Goal: Task Accomplishment & Management: Complete application form

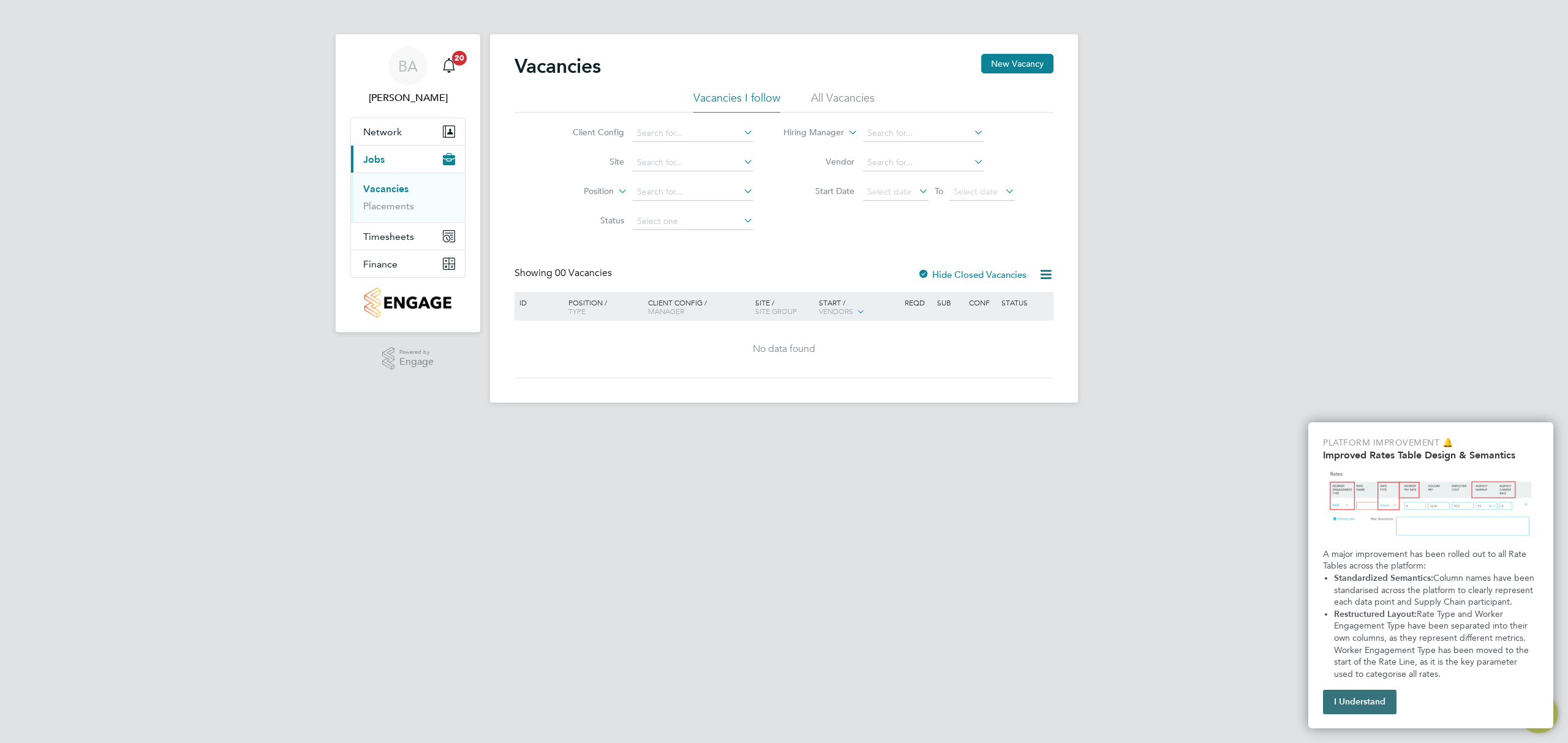
click at [1357, 701] on button "I Understand" at bounding box center [1360, 702] width 74 height 25
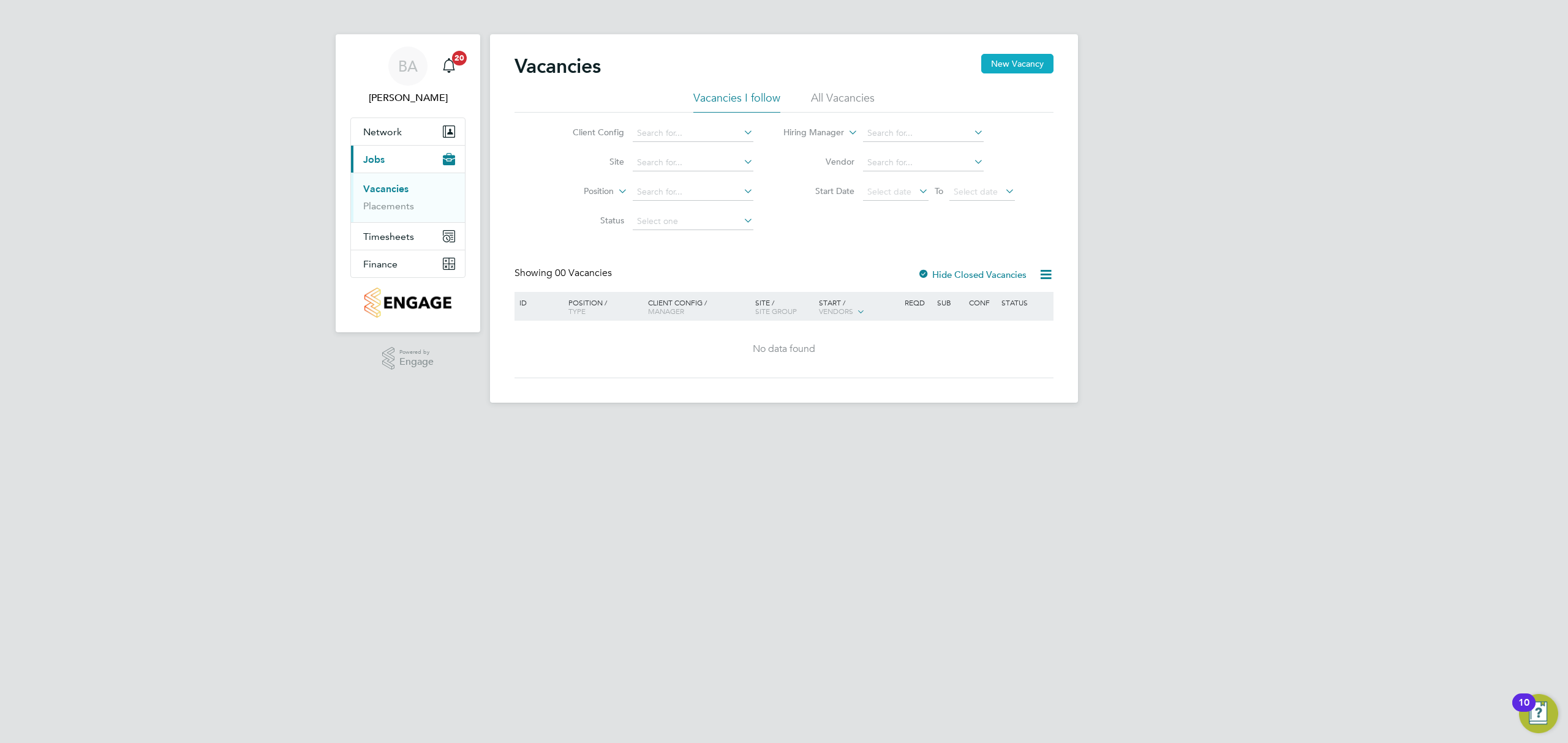
click at [1038, 62] on button "New Vacancy" at bounding box center [1017, 63] width 72 height 20
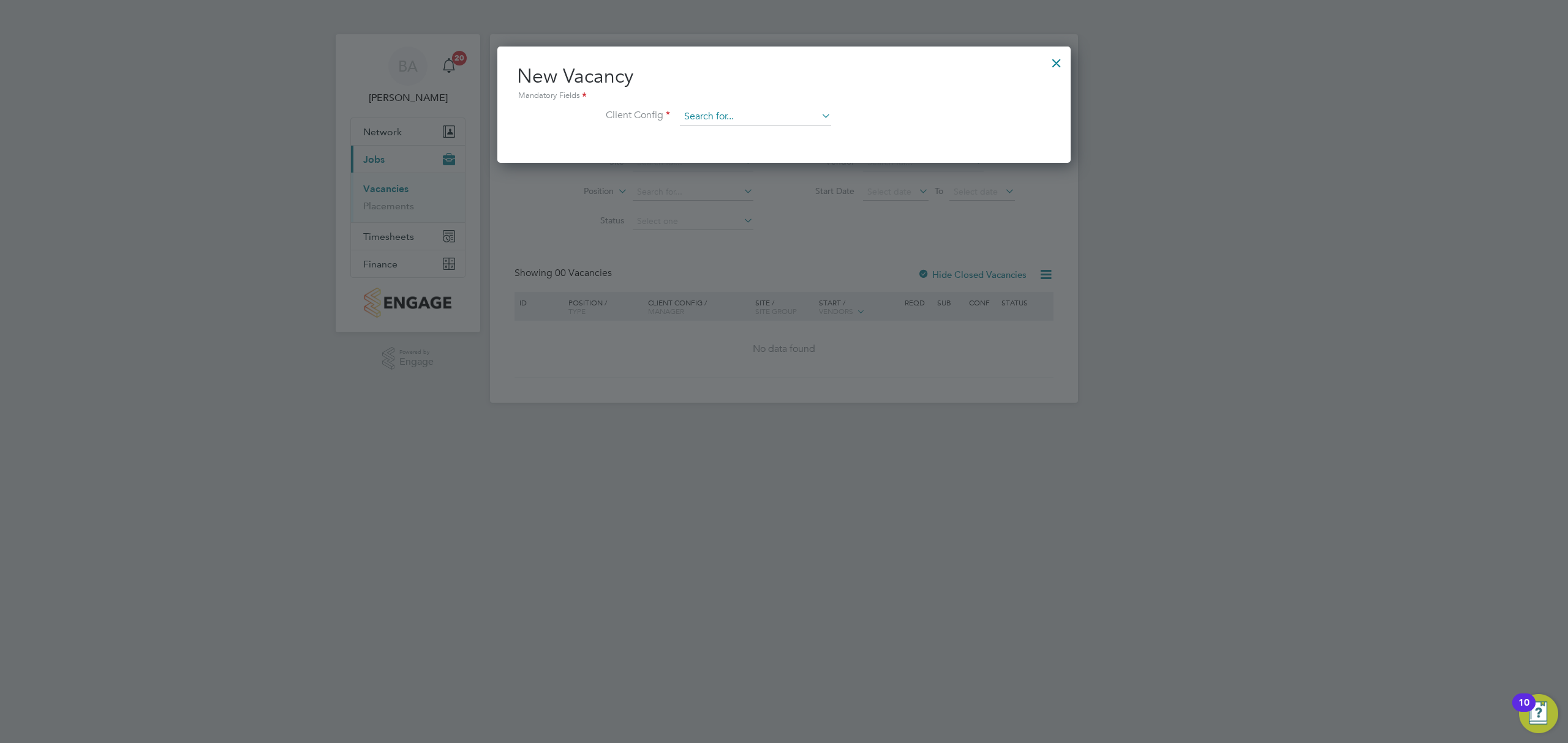
click at [765, 113] on input at bounding box center [755, 117] width 151 height 19
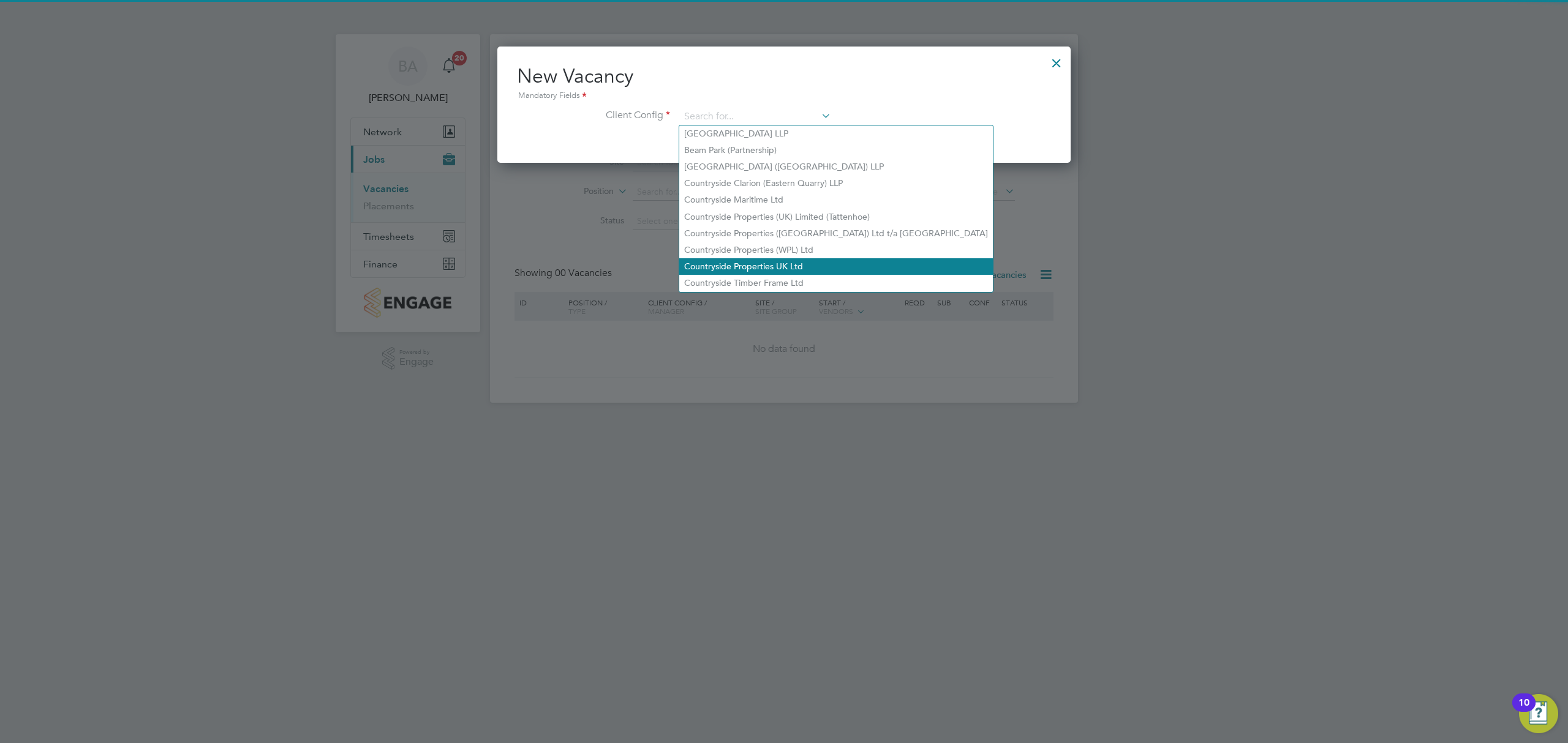
click at [730, 263] on li "Countryside Properties UK Ltd" at bounding box center [836, 266] width 313 height 16
type input "Countryside Properties UK Ltd"
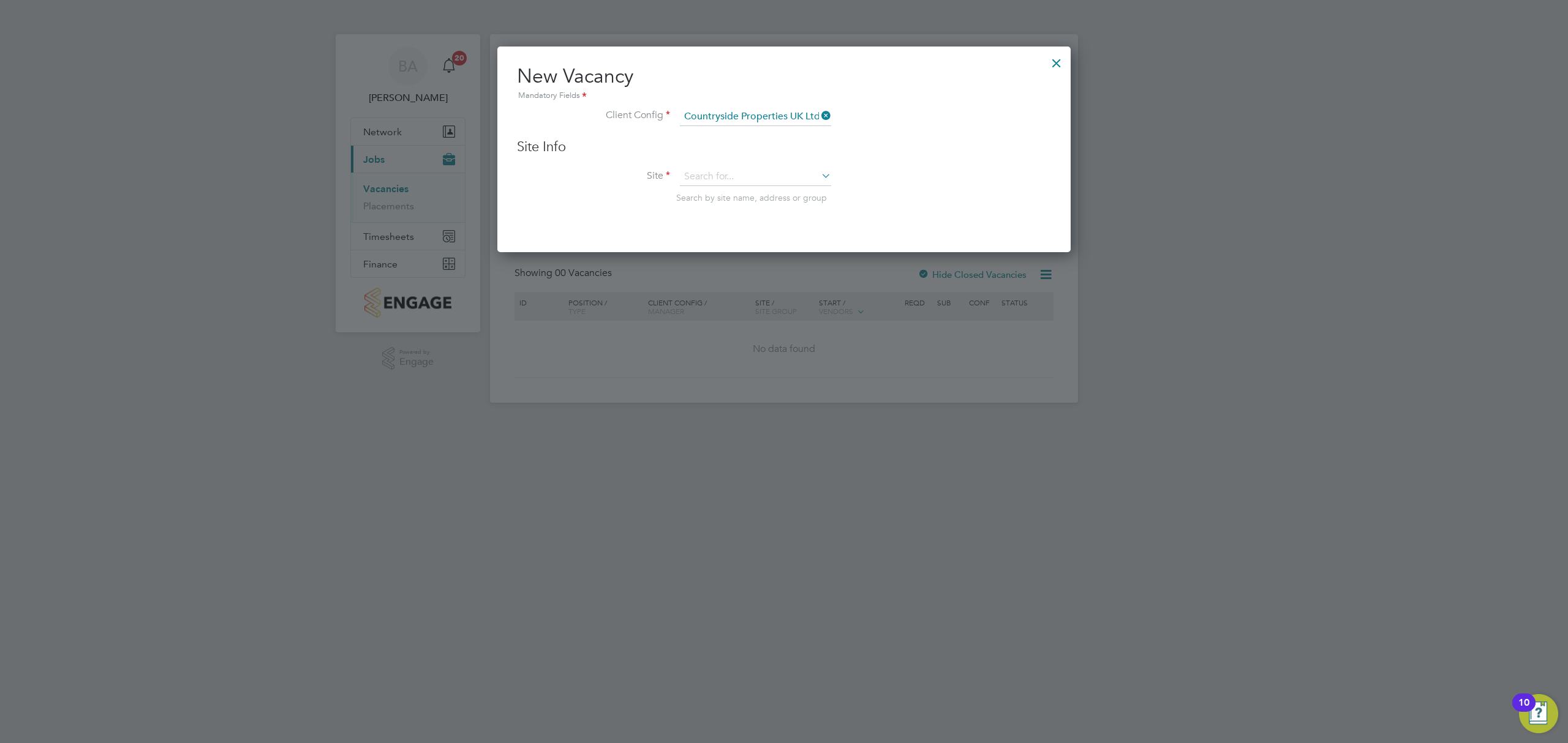
scroll to position [205, 574]
click at [750, 175] on input at bounding box center [755, 177] width 151 height 19
click at [731, 194] on li "Barton Park" at bounding box center [776, 193] width 194 height 16
type input "Barton Park"
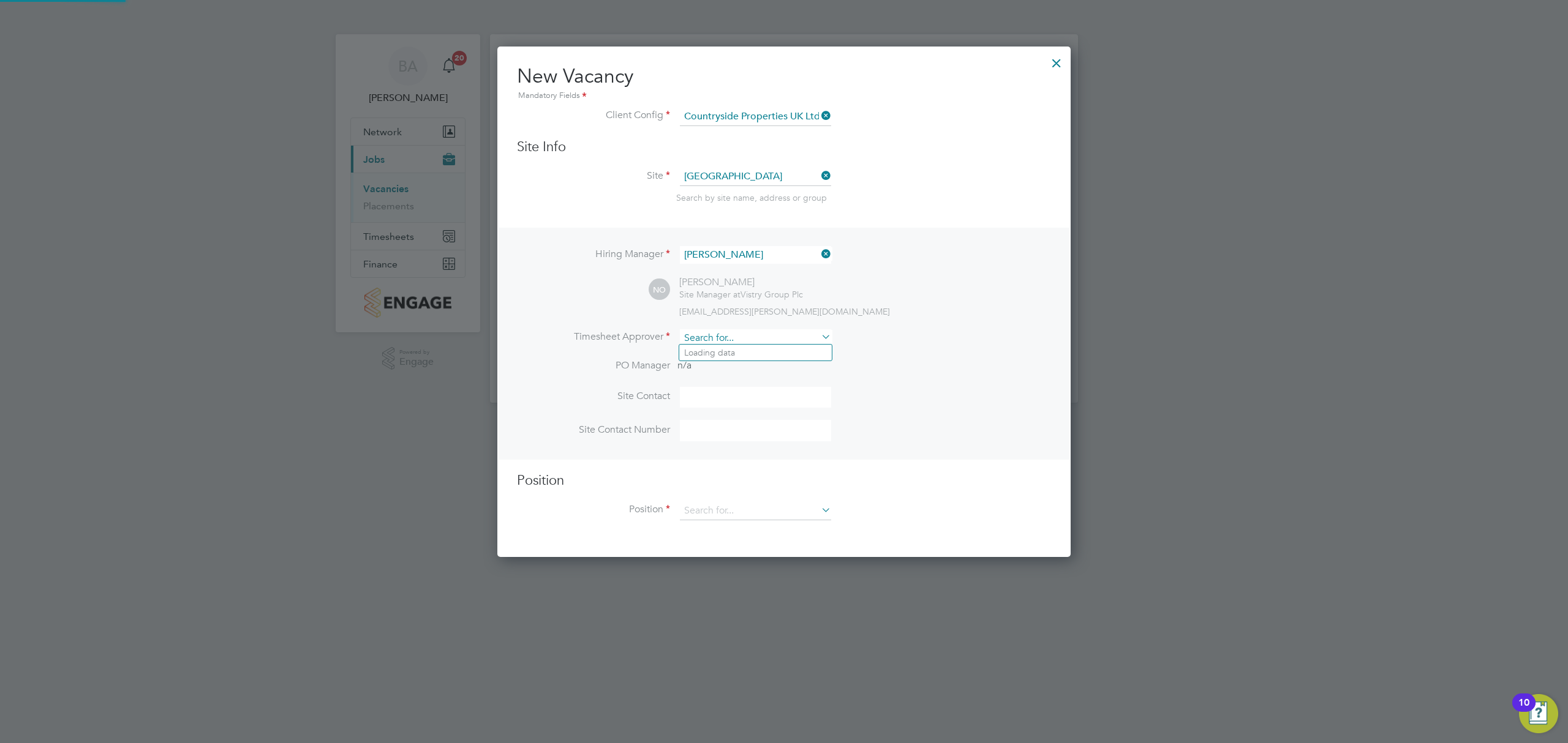
click at [743, 343] on input at bounding box center [755, 338] width 151 height 18
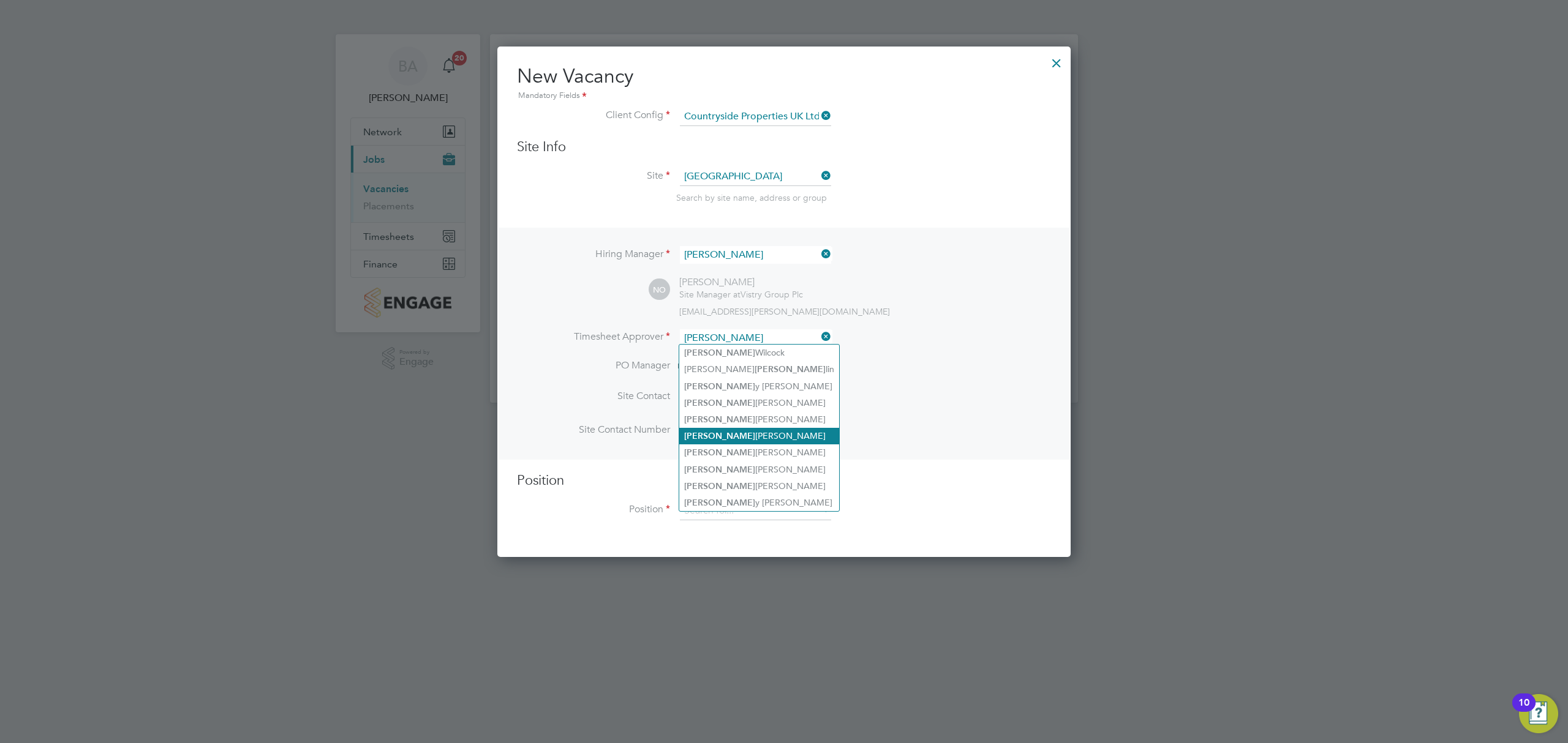
click at [724, 434] on li "Nick O'Shea" at bounding box center [759, 436] width 160 height 16
type input "Nick O'Shea"
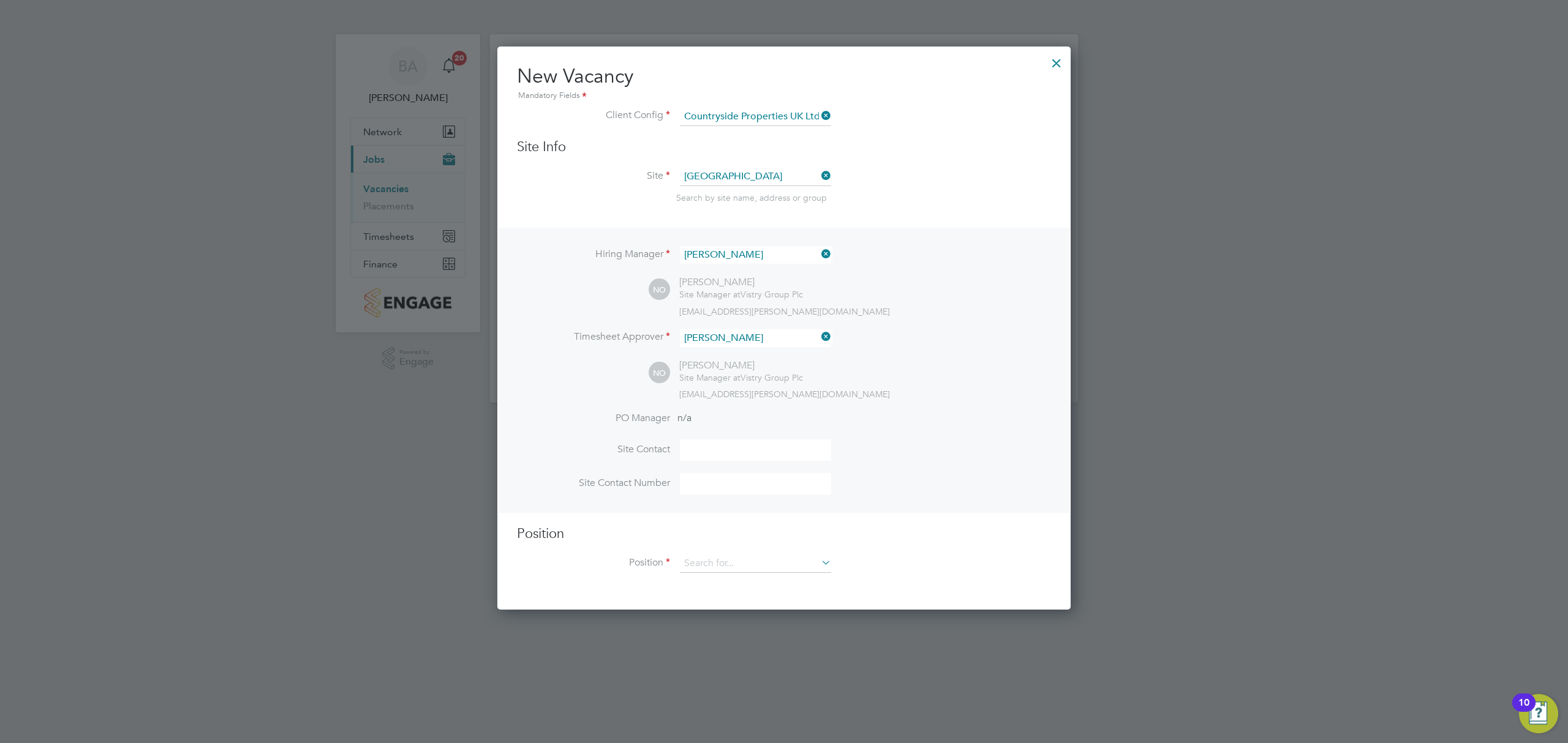
scroll to position [561, 574]
click at [717, 444] on input at bounding box center [755, 450] width 151 height 21
type input "Site Manager"
click at [709, 561] on input at bounding box center [755, 564] width 151 height 19
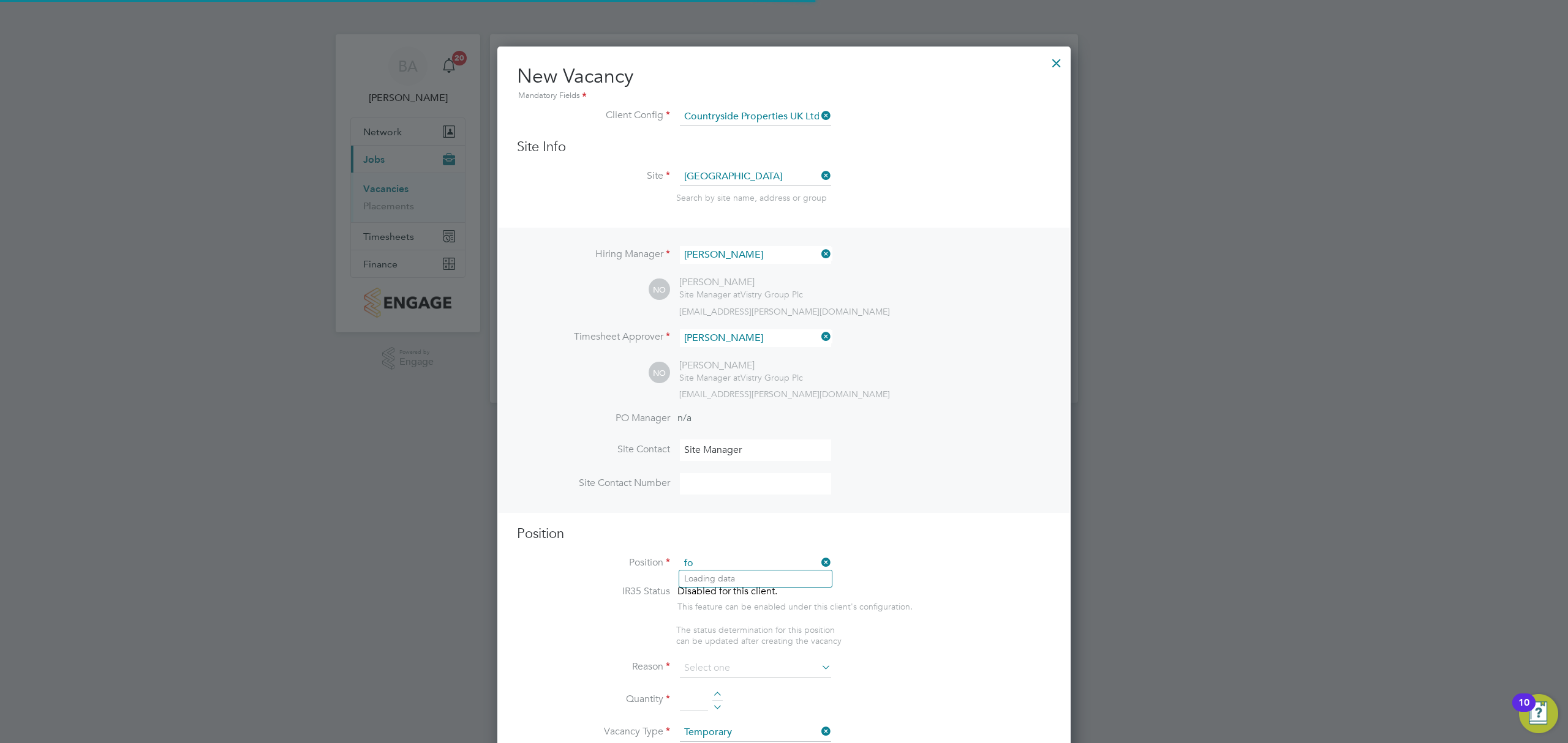
scroll to position [1762, 574]
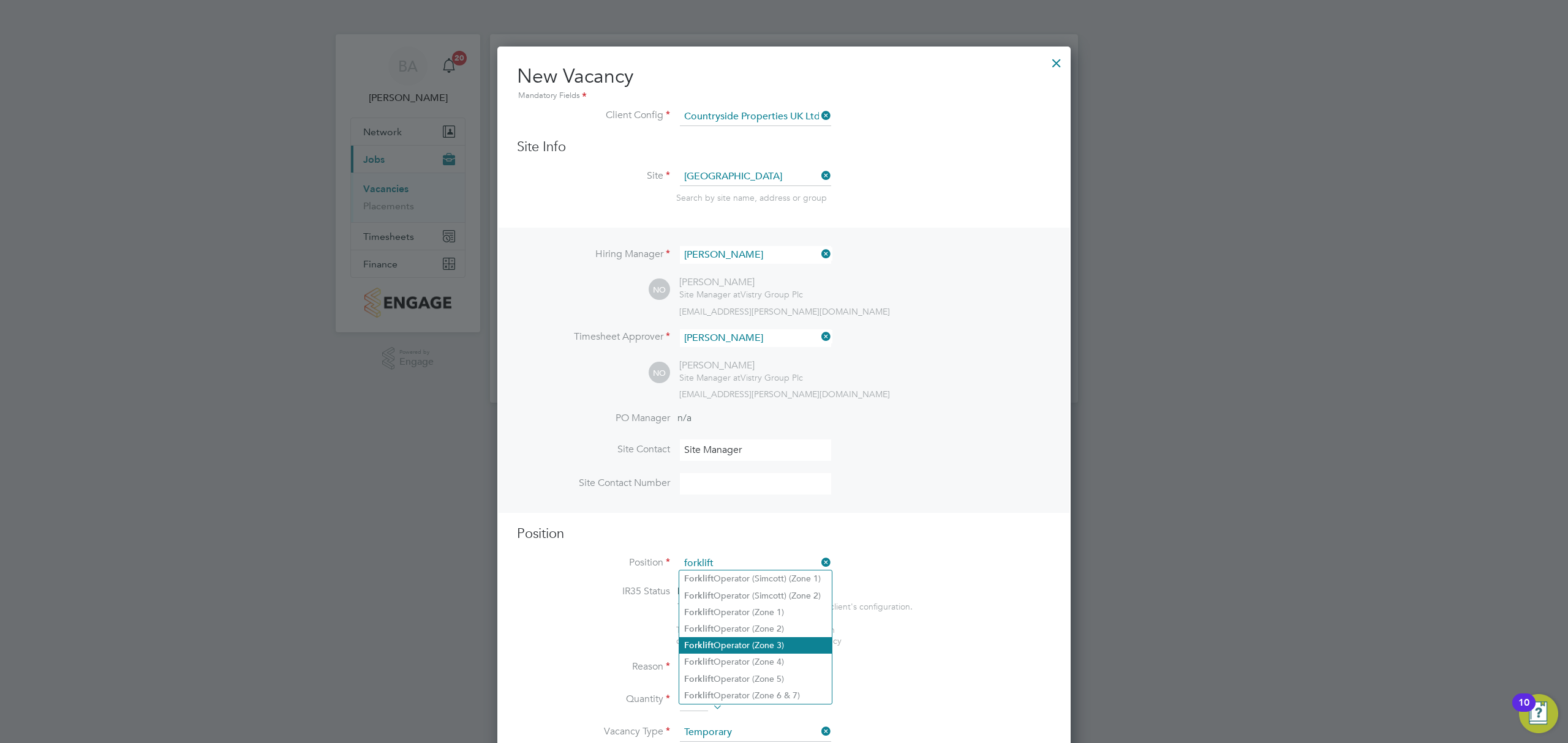
click at [759, 644] on li "Forklift Operator (Zone 3)" at bounding box center [756, 645] width 153 height 16
type input "Forklift Operator (Zone 3)"
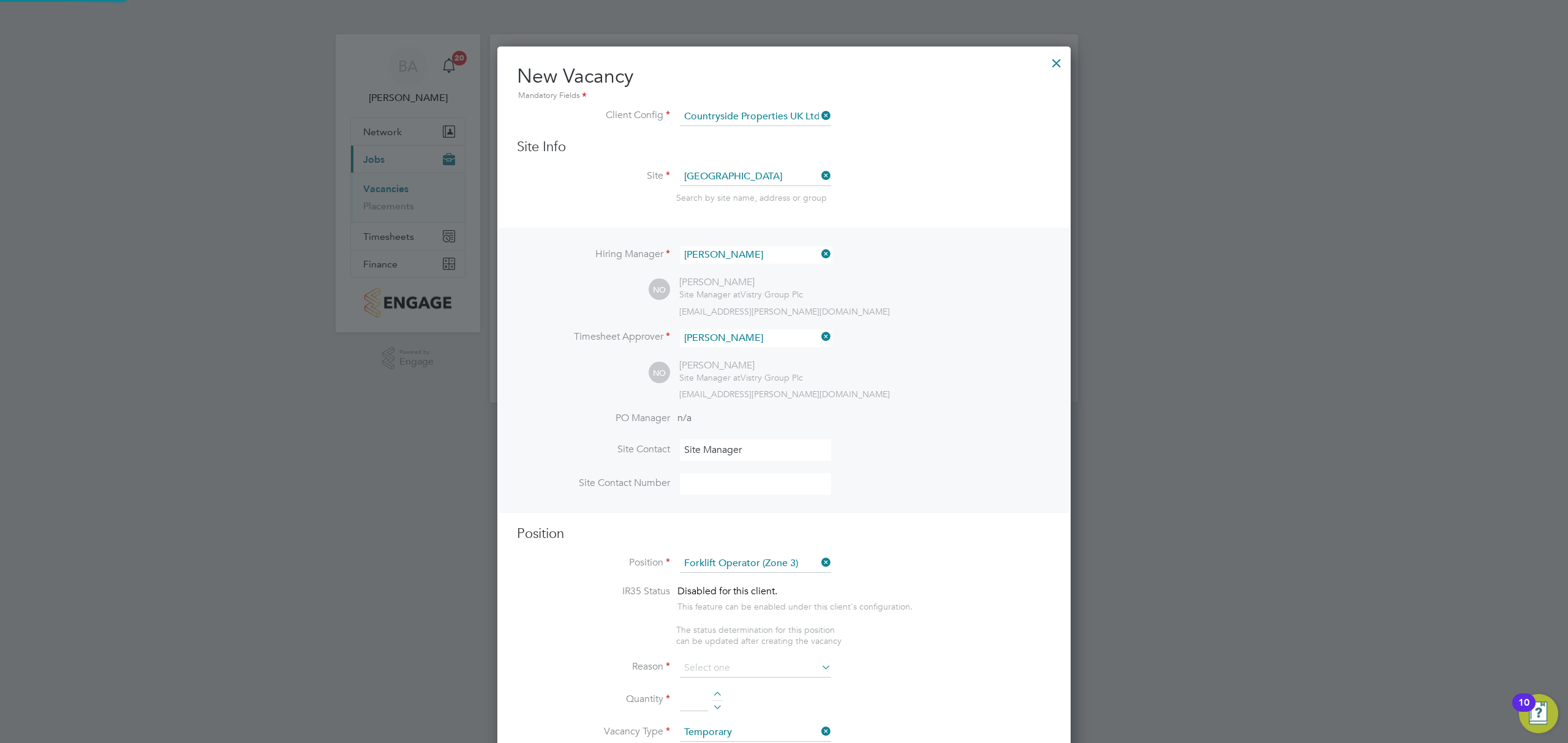
type textarea "• Operate construction machinery • Delivering large quantities of materials to …"
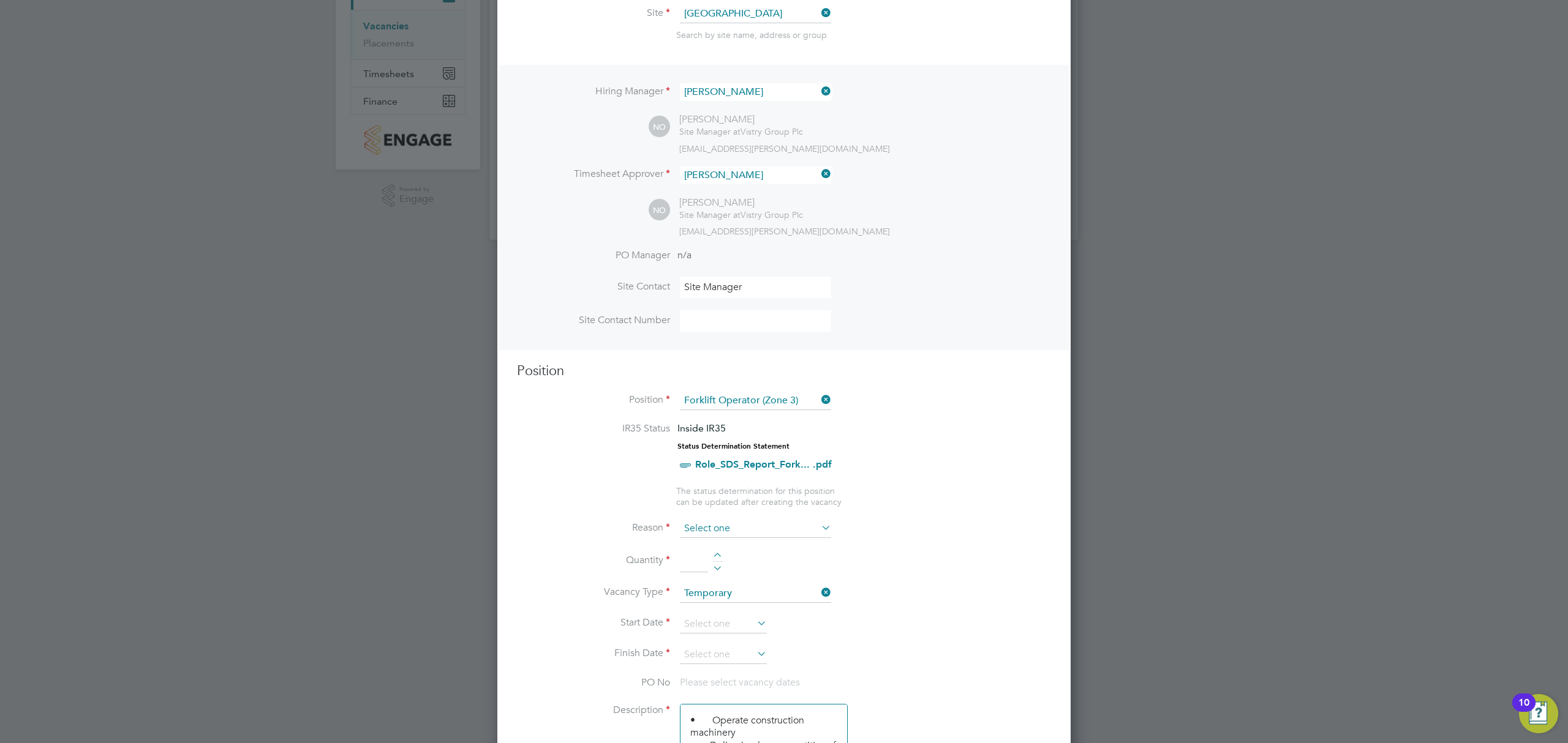
click at [754, 530] on input at bounding box center [755, 529] width 151 height 19
click at [730, 554] on li "Holiday" at bounding box center [756, 560] width 153 height 16
type input "Holiday"
click at [718, 550] on li "Quantity" at bounding box center [784, 567] width 534 height 34
click at [718, 553] on div at bounding box center [718, 557] width 10 height 8
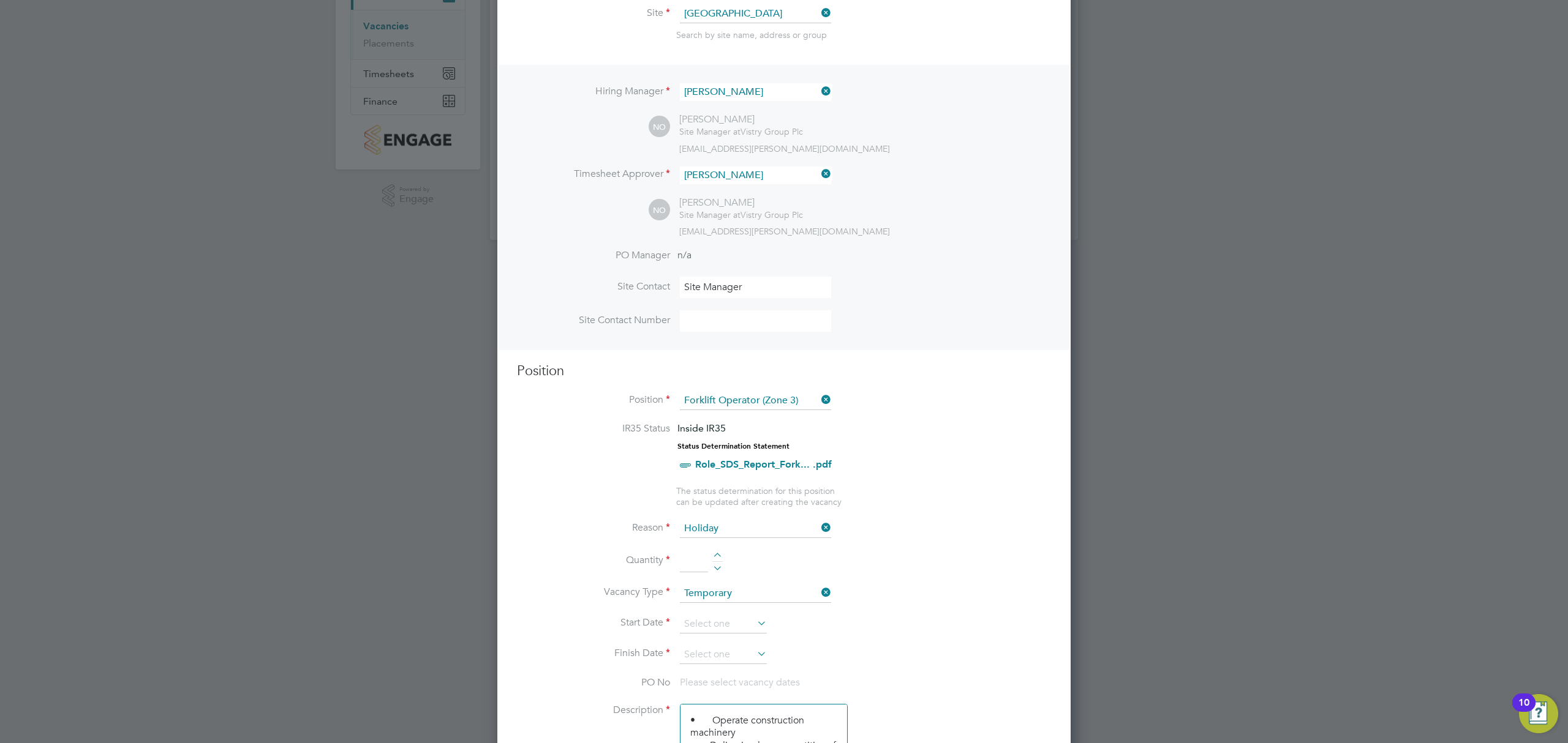
type input "1"
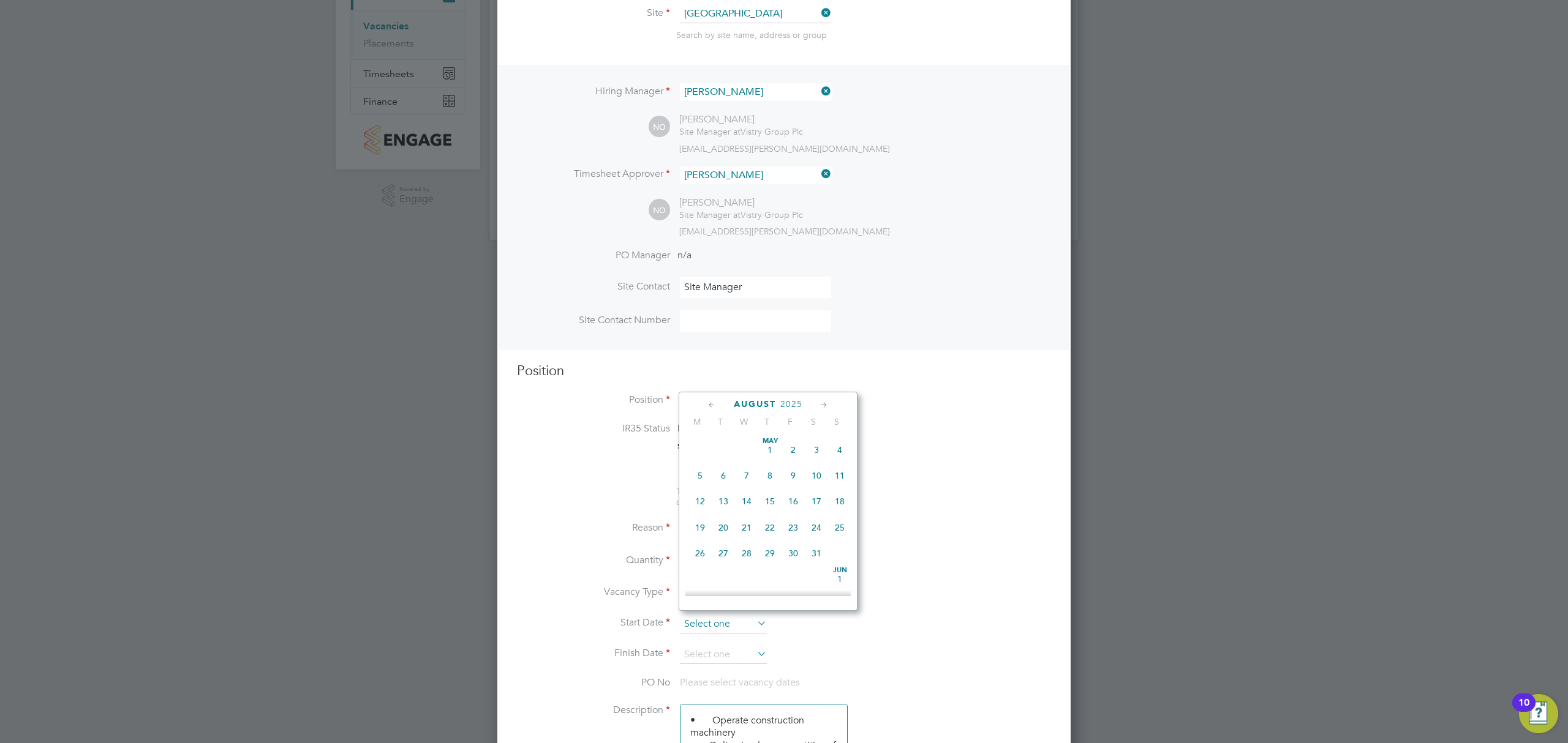
click at [764, 626] on input at bounding box center [723, 625] width 87 height 19
click at [743, 471] on span "20" at bounding box center [746, 468] width 23 height 23
type input "20 Aug 2025"
click at [753, 652] on input at bounding box center [723, 656] width 87 height 19
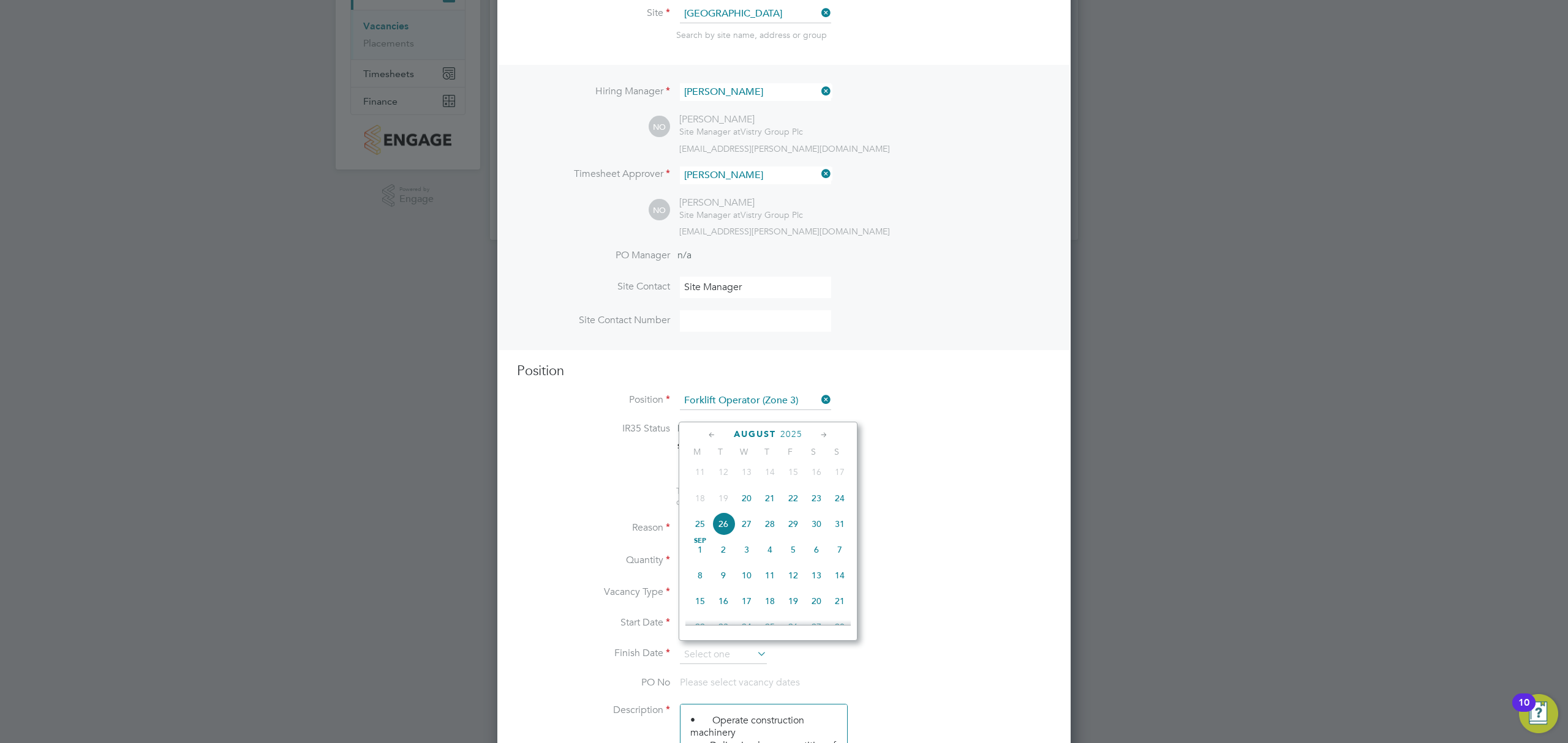
click at [770, 559] on span "4" at bounding box center [770, 549] width 23 height 23
type input "04 Sep 2025"
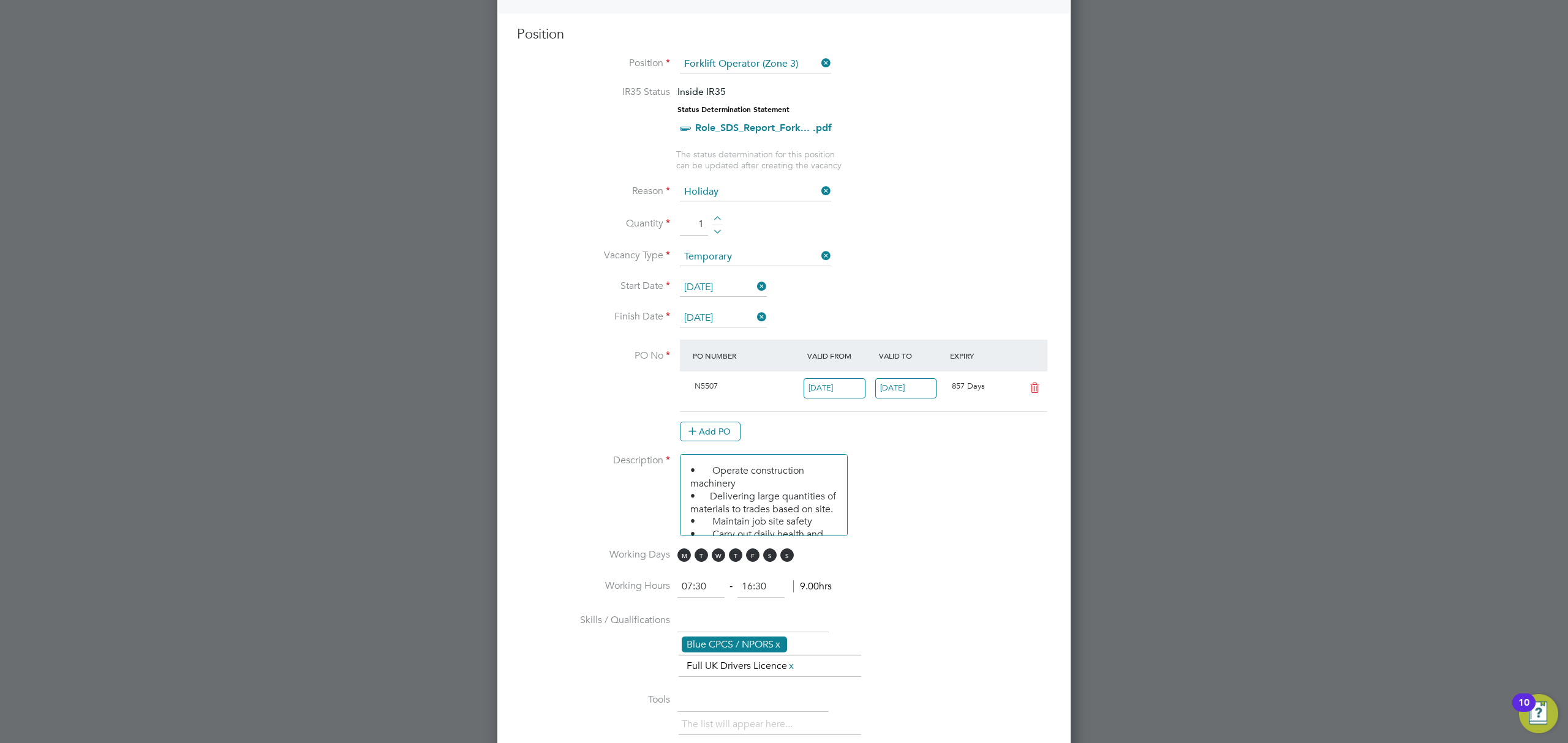
scroll to position [571, 0]
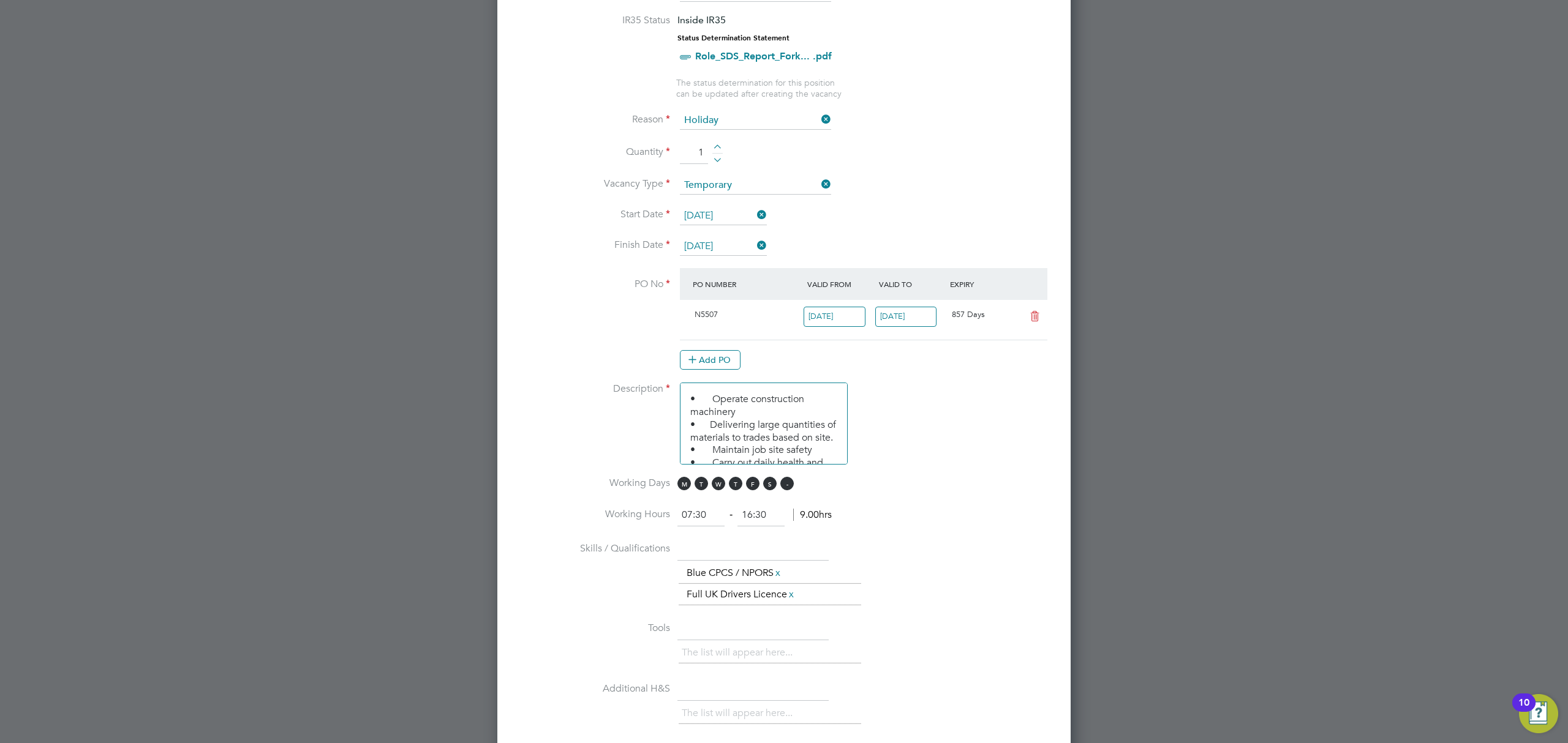
click at [790, 481] on span "S" at bounding box center [787, 484] width 14 height 14
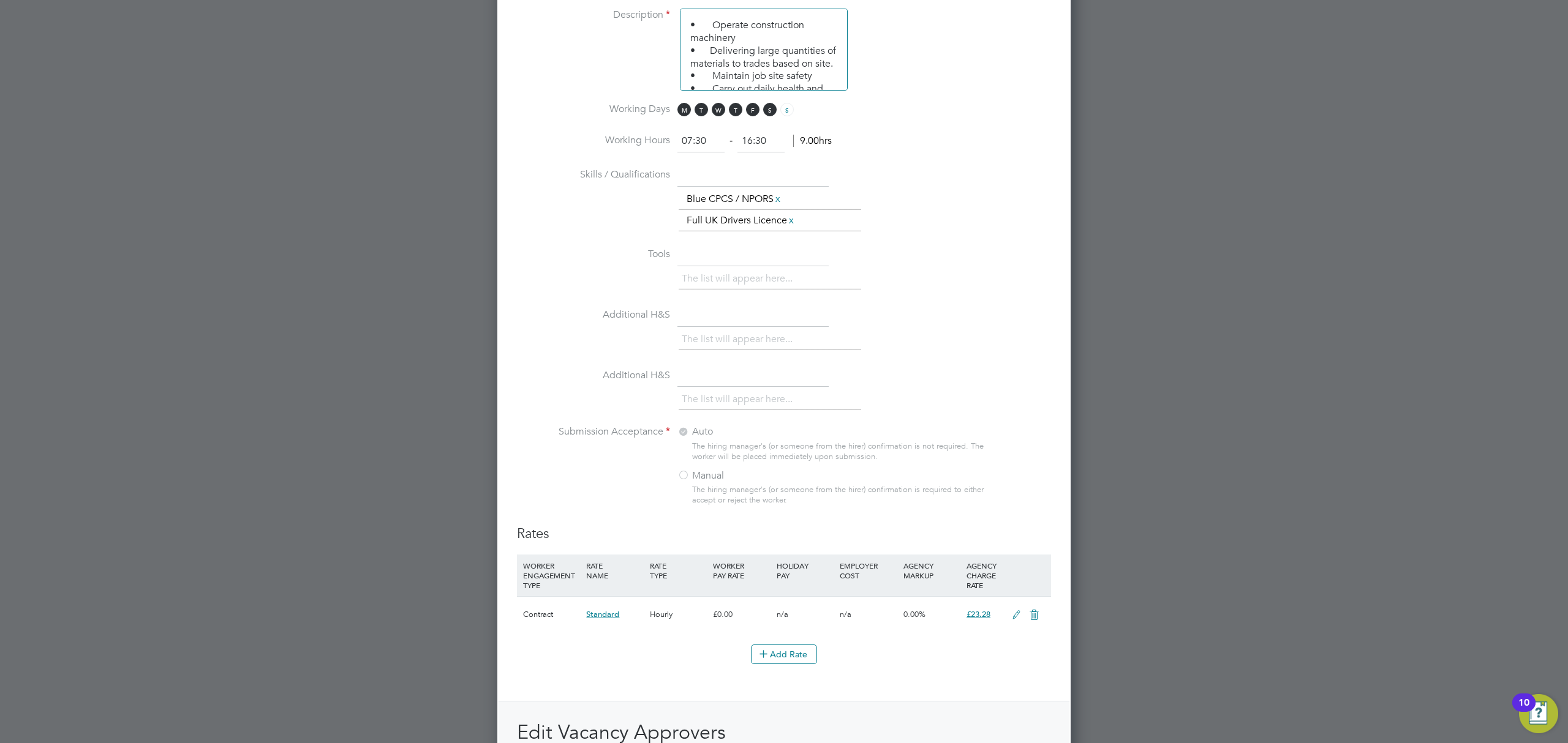
scroll to position [1174, 0]
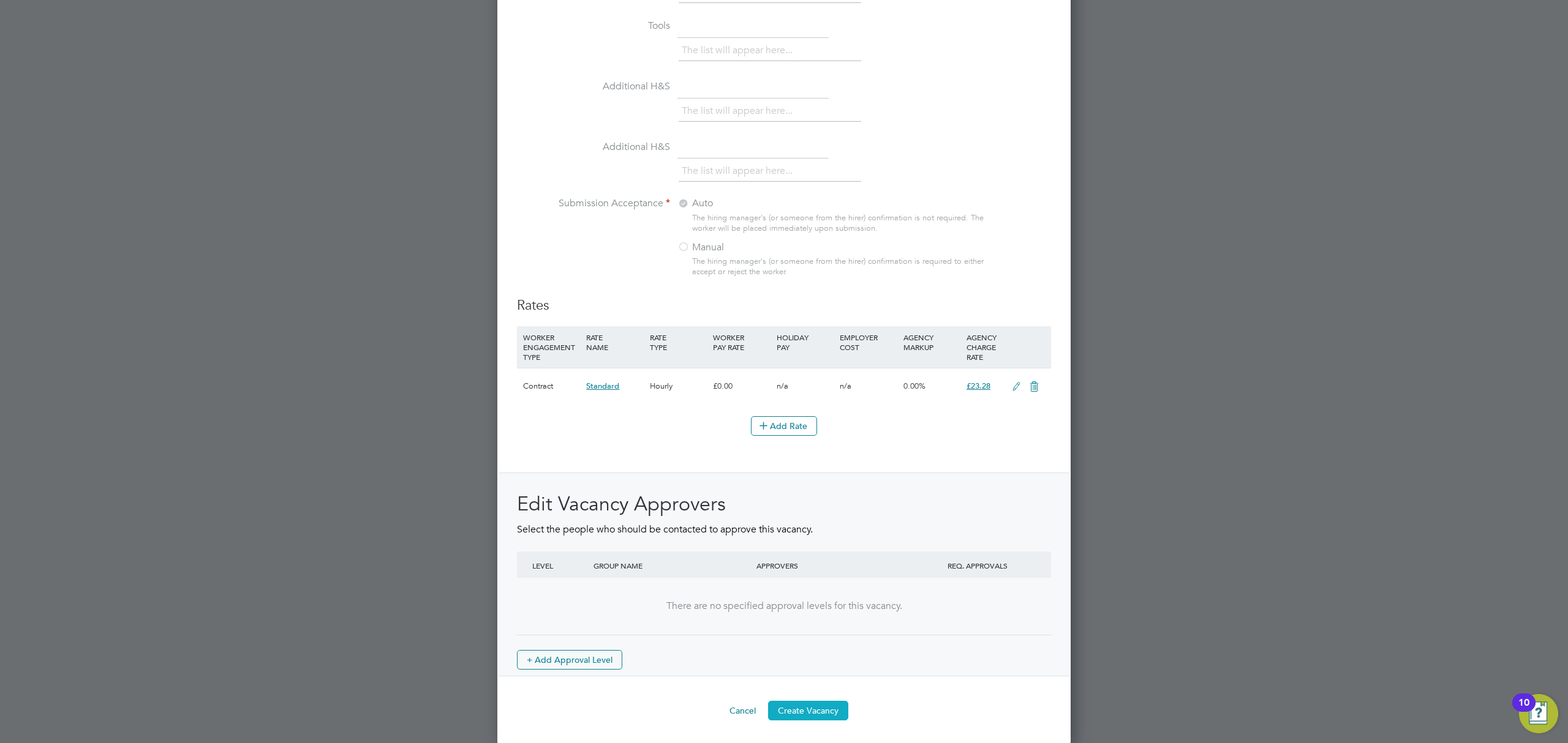
click at [814, 703] on button "Create Vacancy" at bounding box center [808, 711] width 80 height 20
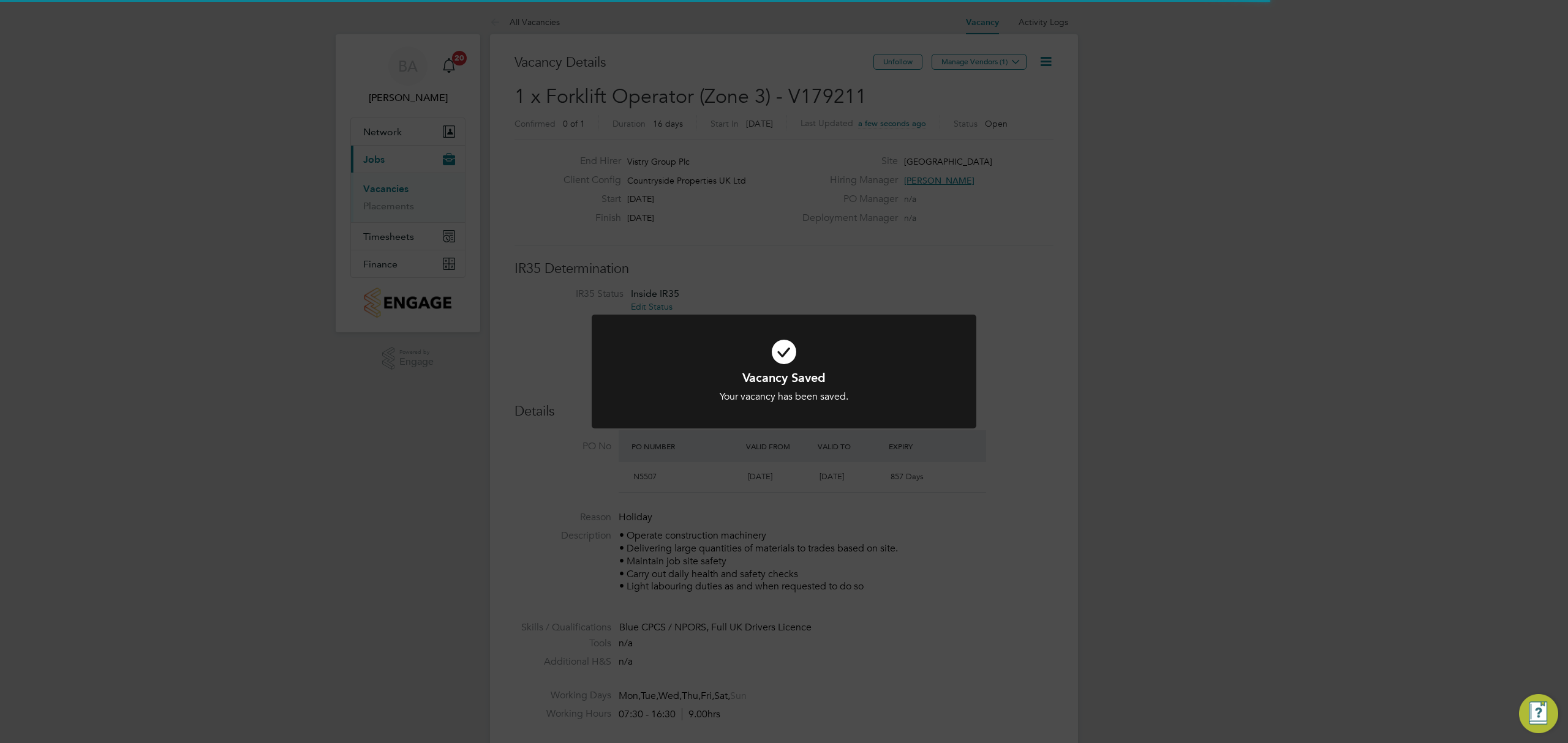
click at [909, 187] on div "Vacancy Saved Your vacancy has been saved. Cancel Okay" at bounding box center [784, 371] width 1568 height 743
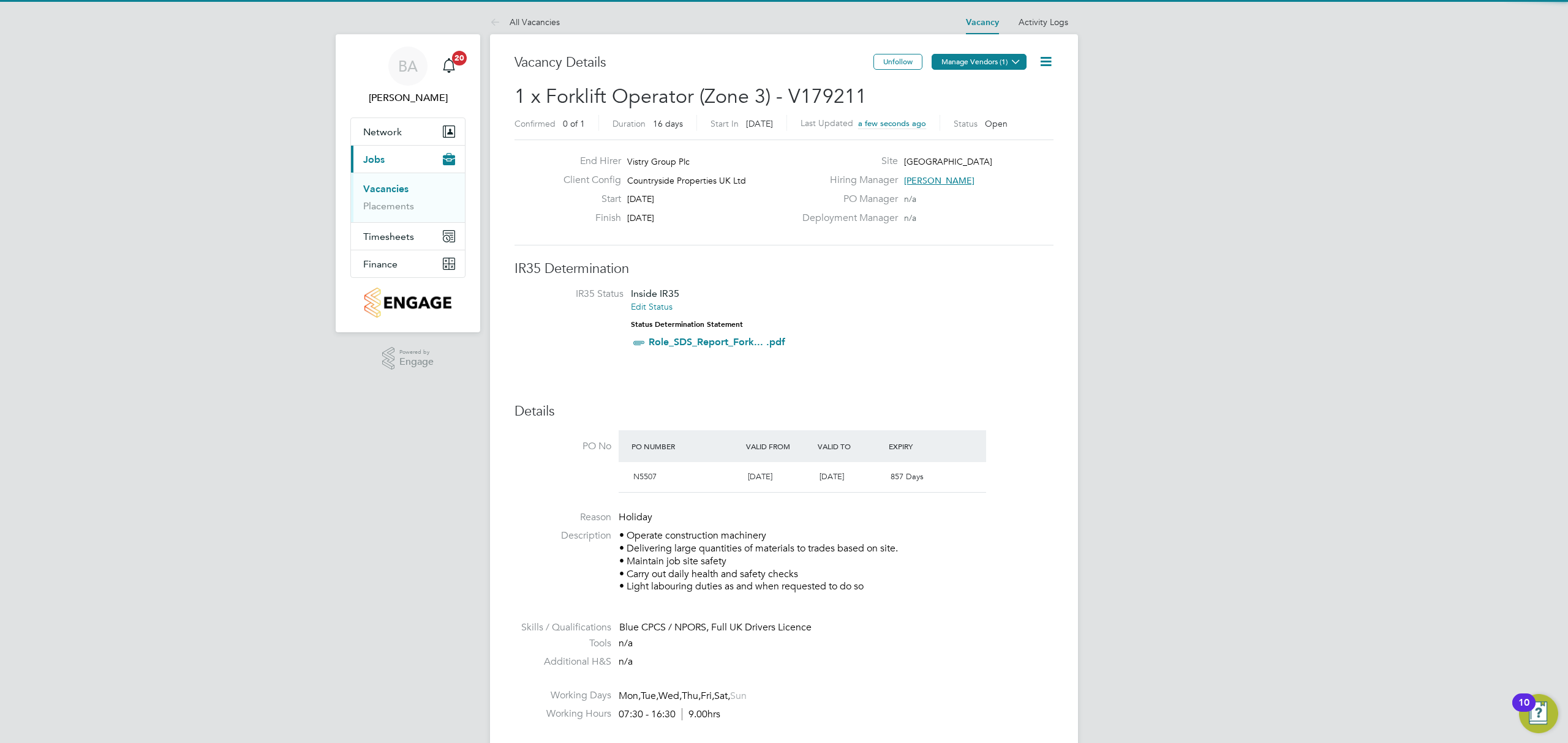
click at [975, 69] on button "Manage Vendors (1)" at bounding box center [979, 61] width 95 height 16
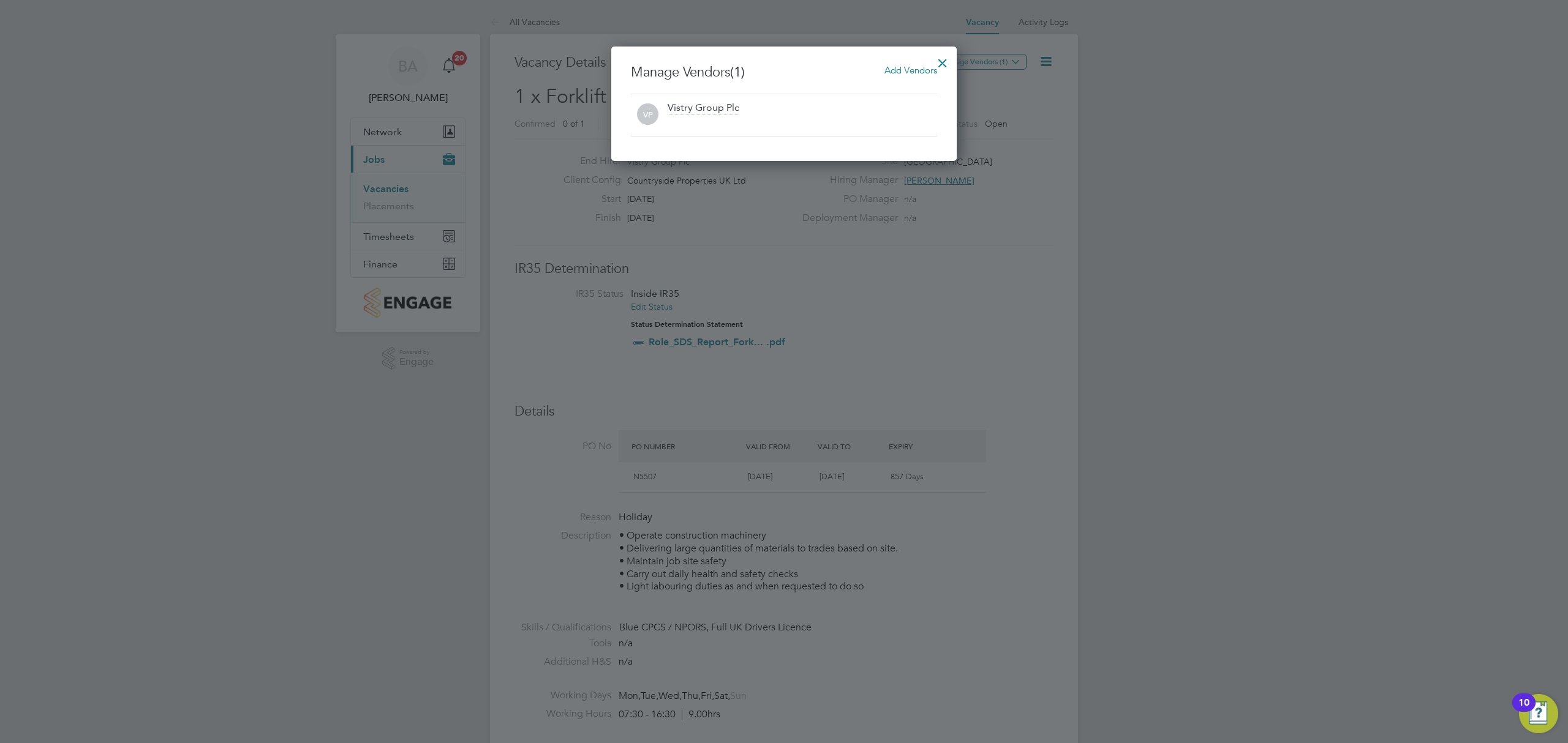
scroll to position [115, 346]
click at [912, 74] on span "Add Vendors" at bounding box center [911, 70] width 53 height 12
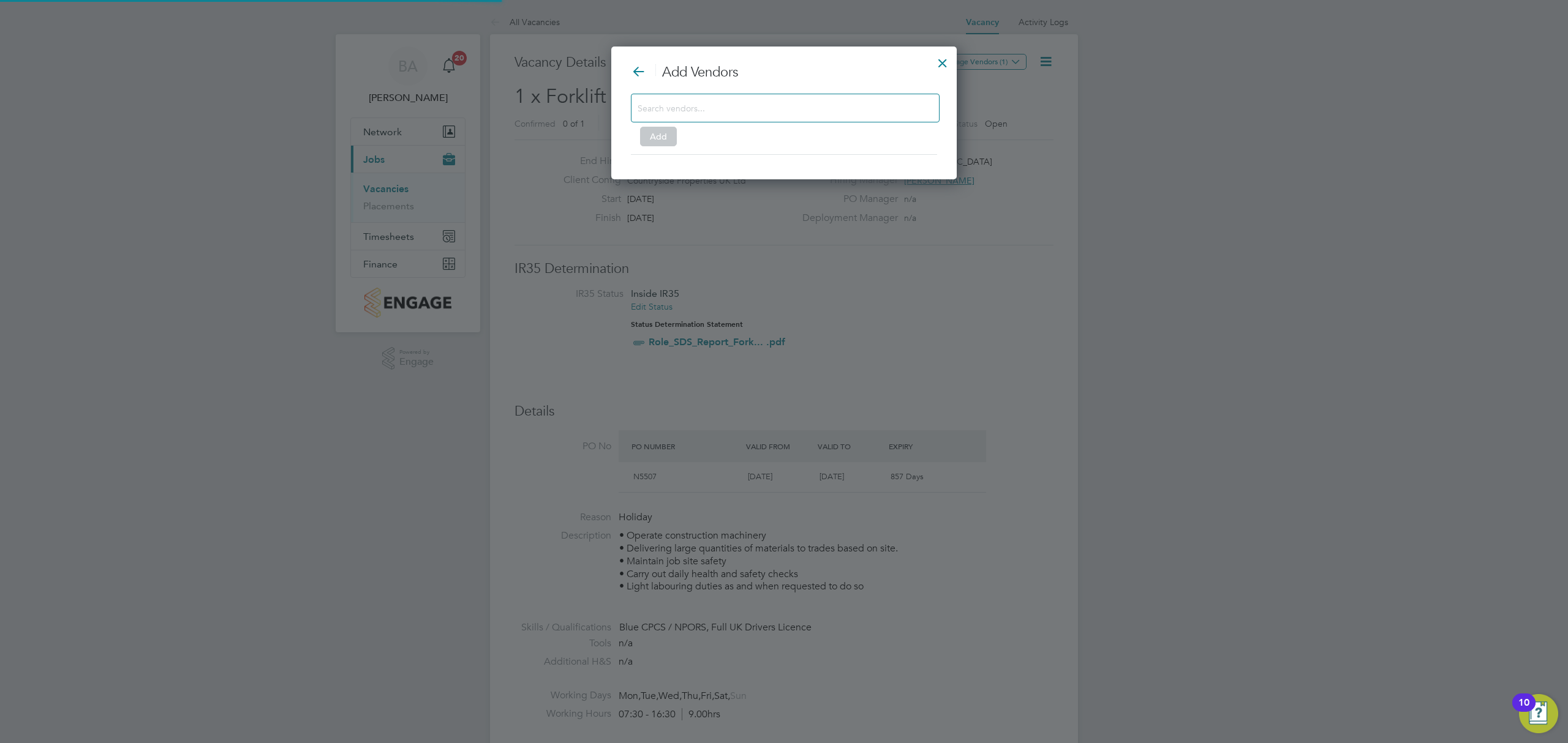
click at [787, 106] on input at bounding box center [776, 108] width 275 height 16
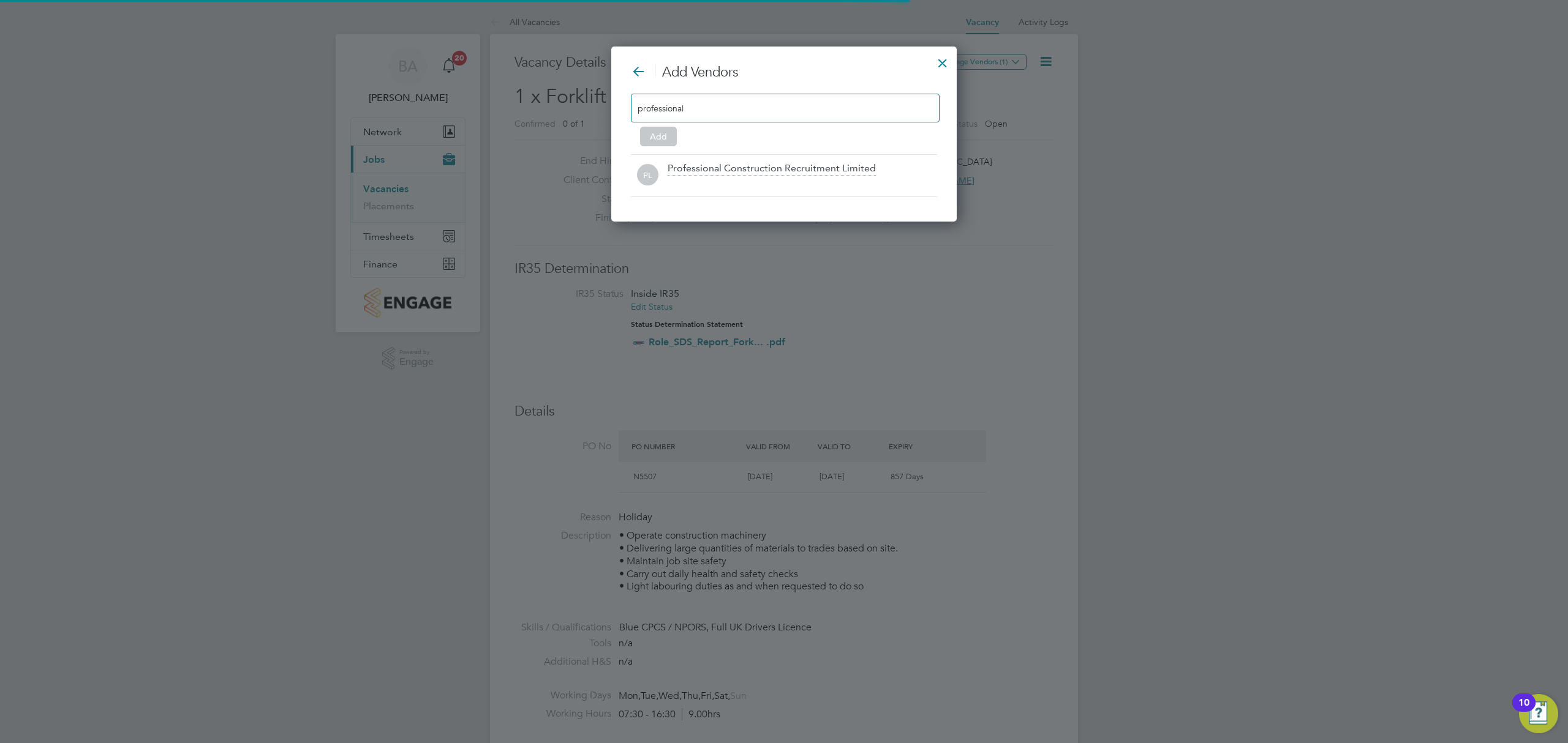
scroll to position [177, 346]
type input "professional"
click at [796, 109] on div "professional" at bounding box center [785, 108] width 308 height 29
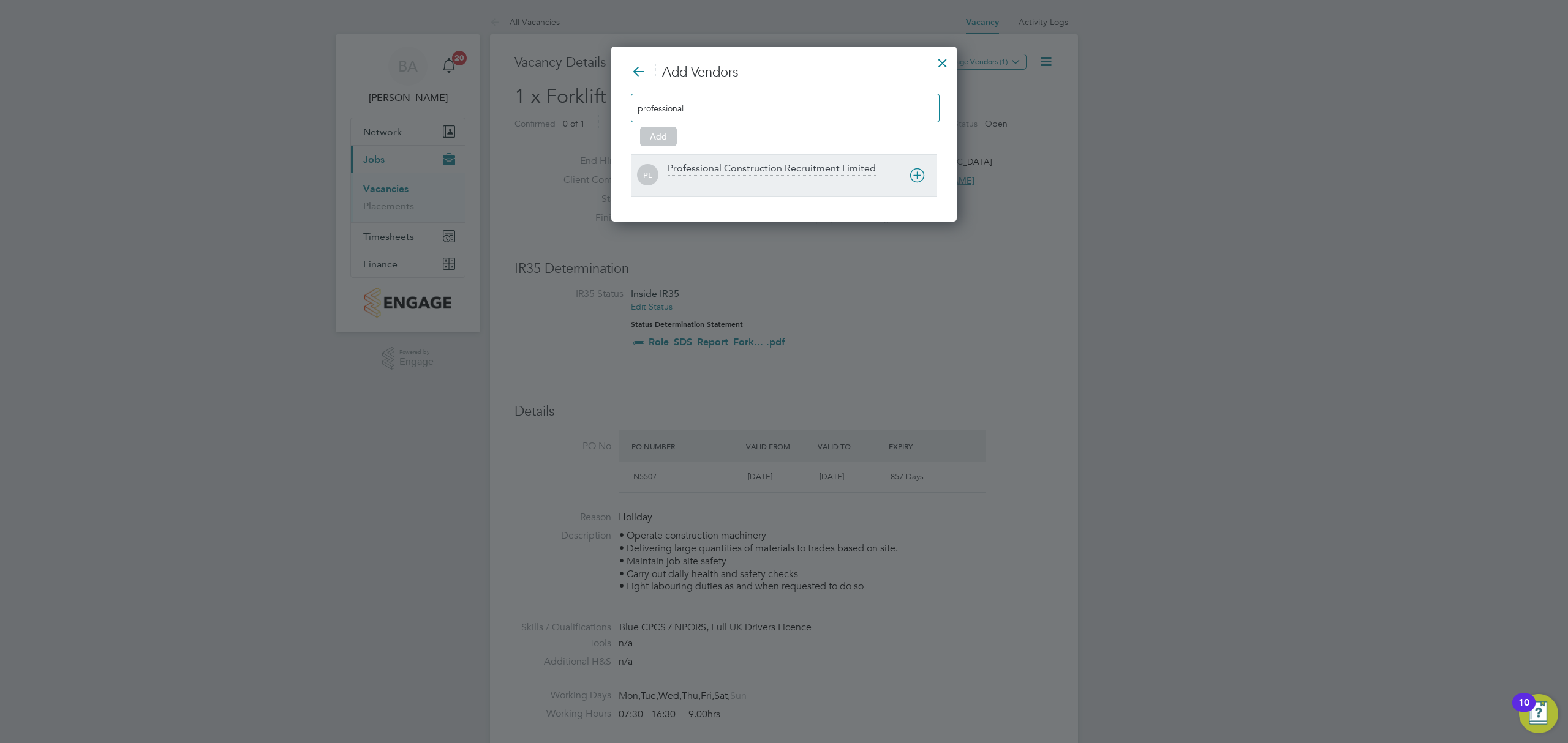
click at [917, 172] on icon at bounding box center [917, 176] width 15 height 15
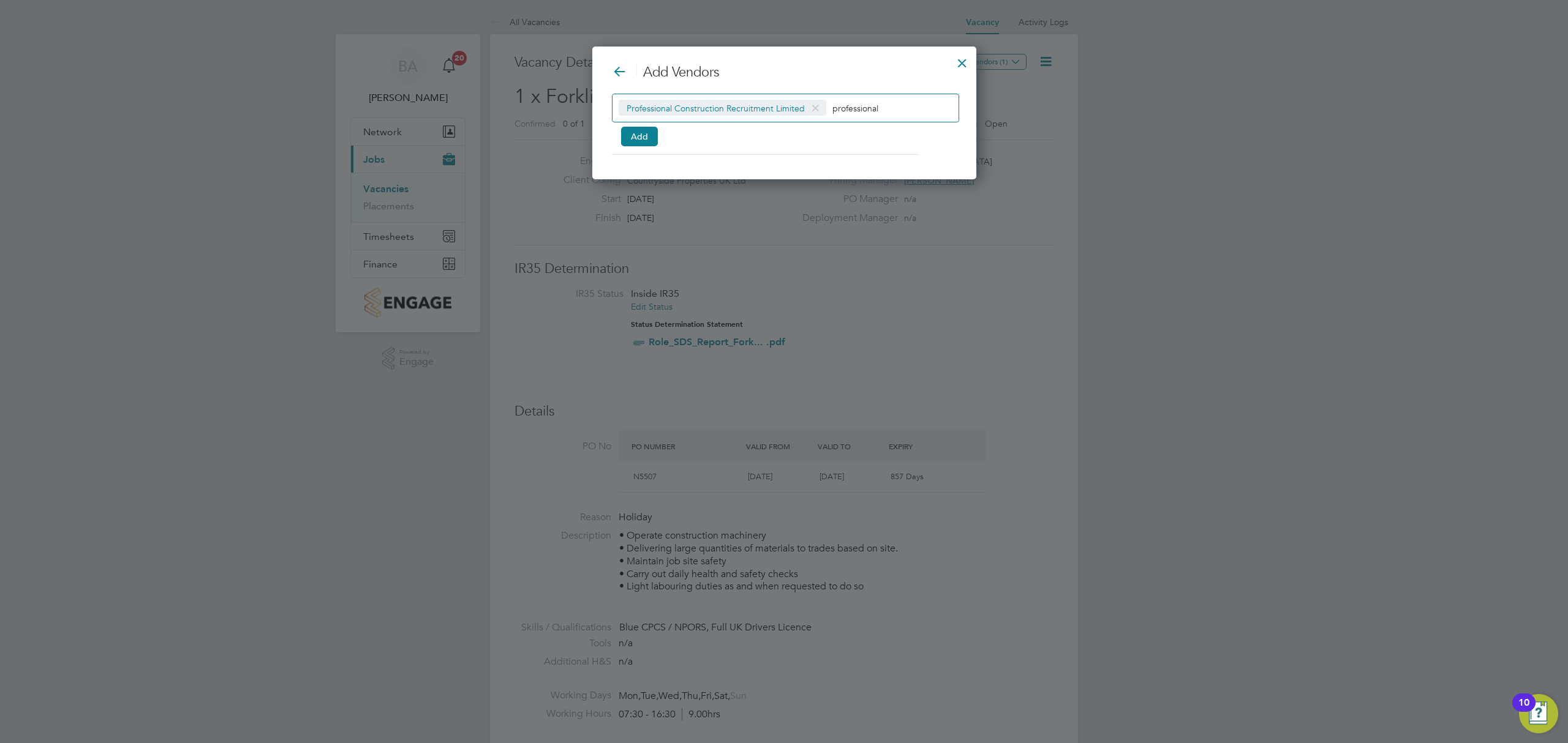
scroll to position [133, 383]
click at [646, 141] on button "Add" at bounding box center [639, 136] width 37 height 20
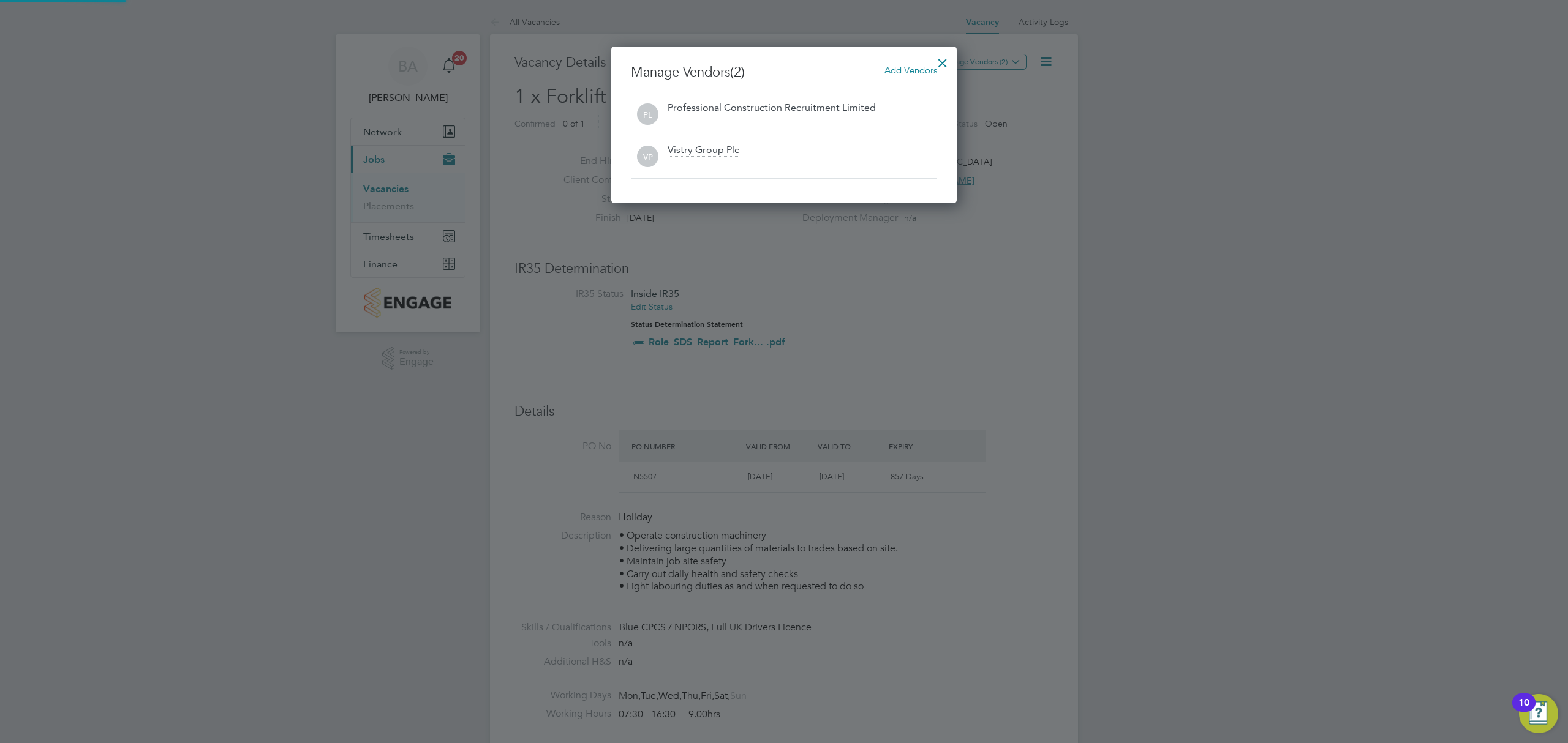
click at [944, 52] on div at bounding box center [943, 60] width 22 height 22
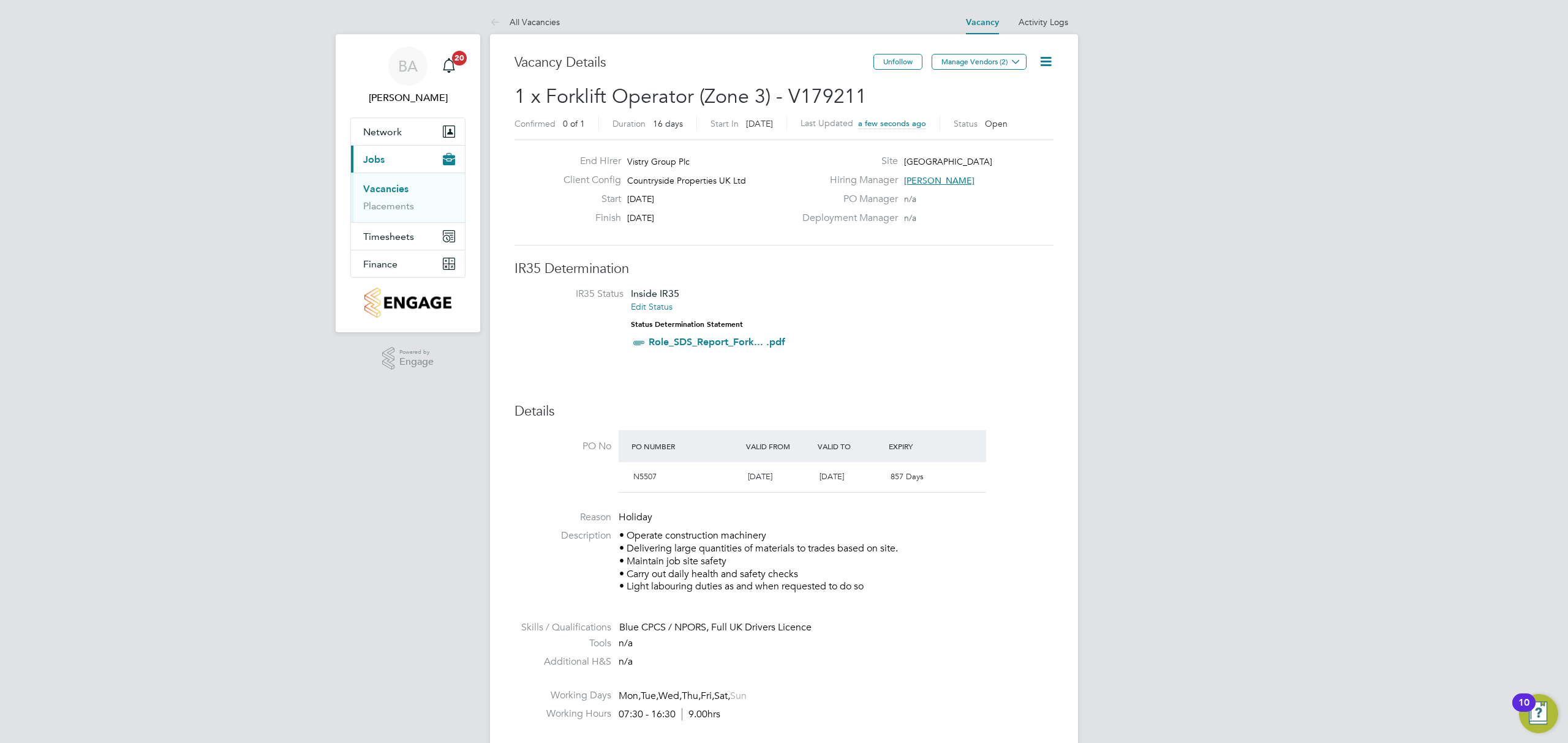
click at [398, 189] on link "Vacancies" at bounding box center [386, 189] width 45 height 12
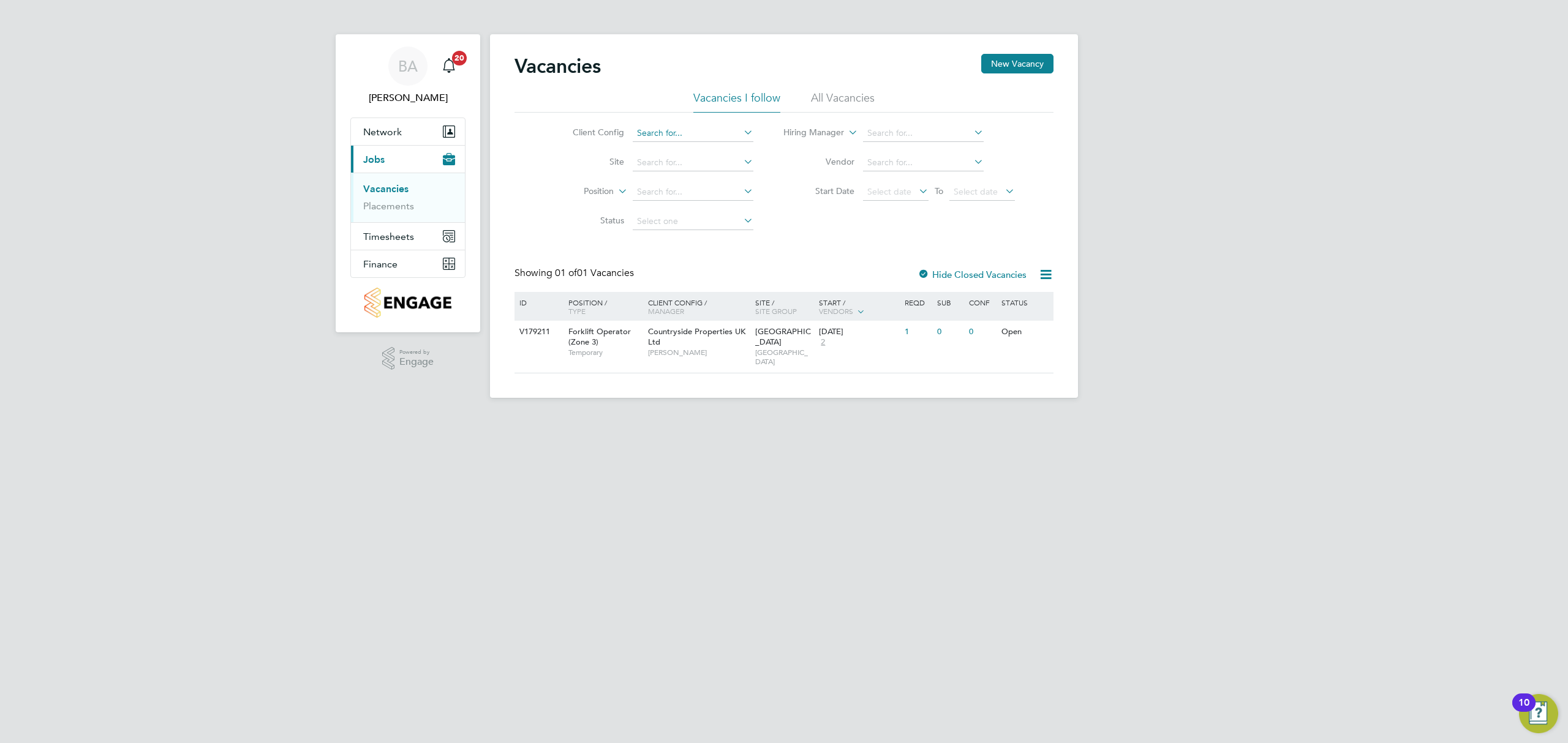
click at [697, 133] on input at bounding box center [693, 133] width 121 height 17
click at [702, 275] on li "Countryside Properties UK Ltd" at bounding box center [787, 283] width 313 height 16
type input "Countryside Properties UK Ltd"
click at [674, 166] on input at bounding box center [693, 163] width 121 height 17
type input "b"
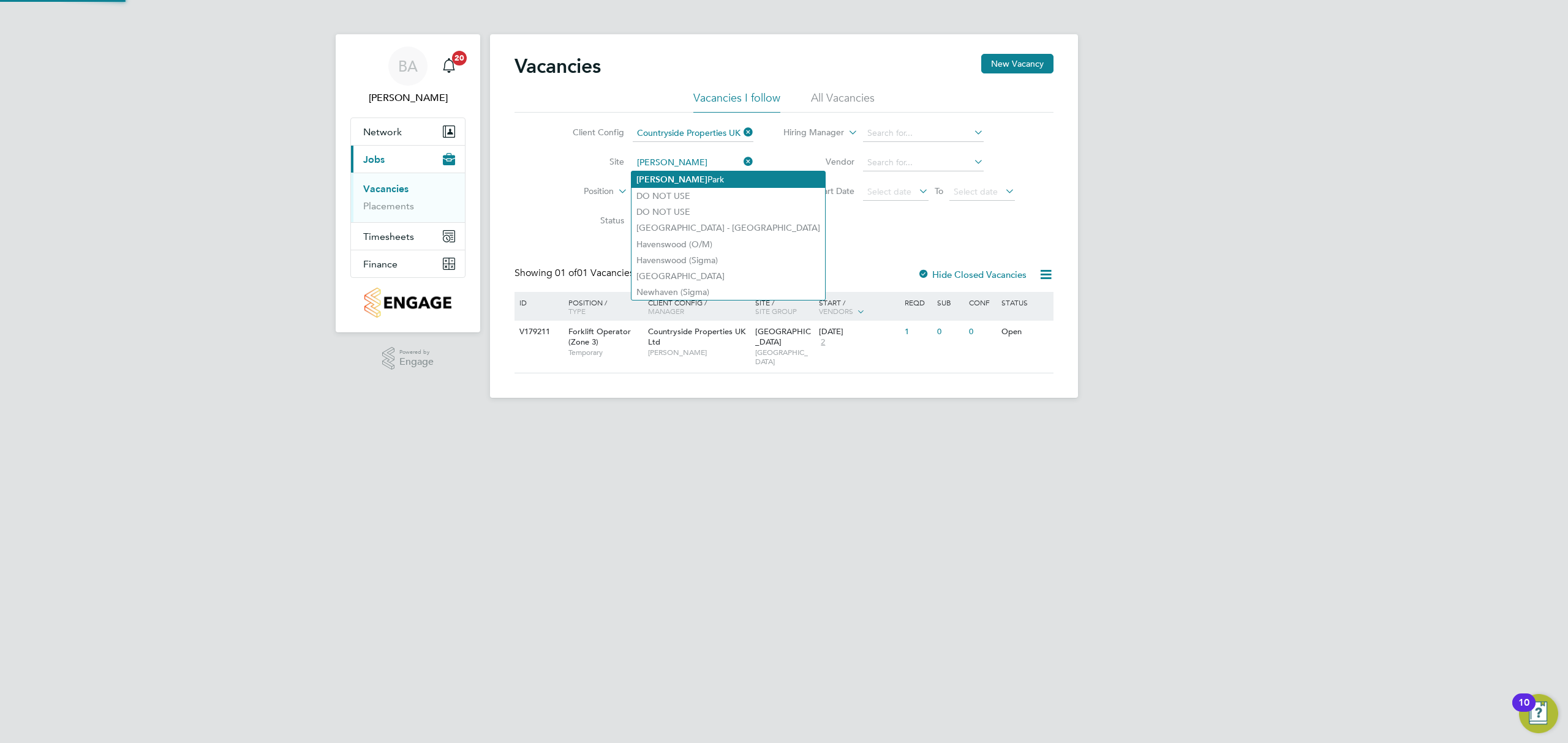
click at [680, 179] on li "Barton Park" at bounding box center [728, 179] width 194 height 16
type input "Barton Park"
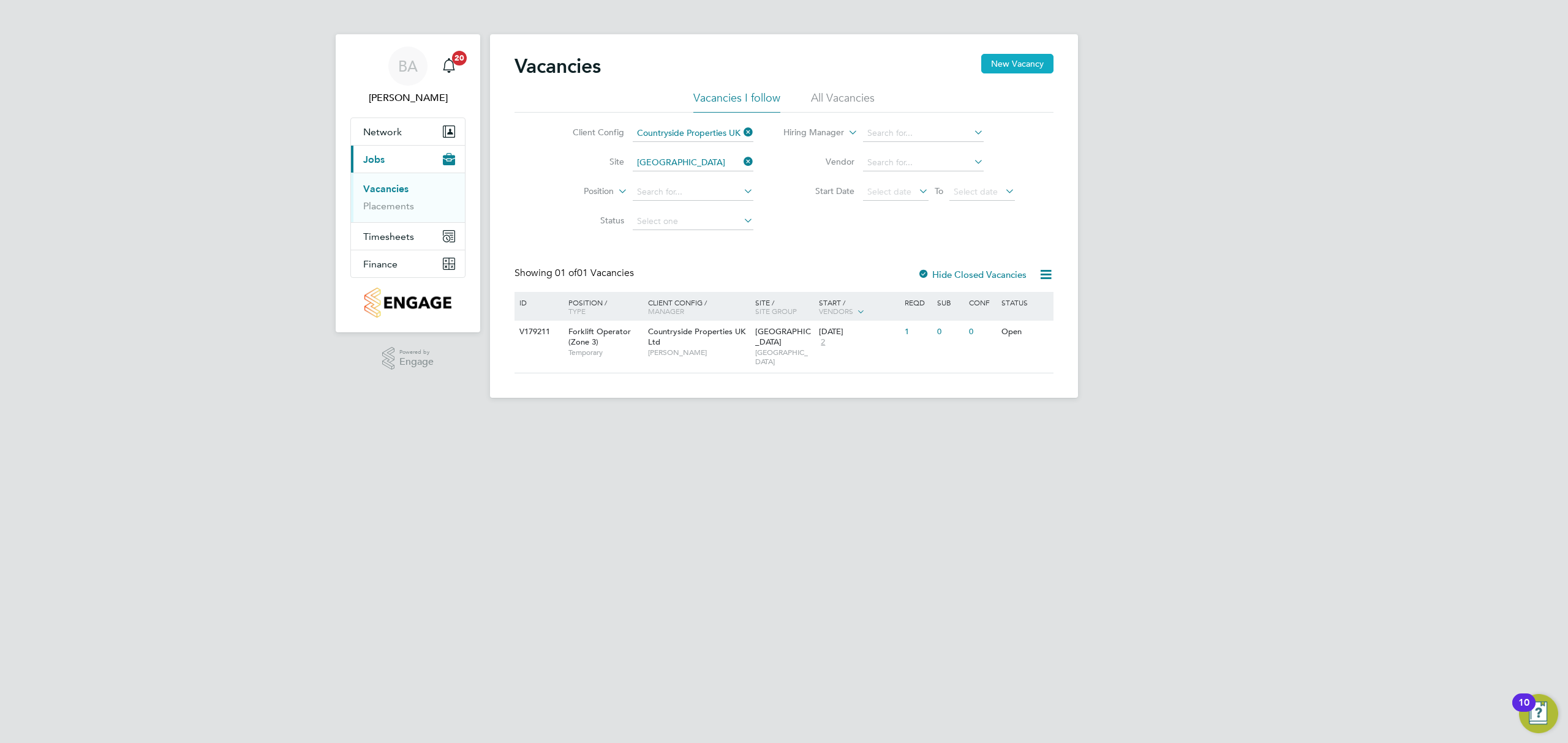
click at [1024, 65] on button "New Vacancy" at bounding box center [1017, 63] width 72 height 20
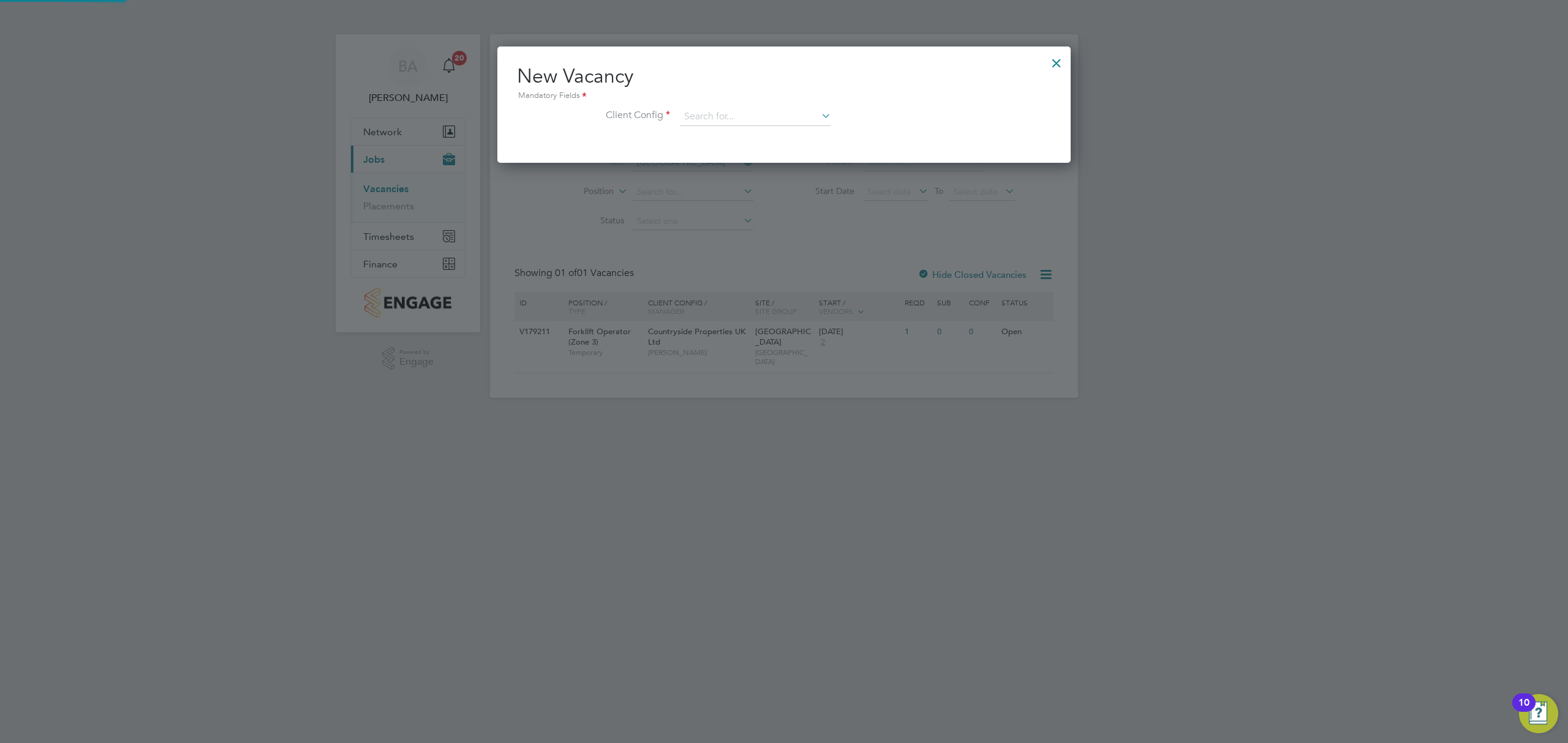
scroll to position [116, 574]
click at [736, 118] on input at bounding box center [755, 117] width 151 height 19
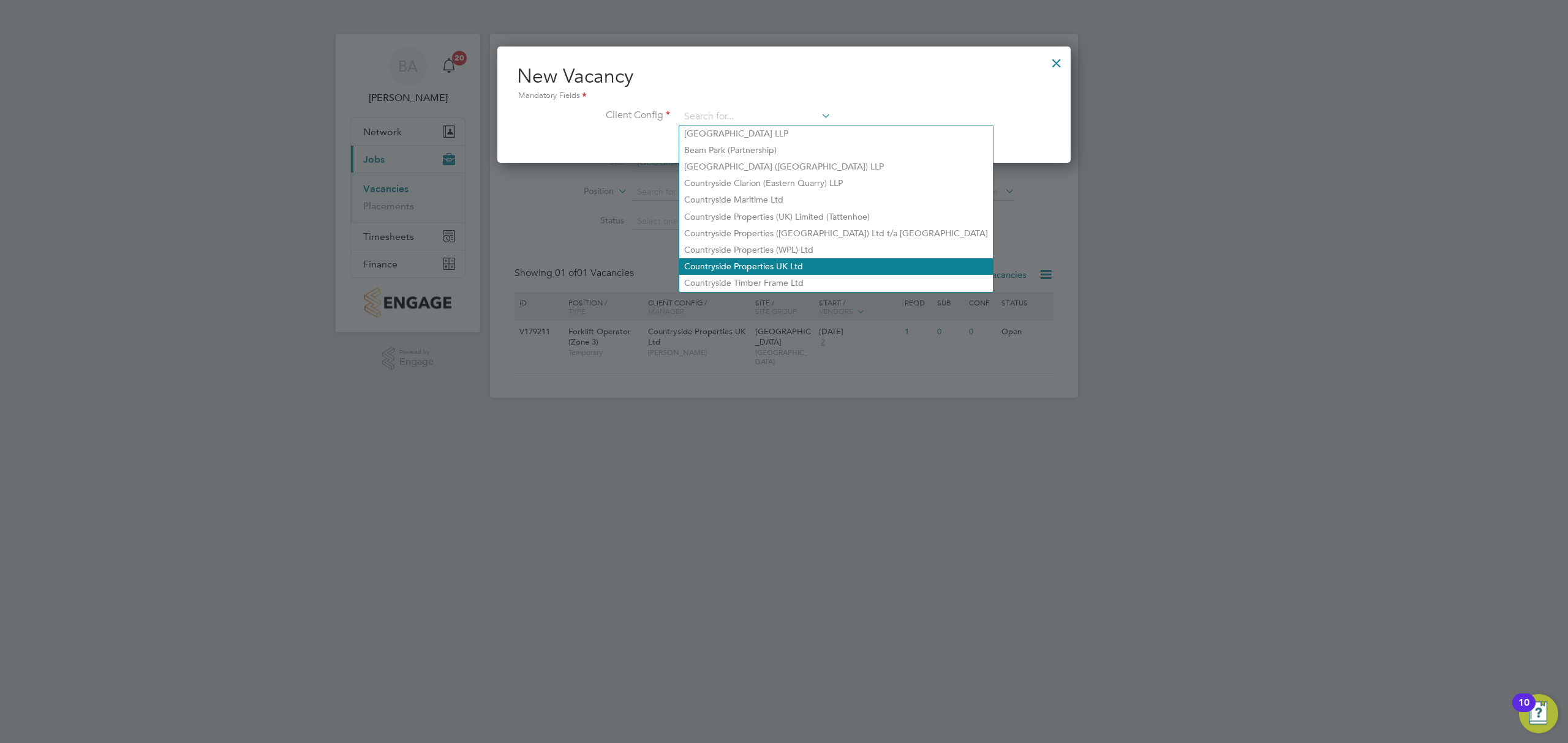
click at [737, 258] on li "Countryside Properties UK Ltd" at bounding box center [836, 266] width 313 height 16
type input "Countryside Properties UK Ltd"
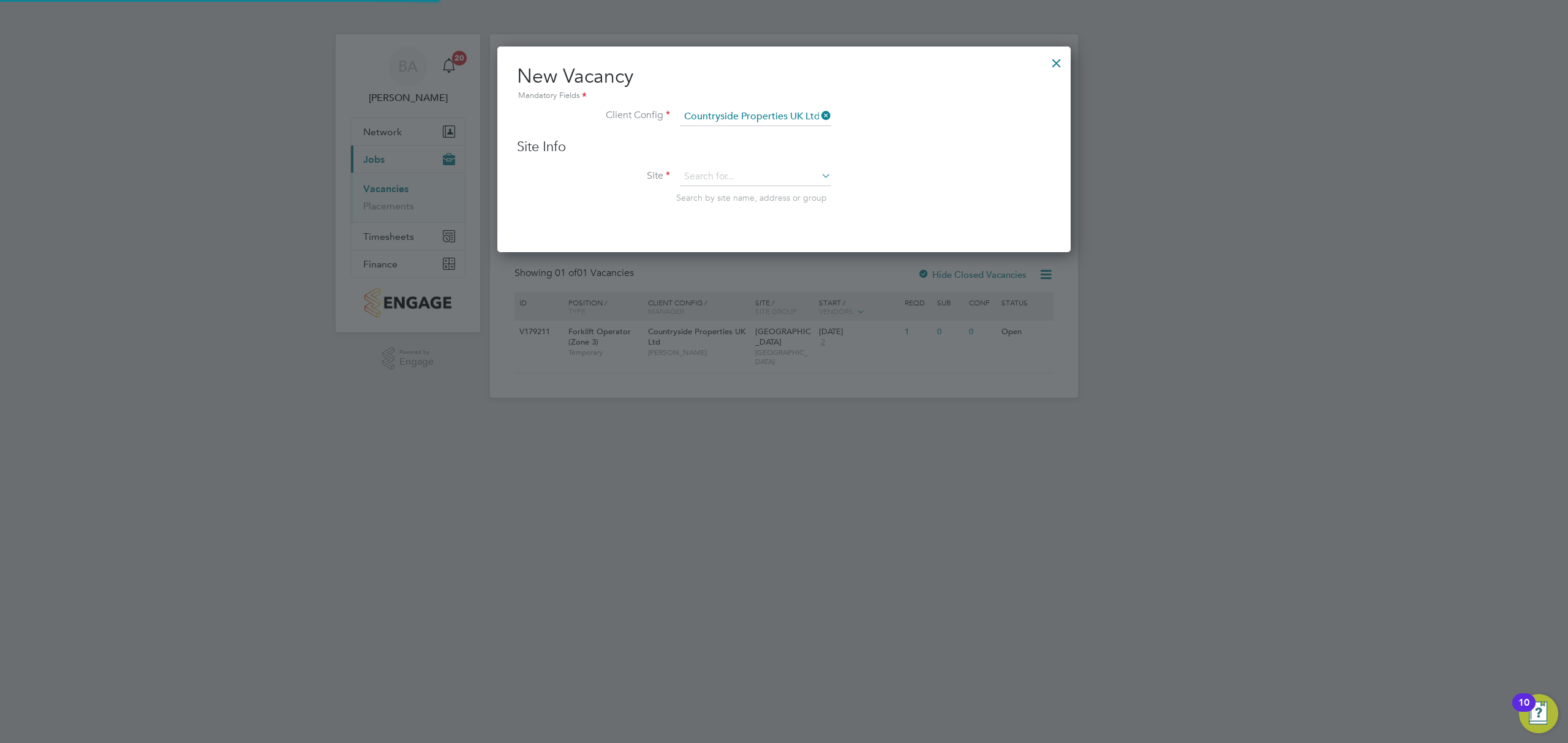
scroll to position [205, 574]
click at [706, 160] on div "Site Info Site Search by site name, address or group" at bounding box center [784, 183] width 534 height 90
click at [706, 172] on input at bounding box center [755, 177] width 151 height 19
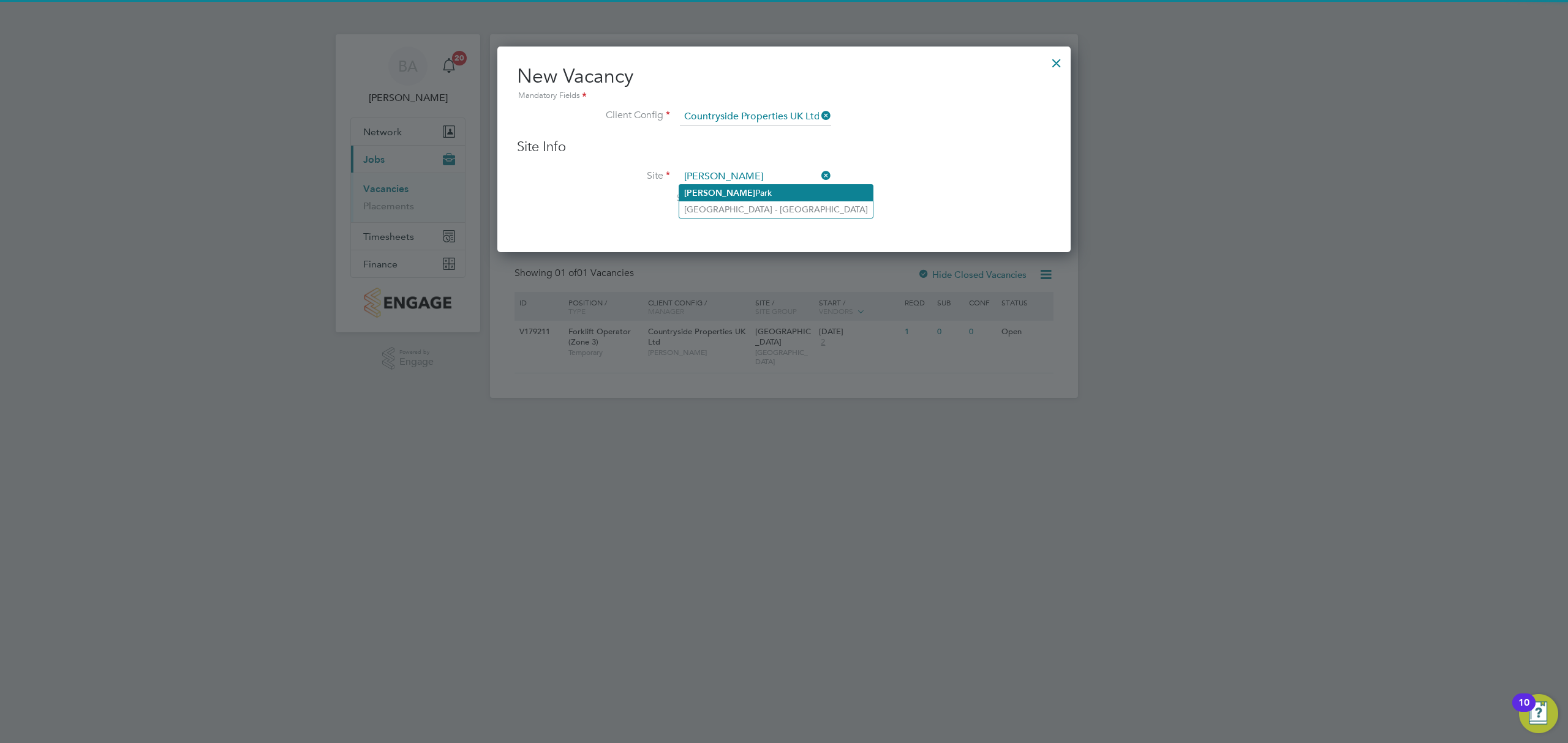
type input "barton"
click at [753, 189] on li "Barton Park" at bounding box center [776, 193] width 194 height 16
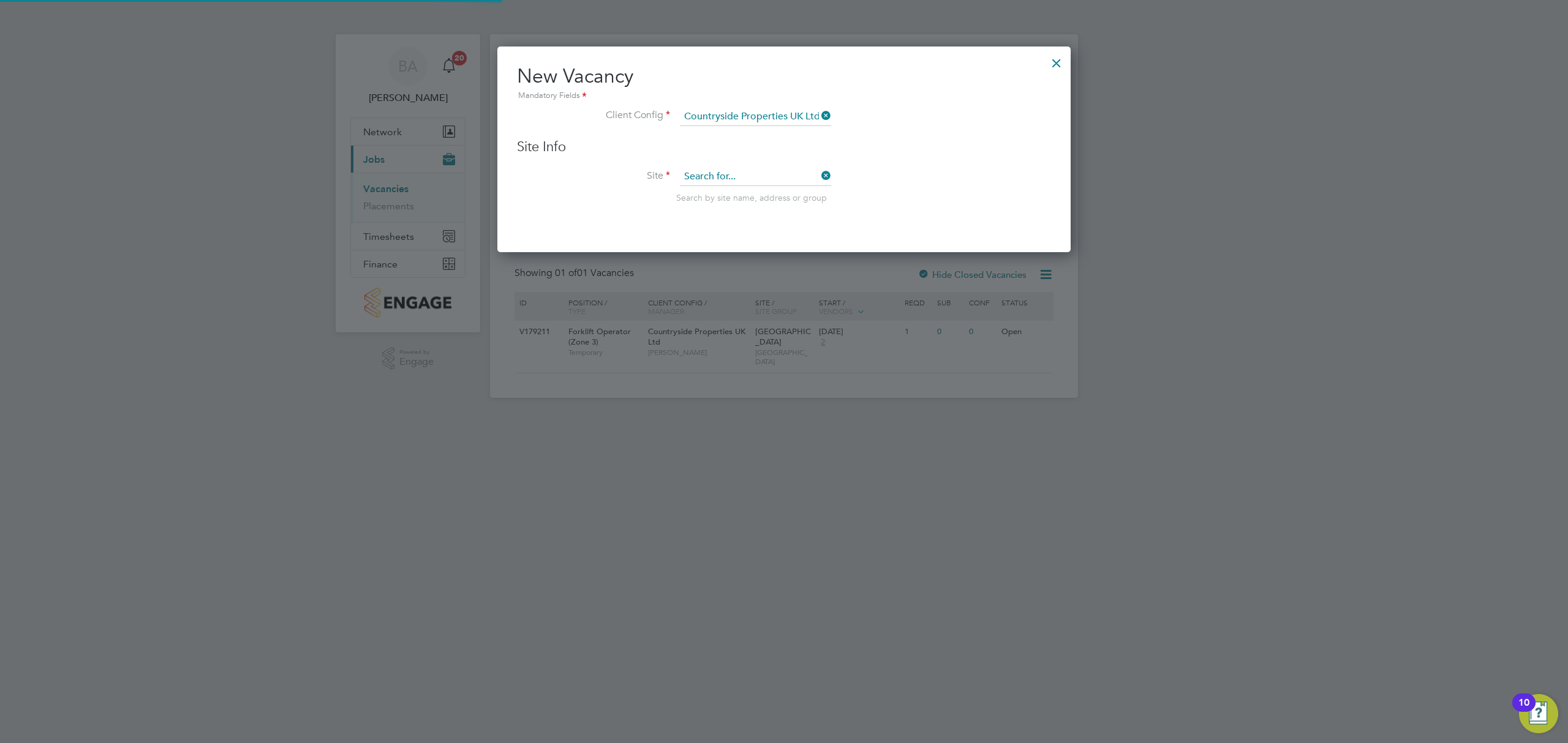
click at [724, 175] on input at bounding box center [755, 177] width 151 height 19
type input "Barton Park"
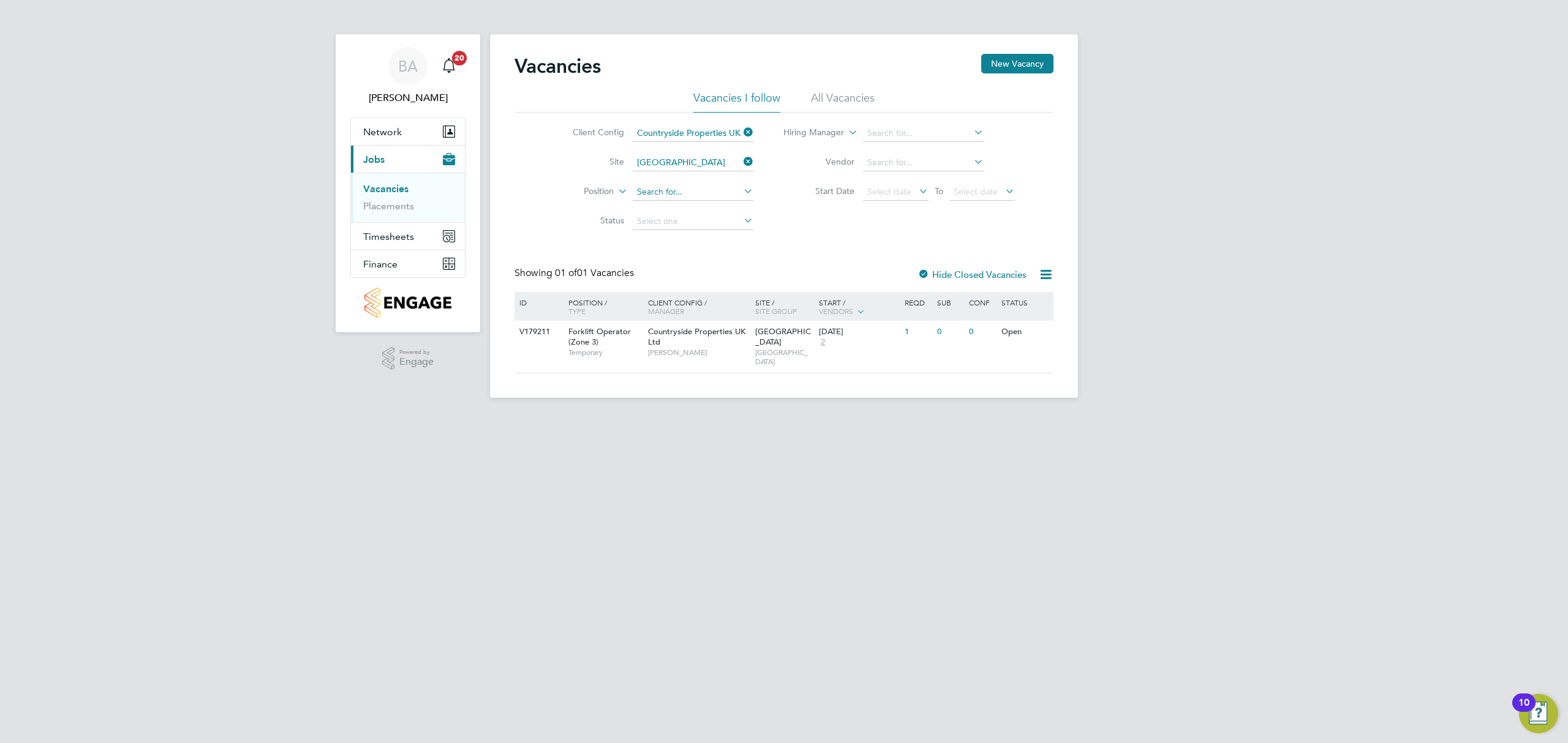
click at [684, 197] on input at bounding box center [693, 192] width 121 height 17
click at [704, 209] on li "Paint er & Decorator" at bounding box center [692, 209] width 122 height 16
type input "Painter & Decorator"
click at [742, 132] on icon at bounding box center [742, 132] width 0 height 17
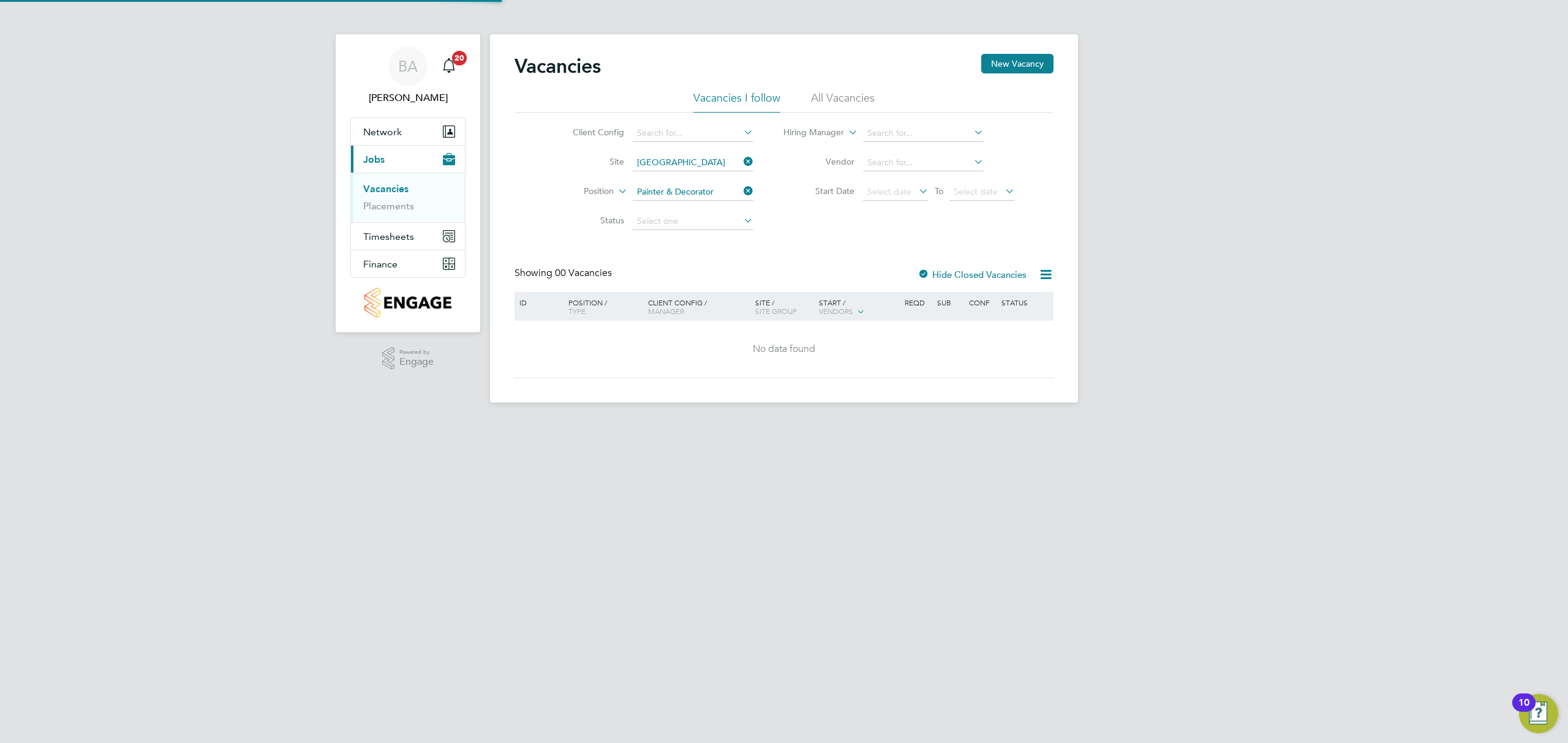
click at [742, 166] on icon at bounding box center [742, 161] width 0 height 17
click at [742, 194] on icon at bounding box center [742, 191] width 0 height 17
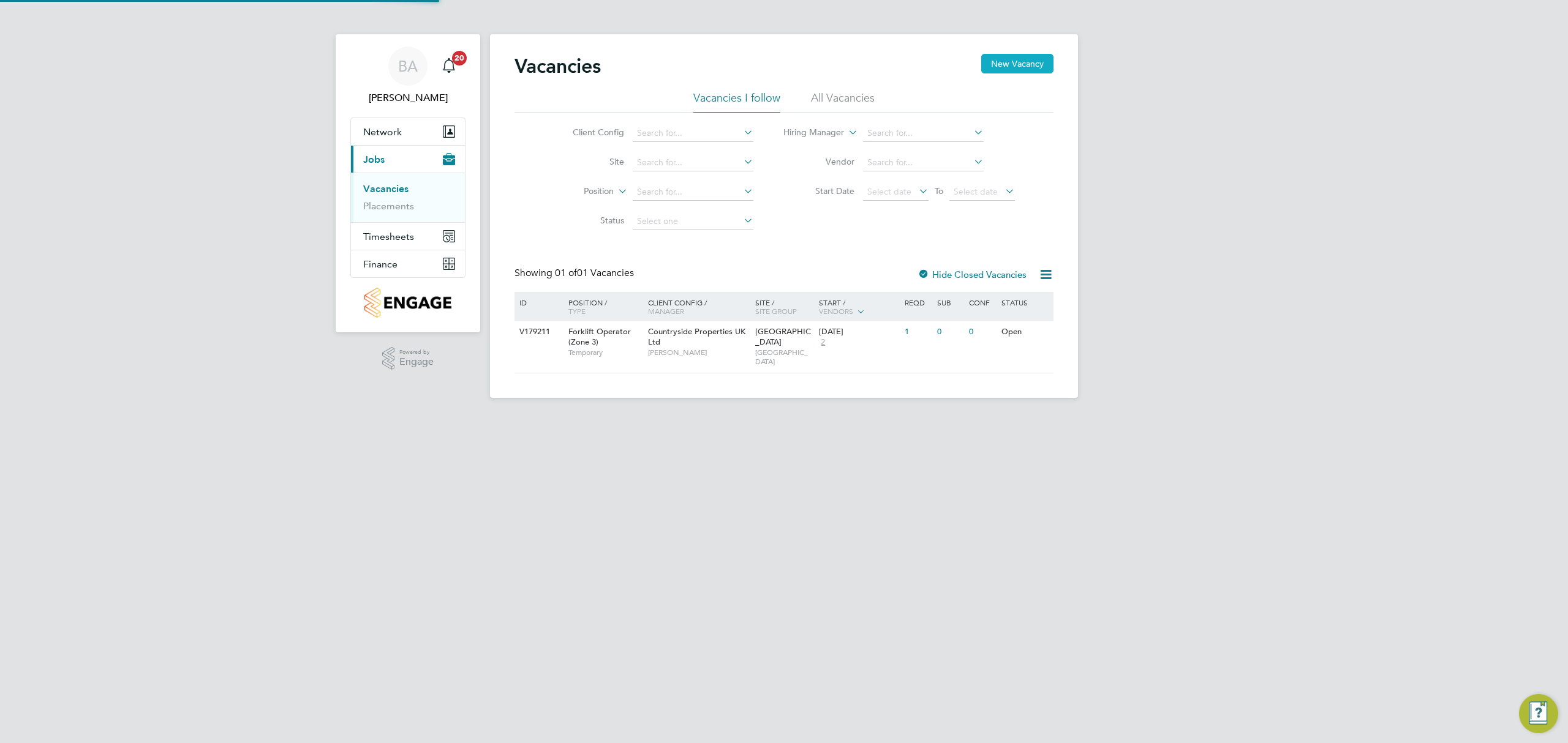
click at [1023, 64] on button "New Vacancy" at bounding box center [1017, 63] width 72 height 20
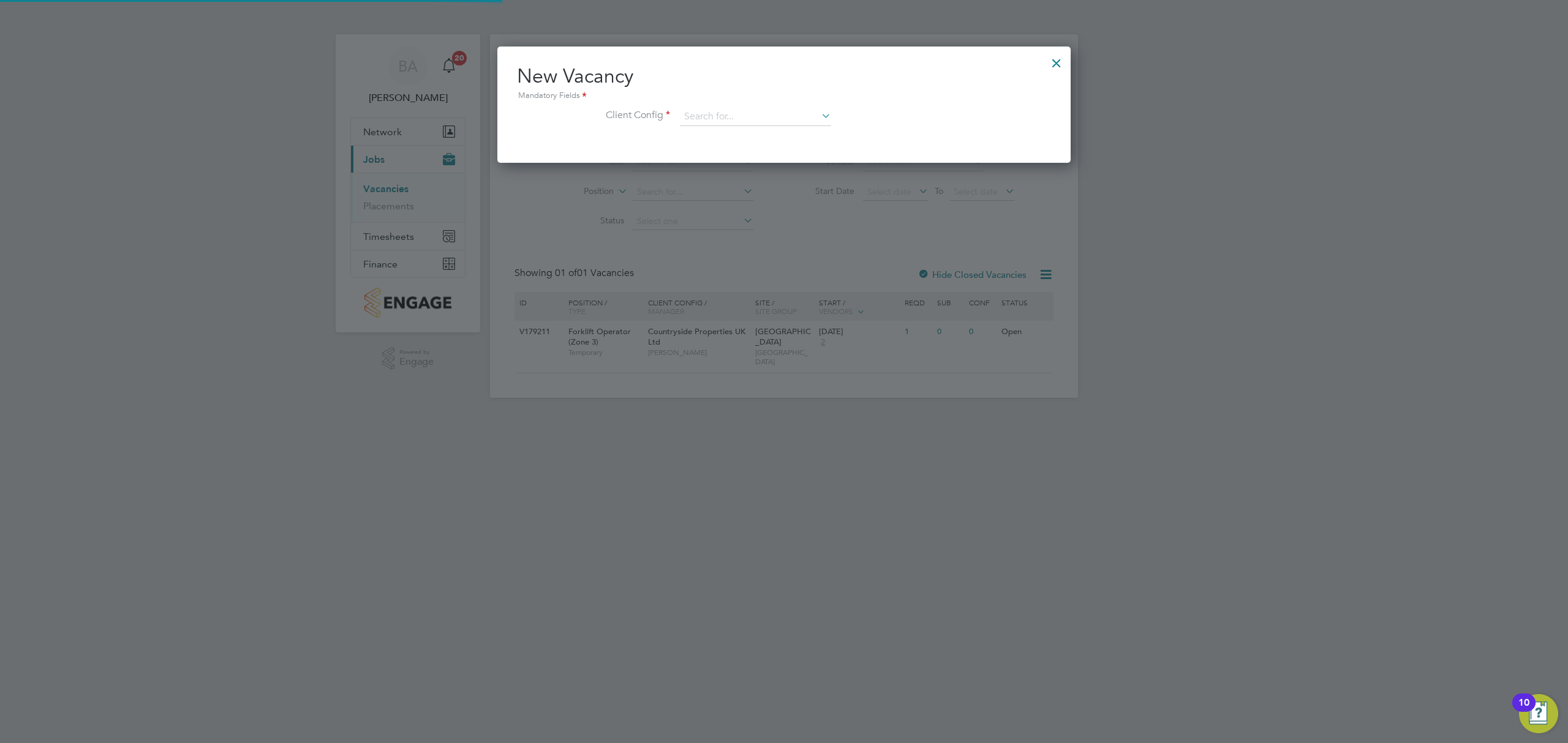
scroll to position [6, 5]
click at [753, 116] on input at bounding box center [755, 117] width 151 height 19
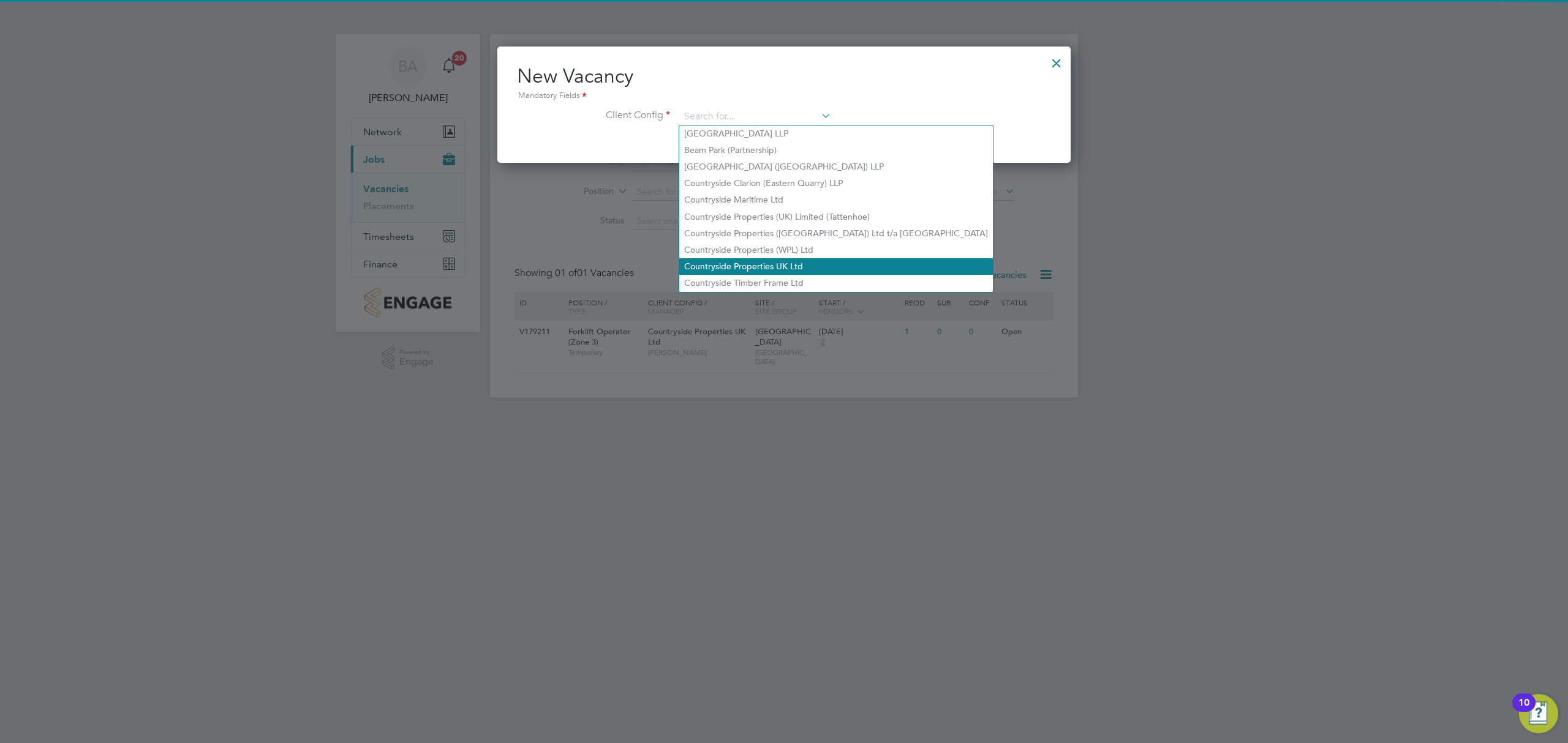
click at [750, 265] on li "Countryside Properties UK Ltd" at bounding box center [836, 266] width 313 height 16
type input "Countryside Properties UK Ltd"
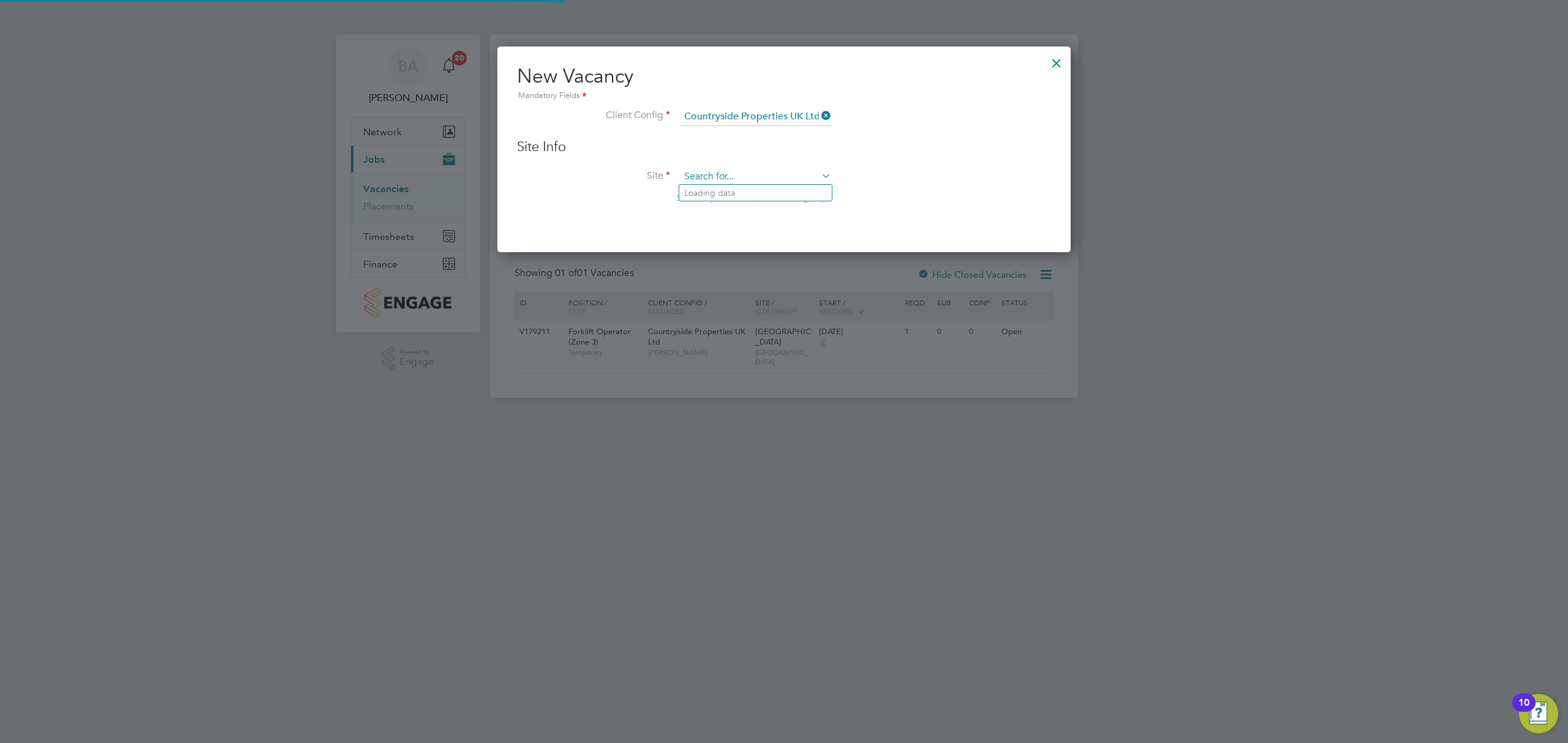
click at [724, 177] on input at bounding box center [755, 177] width 151 height 19
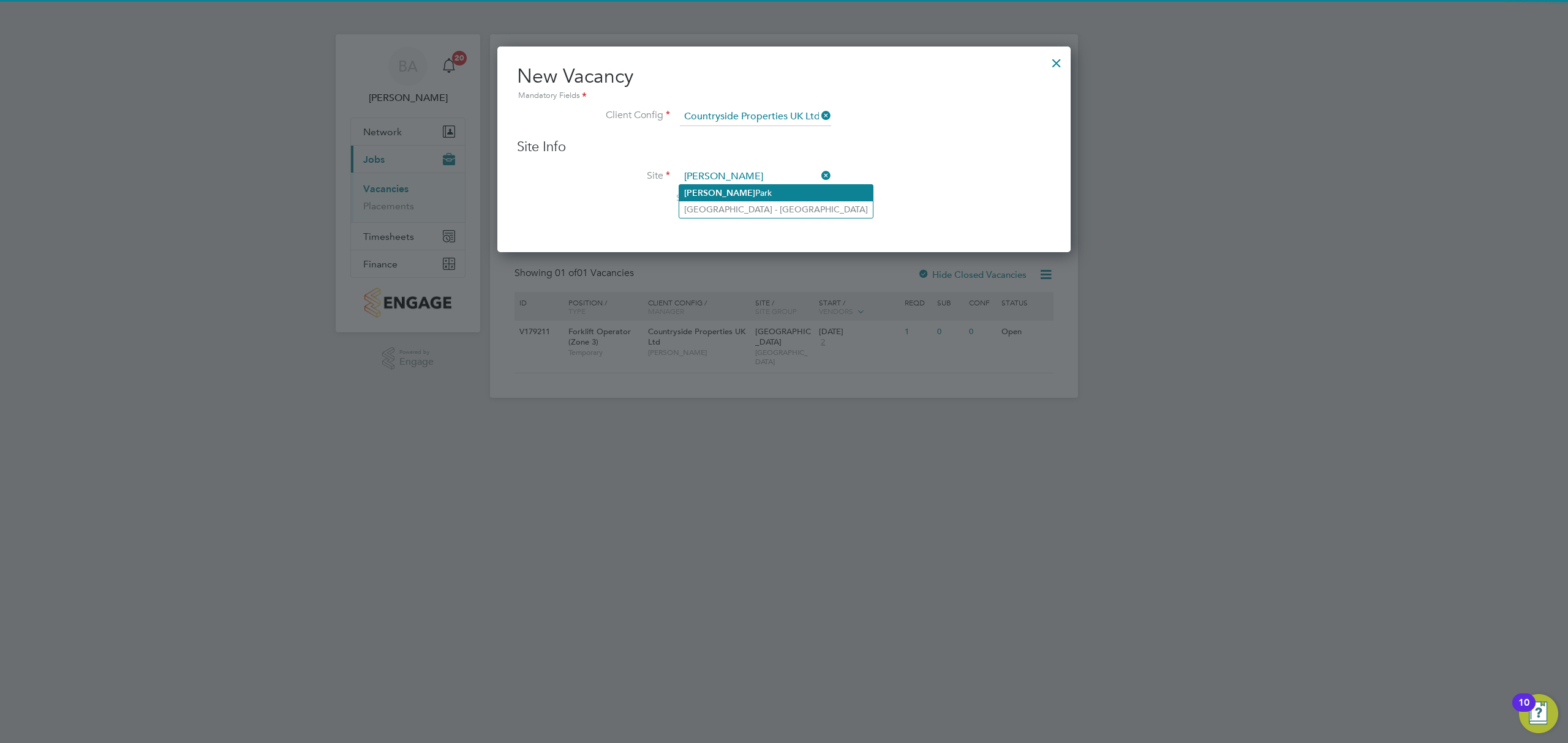
click at [726, 196] on li "Barton Park" at bounding box center [776, 193] width 194 height 16
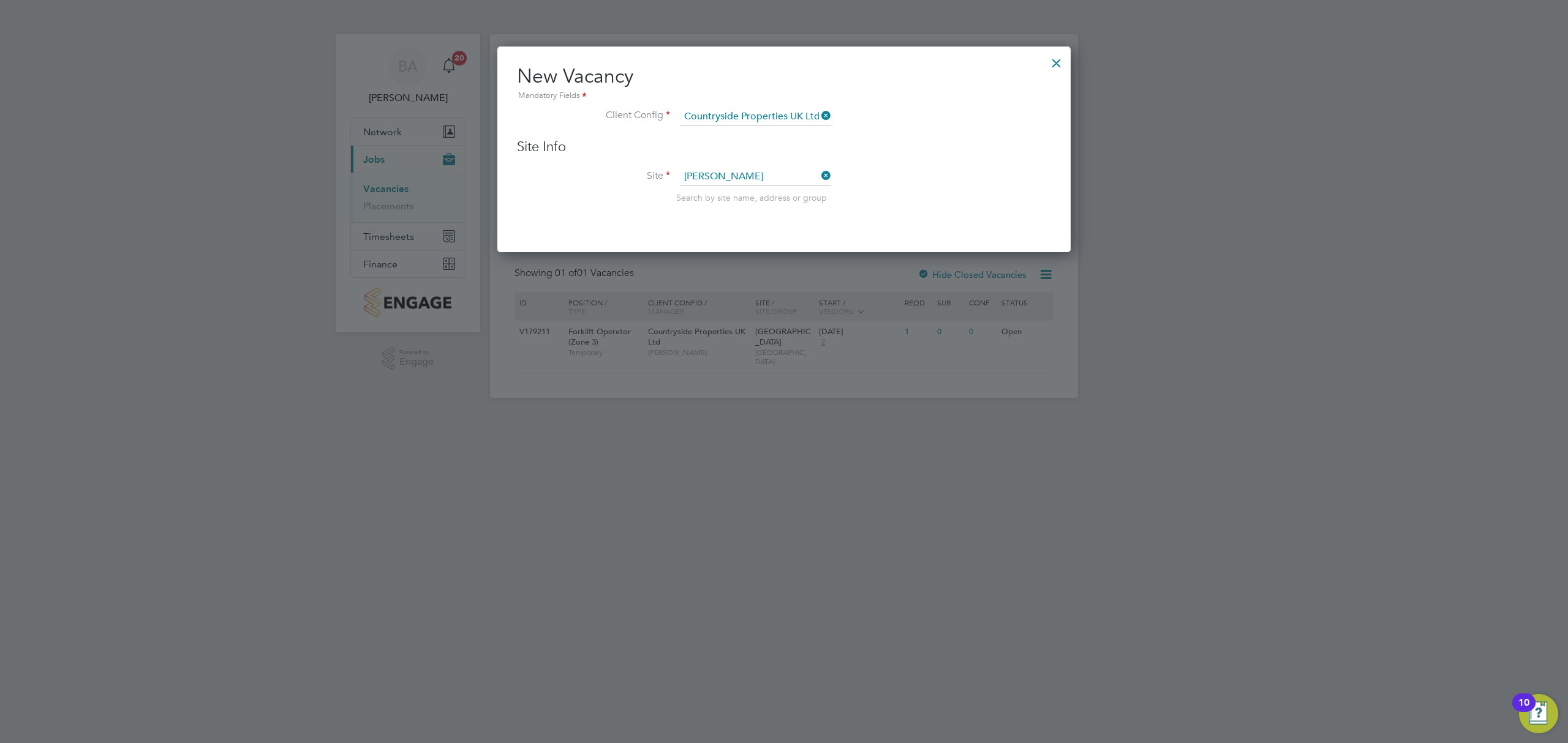
type input "Barton Park"
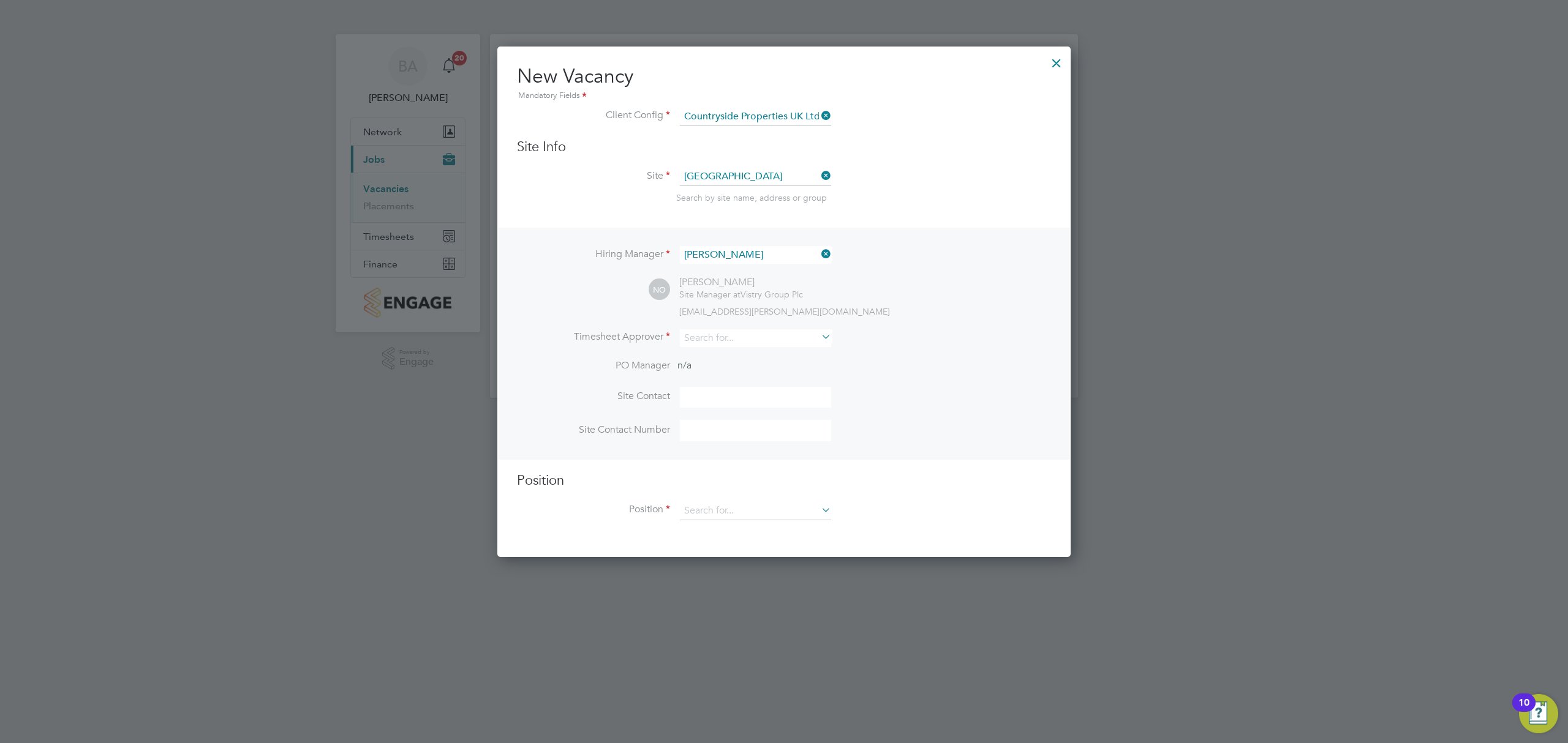
scroll to position [509, 574]
click at [730, 344] on div "Vacancies New Vacancy Vacancies I follow All Vacancies Client Config Site Posit…" at bounding box center [784, 216] width 588 height 363
click at [741, 350] on li "Nick O 'Shea" at bounding box center [761, 352] width 164 height 16
type input "Nick O'Shea"
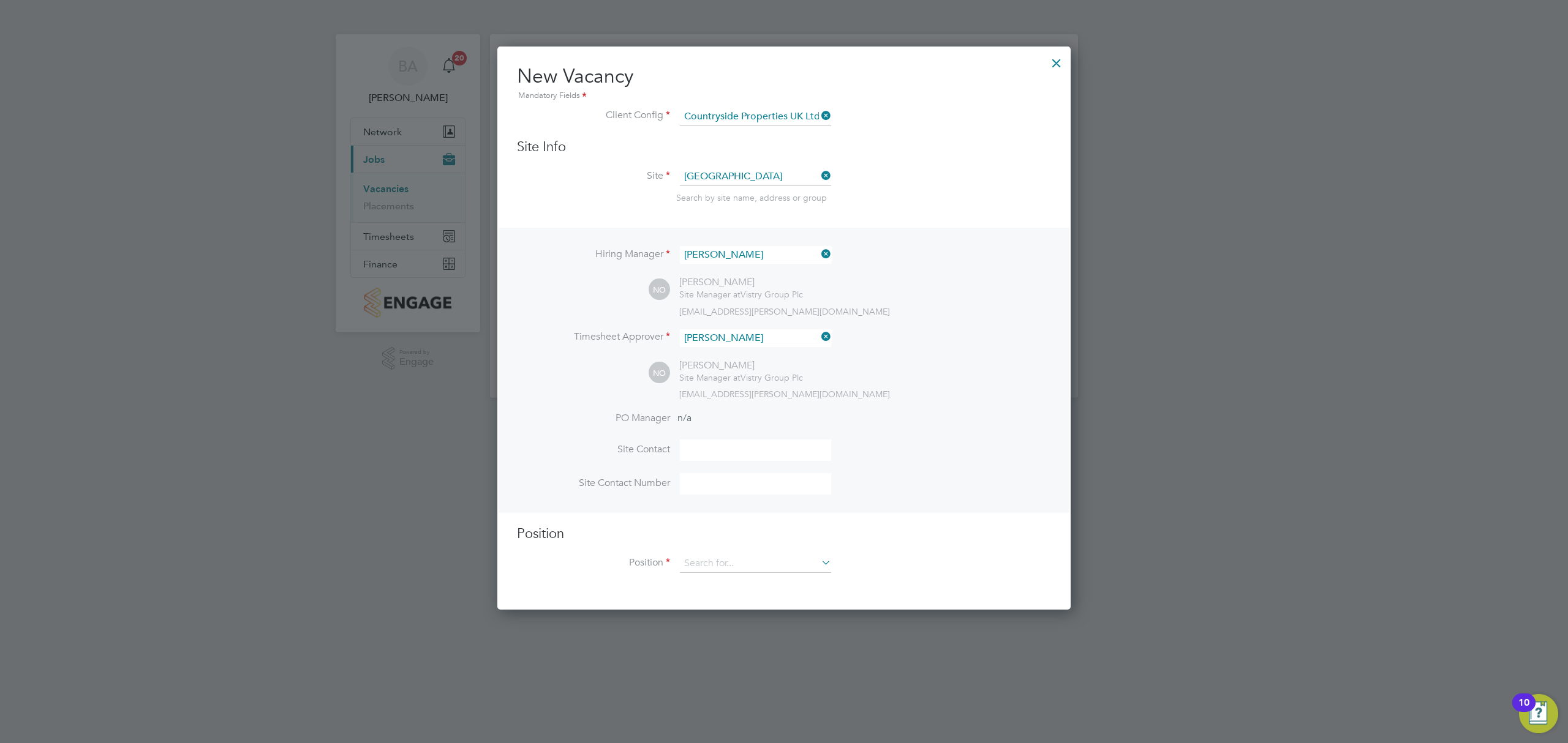
click at [724, 468] on li "Site Contact" at bounding box center [784, 457] width 534 height 34
drag, startPoint x: 726, startPoint y: 448, endPoint x: 736, endPoint y: 453, distance: 11.2
click at [726, 448] on input at bounding box center [755, 450] width 151 height 21
type input "Site Manager"
click at [738, 557] on input at bounding box center [755, 564] width 151 height 19
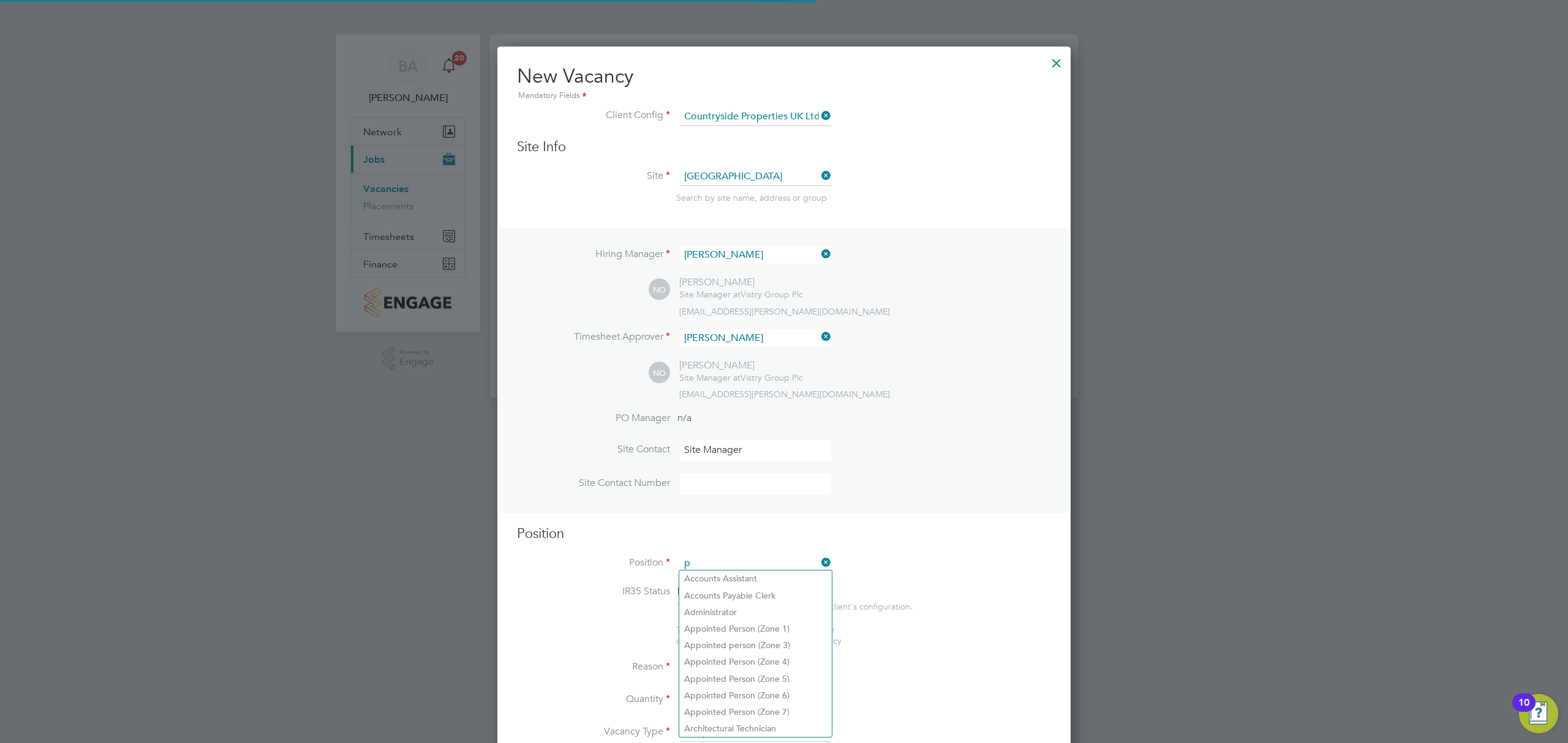
scroll to position [1762, 574]
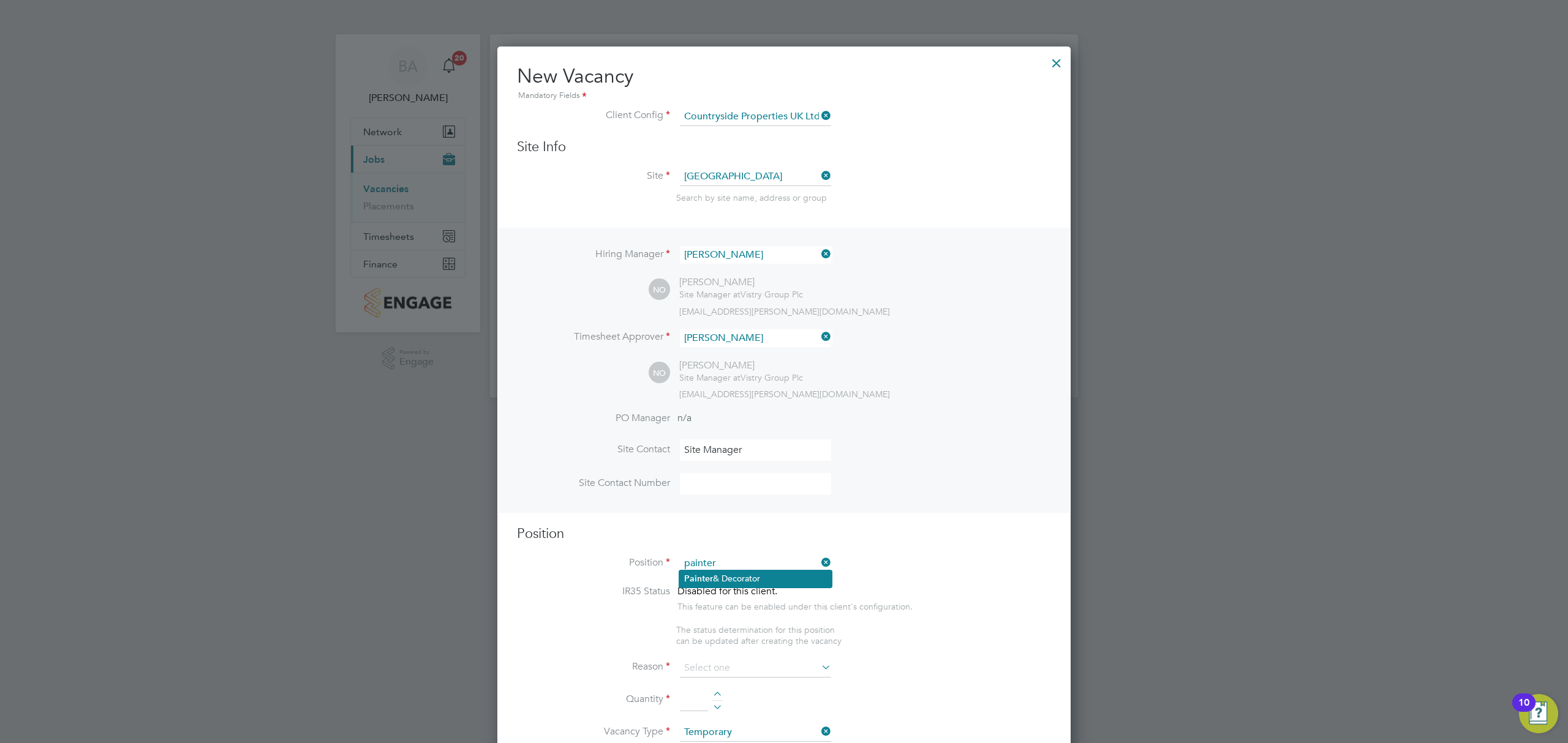
click at [757, 576] on li "Painter & Decorator" at bounding box center [756, 578] width 153 height 16
type input "Painter & Decorator"
type textarea "Preparing buildings, surfaces & areas for plastering, painting & decorating. Ca…"
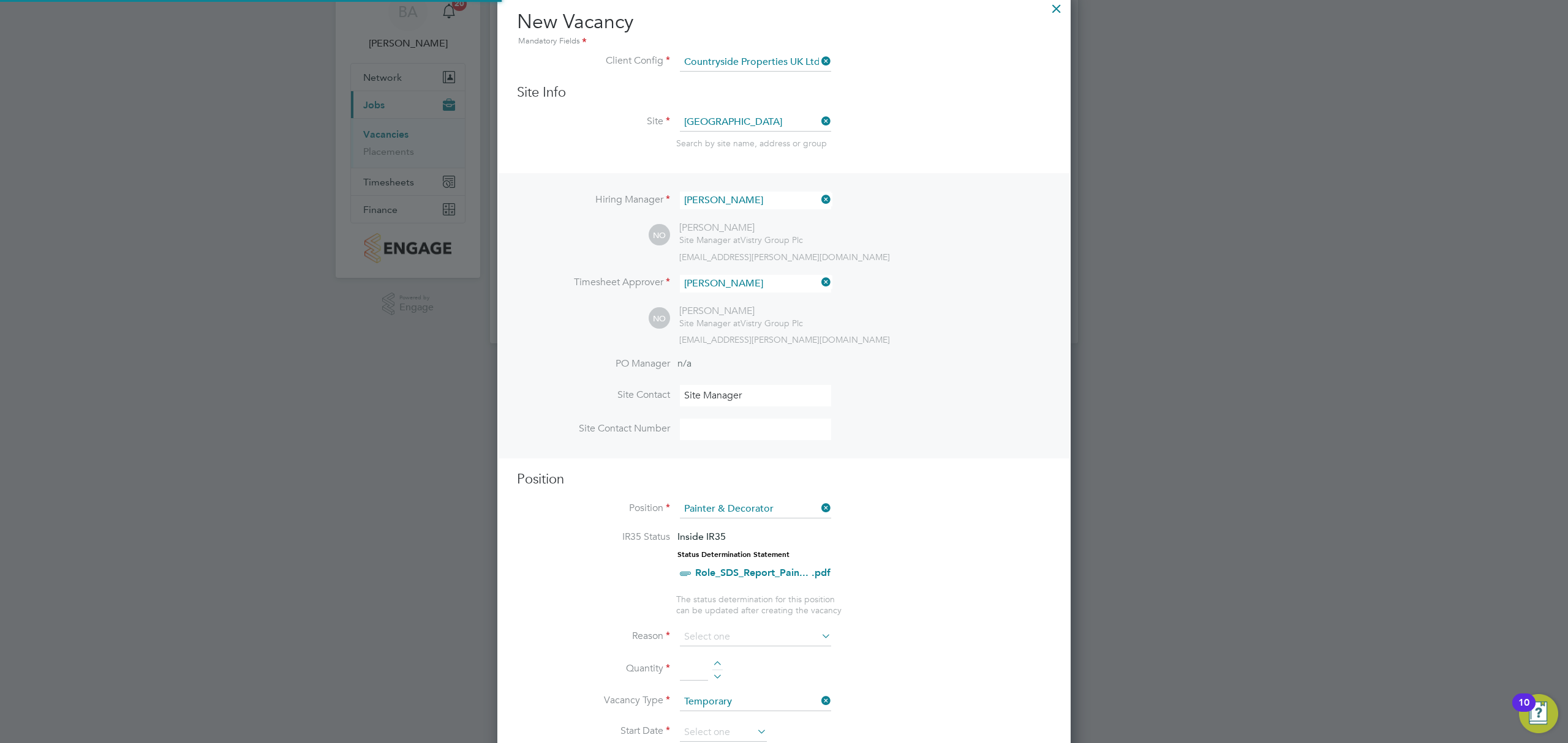
scroll to position [163, 0]
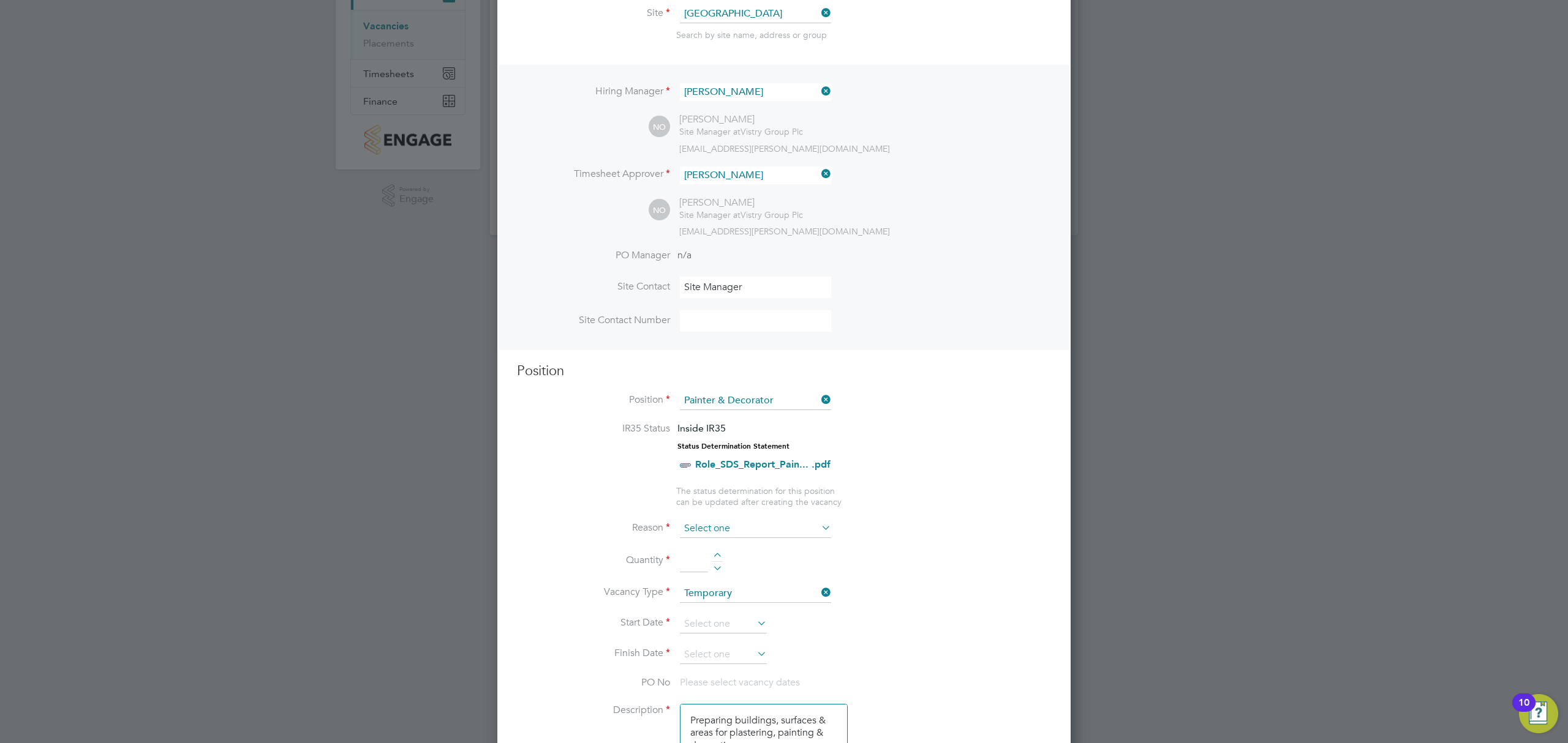
click at [743, 527] on input at bounding box center [755, 529] width 151 height 19
click at [712, 570] on li "Extra Work" at bounding box center [756, 575] width 153 height 16
type input "Extra Work"
click at [715, 553] on div at bounding box center [718, 557] width 10 height 8
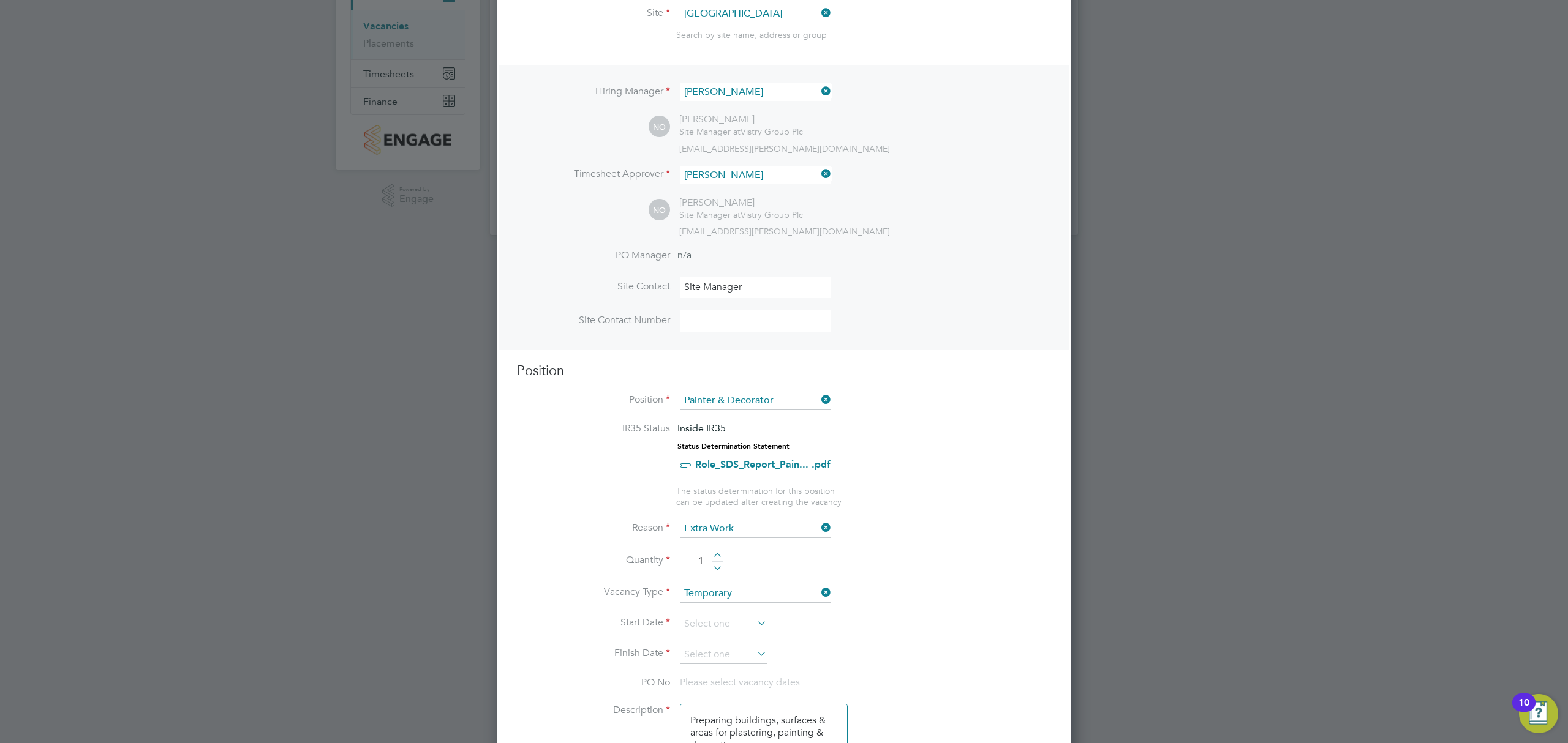
type input "2"
click at [729, 618] on input at bounding box center [723, 625] width 87 height 19
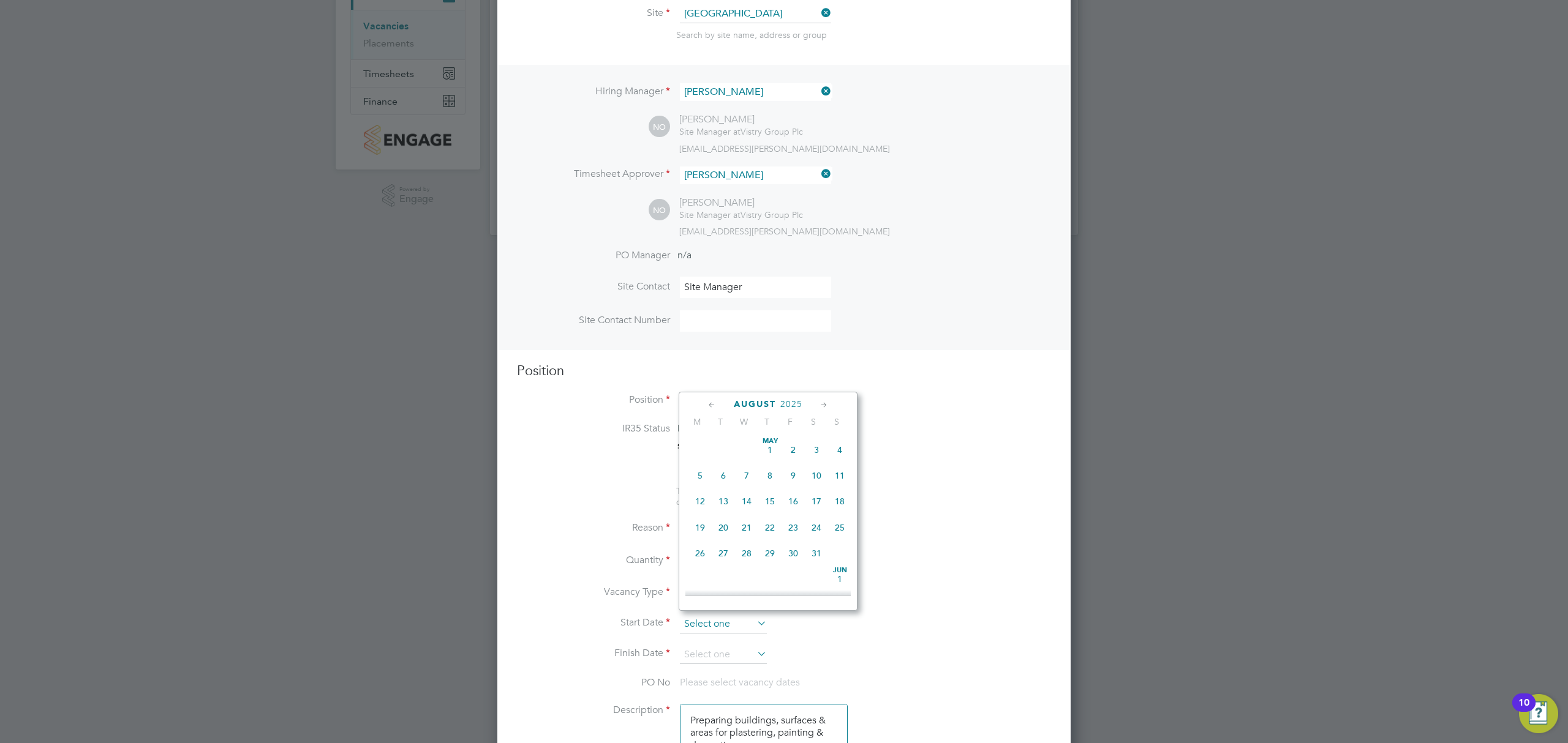
scroll to position [473, 0]
click at [724, 503] on span "26" at bounding box center [723, 493] width 23 height 23
type input "26 Aug 2025"
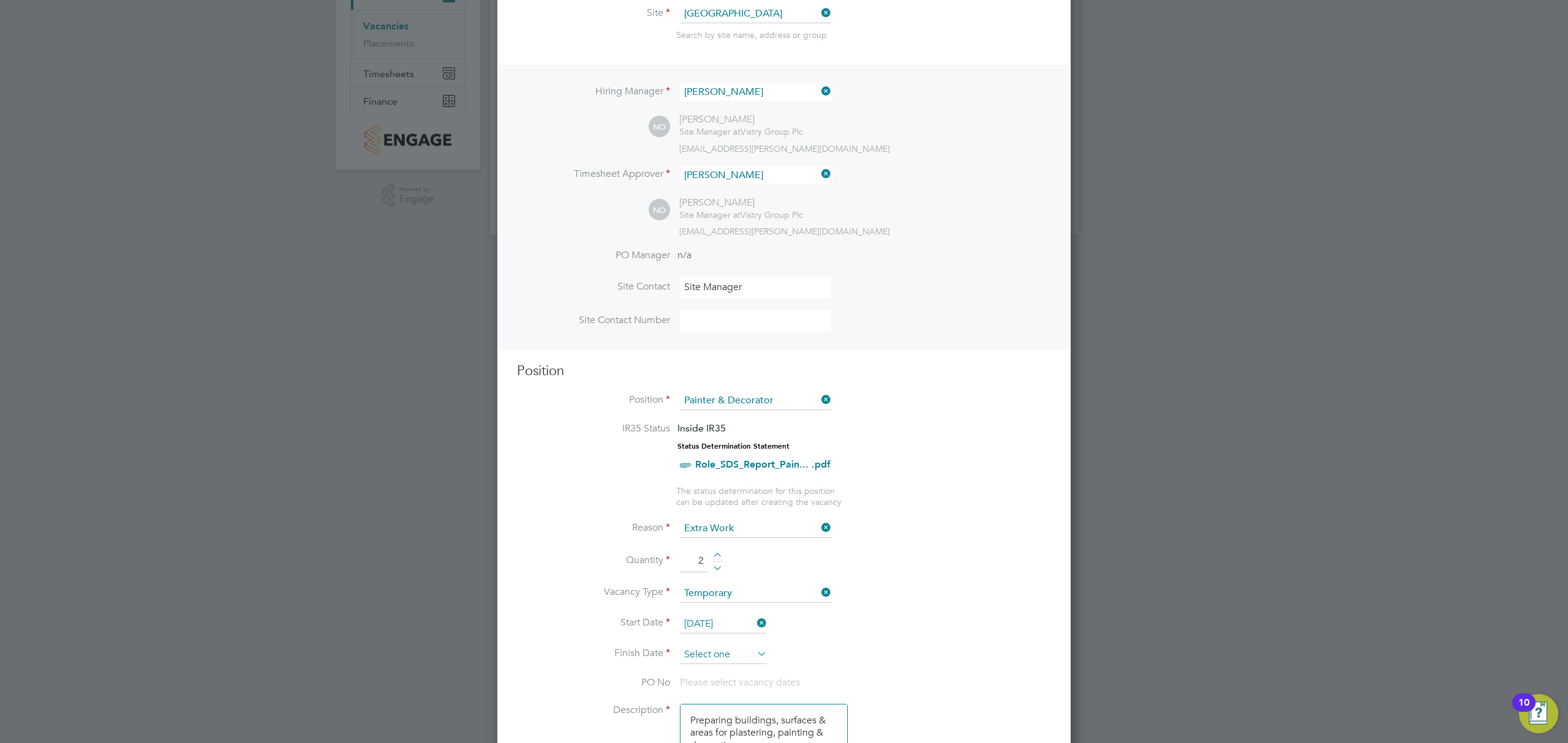
click at [728, 655] on input at bounding box center [723, 656] width 87 height 19
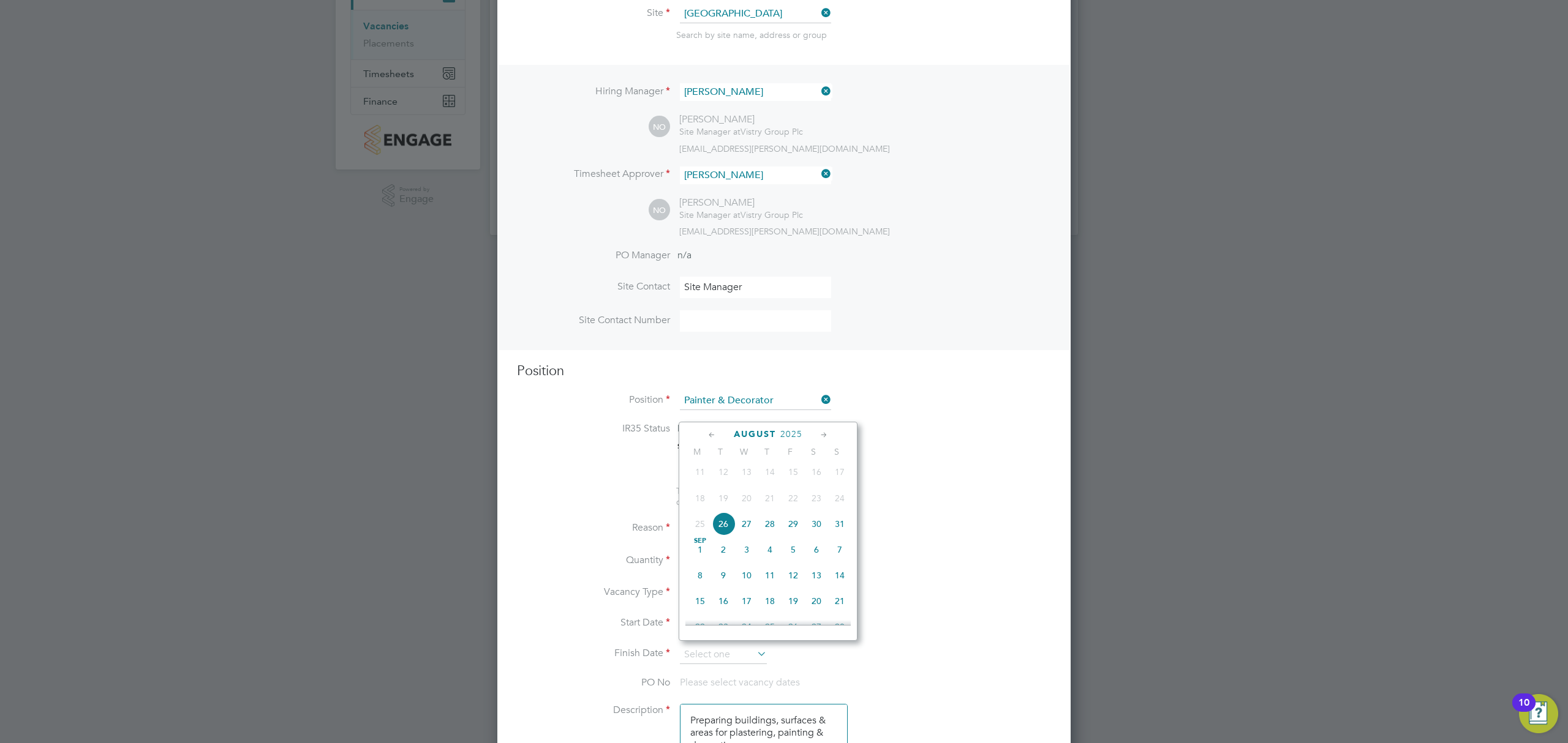
click at [729, 554] on span "2" at bounding box center [723, 549] width 23 height 23
type input "02 Sep 2025"
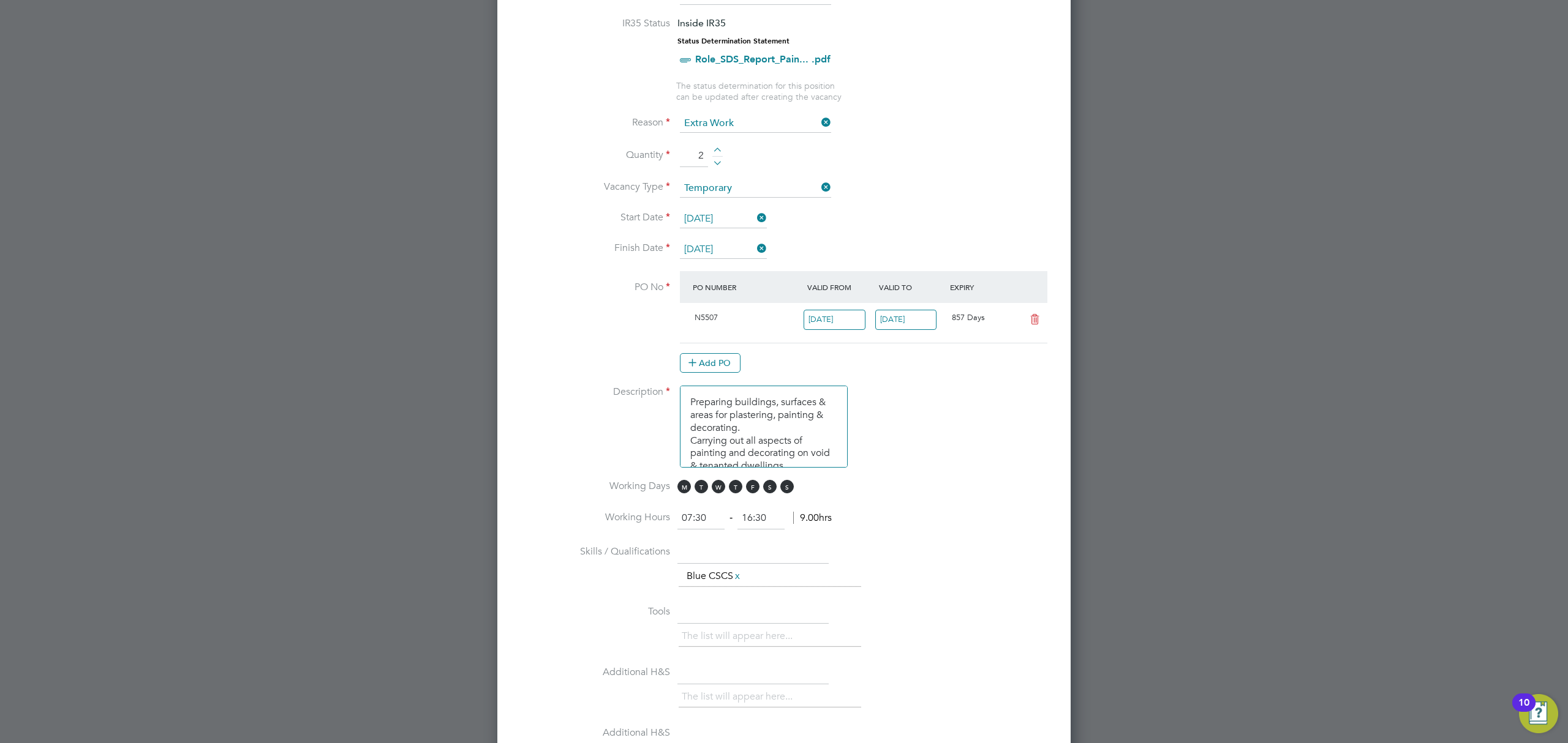
scroll to position [571, 0]
click at [787, 477] on span "S" at bounding box center [787, 484] width 14 height 14
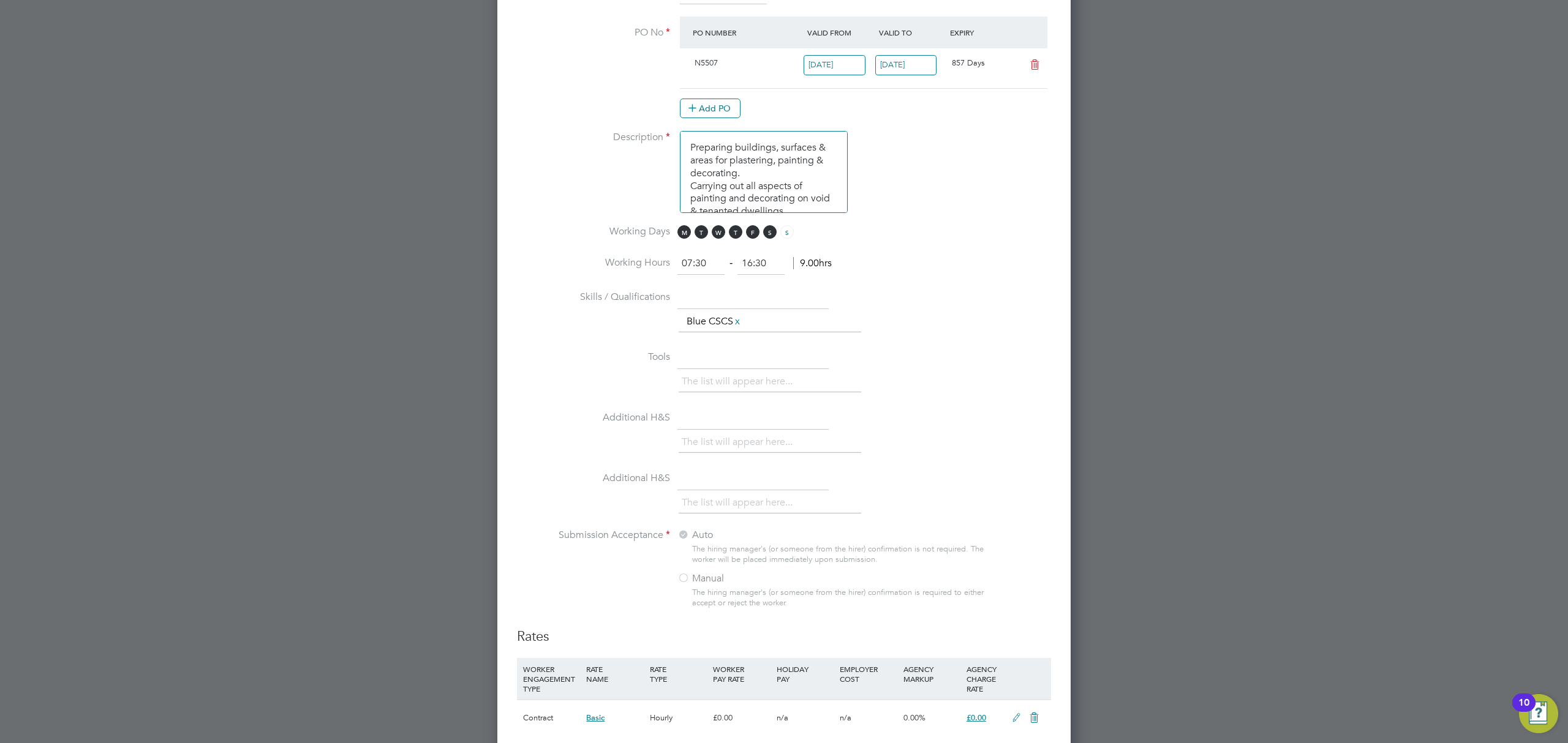
scroll to position [1073, 0]
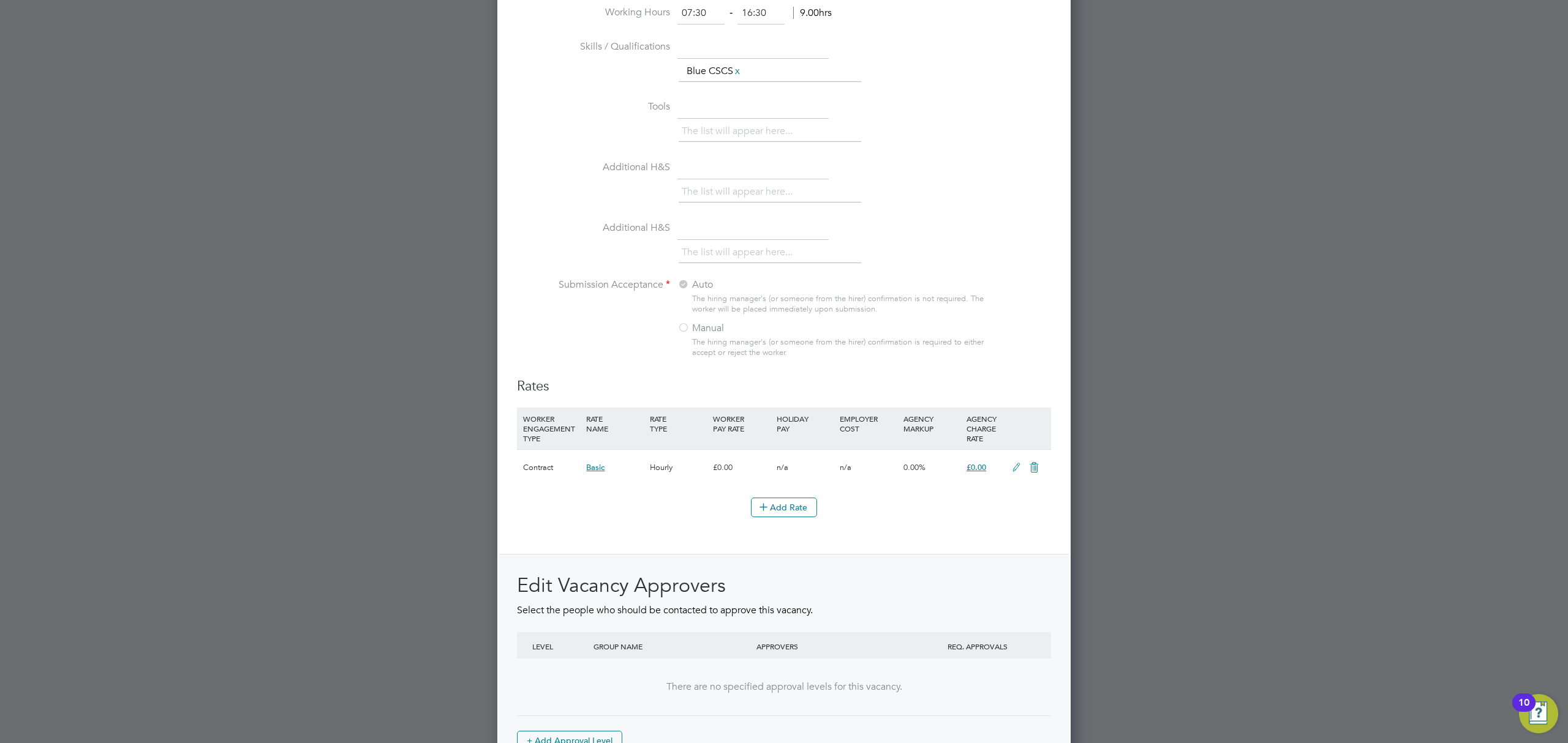
click at [1011, 465] on icon at bounding box center [1017, 468] width 15 height 10
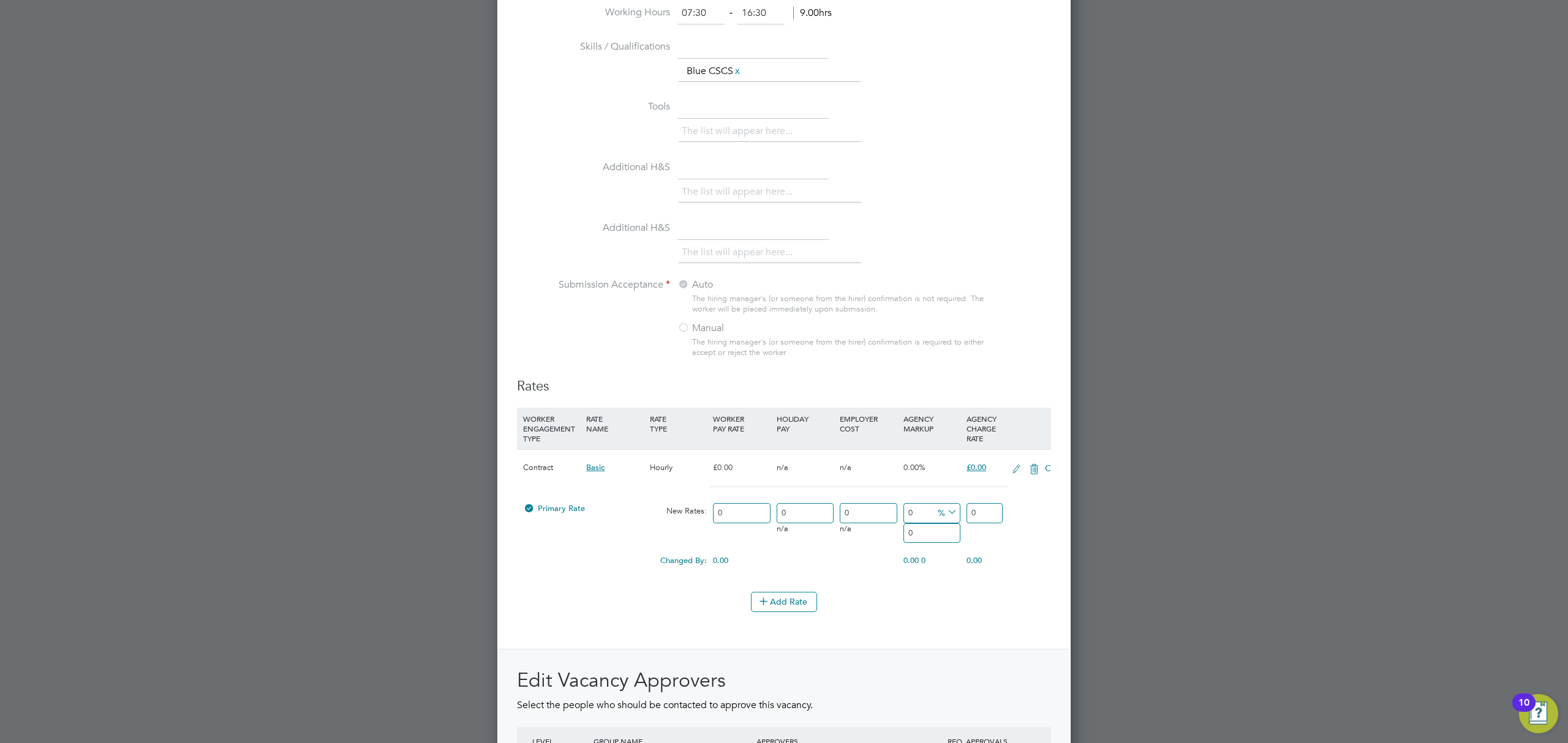
scroll to position [1928, 574]
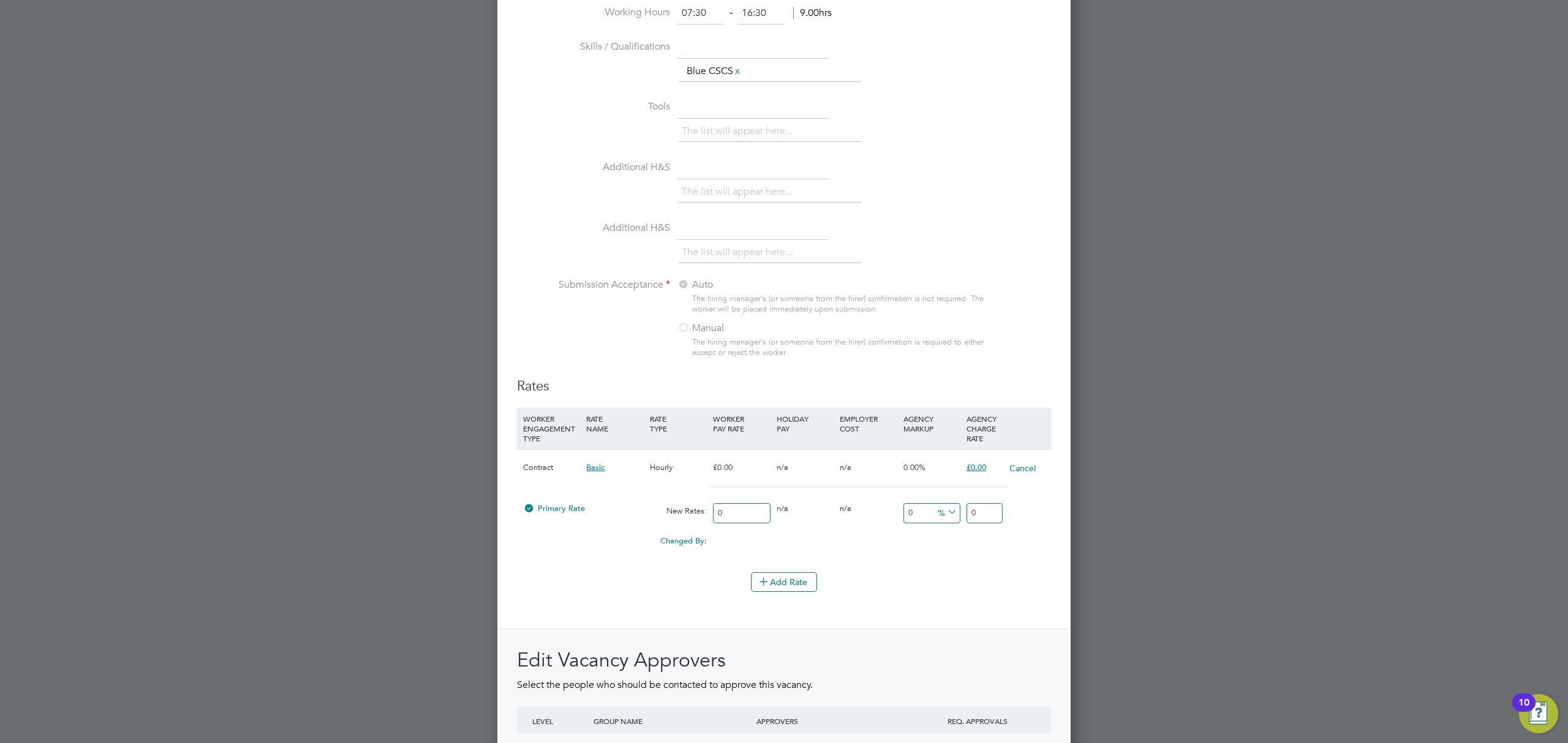
click at [980, 509] on input "0" at bounding box center [984, 514] width 37 height 20
type input "23.28"
click at [967, 576] on div "Add Rate" at bounding box center [784, 582] width 534 height 20
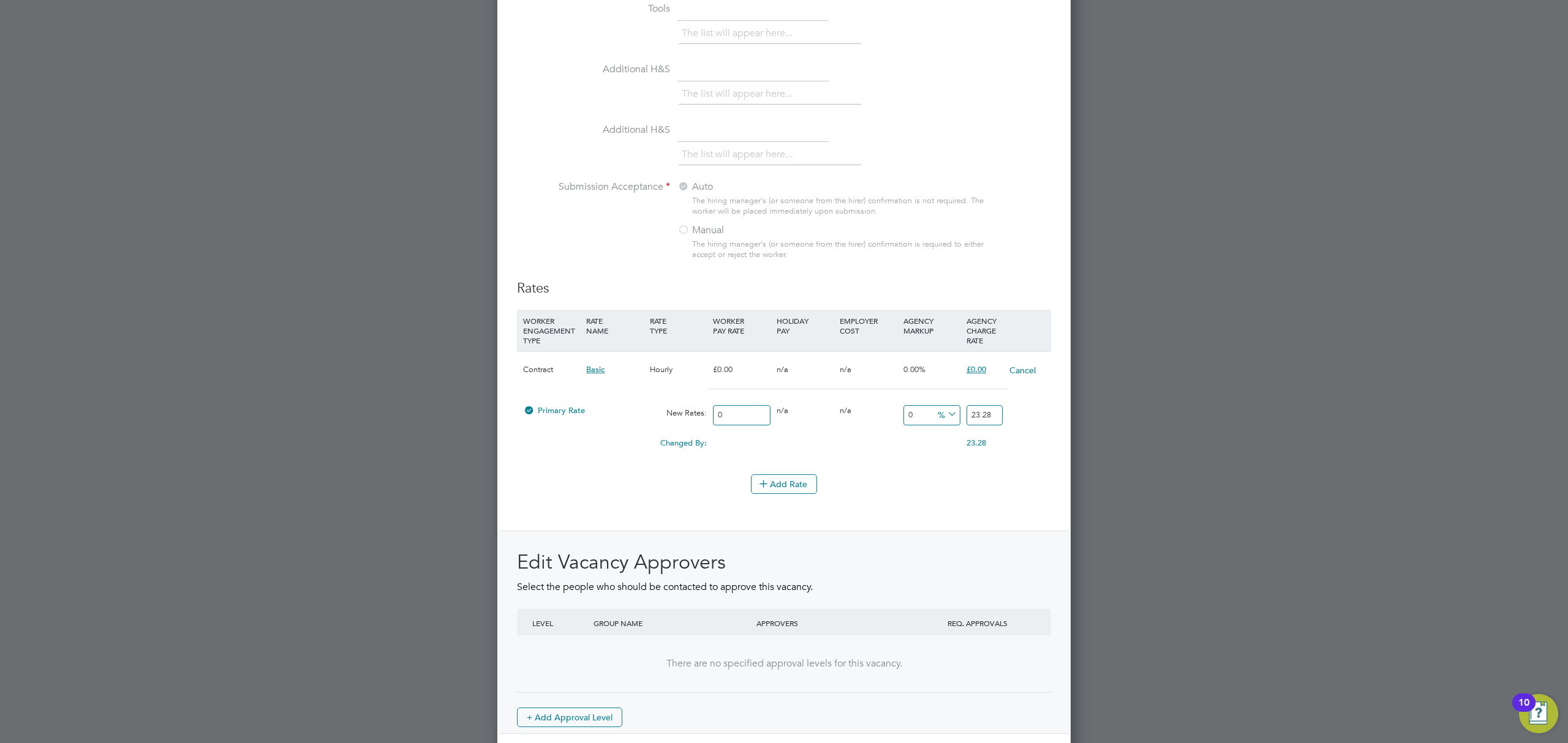
scroll to position [1230, 0]
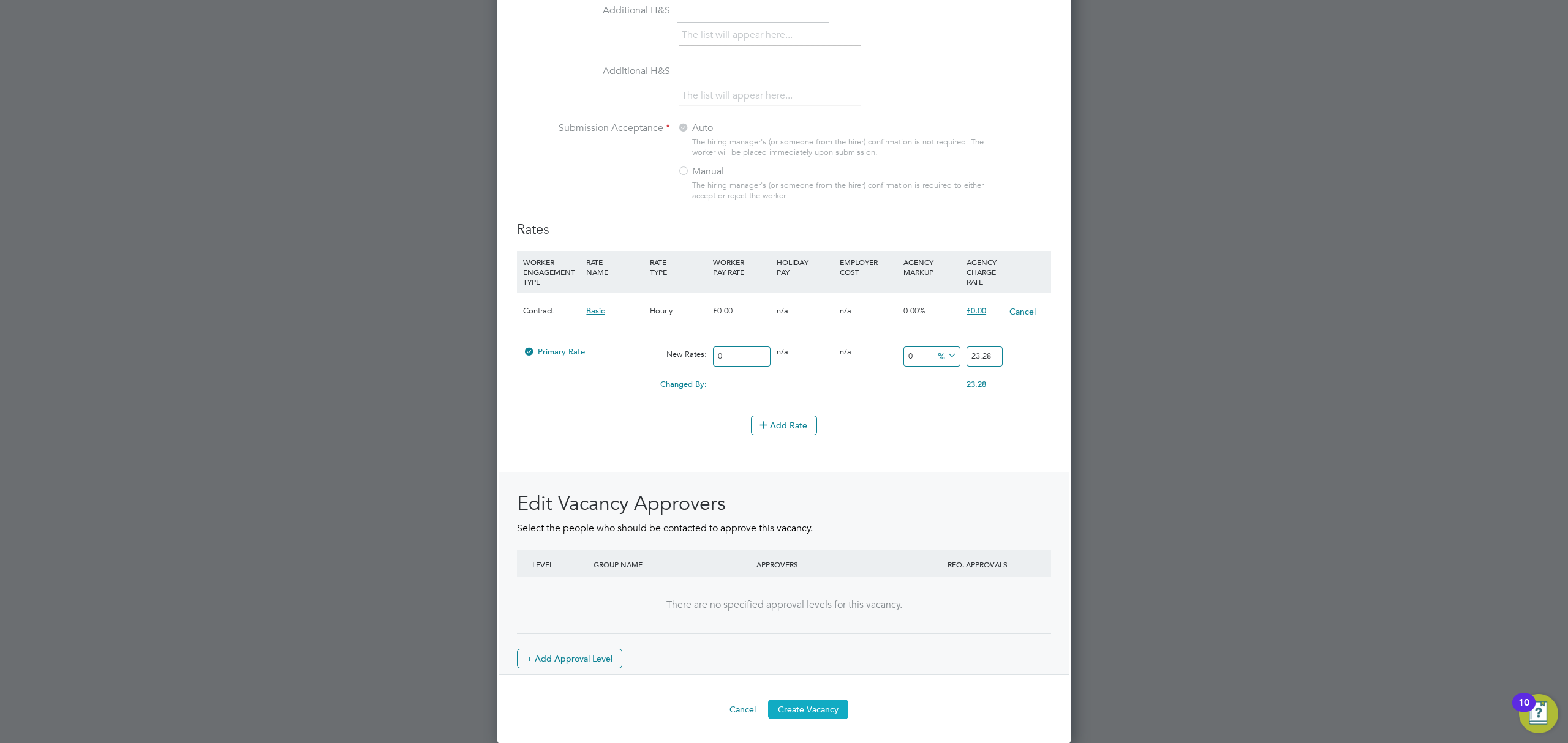
click at [838, 711] on button "Create Vacancy" at bounding box center [808, 709] width 80 height 20
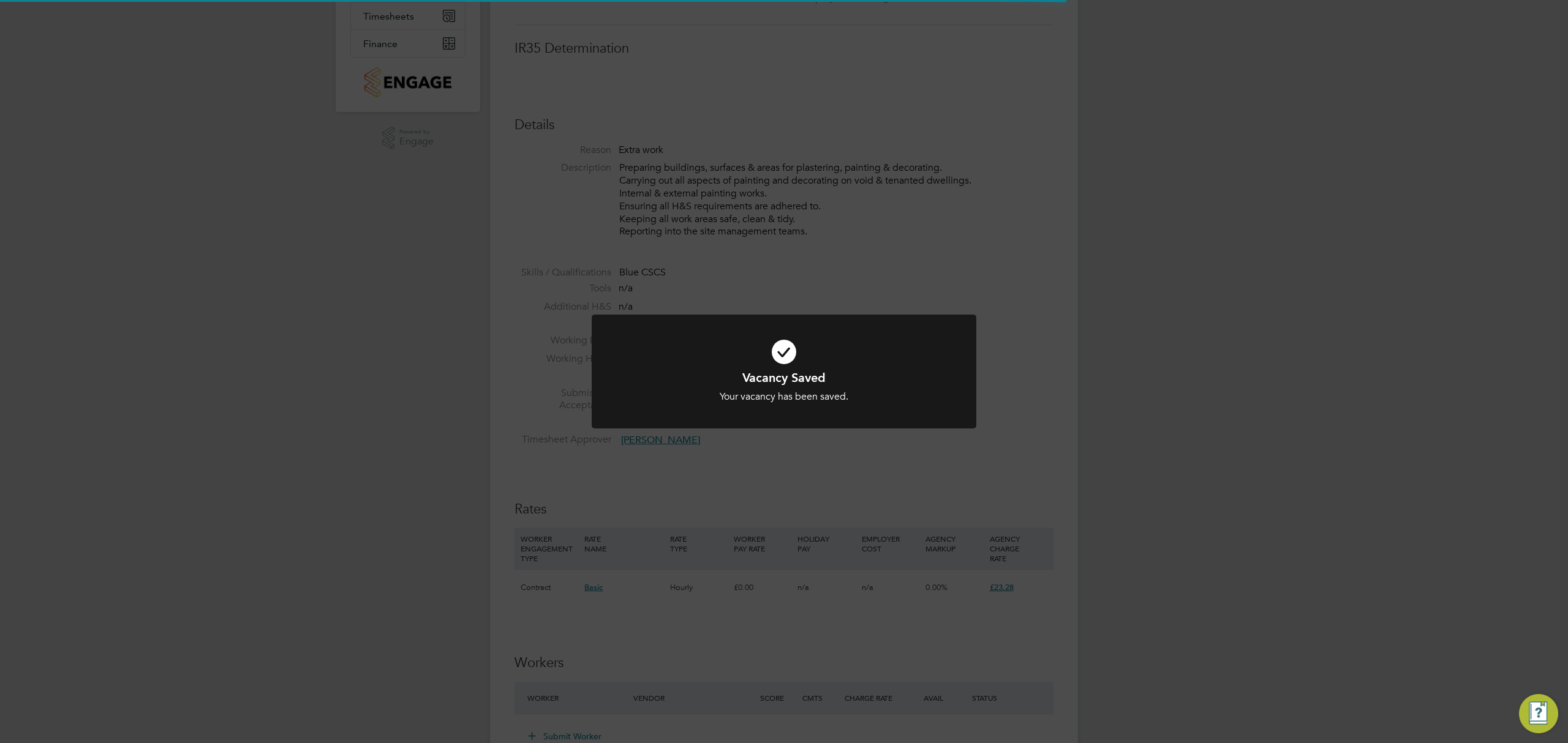
scroll to position [37, 86]
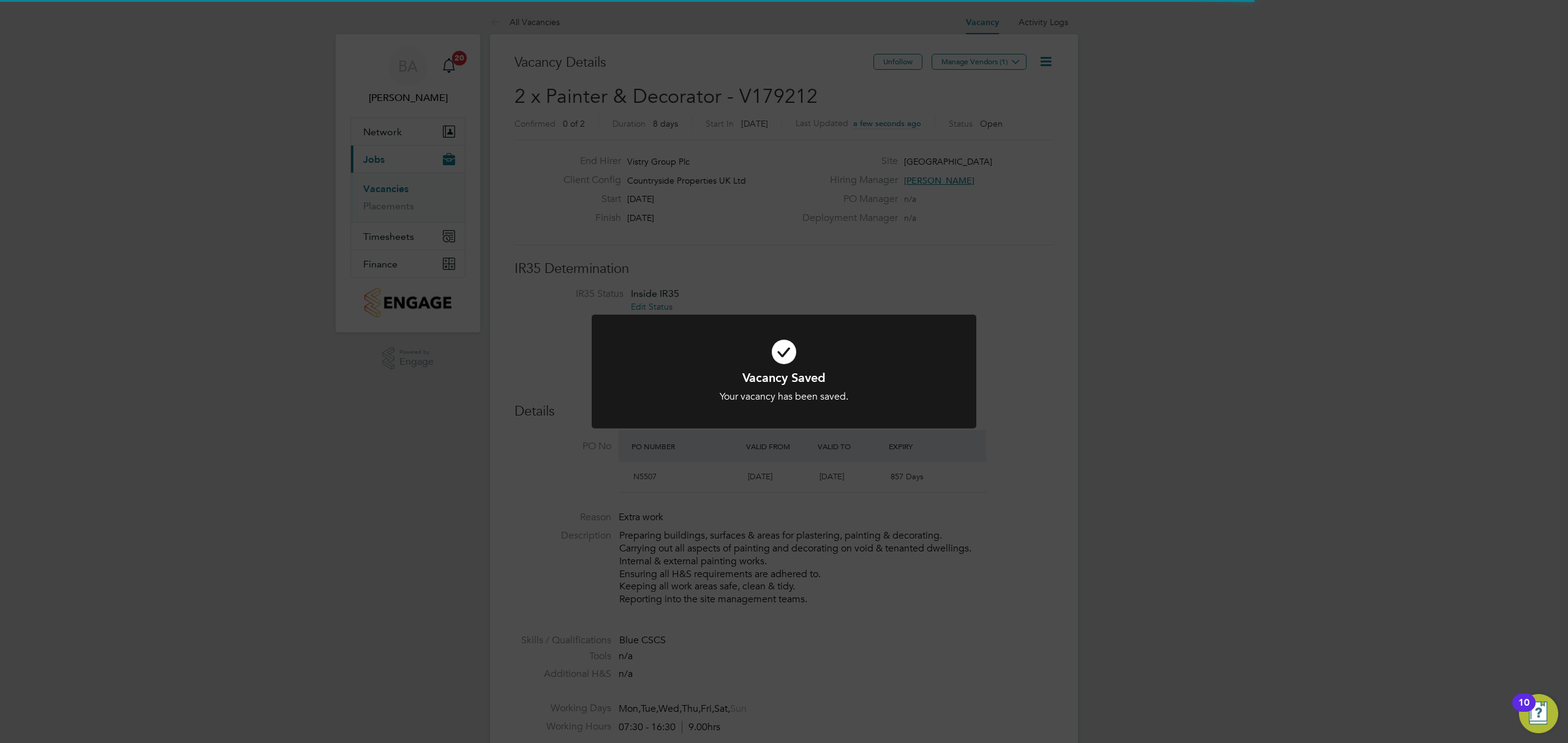
click at [953, 461] on div "Vacancy Saved Your vacancy has been saved. Cancel Okay" at bounding box center [784, 371] width 1568 height 743
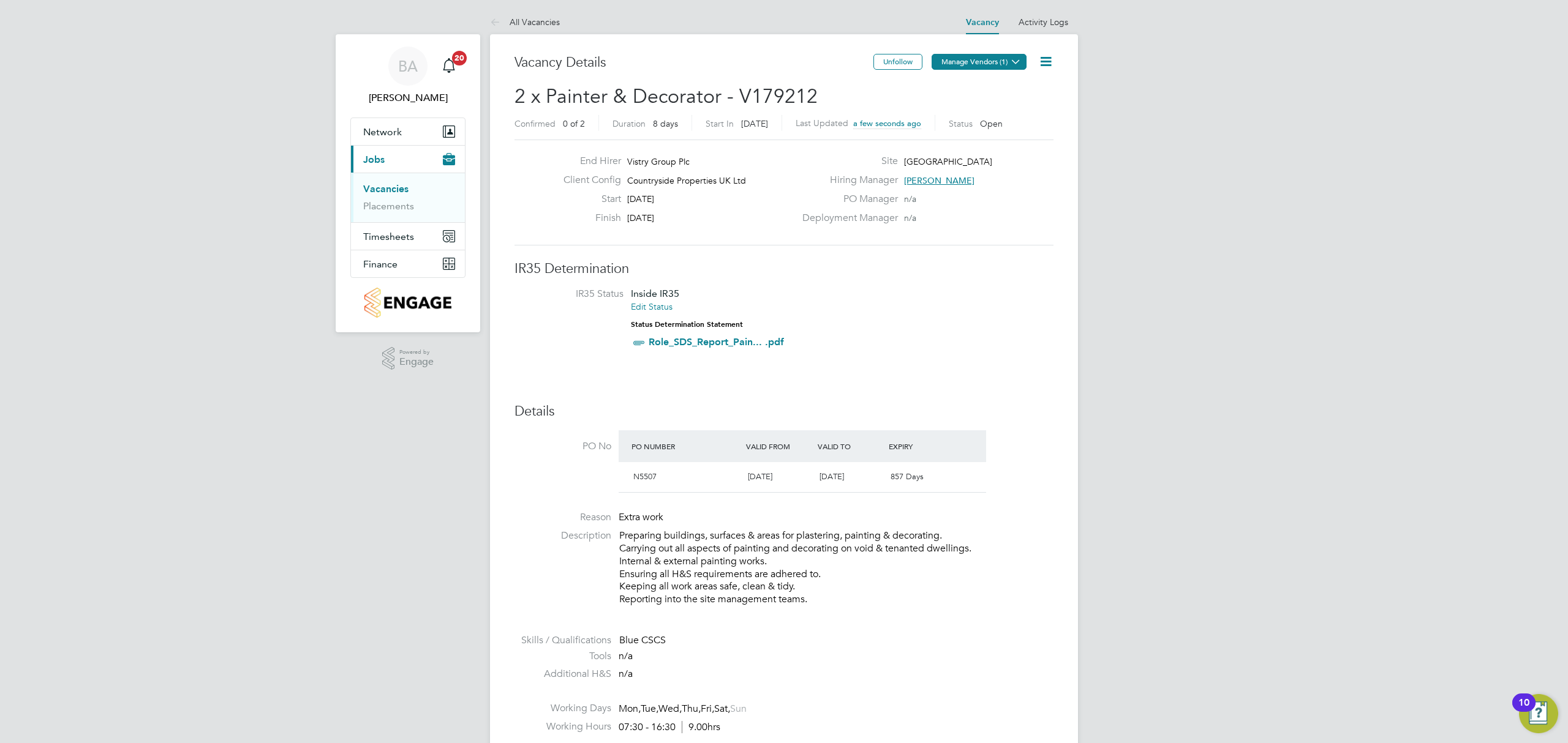
click at [1012, 65] on icon at bounding box center [1016, 61] width 9 height 9
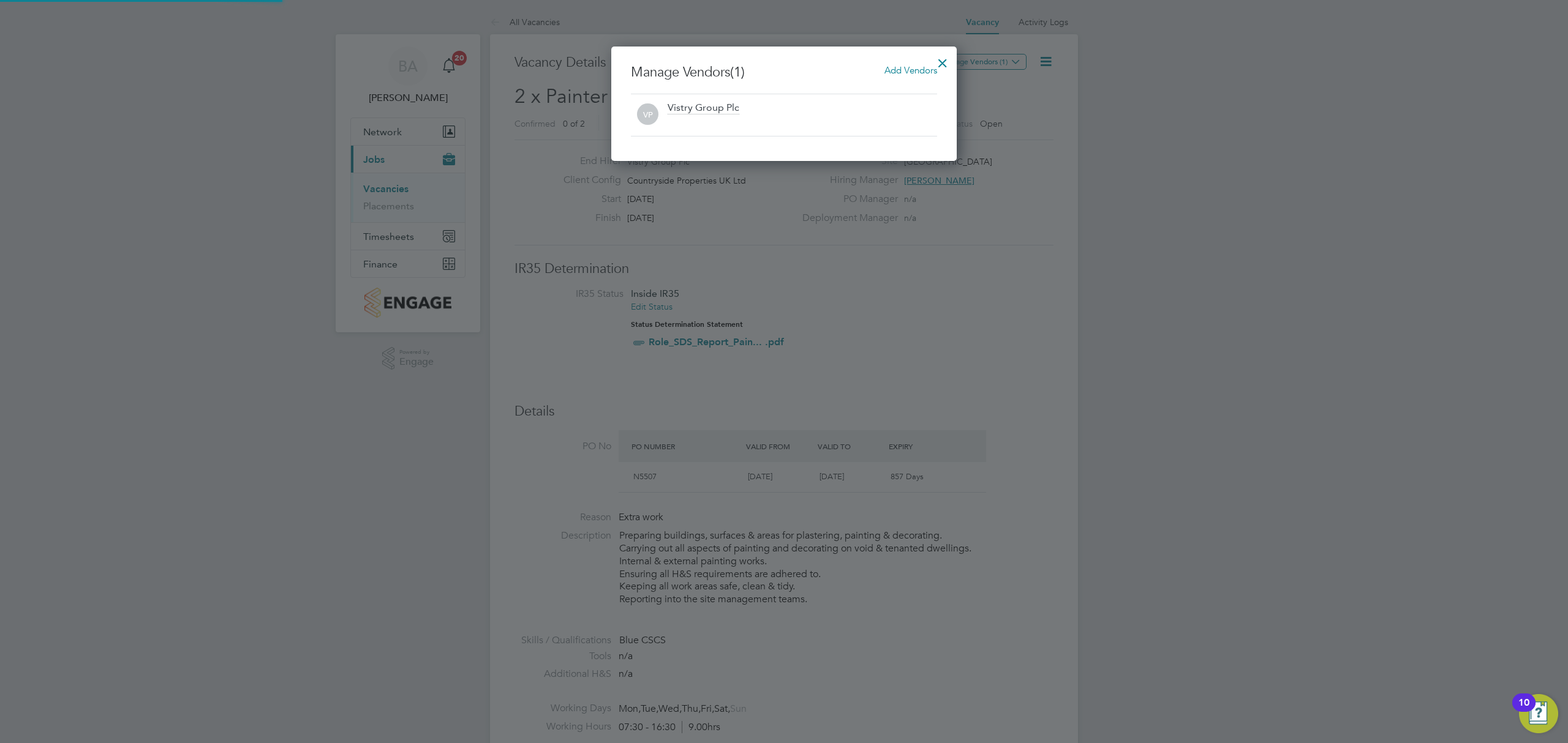
scroll to position [115, 346]
click at [904, 62] on div "Manage Vendors (1) Add Vendors VP Vistry Group Plc" at bounding box center [784, 104] width 346 height 115
click at [900, 67] on span "Add Vendors" at bounding box center [911, 70] width 53 height 12
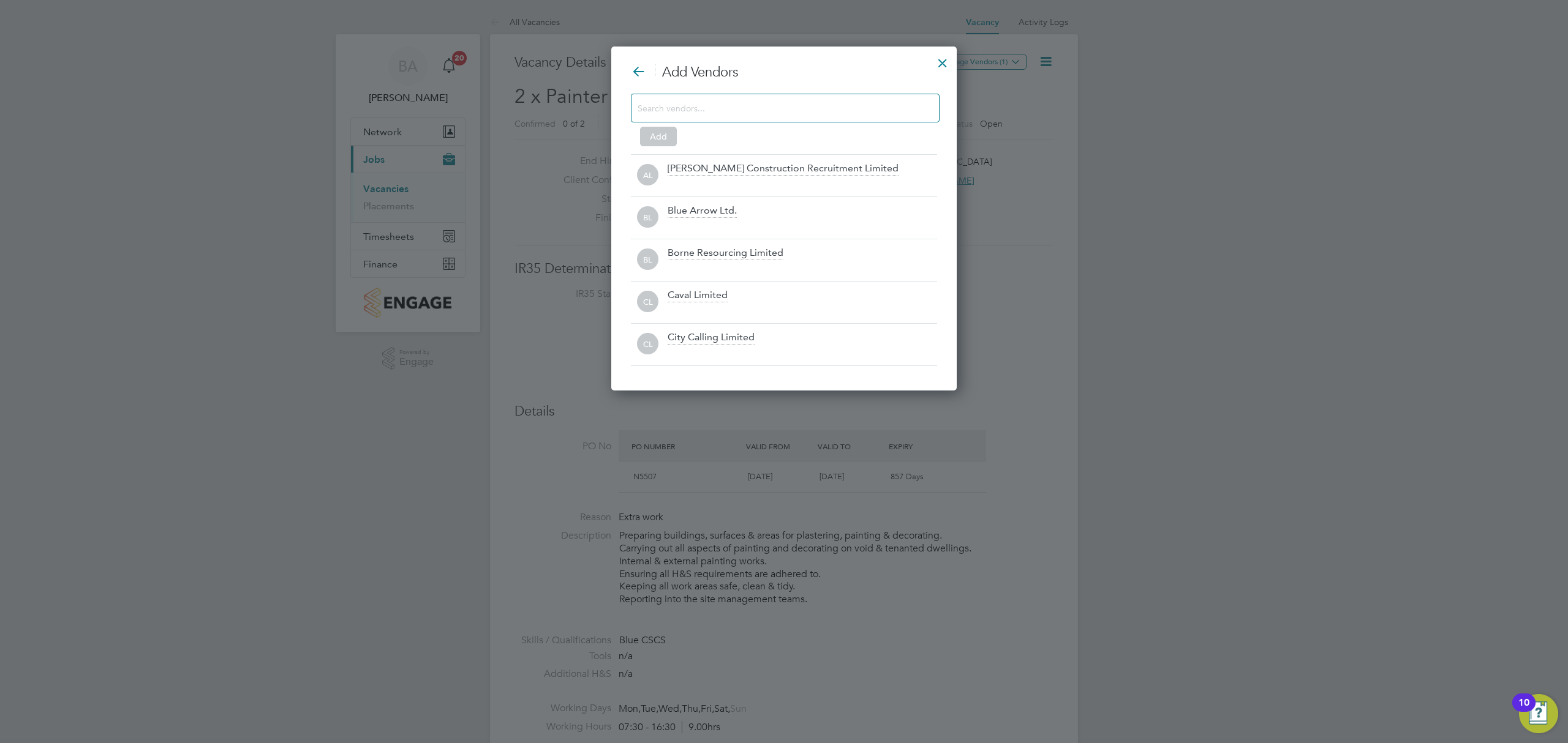
scroll to position [346, 346]
click at [703, 100] on input at bounding box center [776, 108] width 275 height 16
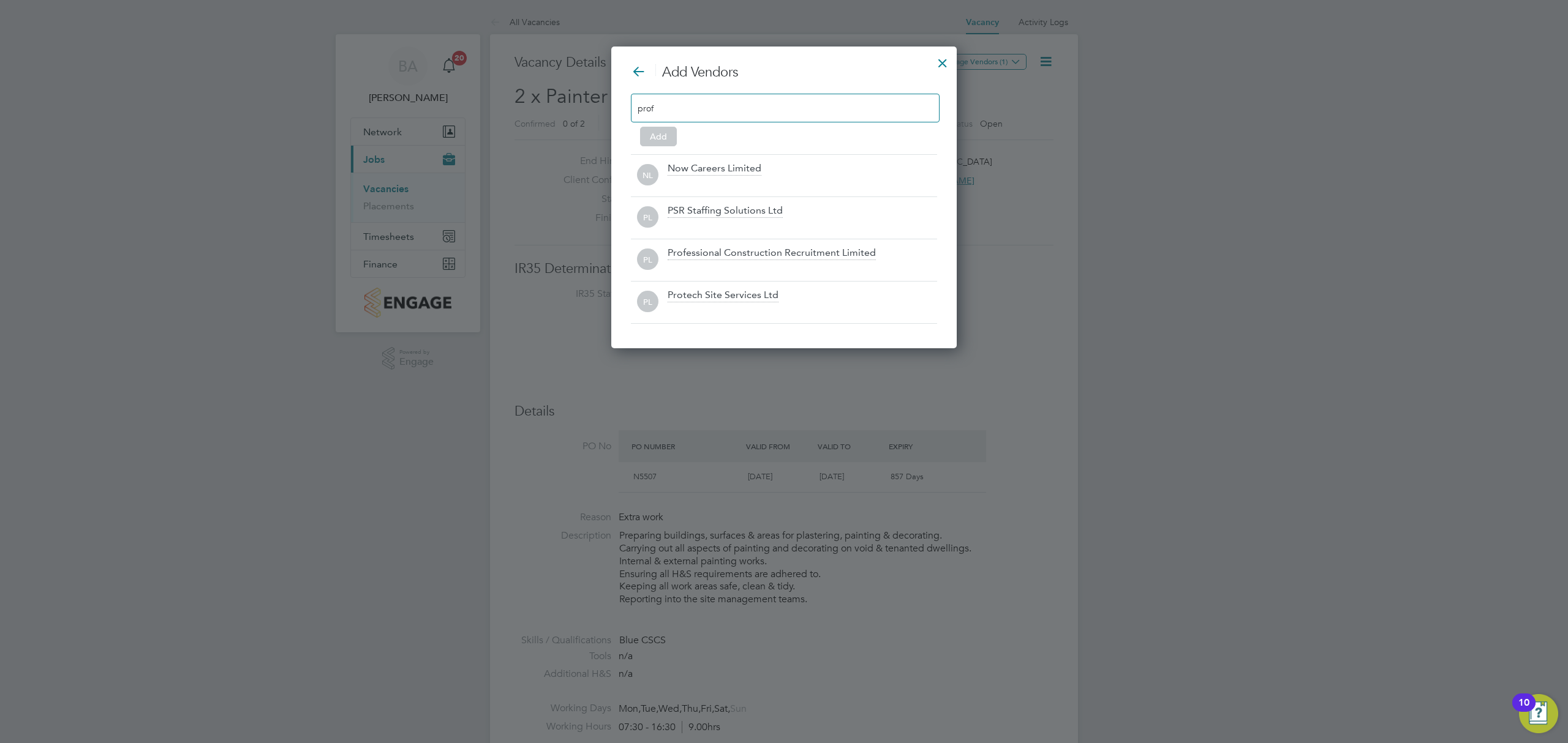
scroll to position [177, 346]
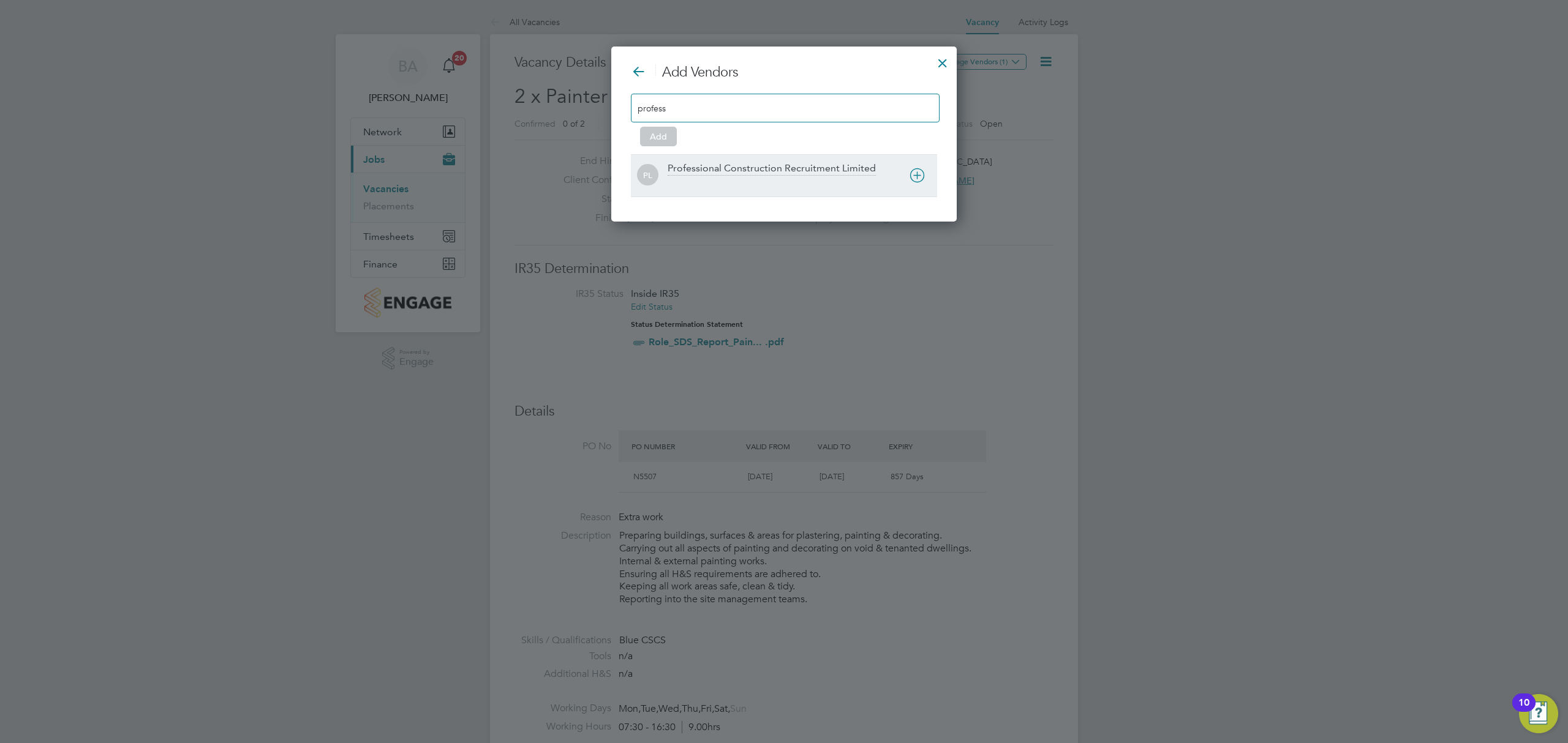
type input "profess"
click at [0, 0] on icon at bounding box center [0, 0] width 0 height 0
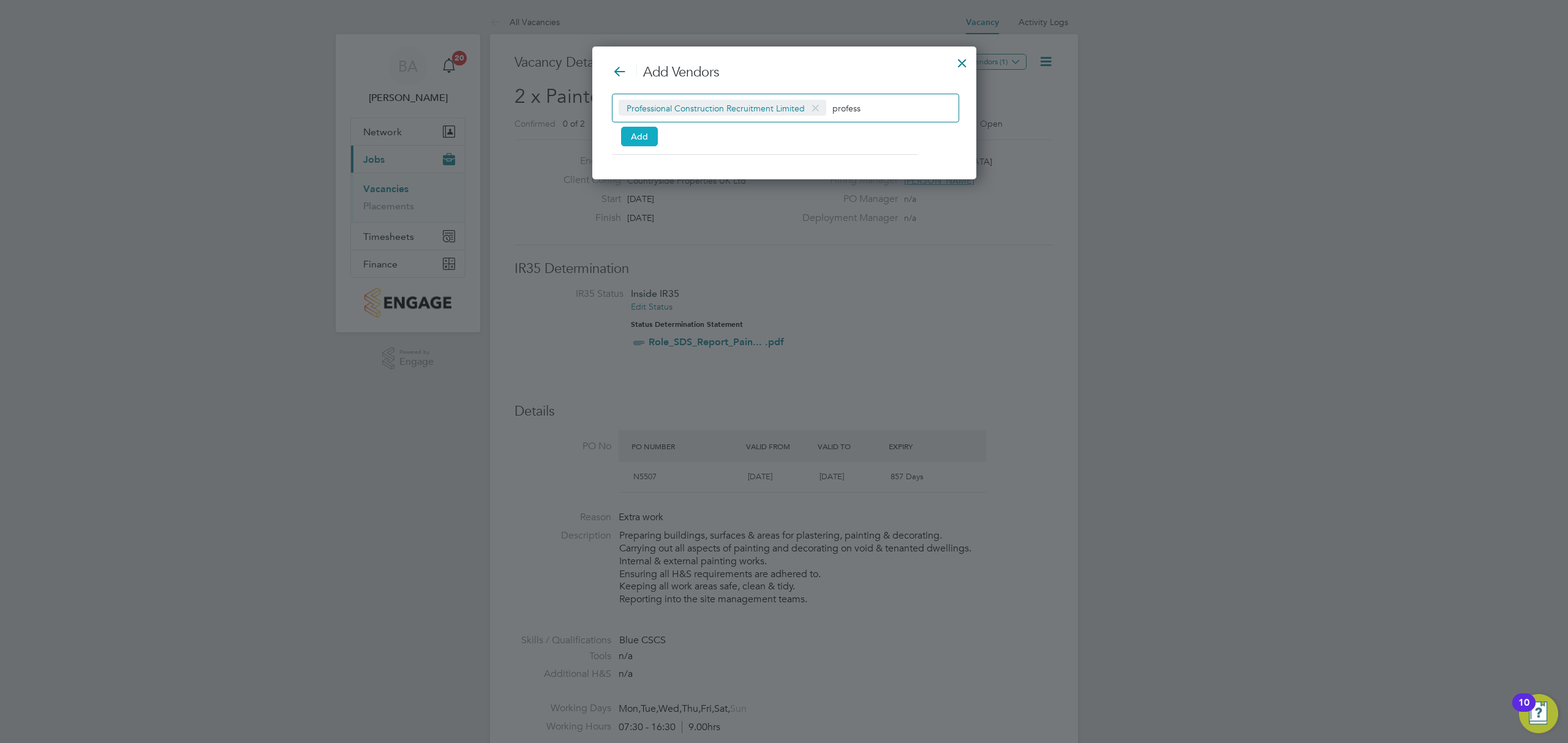
drag, startPoint x: 628, startPoint y: 136, endPoint x: 618, endPoint y: 139, distance: 10.4
click at [627, 136] on button "Add" at bounding box center [639, 136] width 37 height 20
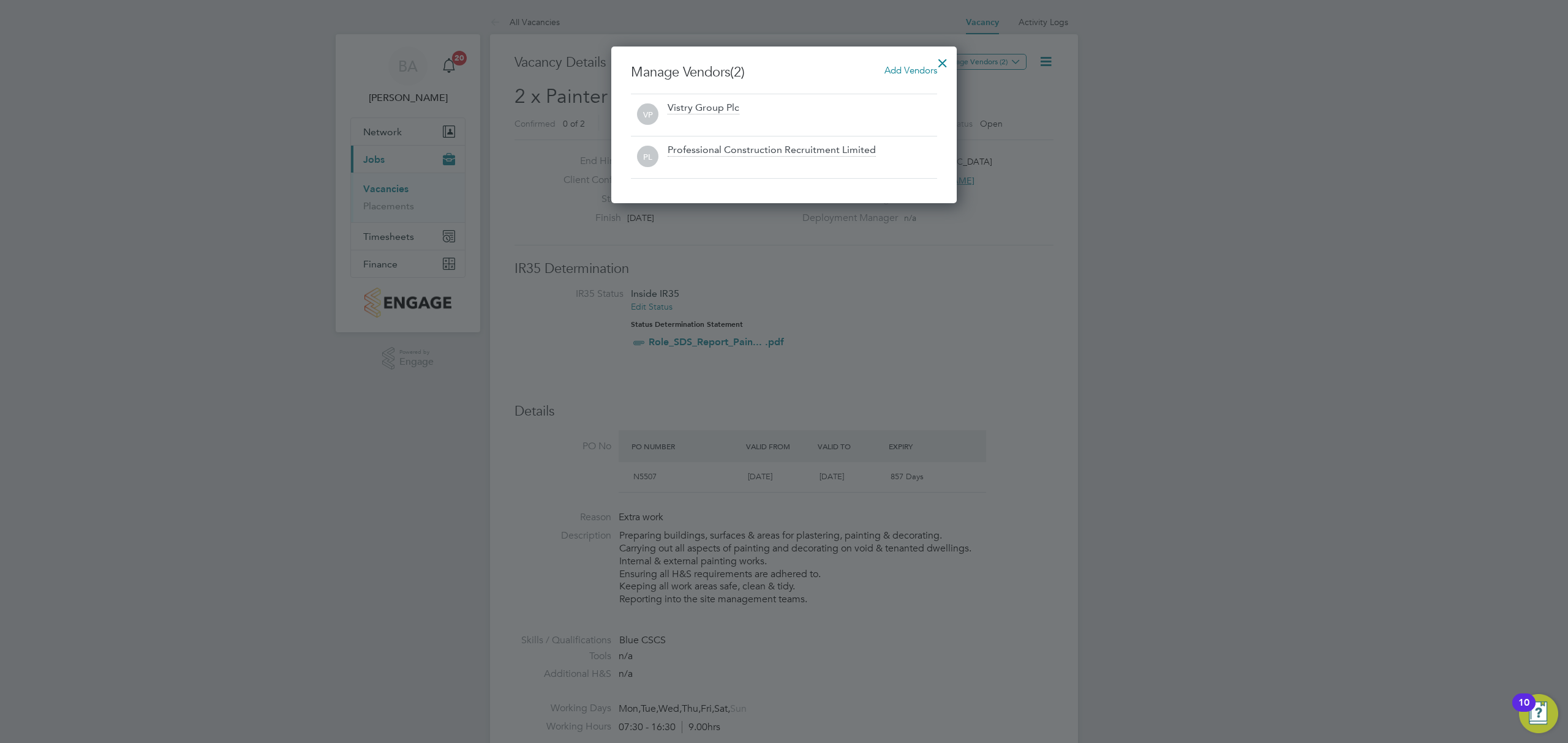
click at [945, 64] on div at bounding box center [943, 60] width 22 height 22
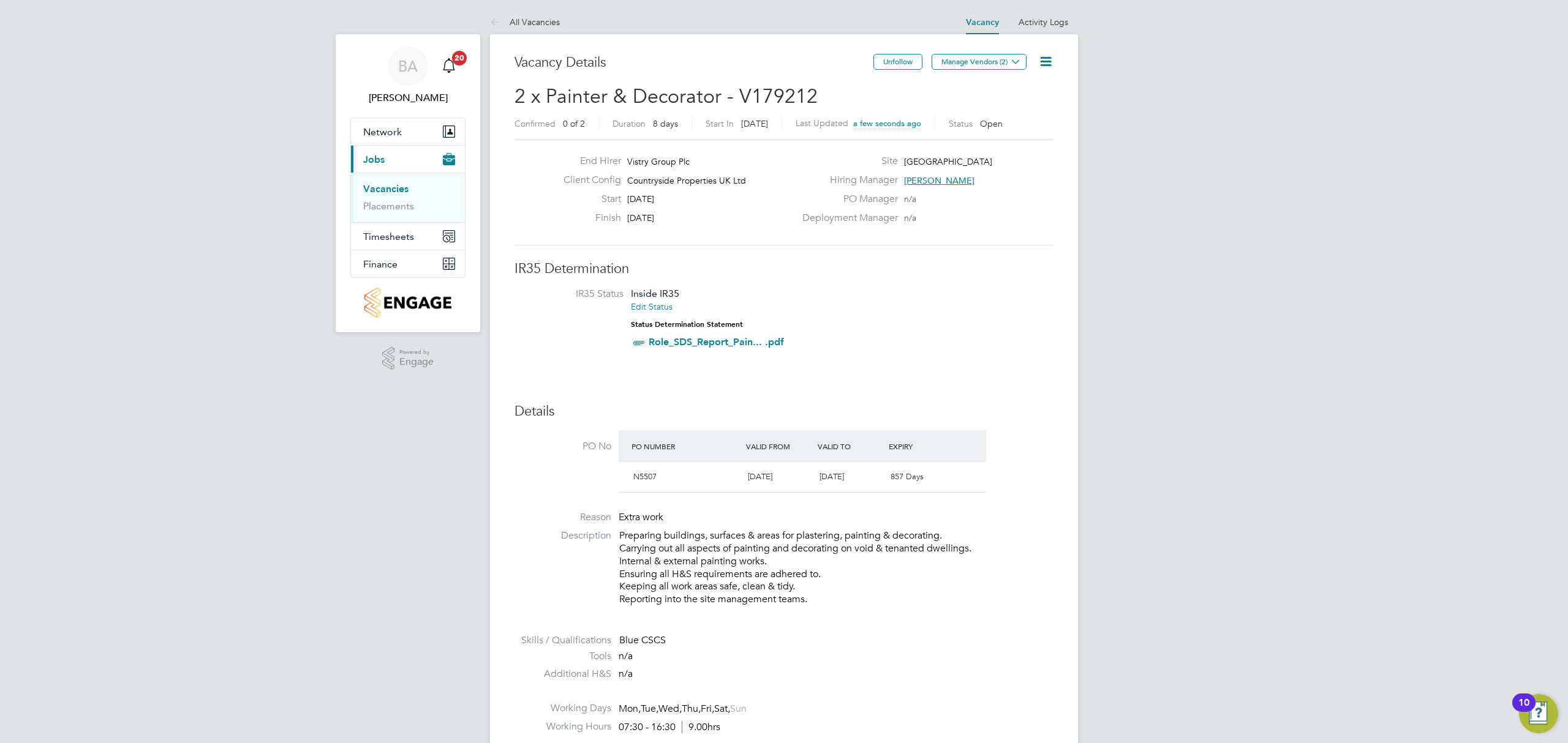
click at [399, 188] on link "Vacancies" at bounding box center [386, 189] width 45 height 12
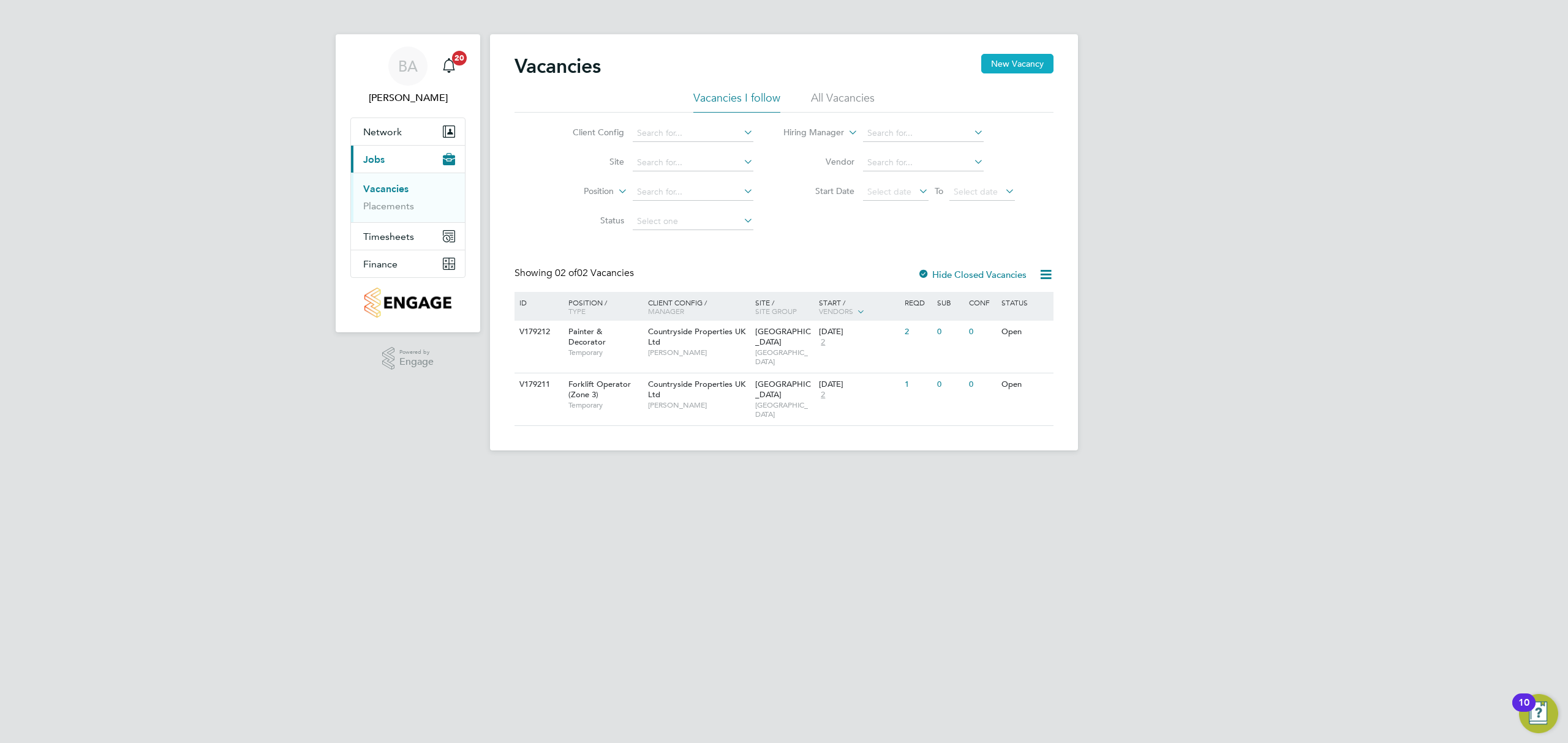
click at [991, 69] on button "New Vacancy" at bounding box center [1017, 63] width 72 height 20
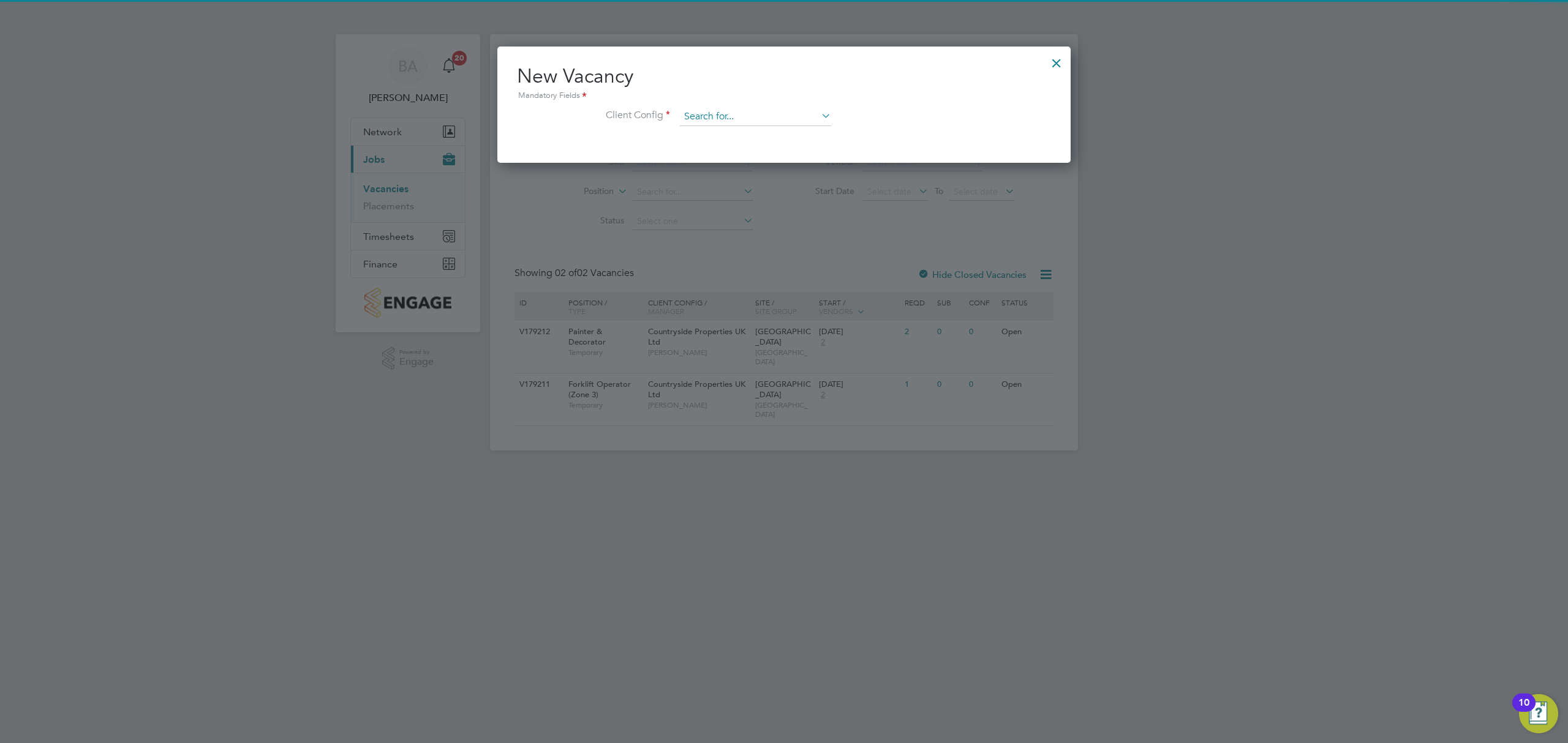
click at [782, 111] on input at bounding box center [755, 117] width 151 height 19
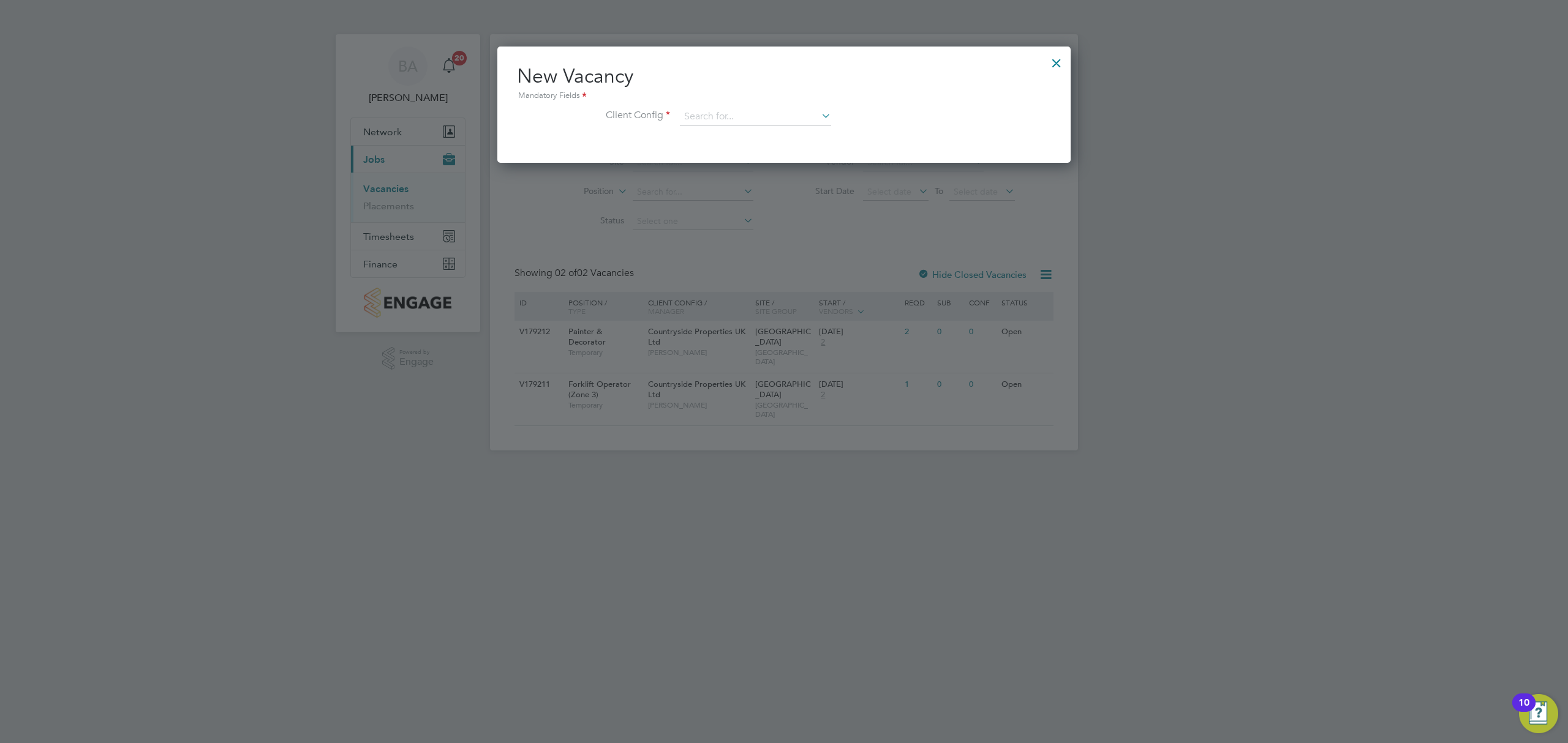
click at [759, 258] on li "Countryside Properties UK Ltd" at bounding box center [836, 266] width 313 height 16
type input "Countryside Properties UK Ltd"
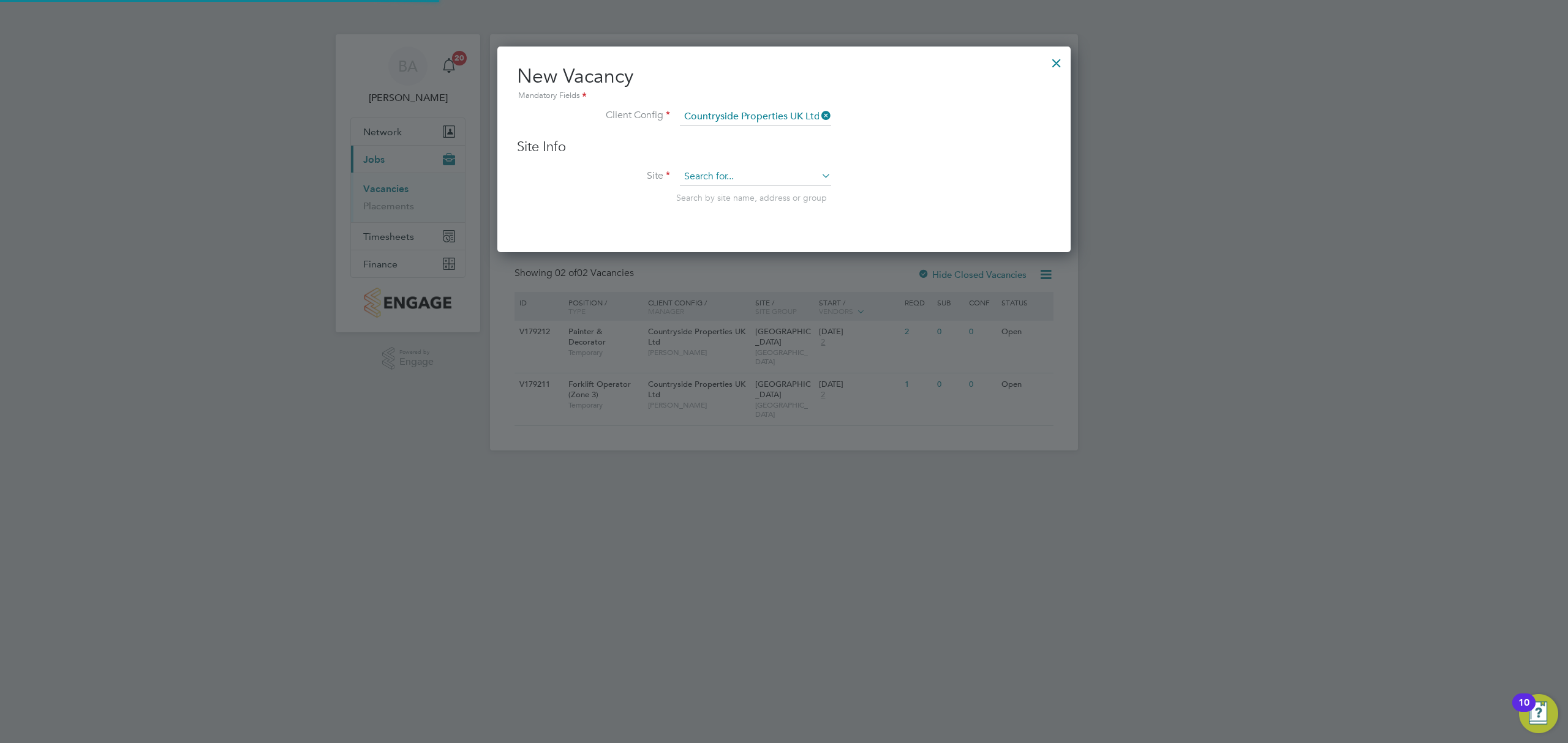
click at [731, 172] on input at bounding box center [755, 177] width 151 height 19
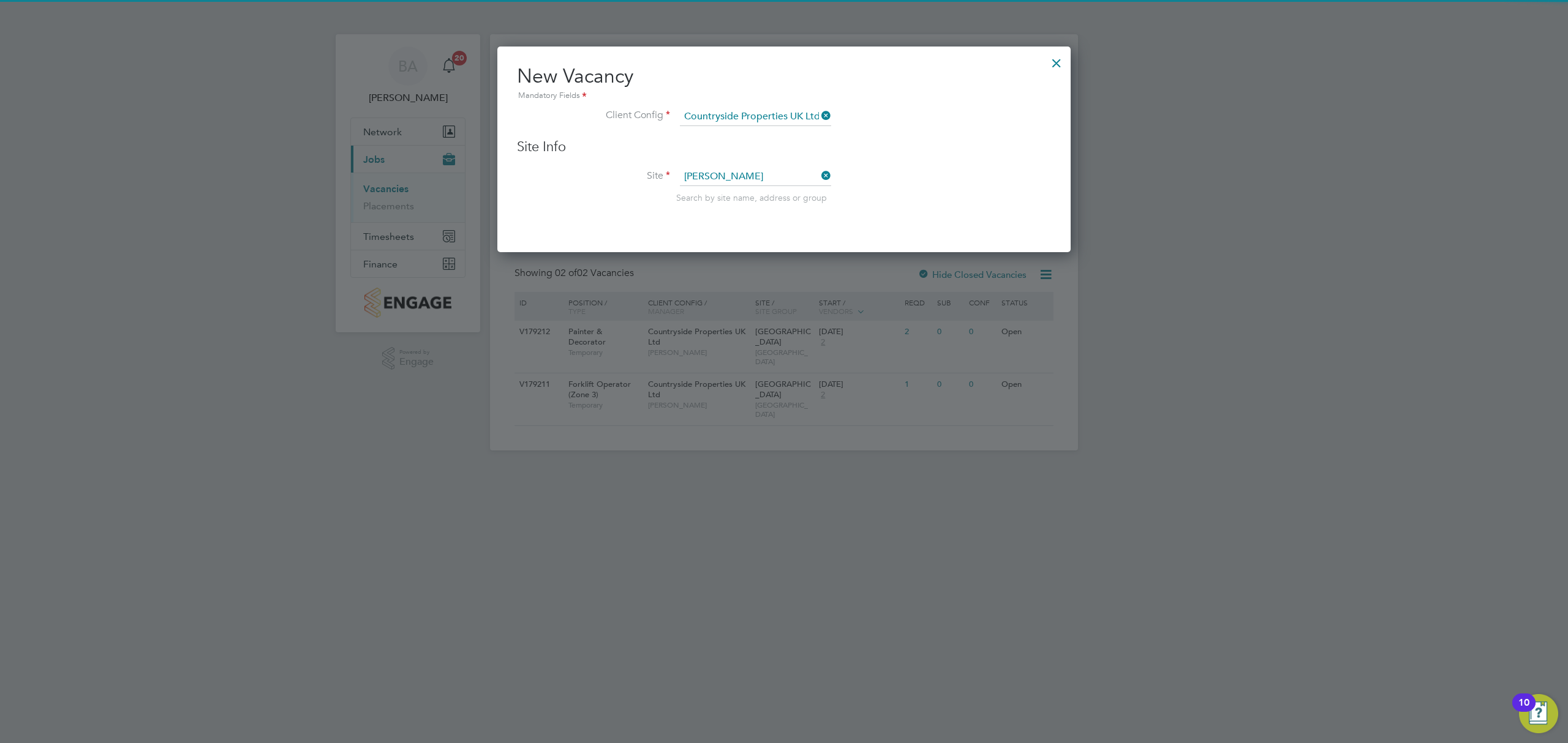
click at [723, 191] on li "Barton Park" at bounding box center [776, 193] width 194 height 16
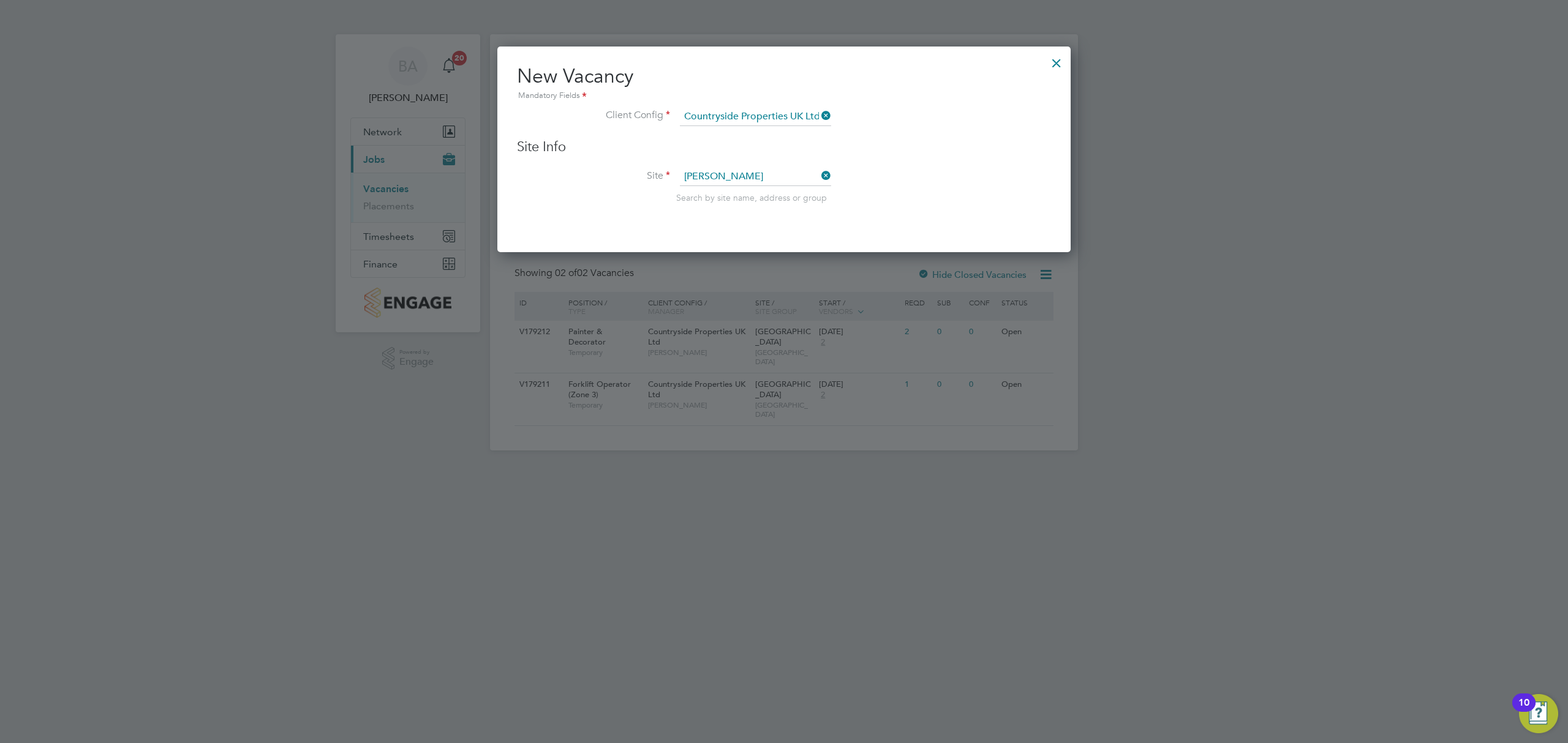
type input "Barton Park"
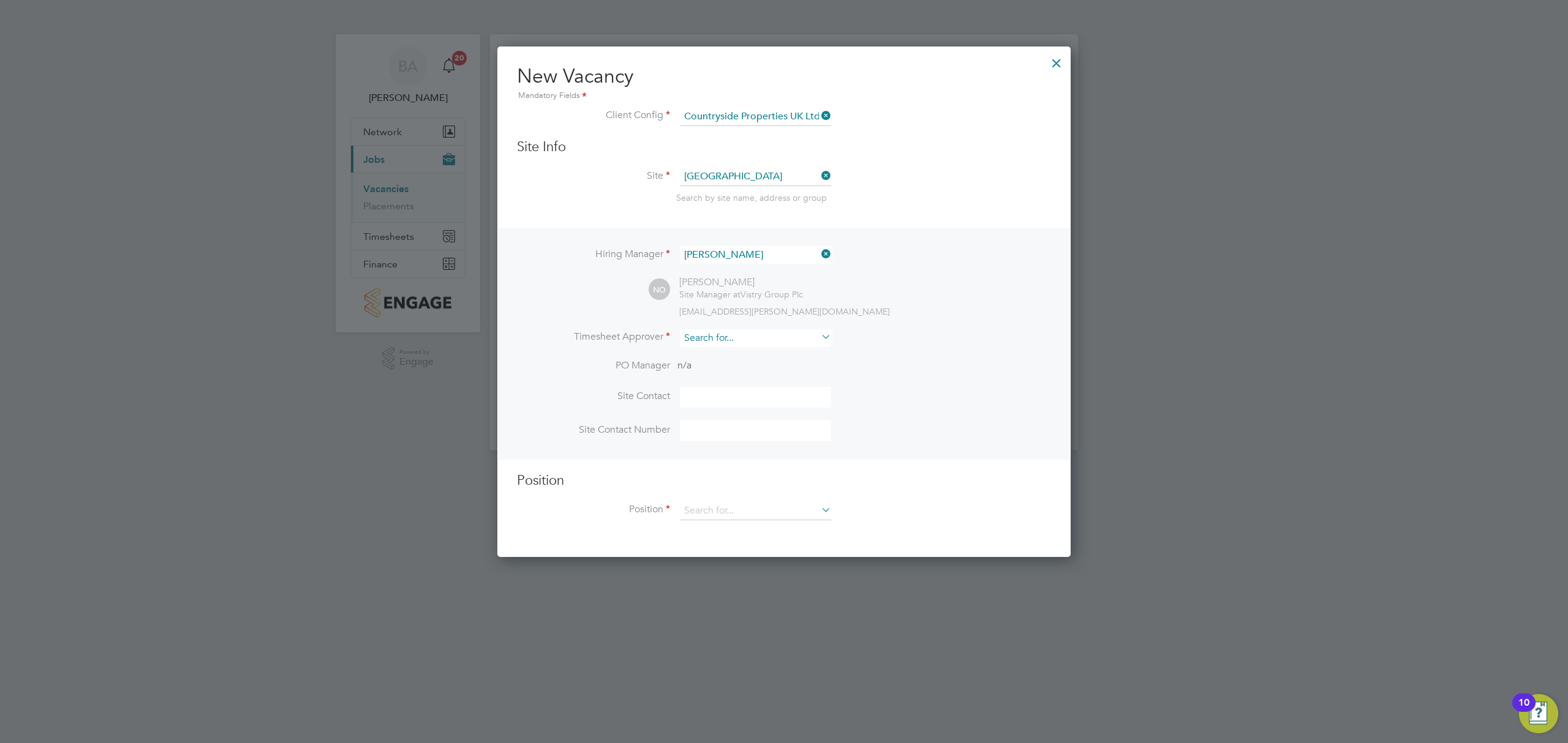
click at [717, 334] on input at bounding box center [755, 338] width 151 height 18
click at [719, 350] on li "Nick O 'Shea" at bounding box center [761, 352] width 164 height 16
type input "Nick O'Shea"
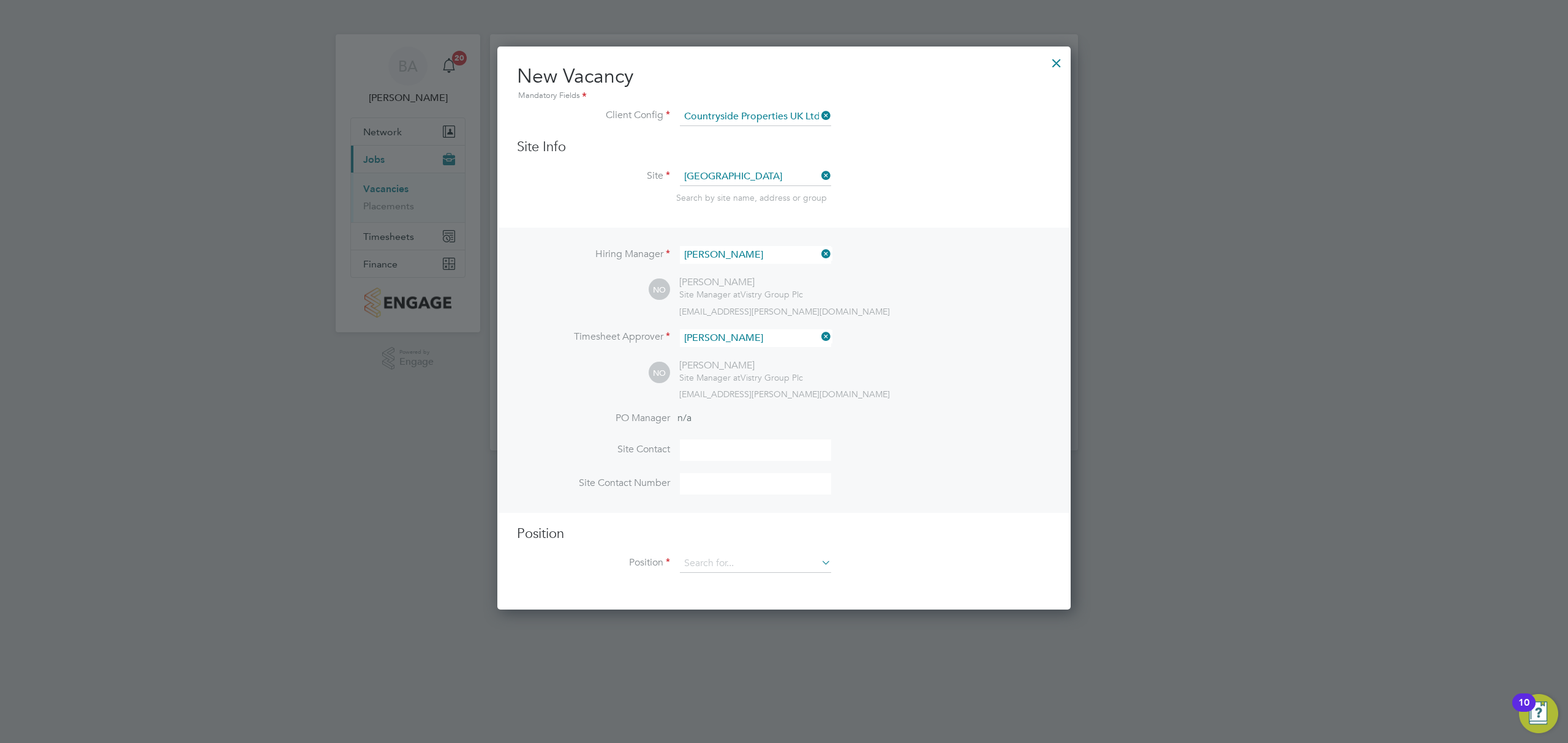
click at [724, 452] on input at bounding box center [755, 450] width 151 height 21
type input "Site Manager"
click at [726, 574] on li "Position" at bounding box center [784, 570] width 534 height 31
click at [728, 561] on input at bounding box center [755, 564] width 151 height 19
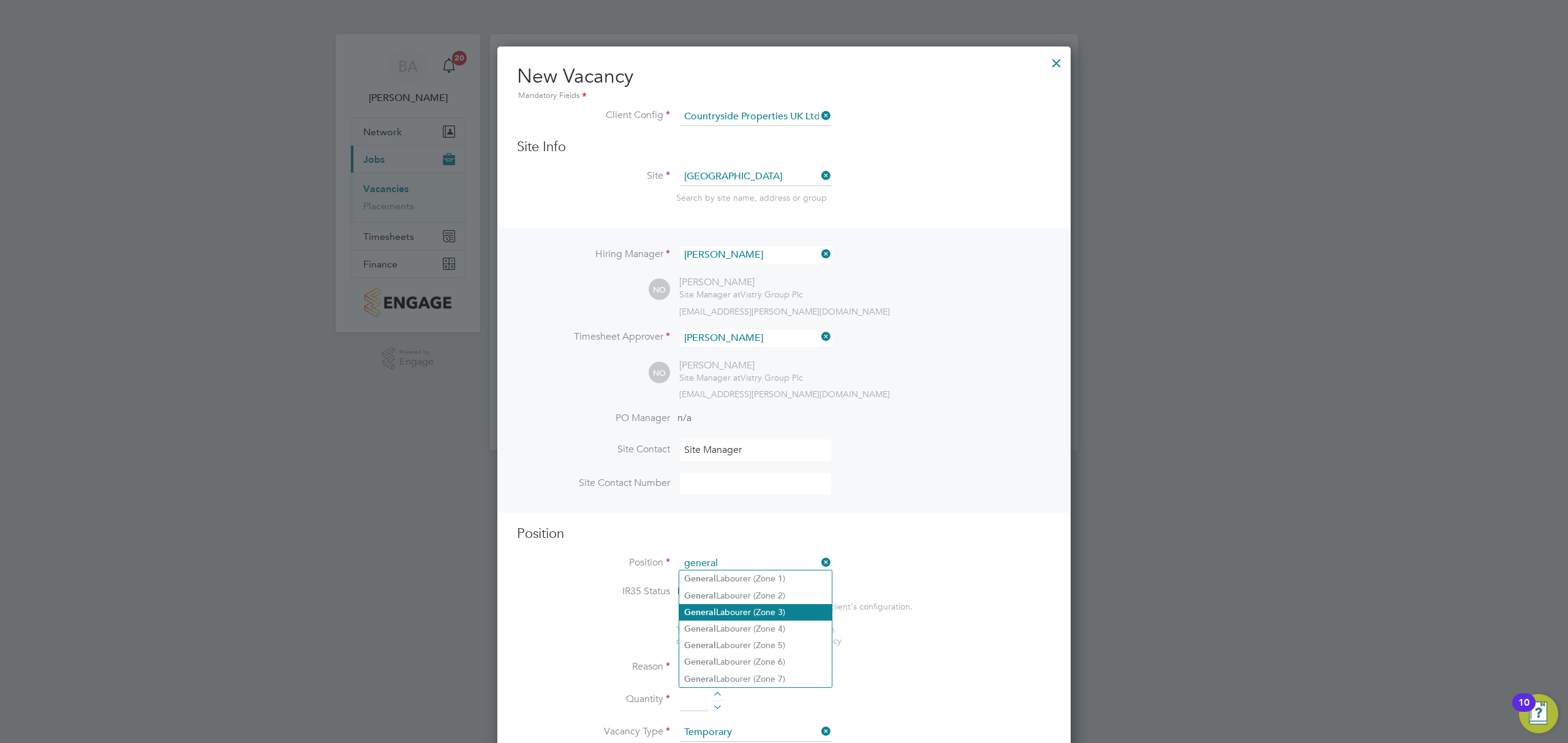
click at [746, 611] on li "General Labourer (Zone 3)" at bounding box center [756, 612] width 153 height 16
type input "General Labourer (Zone 3)"
type textarea "- General labouring duties - Supporting the trades on site - Moving materials a…"
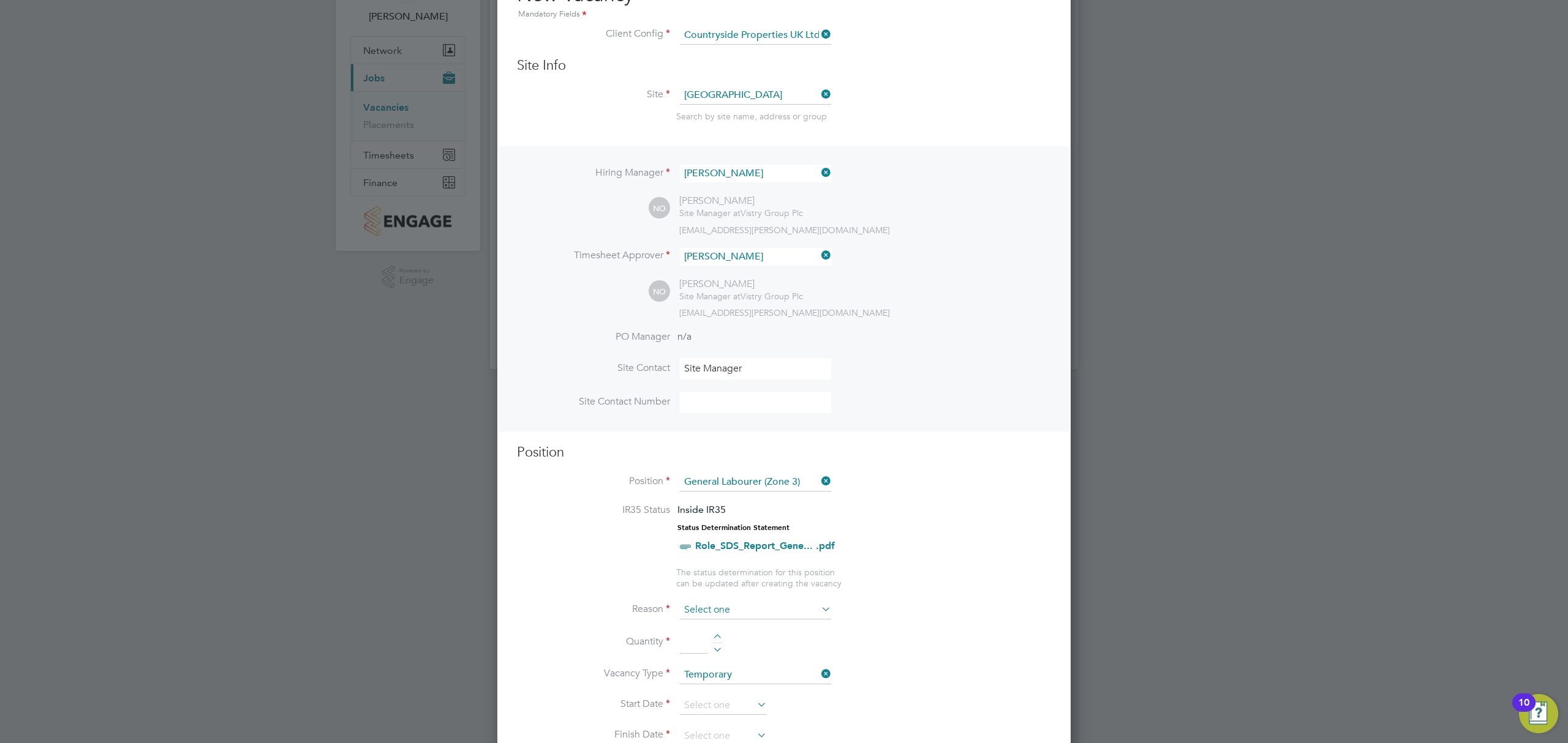
click at [762, 607] on input at bounding box center [755, 611] width 151 height 19
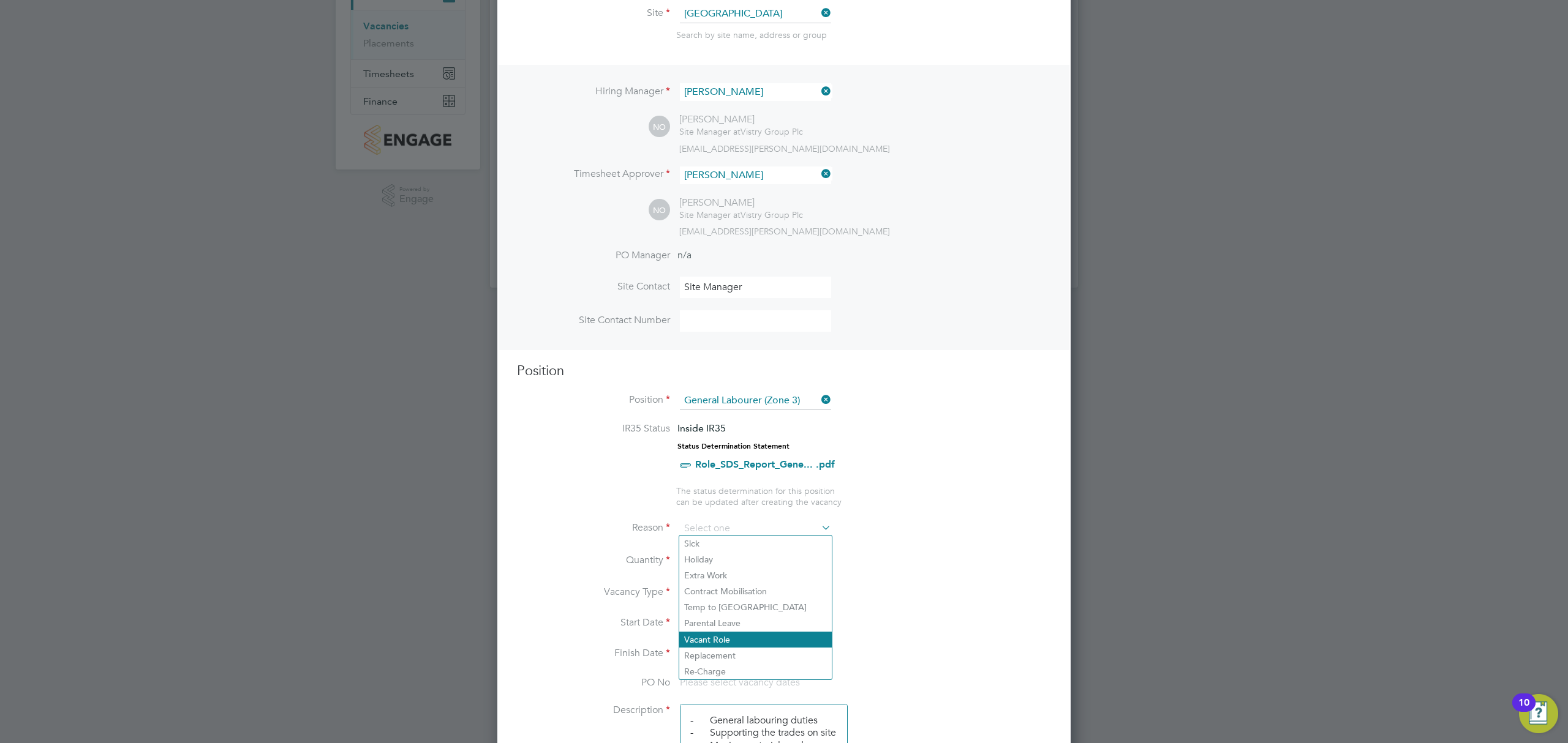
click at [746, 640] on li "Vacant Role" at bounding box center [756, 639] width 153 height 16
type input "Vacant Role"
click at [716, 553] on div at bounding box center [718, 557] width 10 height 8
type input "1"
click at [754, 623] on icon at bounding box center [754, 623] width 0 height 17
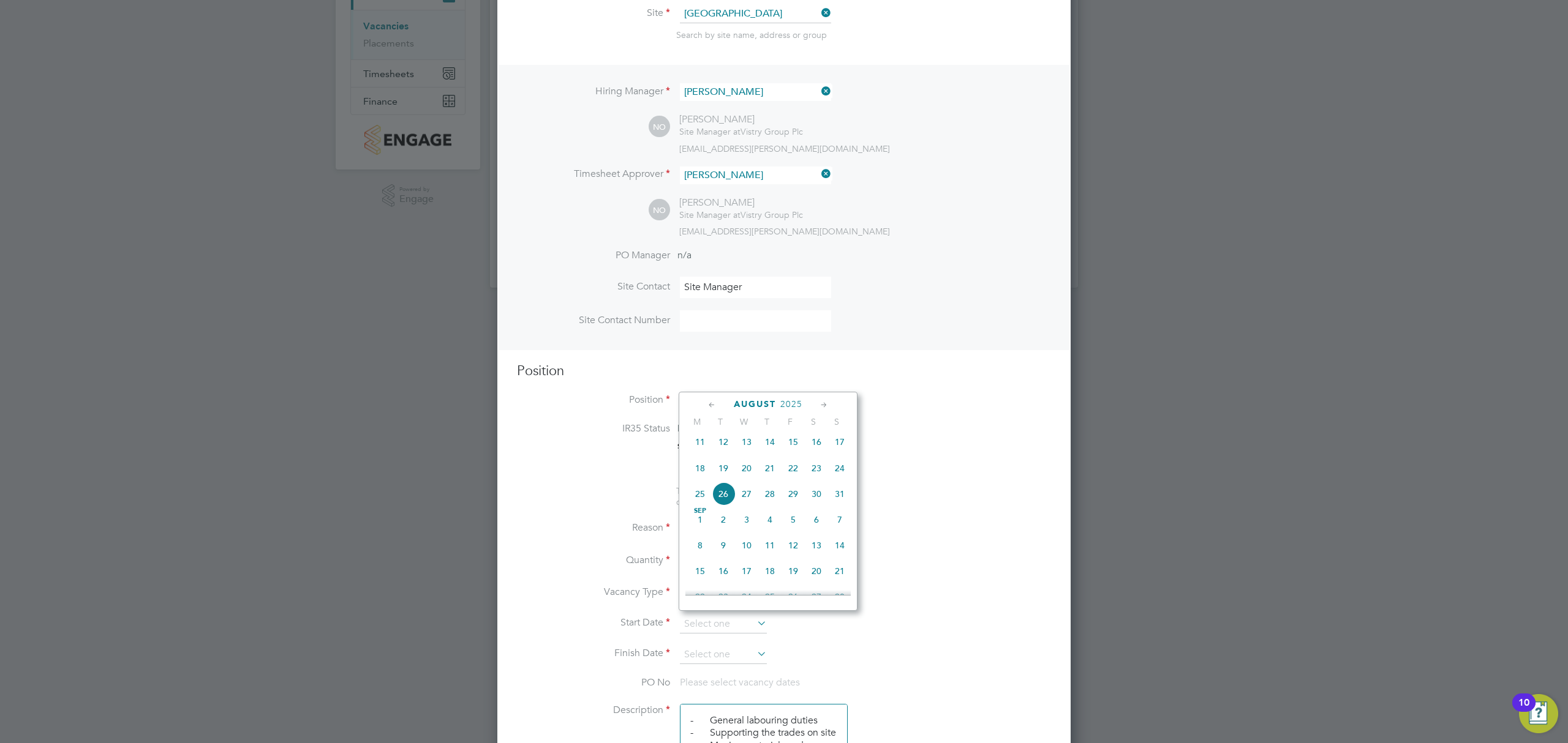
click at [724, 498] on span "26" at bounding box center [723, 493] width 23 height 23
type input "26 Aug 2025"
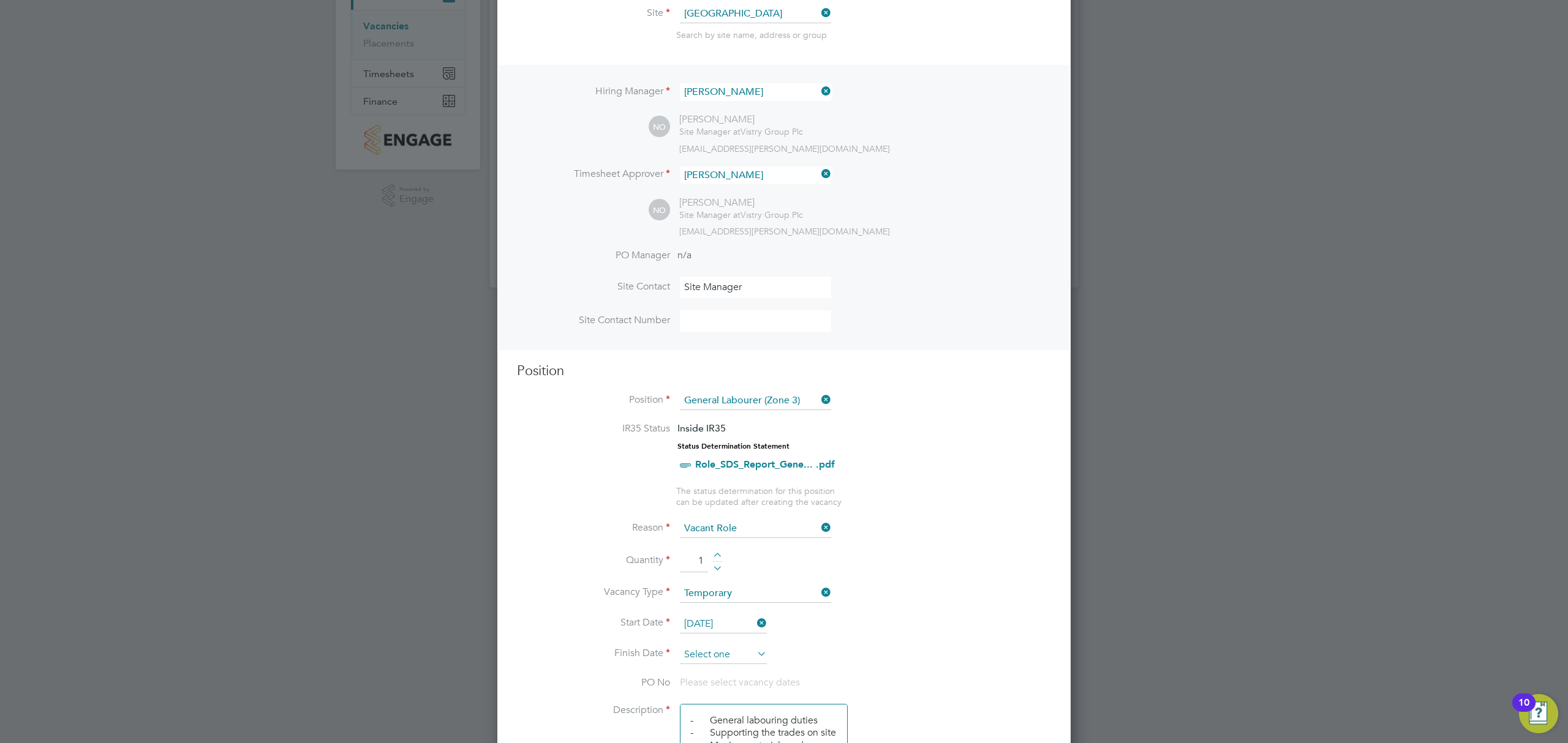
click at [751, 648] on input at bounding box center [723, 656] width 87 height 19
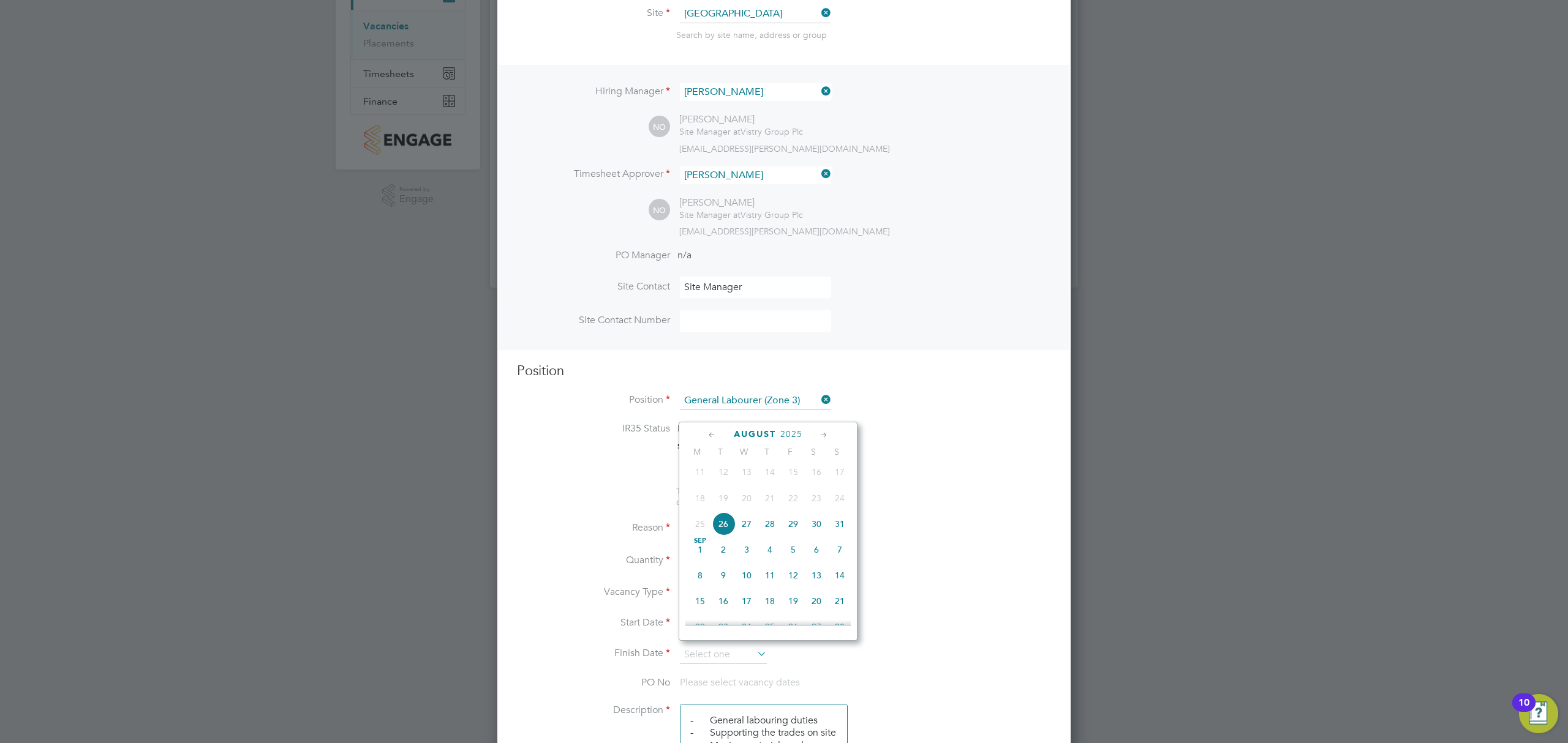
click at [720, 554] on span "2" at bounding box center [723, 549] width 23 height 23
type input "02 Sep 2025"
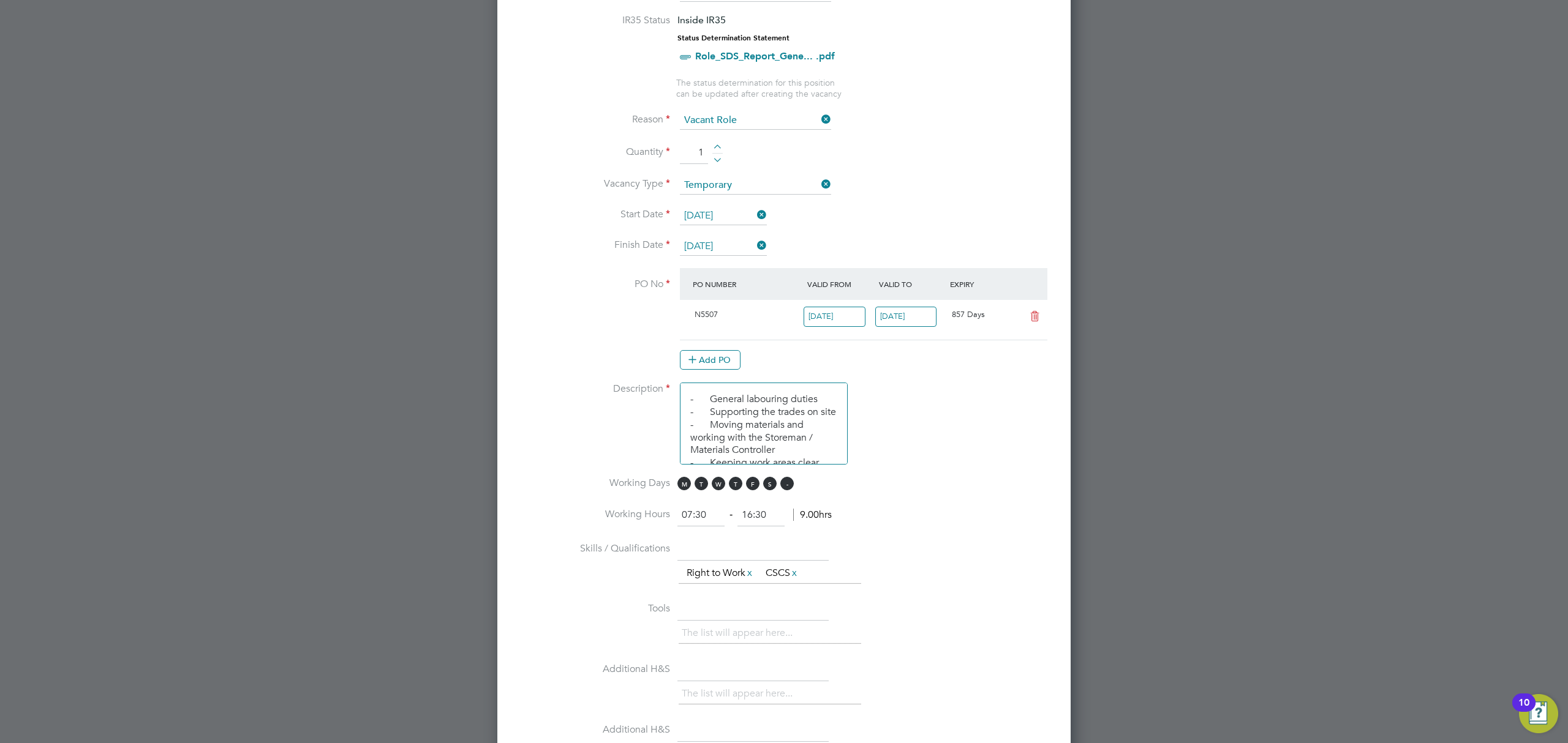
click at [792, 484] on span "S" at bounding box center [787, 484] width 14 height 14
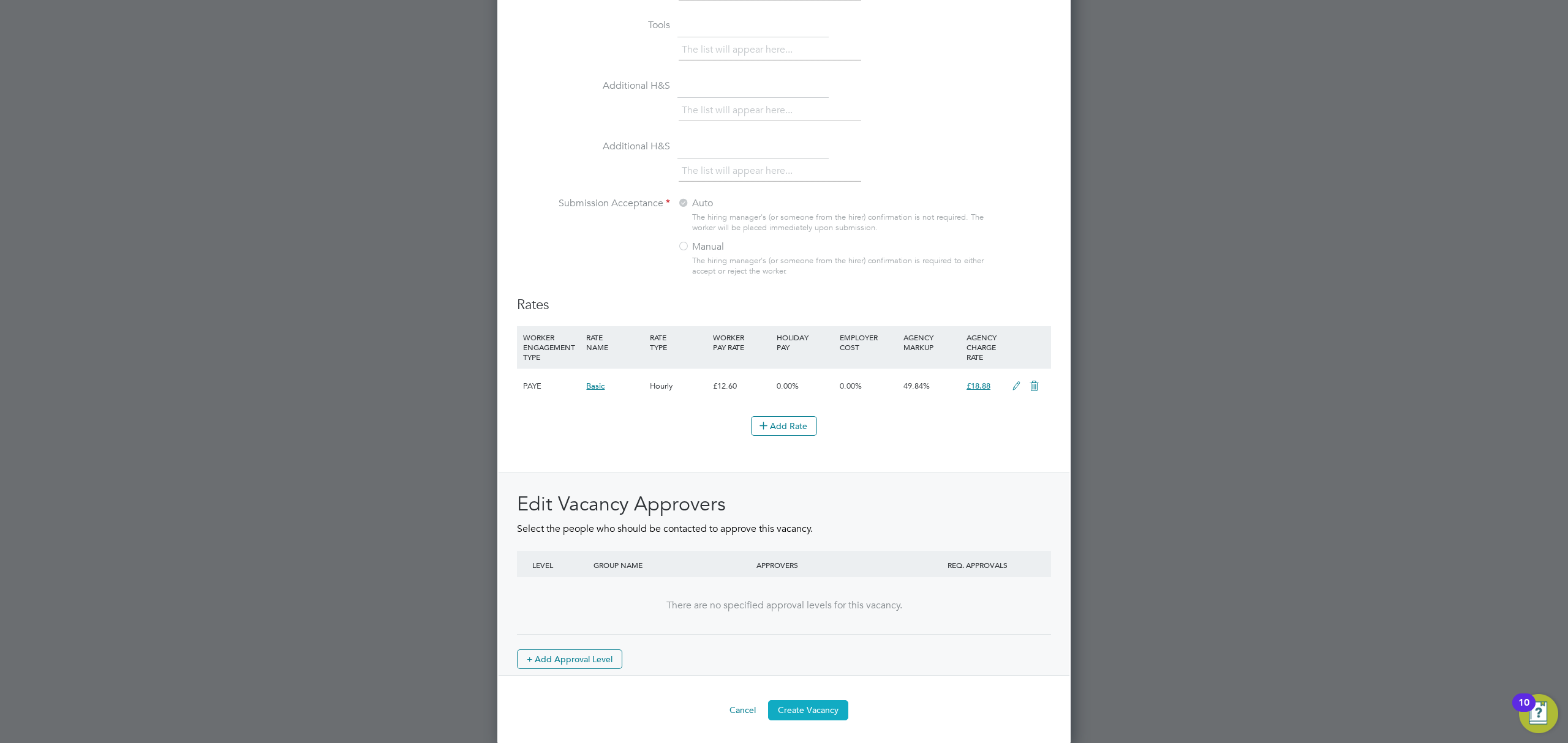
click at [823, 706] on button "Create Vacancy" at bounding box center [808, 710] width 80 height 20
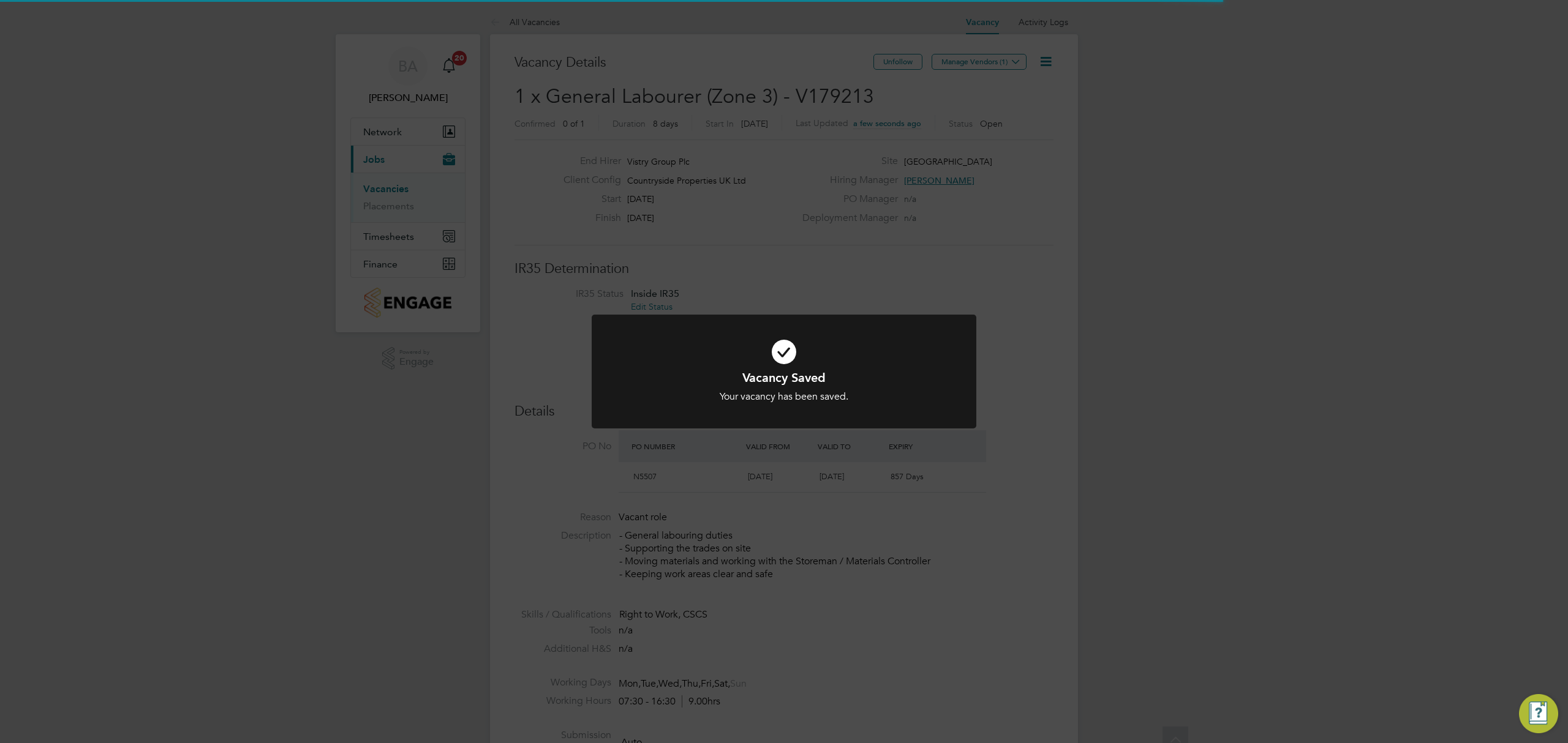
click at [888, 239] on div "Vacancy Saved Your vacancy has been saved. Cancel Okay" at bounding box center [784, 371] width 1568 height 743
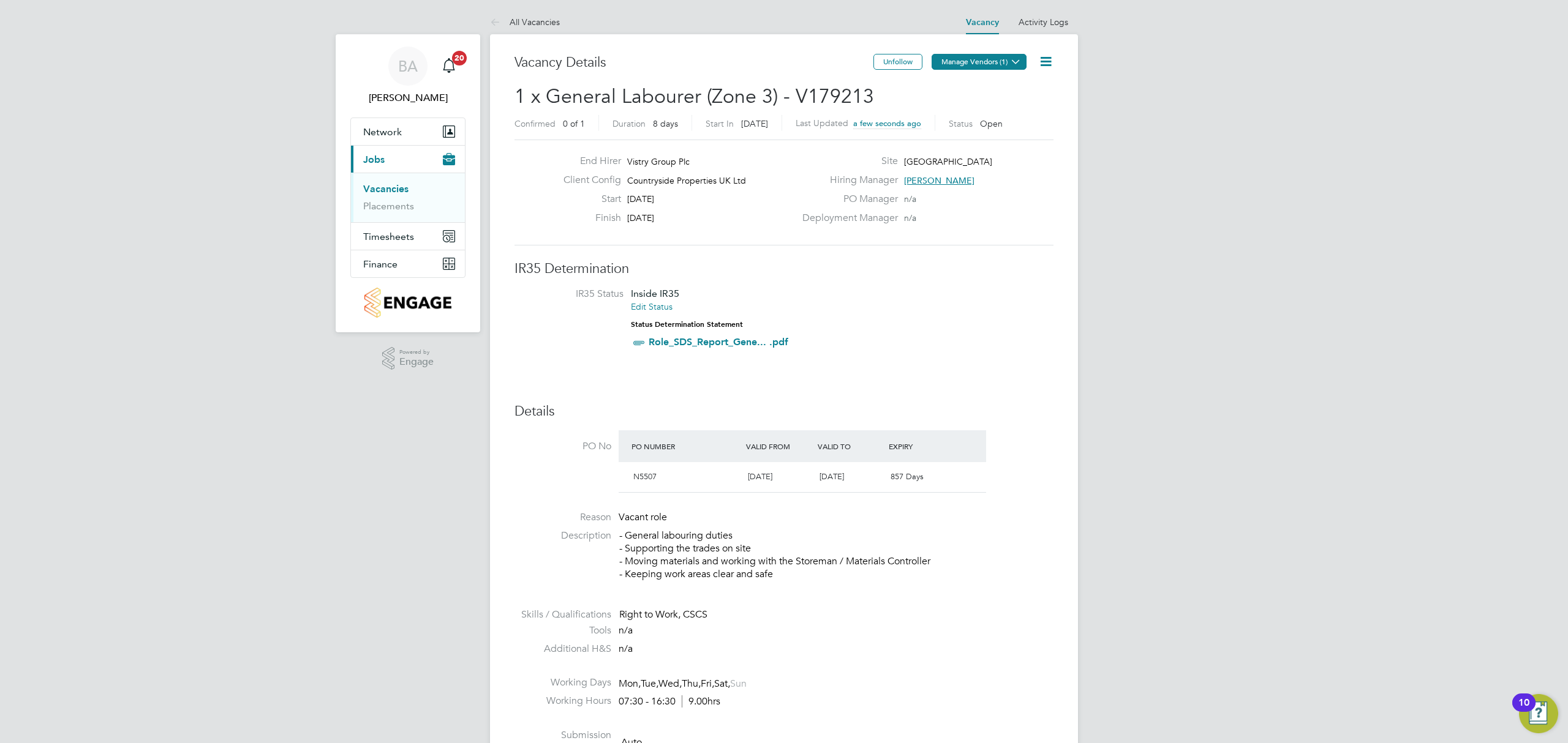
click at [1006, 66] on button "Manage Vendors (1)" at bounding box center [979, 61] width 95 height 16
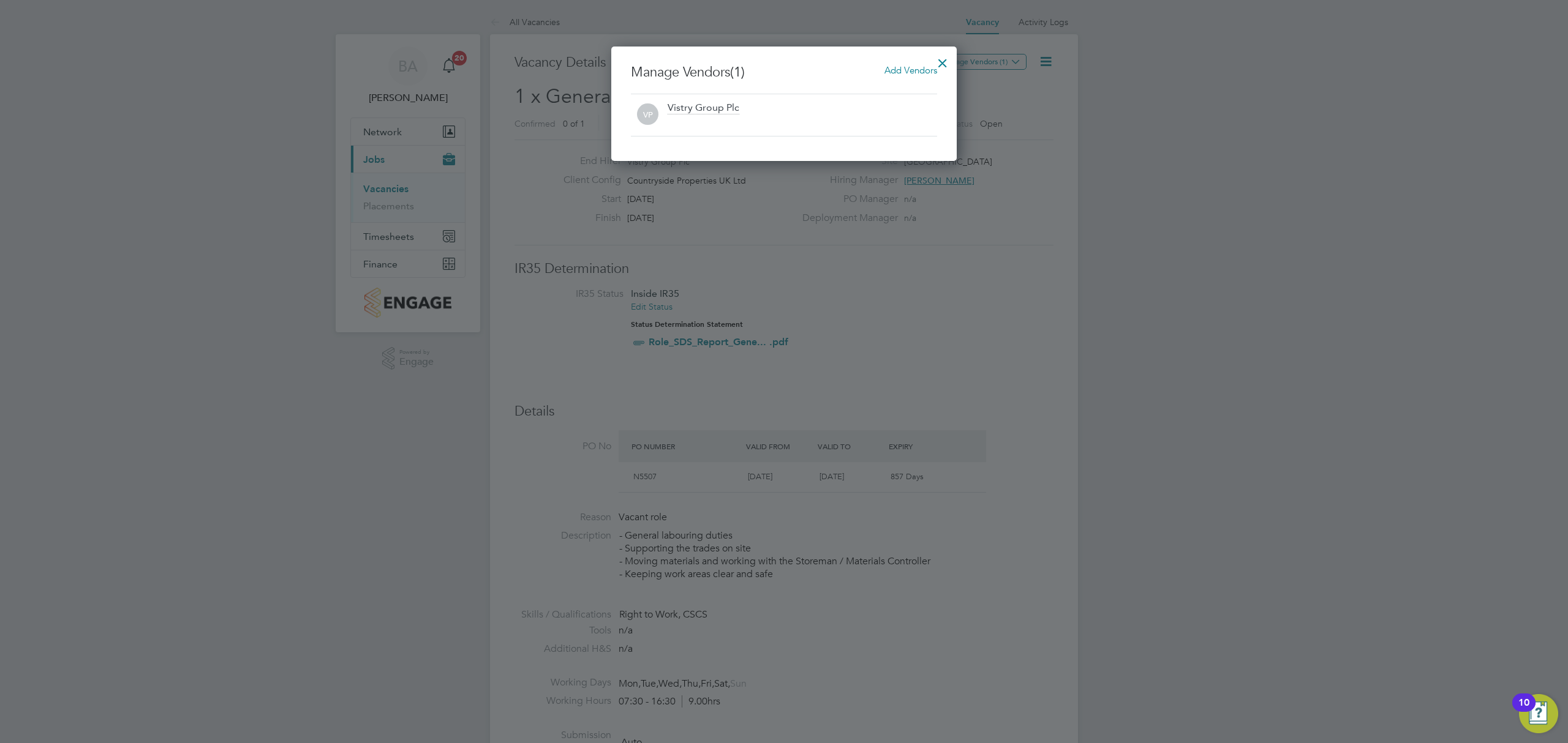
click at [890, 74] on span "Add Vendors" at bounding box center [911, 70] width 53 height 12
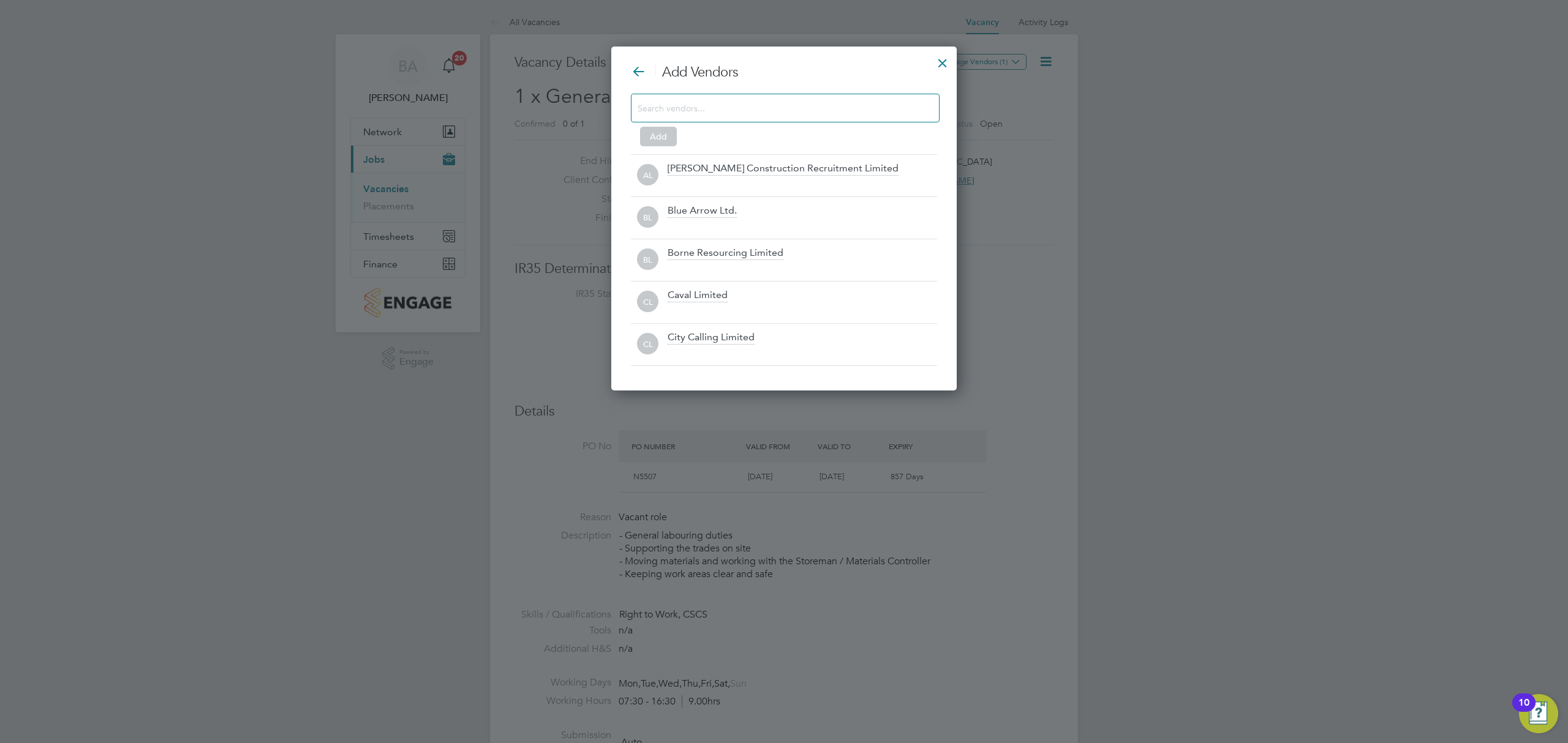
click at [809, 108] on input at bounding box center [776, 108] width 275 height 16
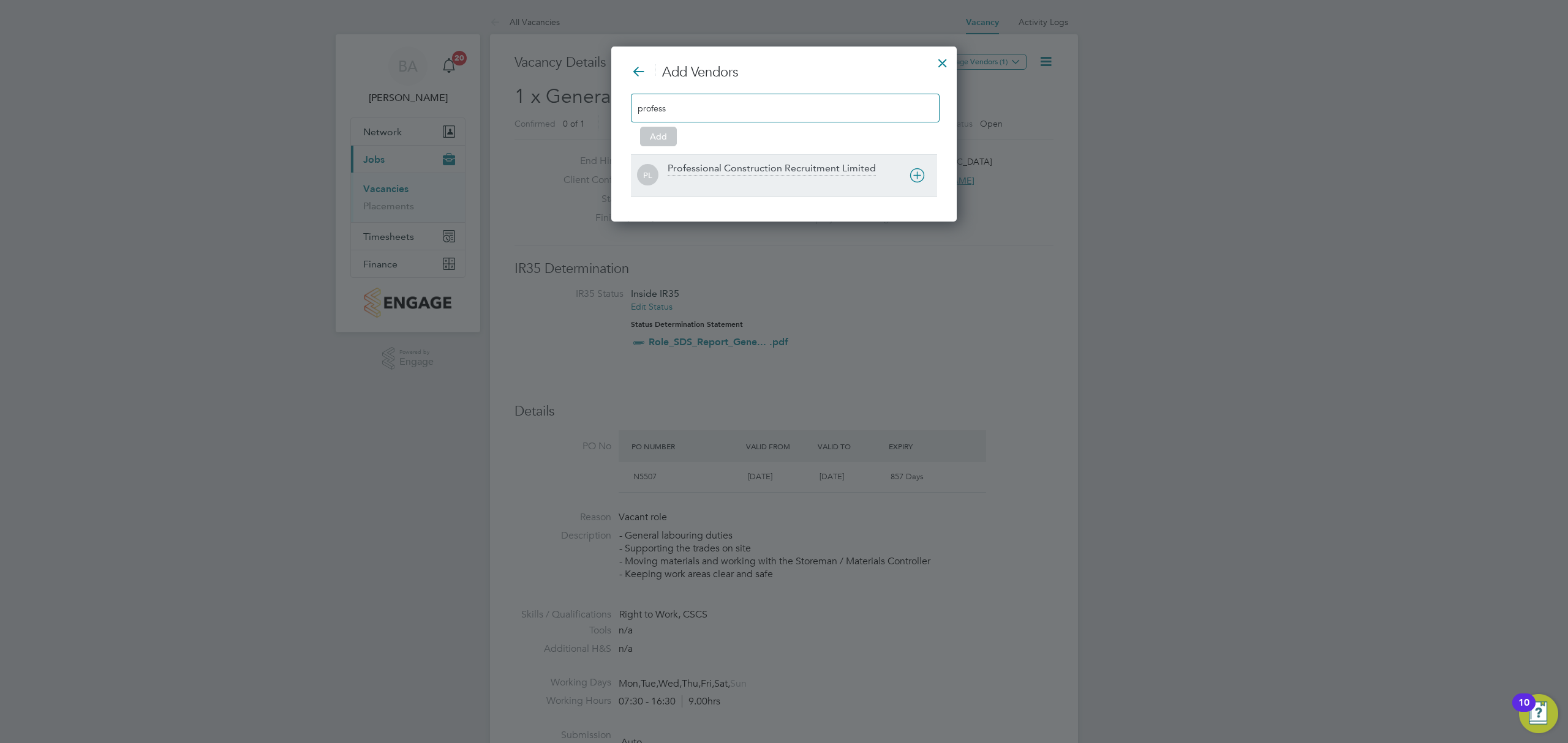
type input "profess"
click at [0, 0] on icon at bounding box center [0, 0] width 0 height 0
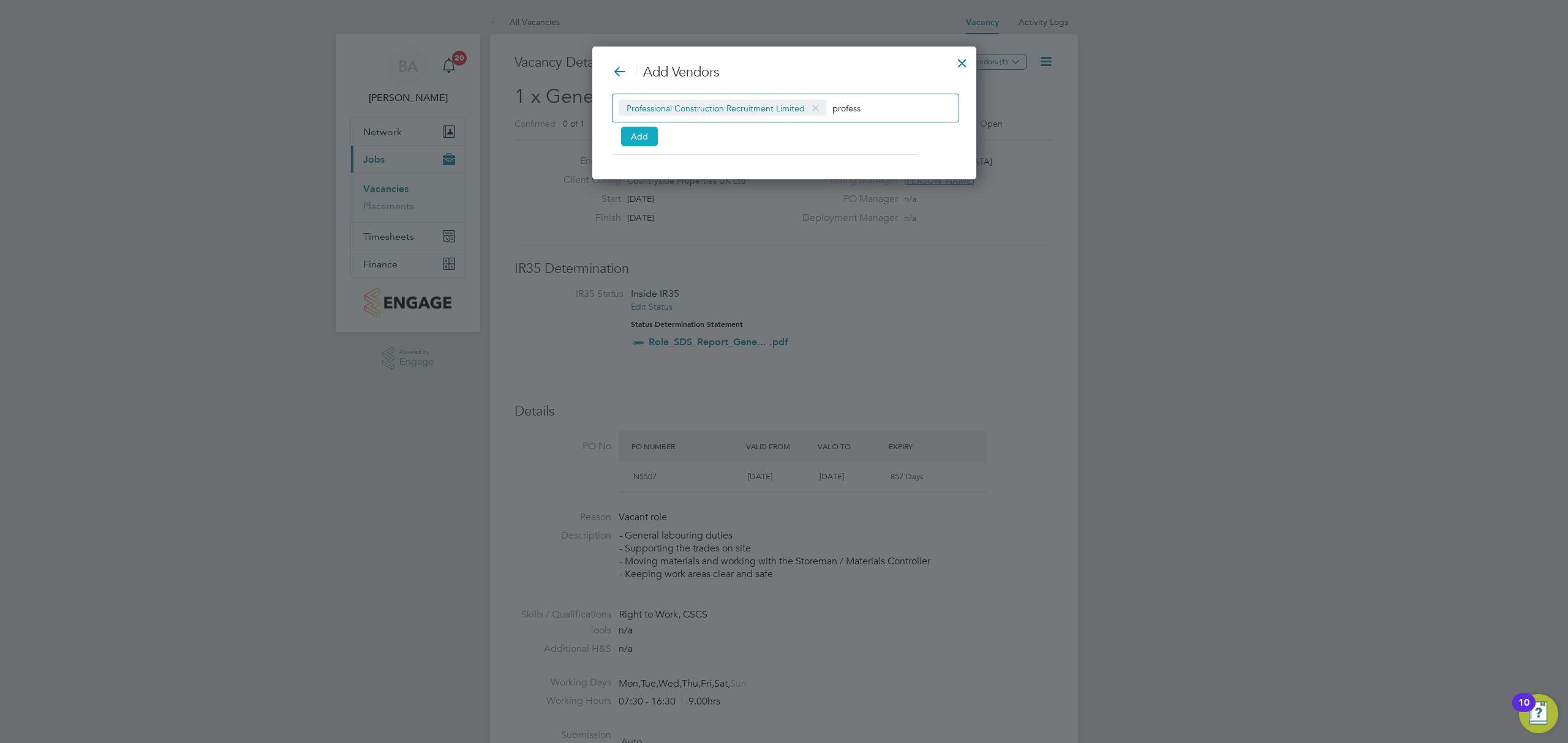
click at [636, 138] on button "Add" at bounding box center [639, 136] width 37 height 20
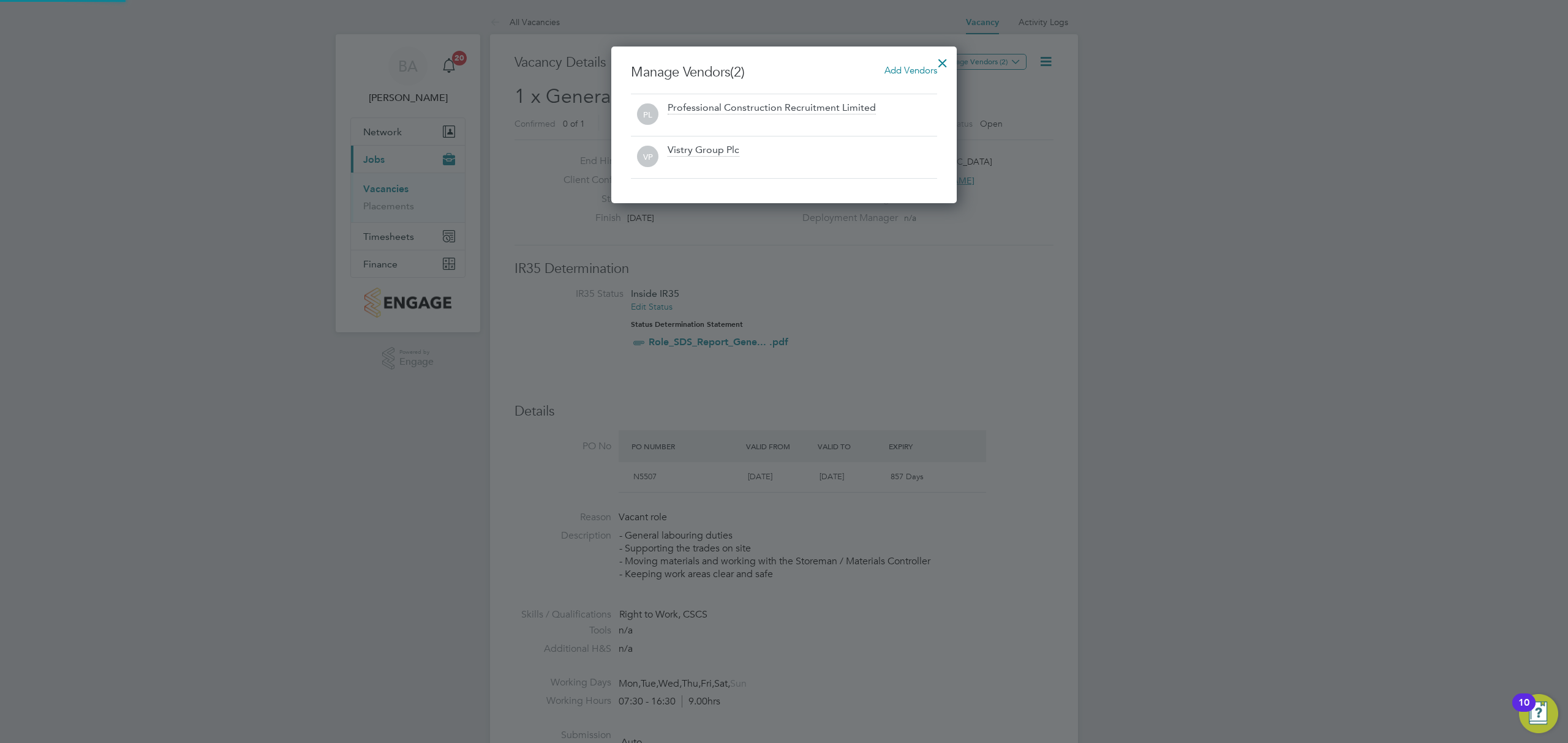
click at [973, 288] on div at bounding box center [784, 371] width 1568 height 743
click at [944, 61] on div at bounding box center [943, 60] width 22 height 22
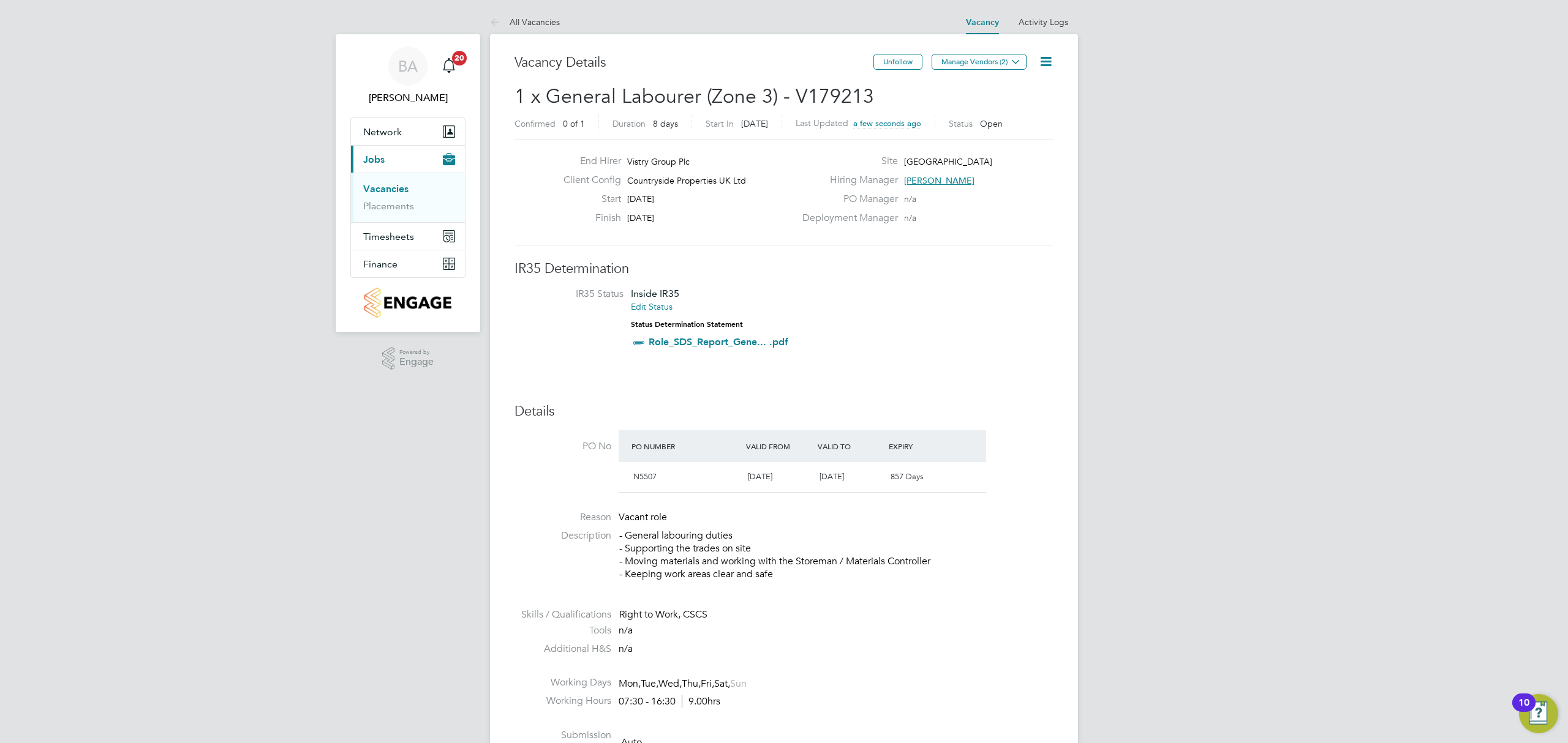
drag, startPoint x: 996, startPoint y: 335, endPoint x: 466, endPoint y: 245, distance: 537.6
click at [996, 335] on li "IR35 Status Inside IR35 Edit Status Status Determination Statement Role_SDS_Rep…" at bounding box center [784, 321] width 515 height 66
click at [398, 190] on link "Vacancies" at bounding box center [386, 189] width 45 height 12
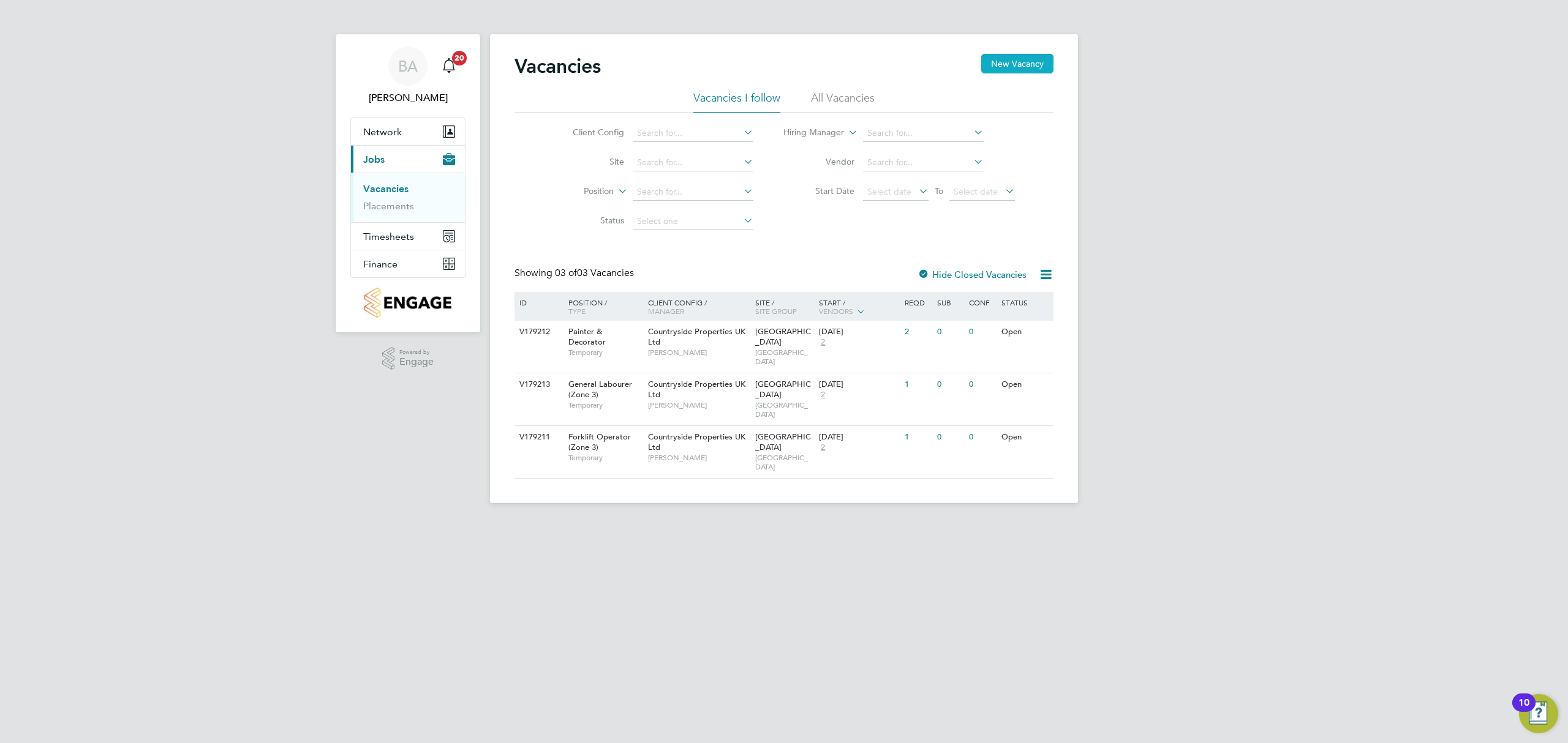
click at [1035, 67] on button "New Vacancy" at bounding box center [1017, 63] width 72 height 20
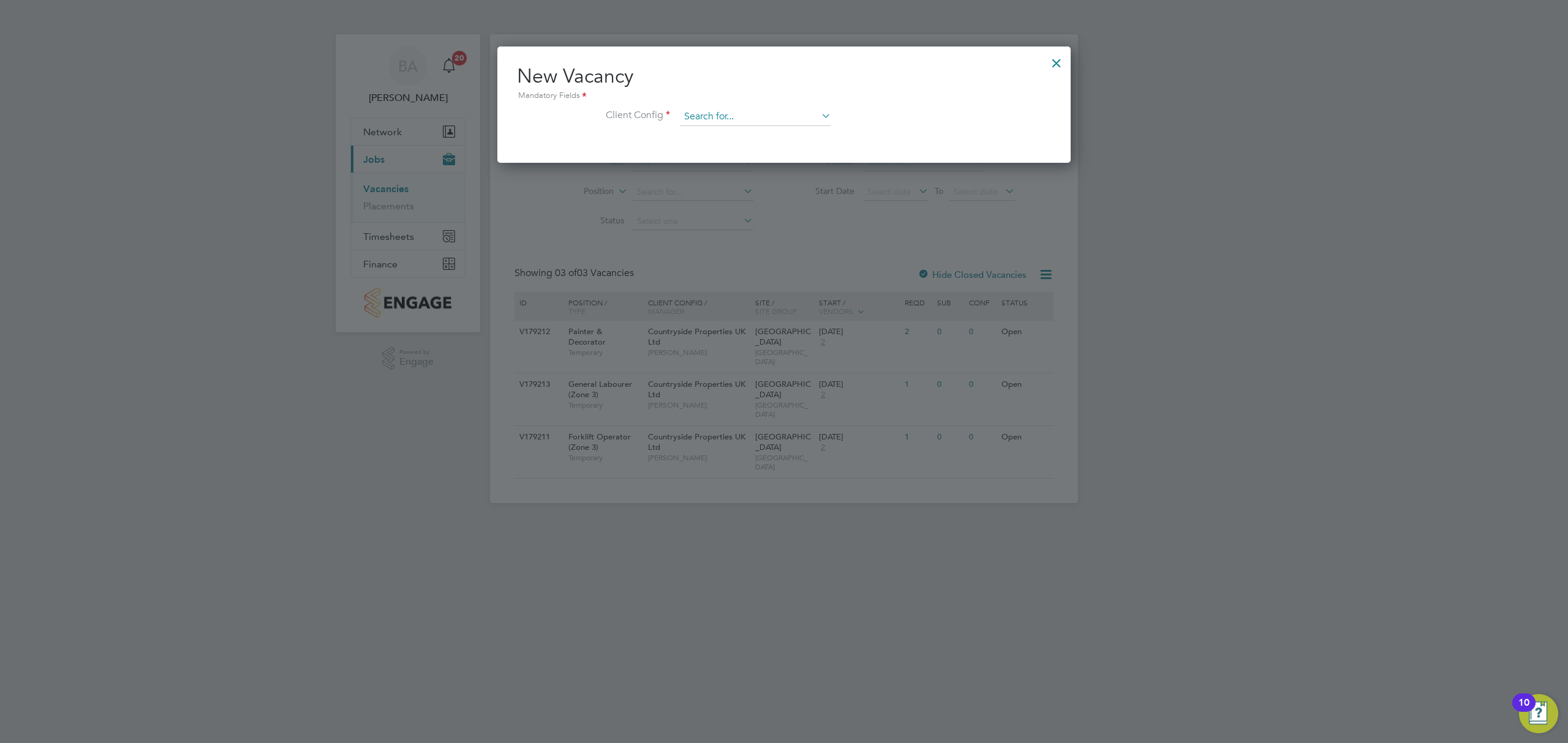
click at [753, 118] on input at bounding box center [755, 117] width 151 height 19
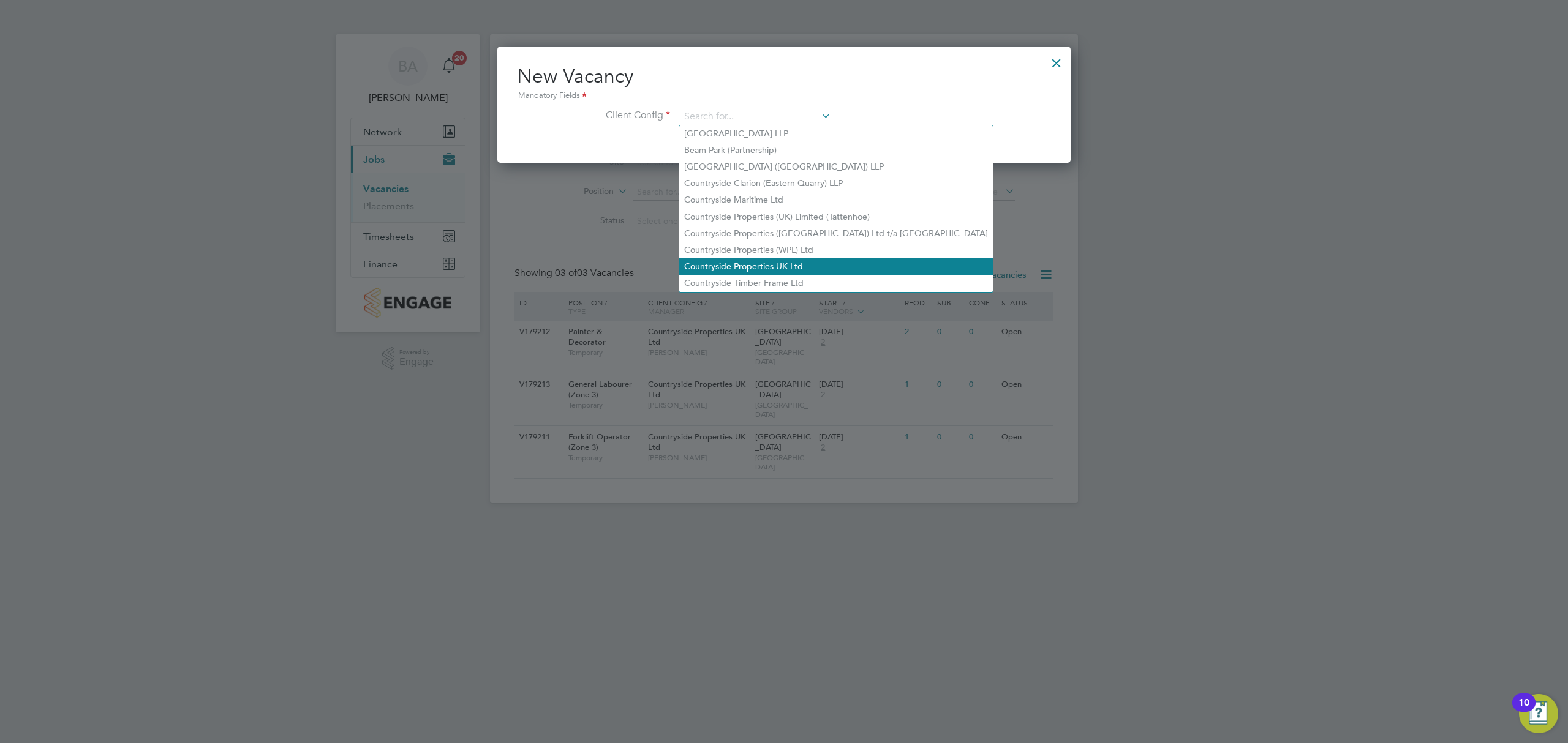
click at [763, 267] on li "Countryside Properties UK Ltd" at bounding box center [836, 266] width 313 height 16
type input "Countryside Properties UK Ltd"
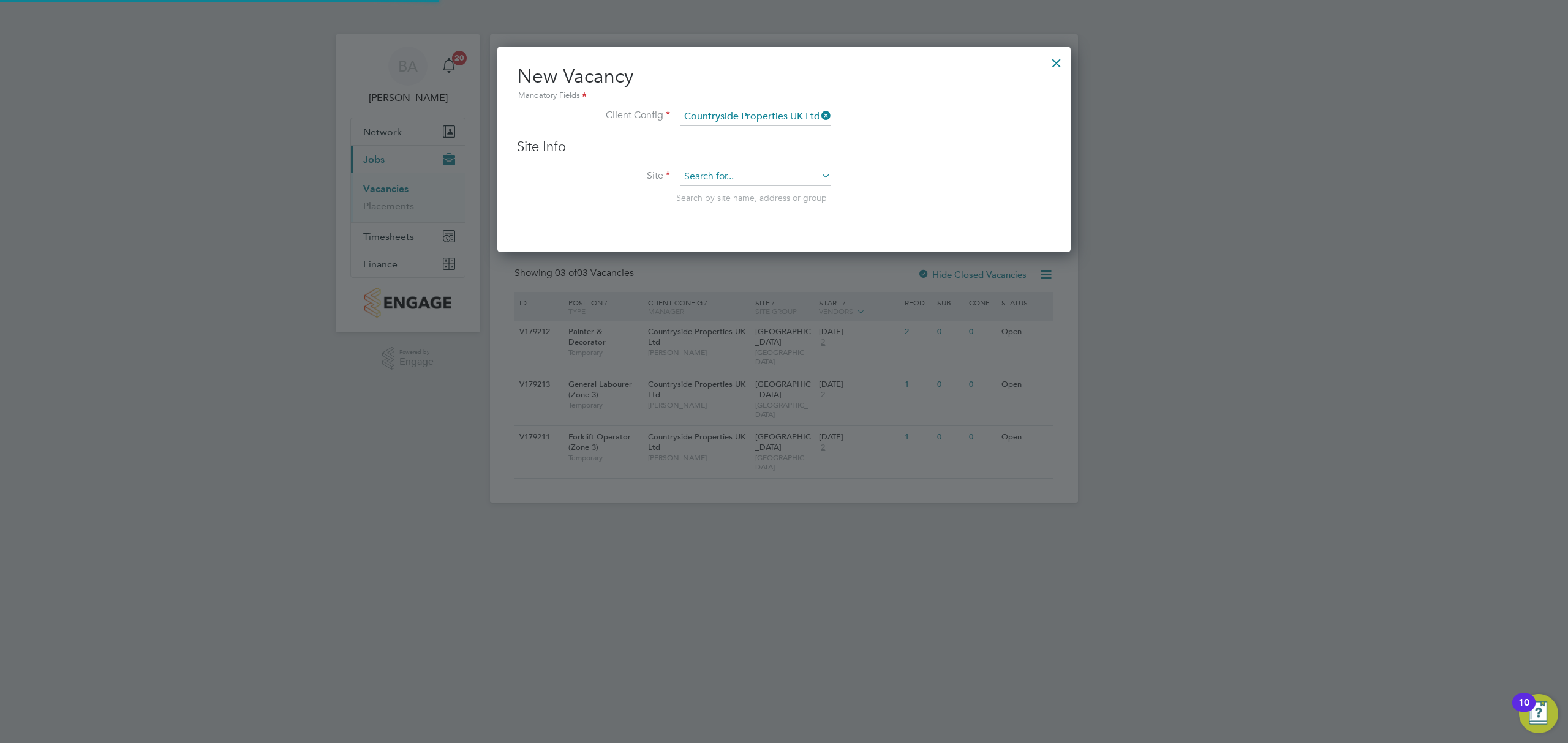
click at [721, 170] on input at bounding box center [755, 177] width 151 height 19
click at [740, 187] on li "Barton Park" at bounding box center [776, 193] width 194 height 16
type input "Barton Park"
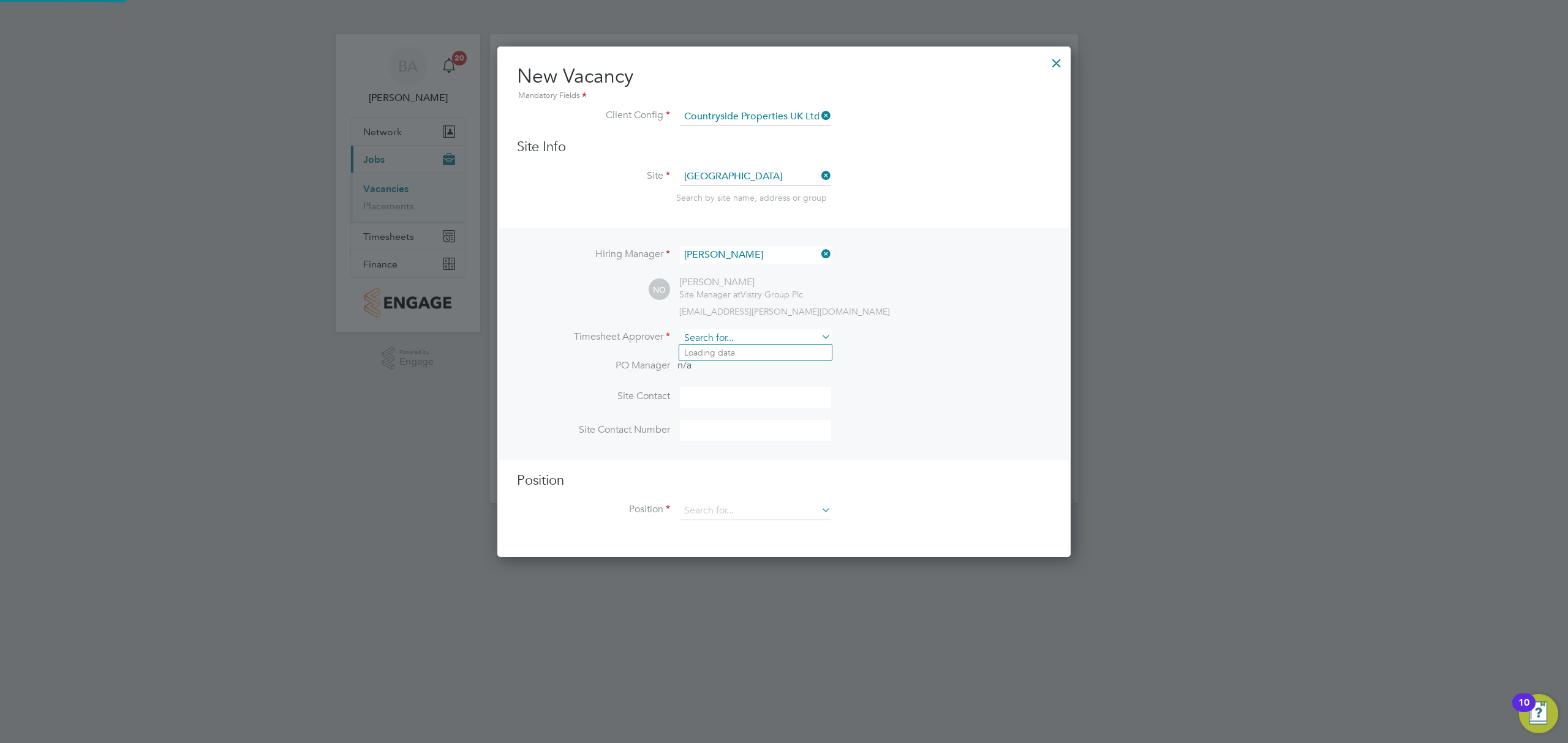
click at [725, 343] on input at bounding box center [755, 338] width 151 height 18
type input "traffic"
click at [819, 334] on icon at bounding box center [819, 337] width 0 height 17
click at [785, 339] on input at bounding box center [755, 338] width 151 height 18
click at [754, 352] on li "Nick O 'Shea" at bounding box center [761, 352] width 164 height 16
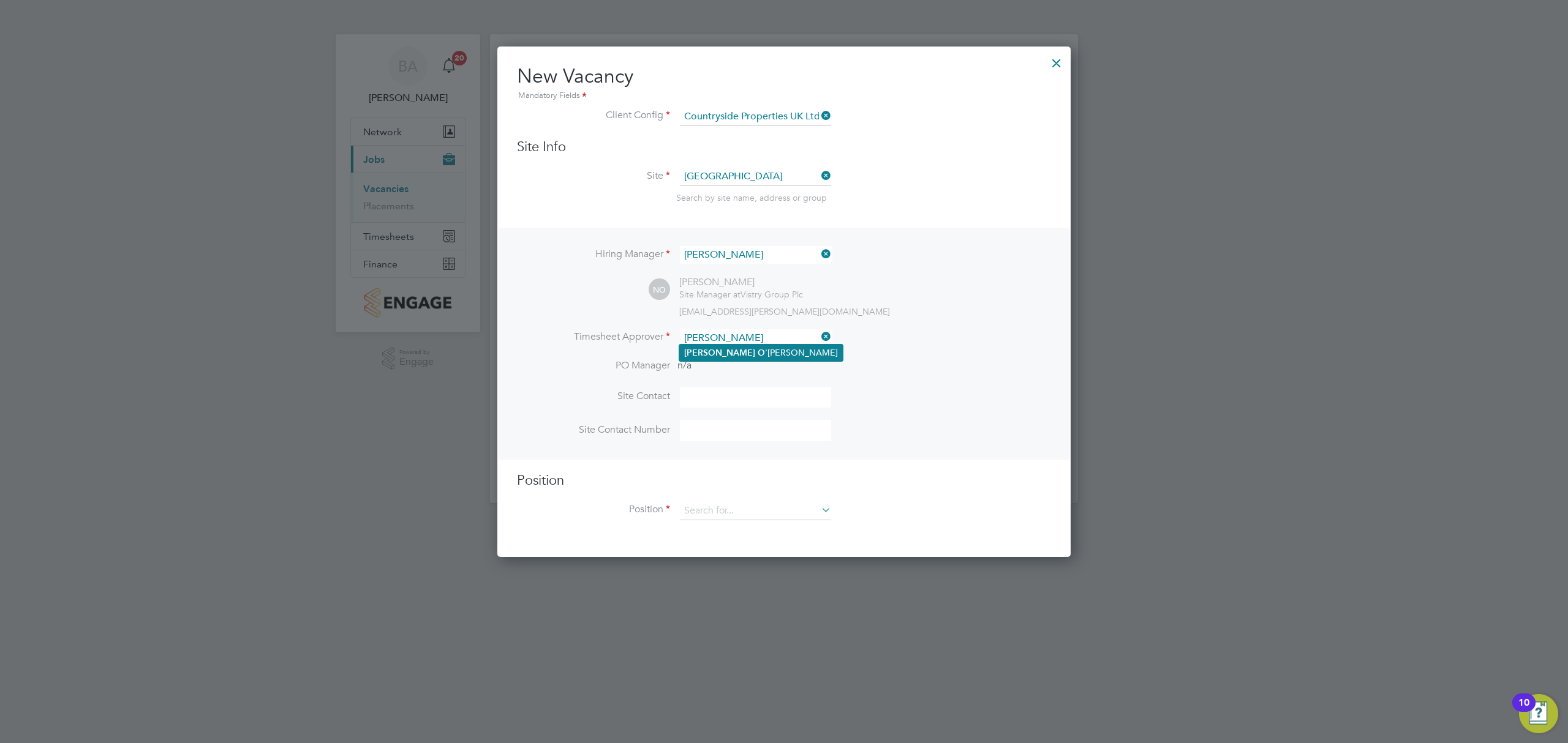
type input "Nick O'Shea"
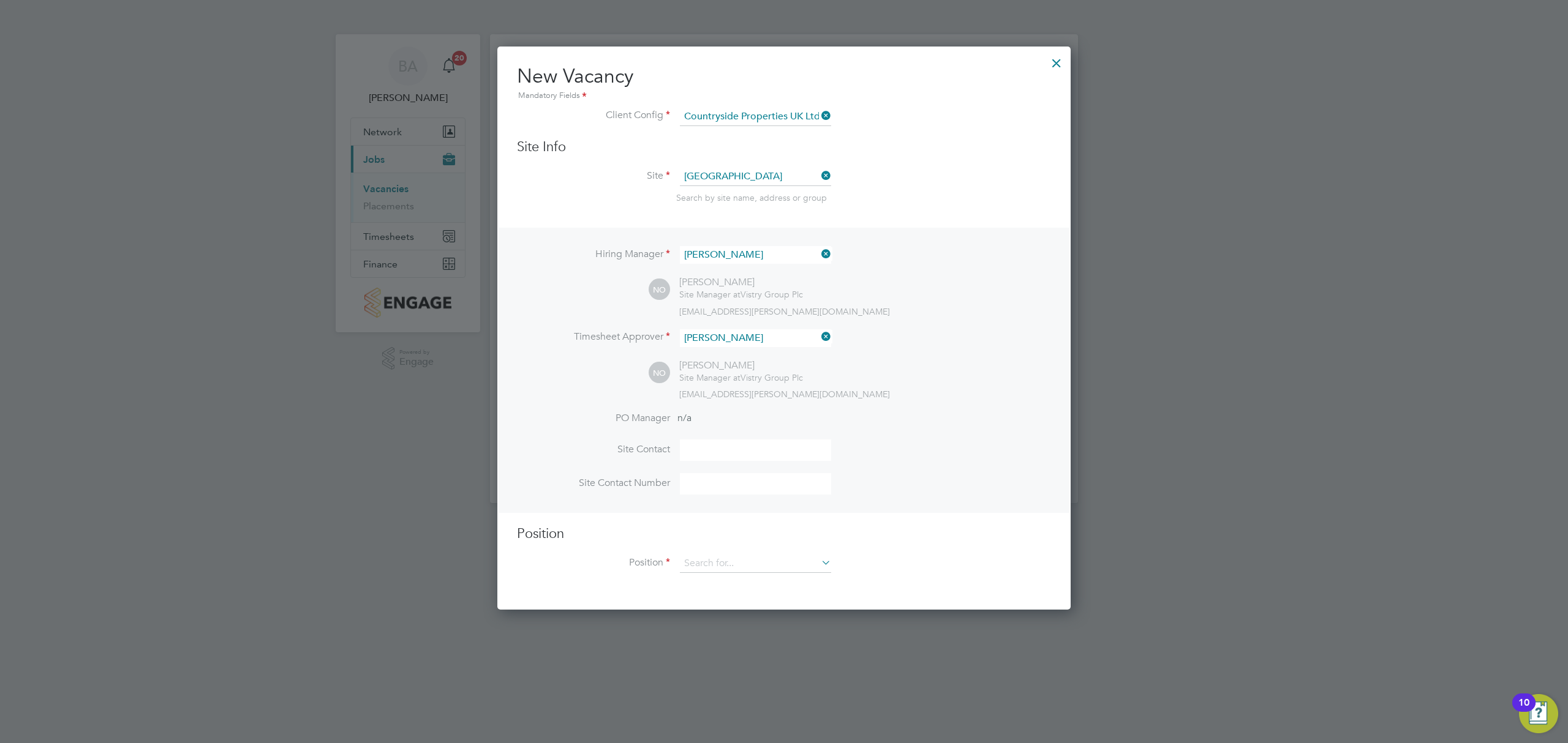
click at [739, 440] on input at bounding box center [755, 450] width 151 height 21
type input "Site Manager"
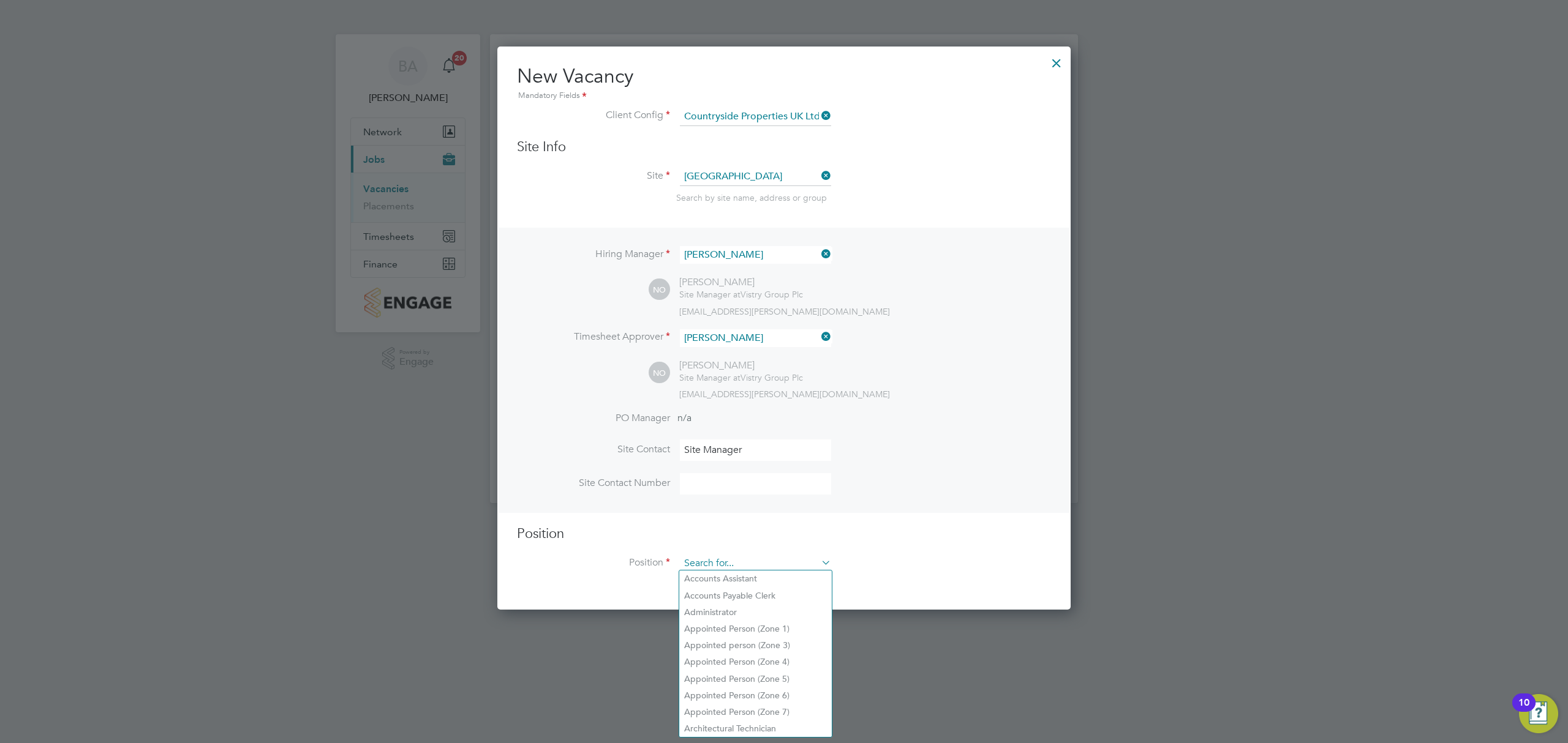
click at [759, 563] on input at bounding box center [755, 564] width 151 height 19
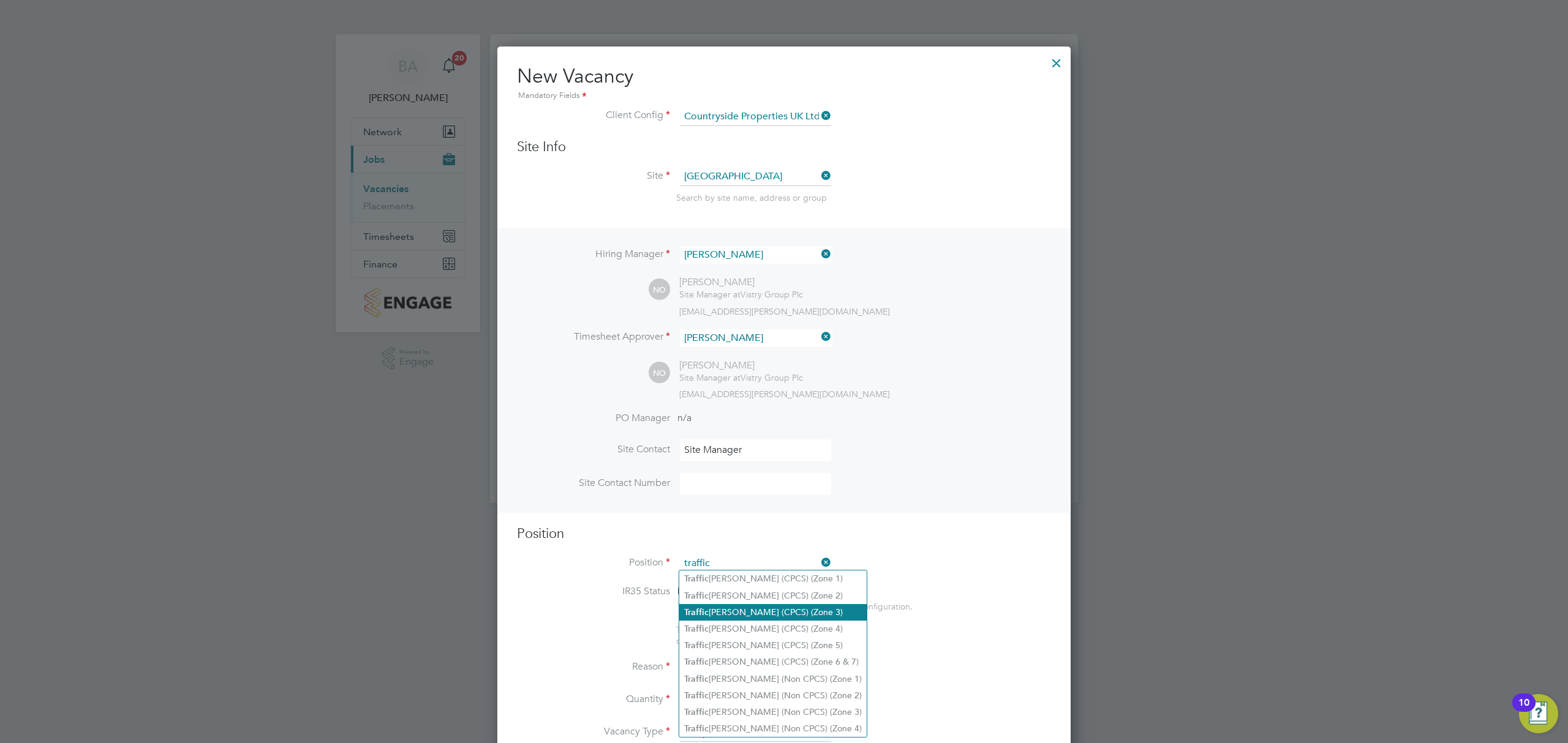
click at [761, 608] on li "Traffic Marshall (CPCS) (Zone 3)" at bounding box center [773, 612] width 188 height 16
type input "Traffic Marshall (CPCS) (Zone 3)"
type textarea "- Working under the supervision and management of the Project Manager, Site Man…"
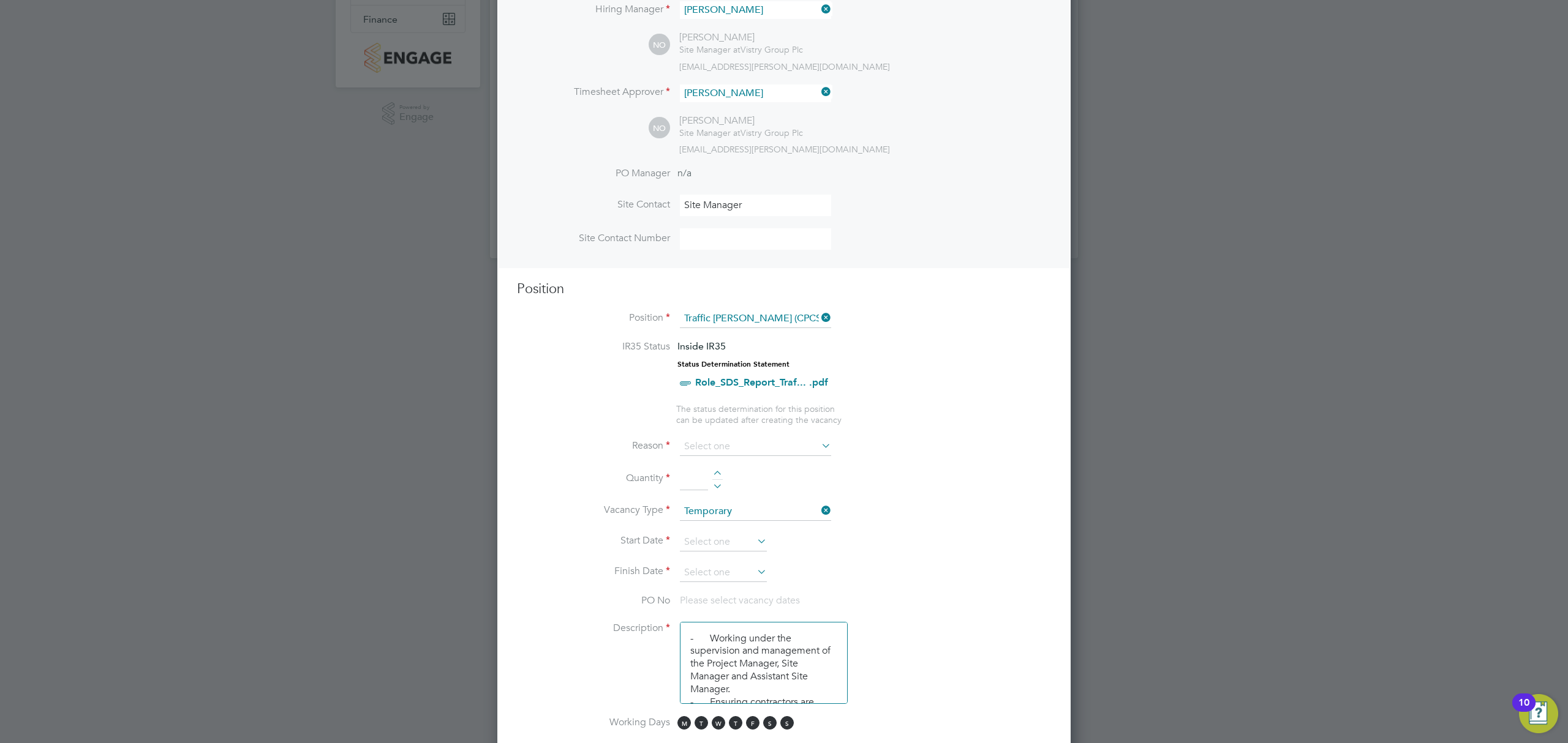
click at [720, 471] on div at bounding box center [718, 476] width 10 height 8
type input "1"
click at [770, 441] on input at bounding box center [755, 447] width 151 height 19
click at [721, 573] on li "Replacement" at bounding box center [756, 573] width 153 height 16
type input "Replacement"
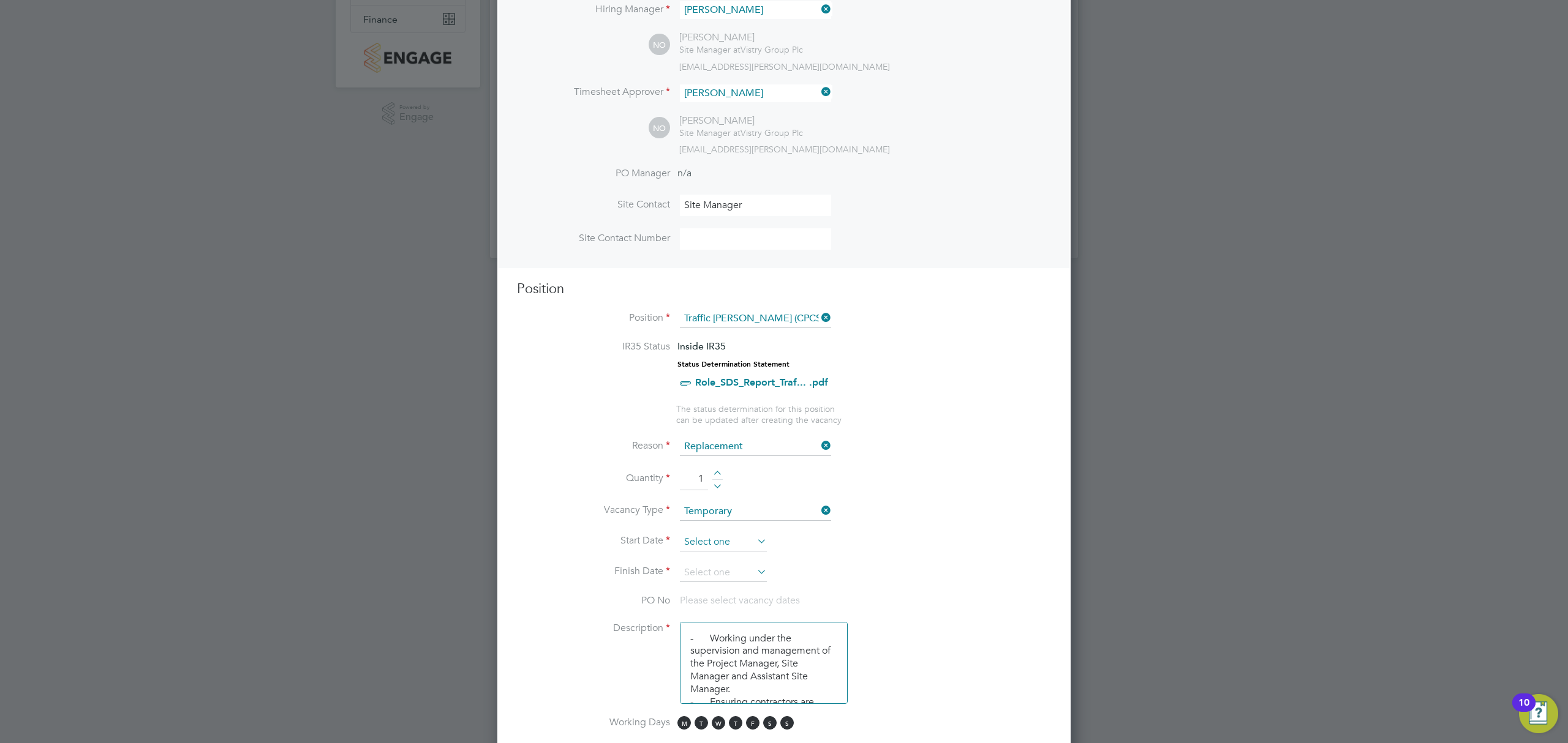
click at [739, 541] on input at bounding box center [723, 543] width 87 height 19
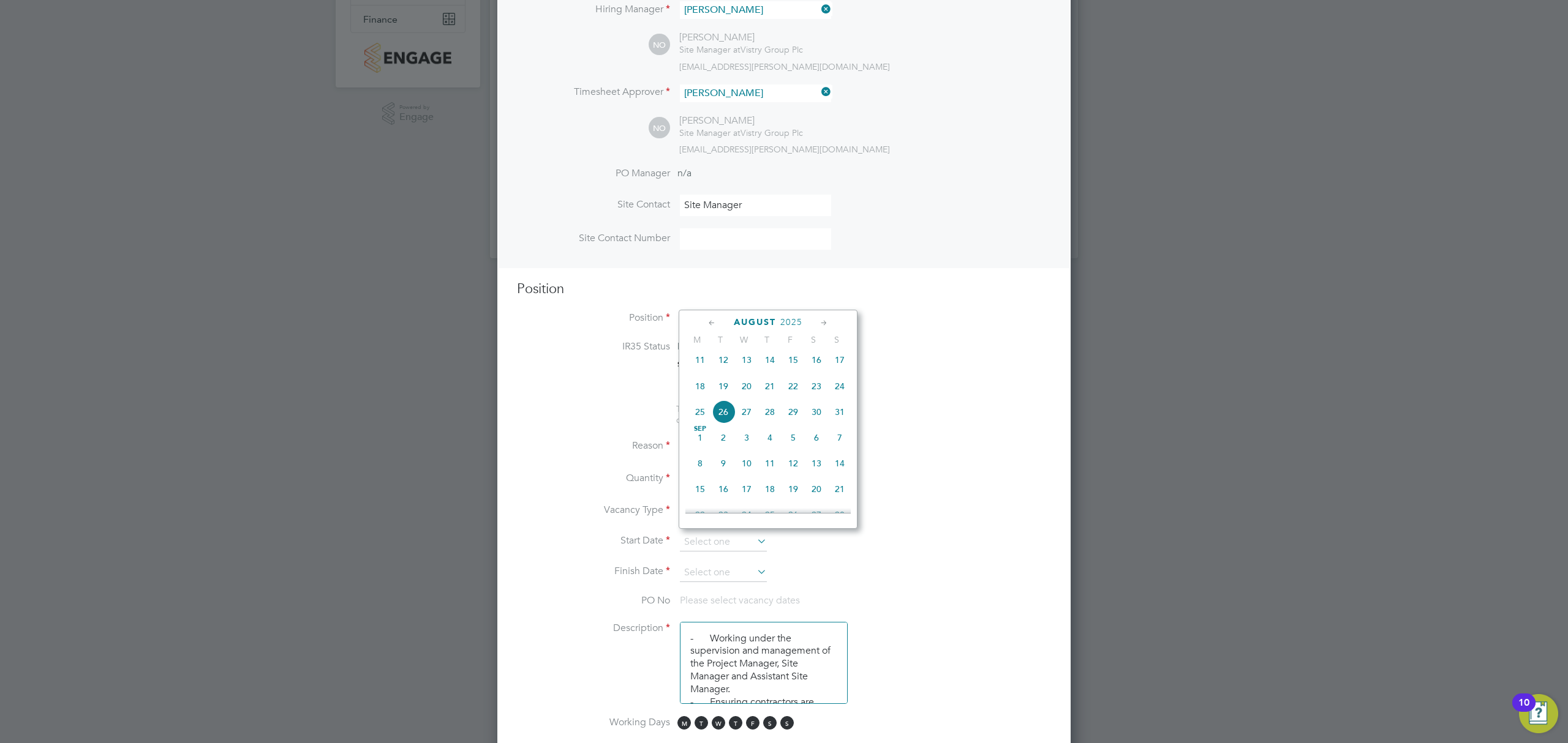
click at [768, 391] on span "21" at bounding box center [770, 386] width 23 height 23
type input "21 Aug 2025"
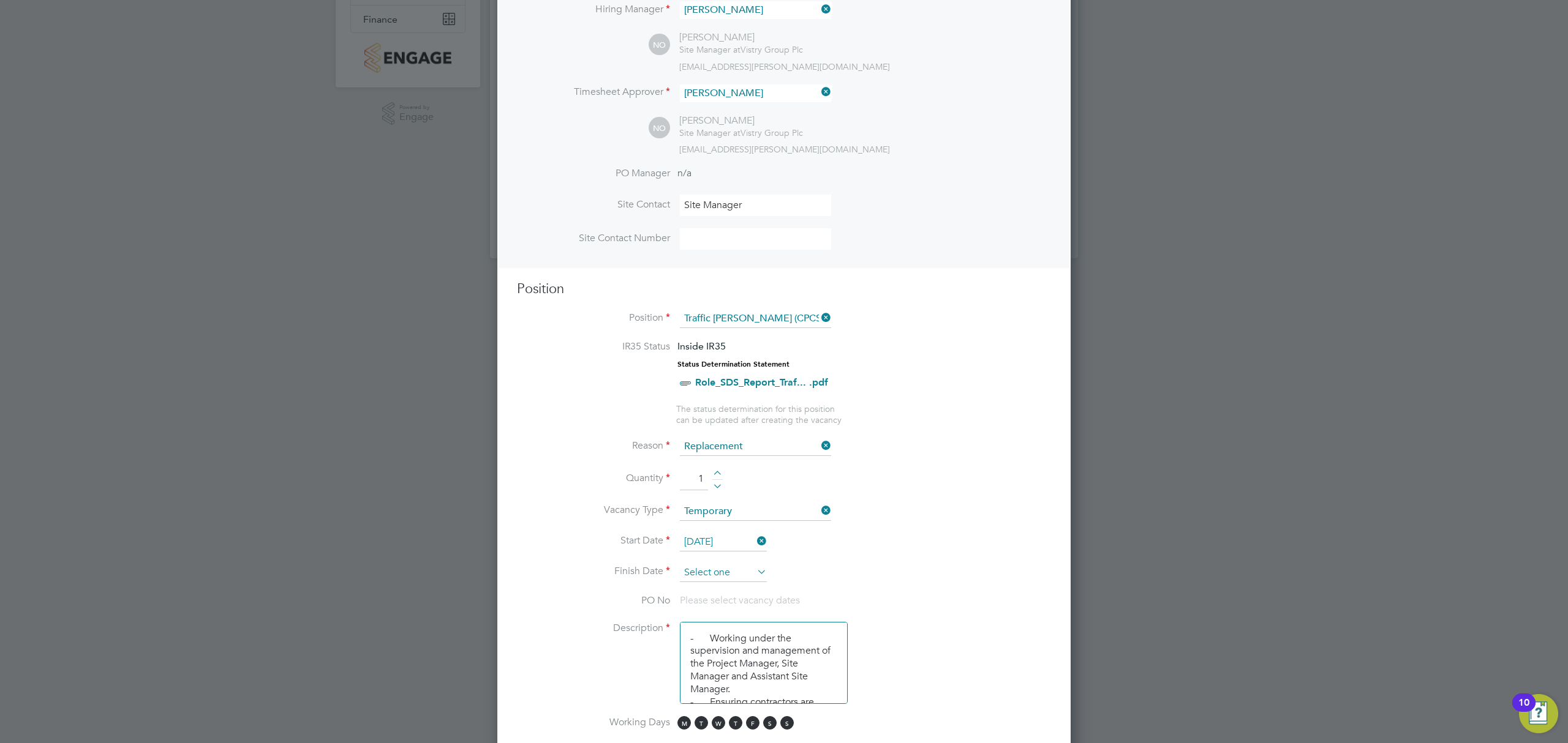
click at [743, 564] on input at bounding box center [723, 573] width 87 height 19
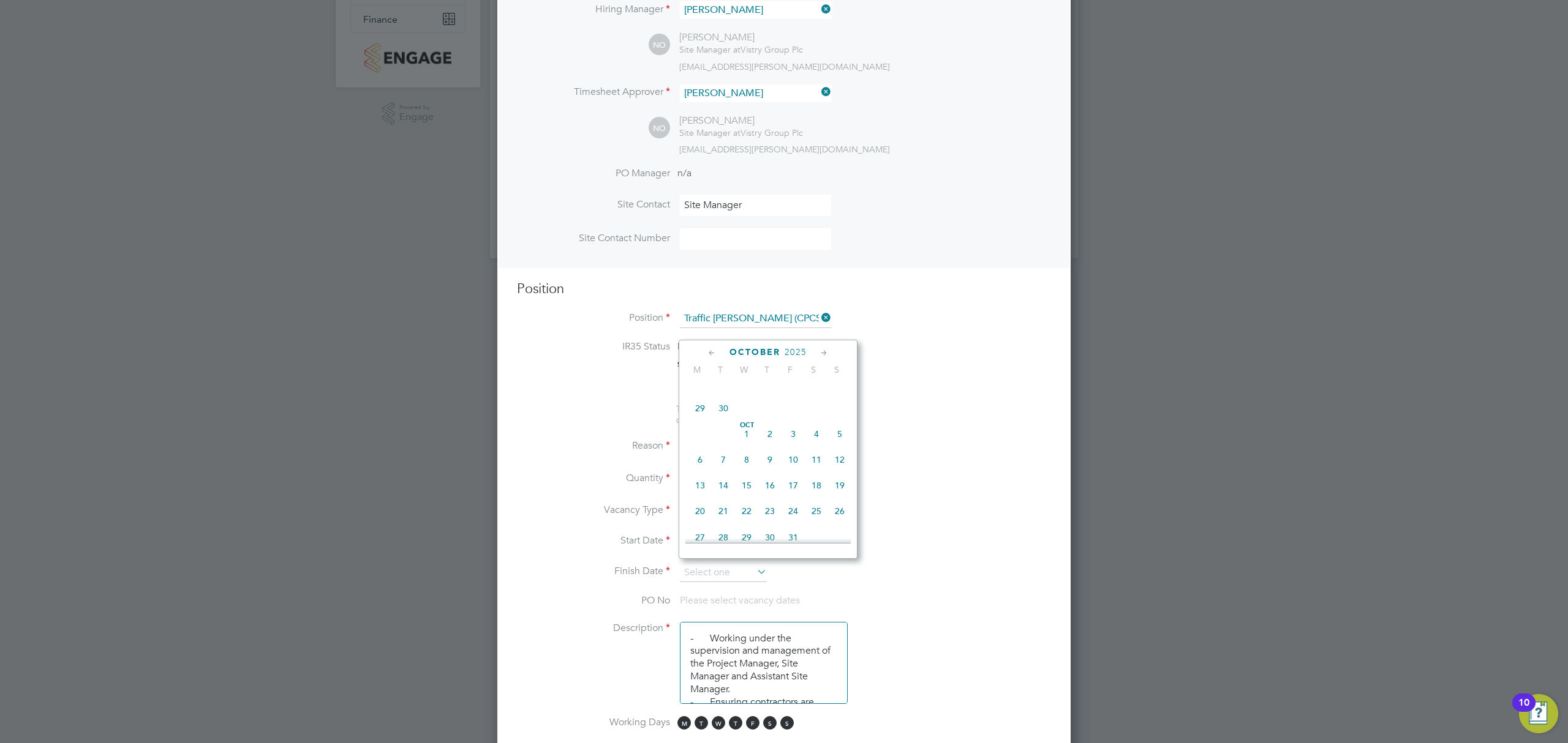
click at [730, 415] on span "30" at bounding box center [723, 408] width 23 height 23
type input "30 Sep 2025"
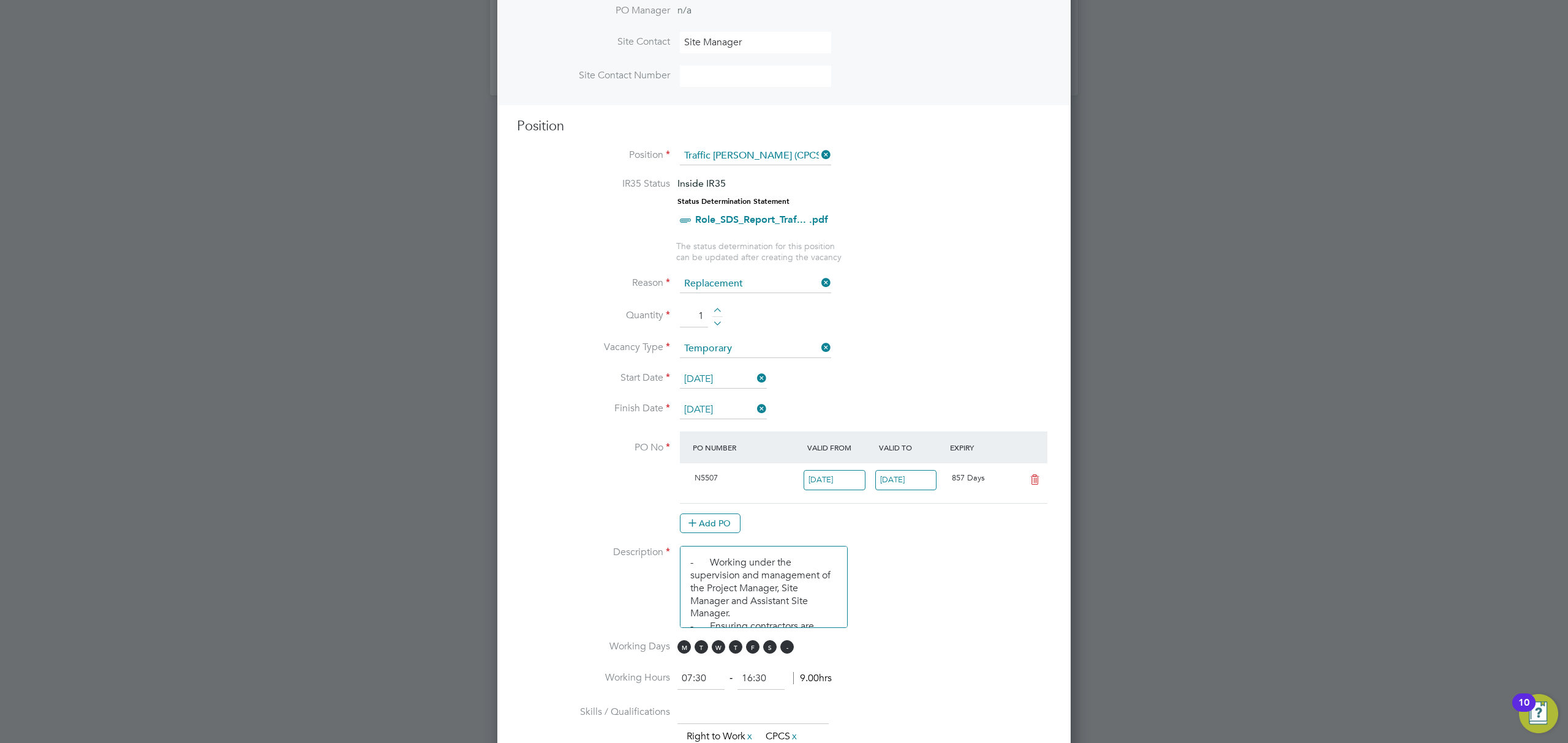
click at [787, 644] on span "S" at bounding box center [787, 647] width 14 height 14
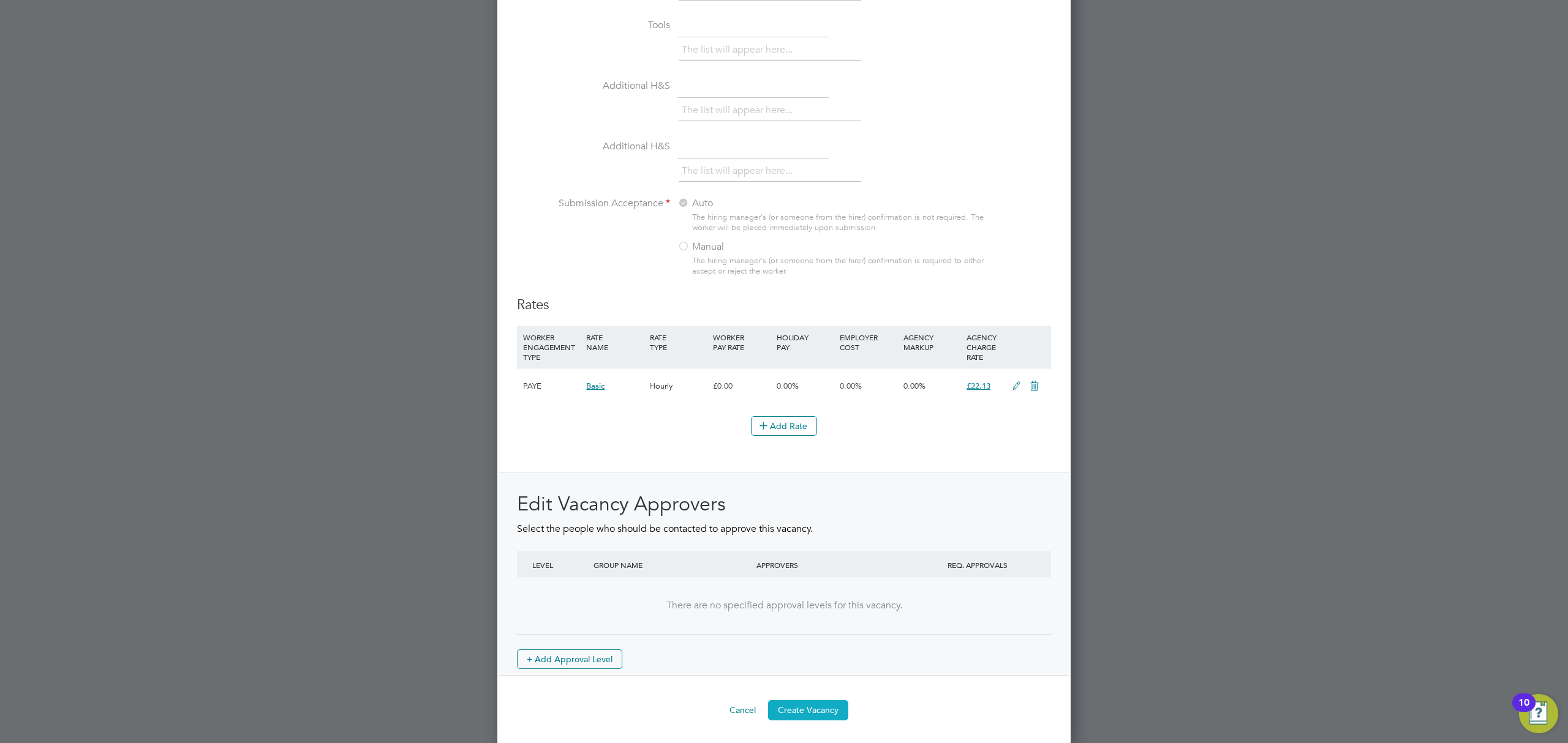
click at [832, 712] on button "Create Vacancy" at bounding box center [808, 710] width 80 height 20
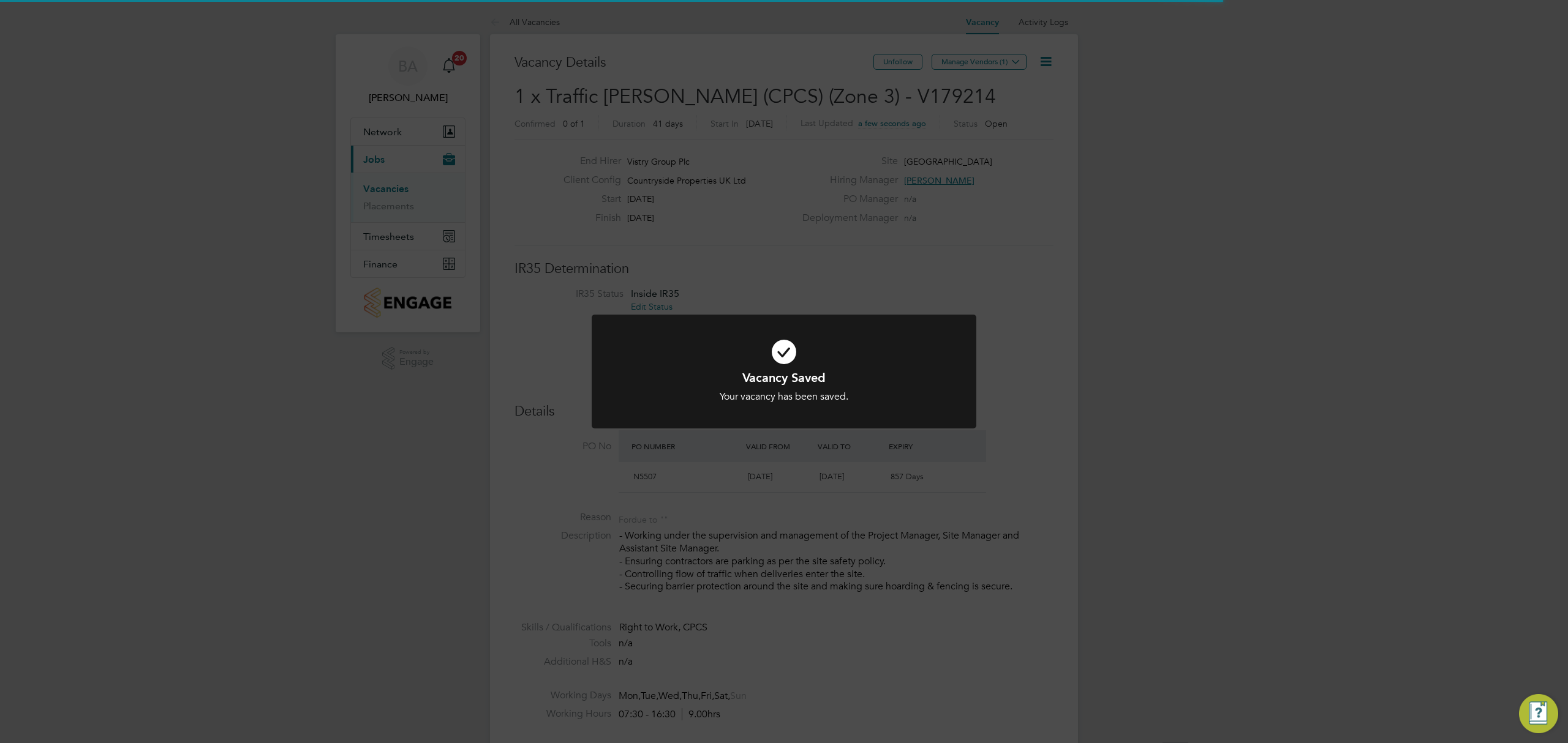
click at [1039, 232] on div "Vacancy Saved Your vacancy has been saved. Cancel Okay" at bounding box center [784, 371] width 1568 height 743
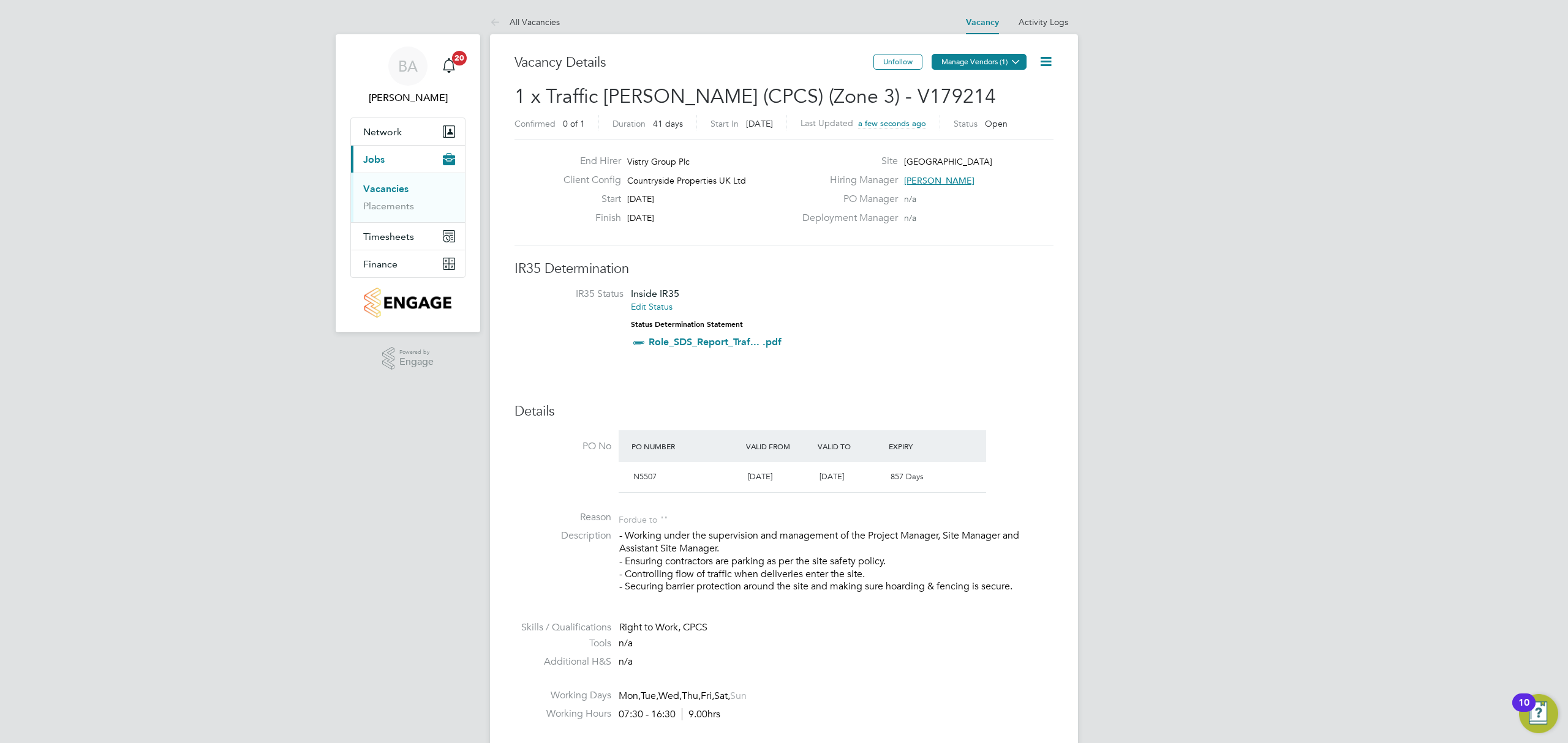
click at [980, 66] on button "Manage Vendors (1)" at bounding box center [979, 61] width 95 height 16
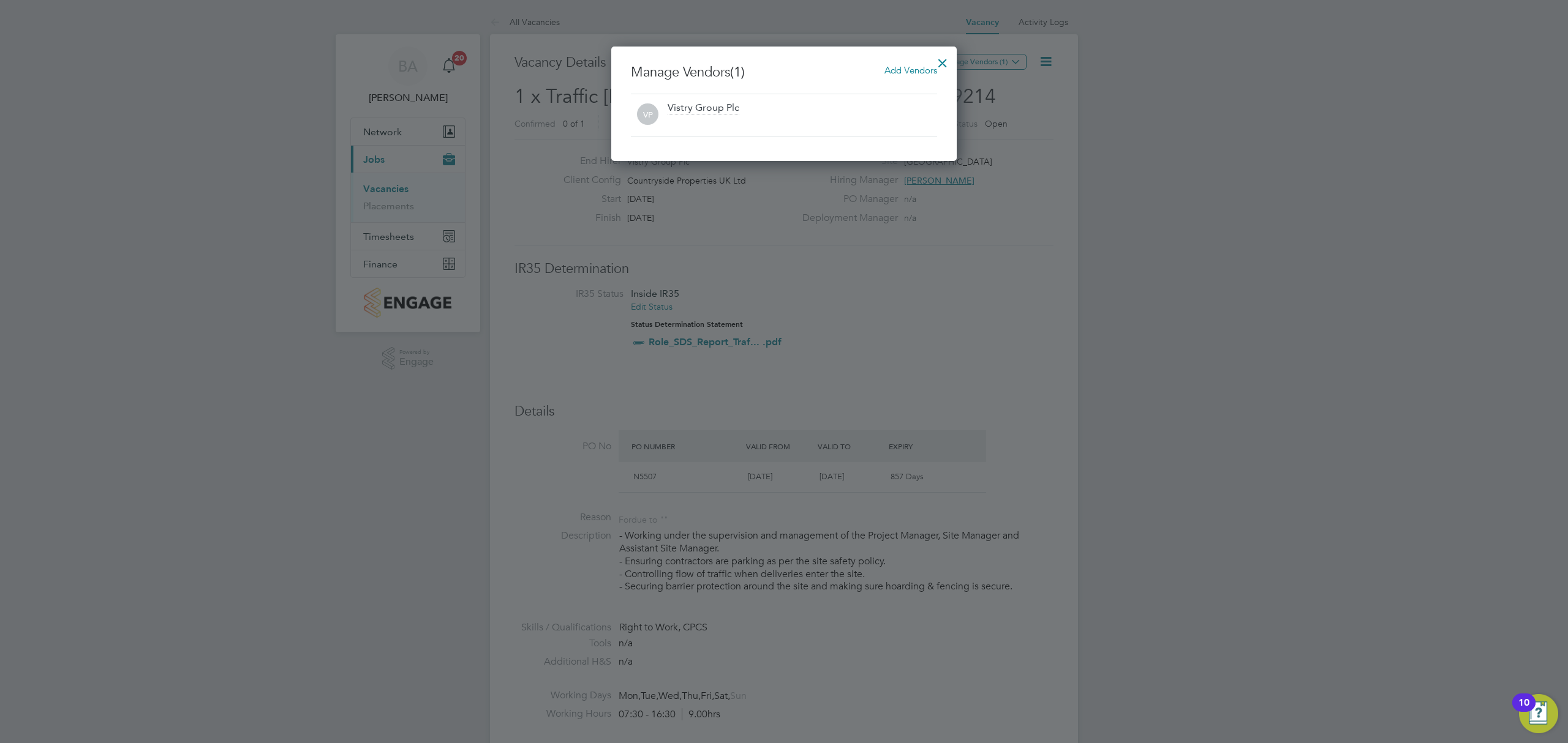
click at [911, 70] on span "Add Vendors" at bounding box center [911, 70] width 53 height 12
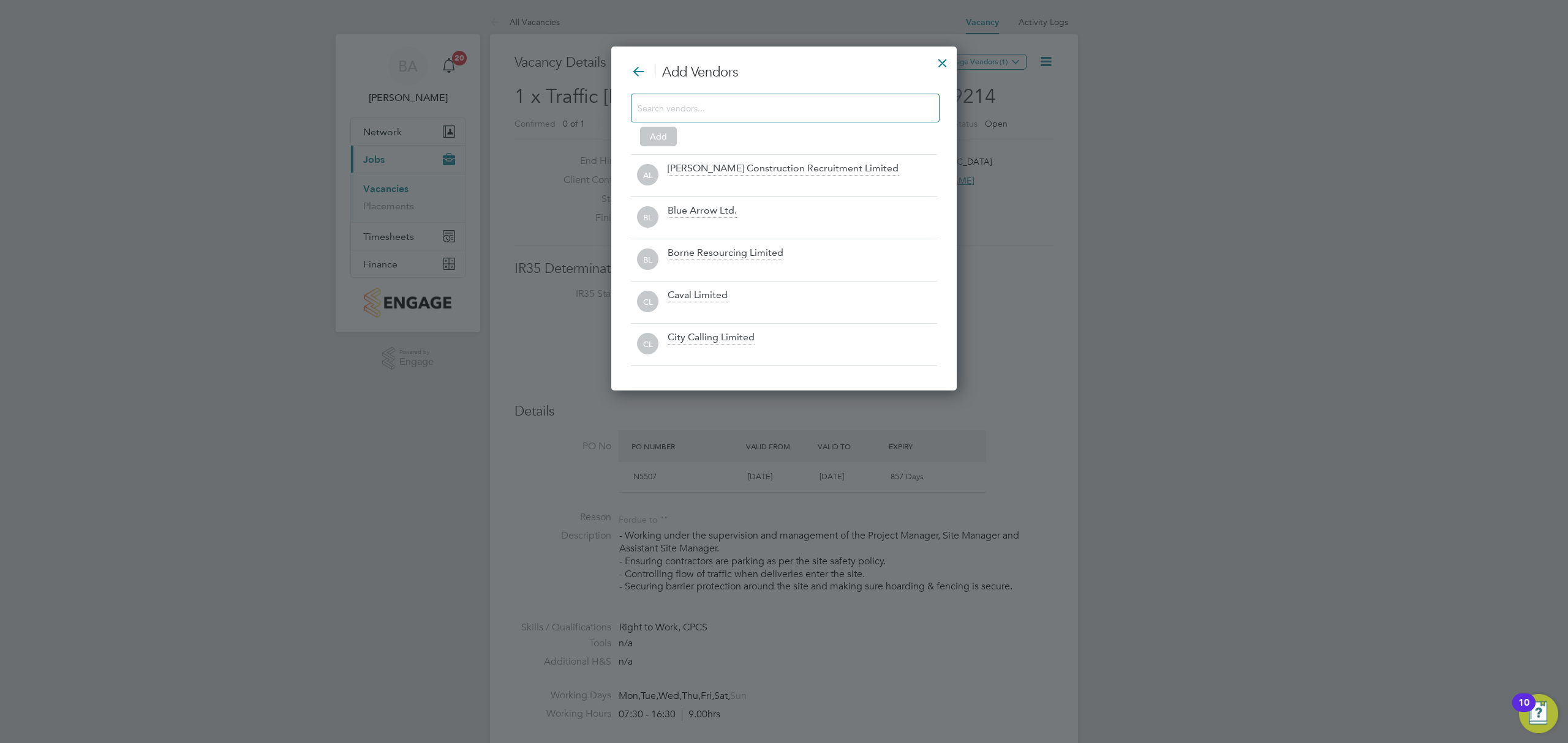
drag, startPoint x: 803, startPoint y: 104, endPoint x: 792, endPoint y: 110, distance: 12.5
click at [803, 104] on input at bounding box center [776, 108] width 275 height 16
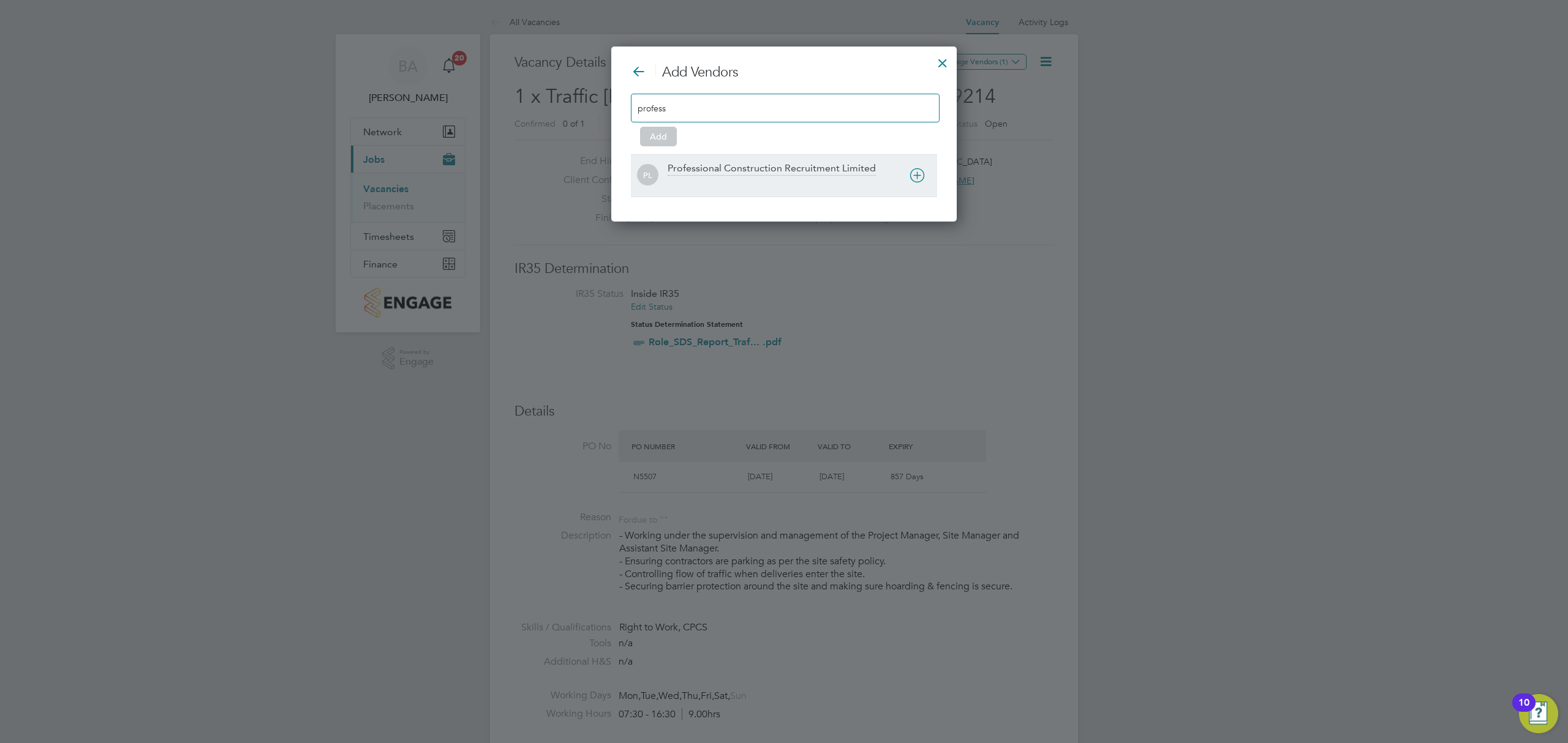
type input "profess"
click at [910, 170] on icon at bounding box center [917, 176] width 15 height 15
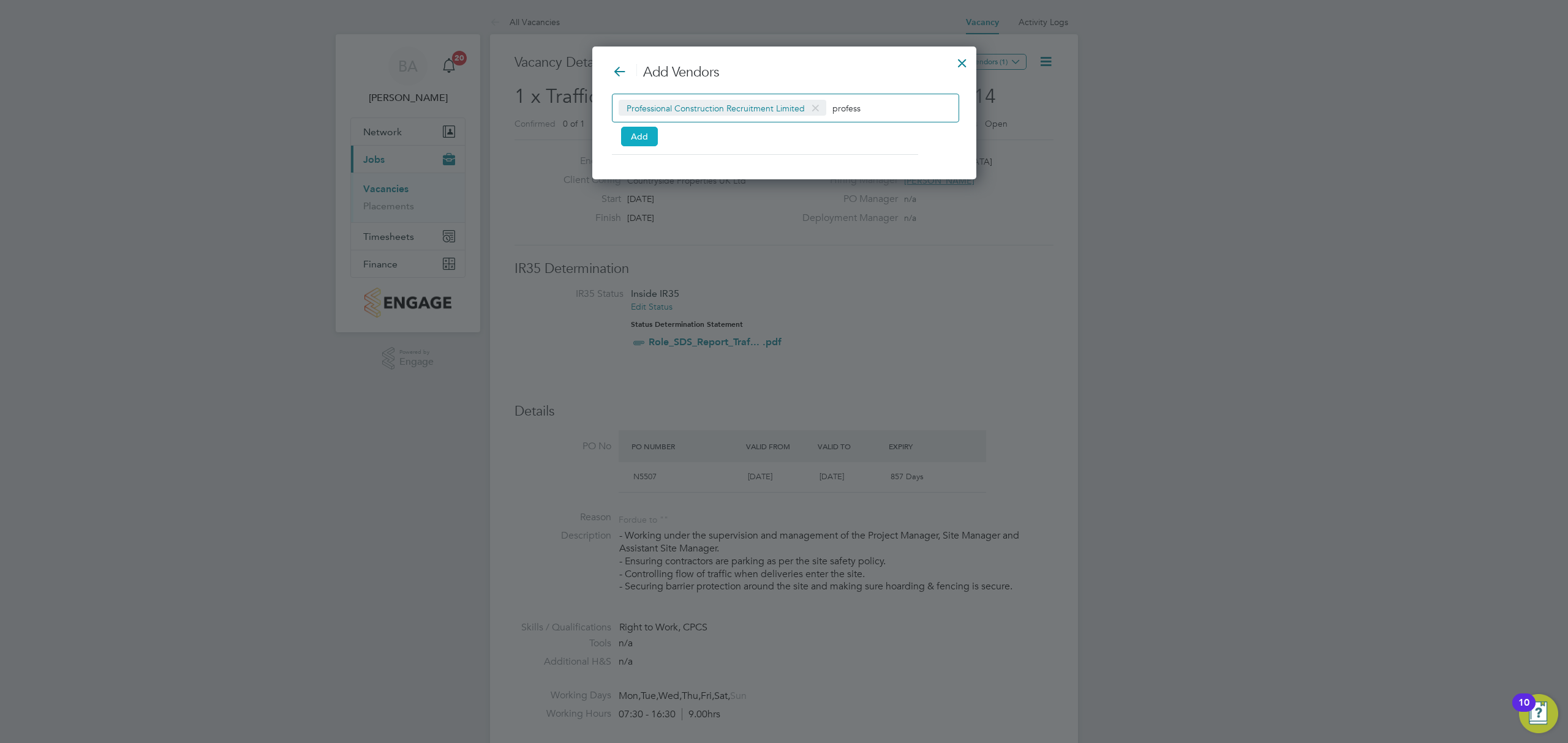
click at [637, 138] on button "Add" at bounding box center [639, 136] width 37 height 20
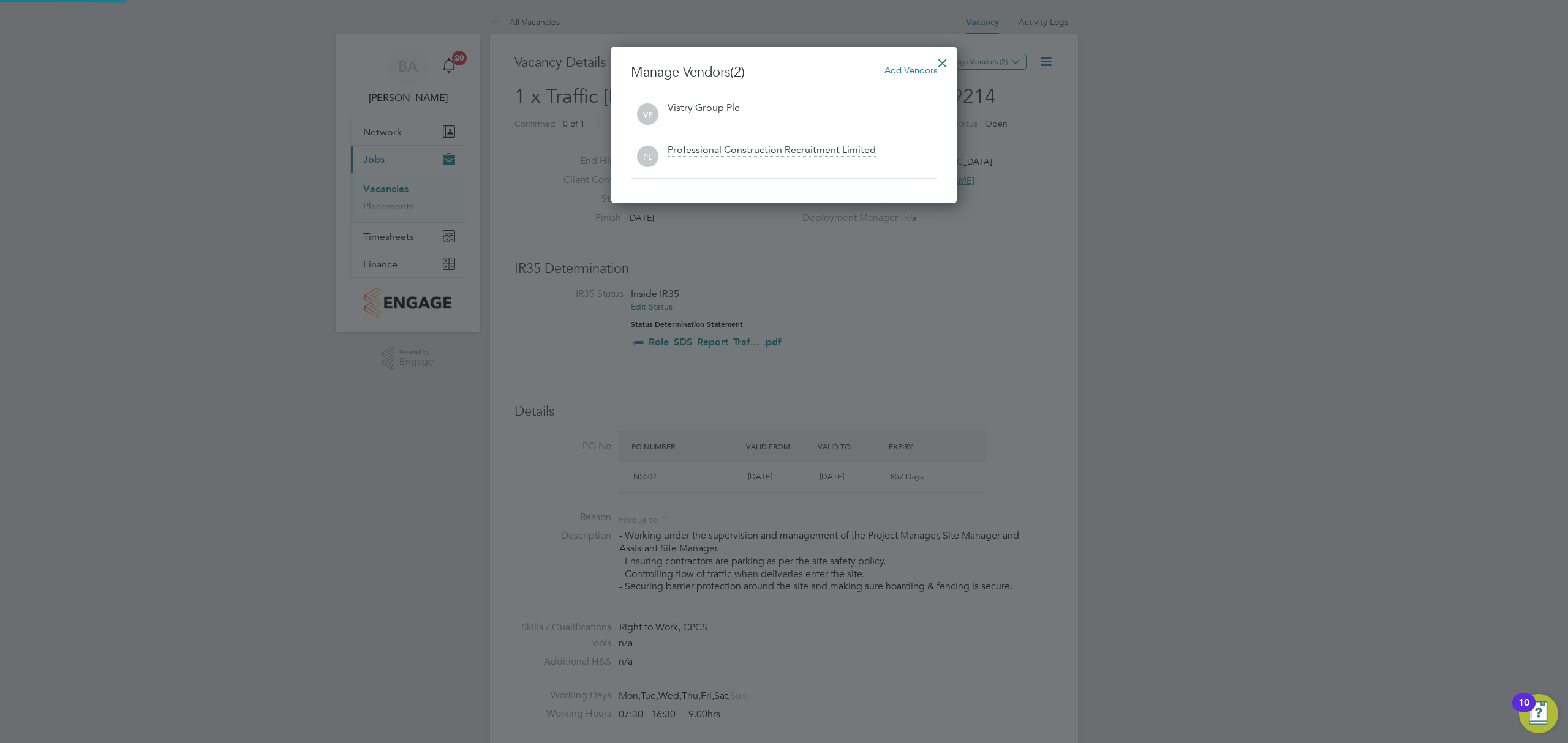
drag, startPoint x: 1042, startPoint y: 208, endPoint x: 1023, endPoint y: 184, distance: 30.6
click at [1042, 208] on div at bounding box center [784, 371] width 1568 height 743
click at [941, 56] on div at bounding box center [943, 60] width 22 height 22
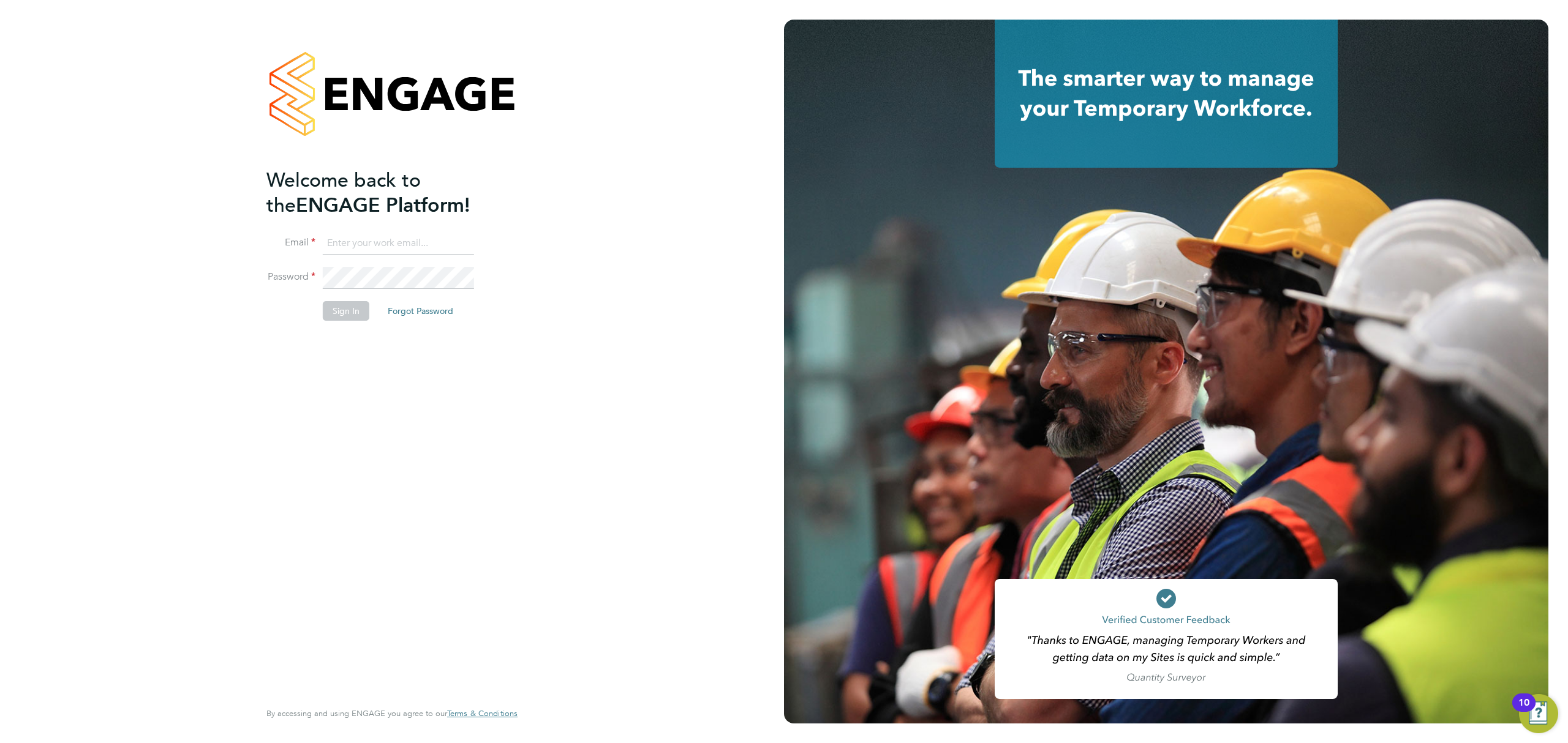
type input "[PERSON_NAME][EMAIL_ADDRESS][PERSON_NAME][DOMAIN_NAME]"
click at [356, 319] on button "Sign In" at bounding box center [346, 311] width 47 height 20
